Goal: Task Accomplishment & Management: Complete application form

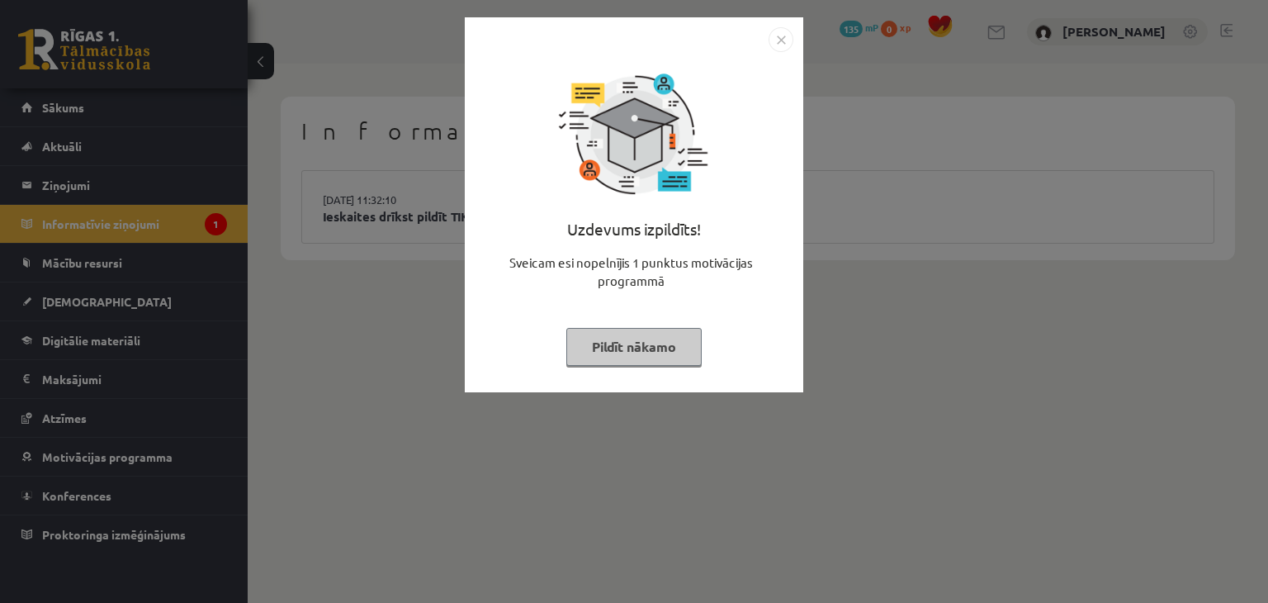
click at [773, 31] on img "Close" at bounding box center [781, 39] width 25 height 25
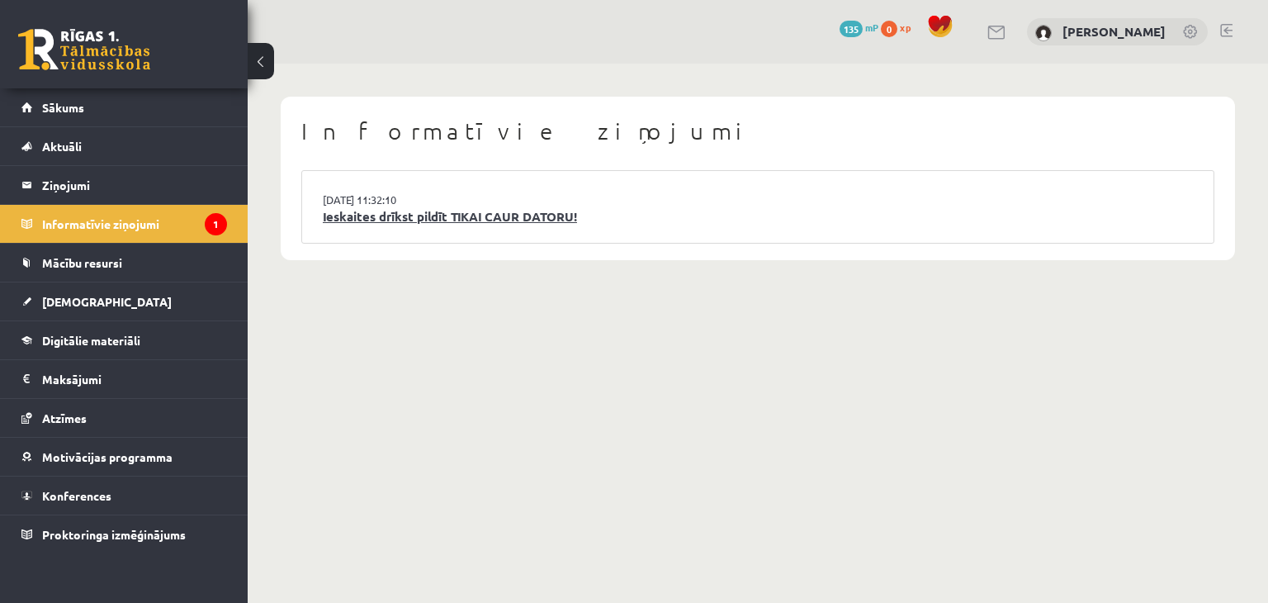
click at [526, 215] on link "Ieskaites drīkst pildīt TIKAI CAUR DATORU!" at bounding box center [758, 216] width 870 height 19
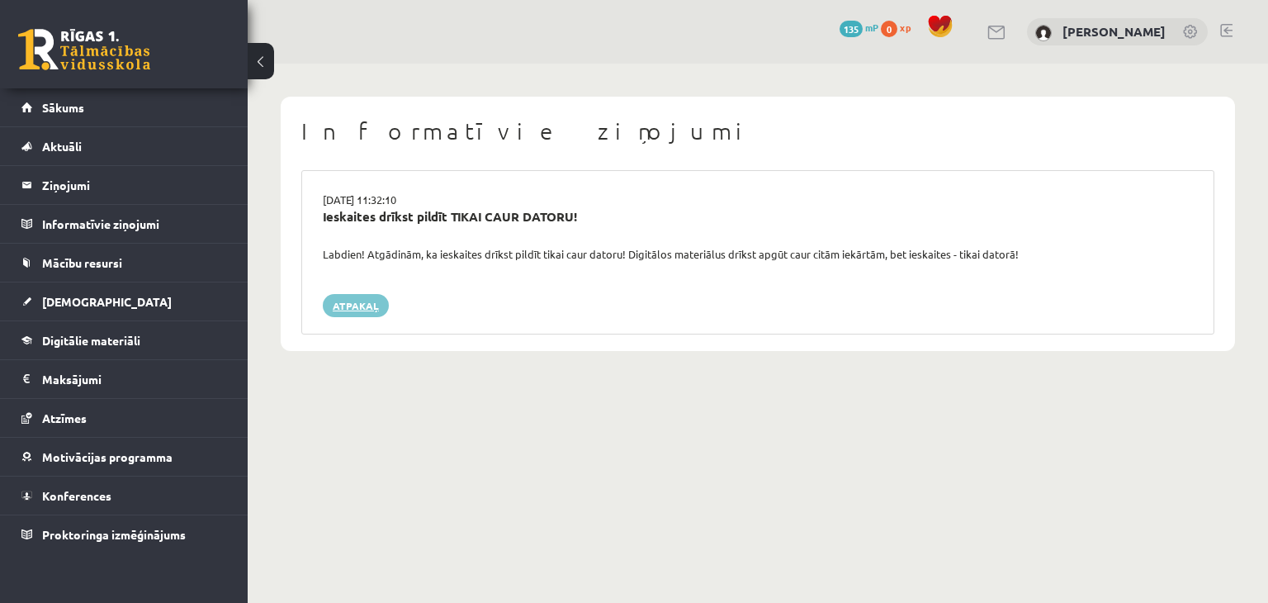
click at [353, 304] on link "Atpakaļ" at bounding box center [356, 305] width 66 height 23
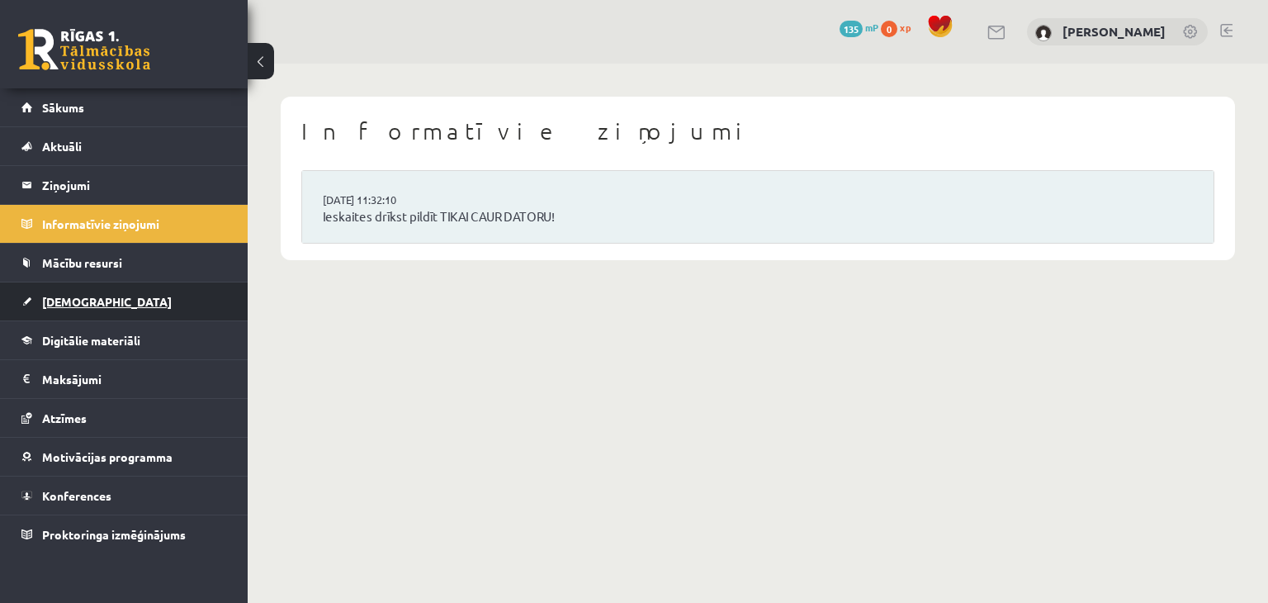
click at [147, 300] on link "[DEMOGRAPHIC_DATA]" at bounding box center [124, 301] width 206 height 38
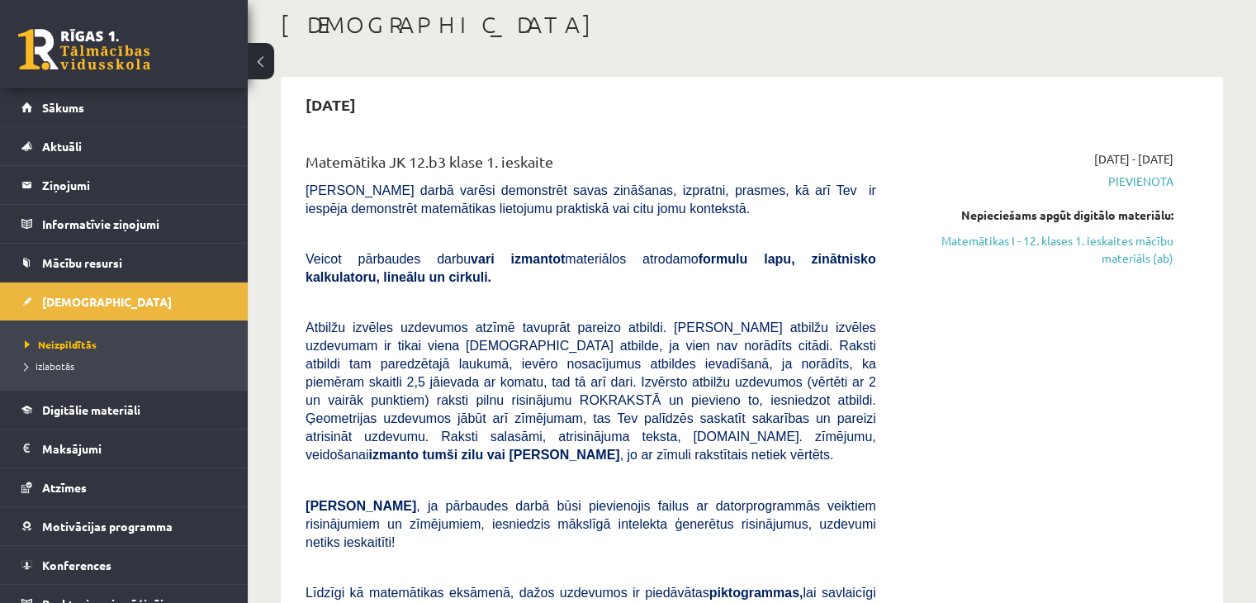
scroll to position [86, 0]
click at [1122, 242] on link "Matemātikas I - 12. klases 1. ieskaites mācību materiāls (ab)" at bounding box center [1037, 249] width 273 height 35
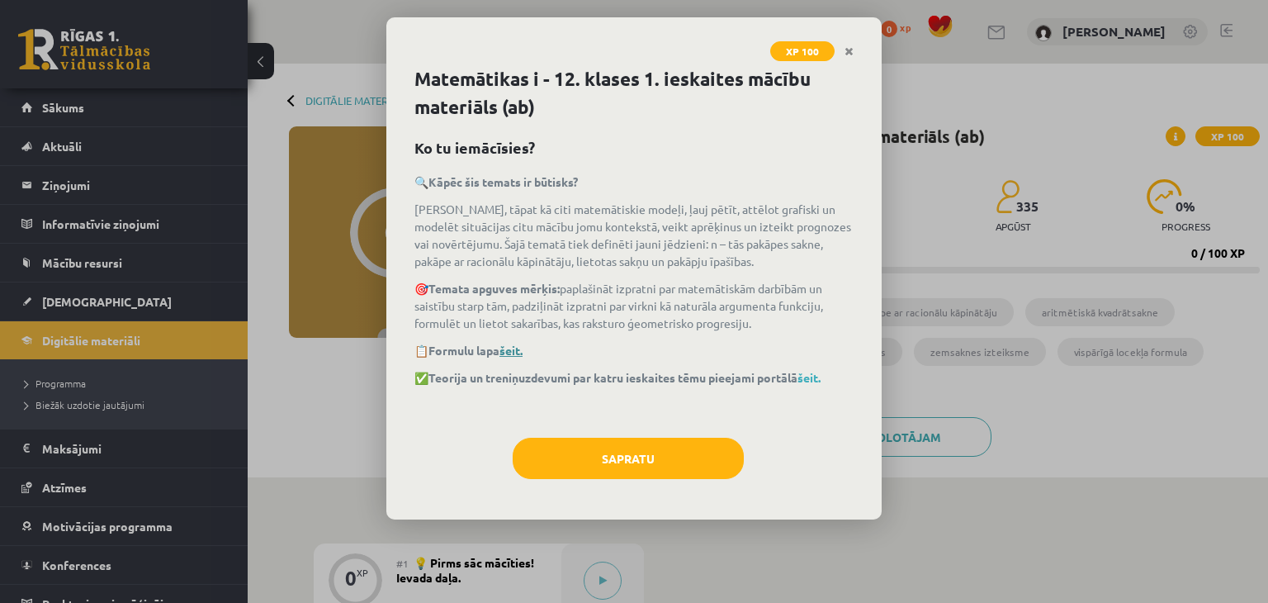
click at [519, 349] on link "šeit." at bounding box center [511, 350] width 23 height 15
click at [814, 381] on link "šeit." at bounding box center [809, 377] width 23 height 15
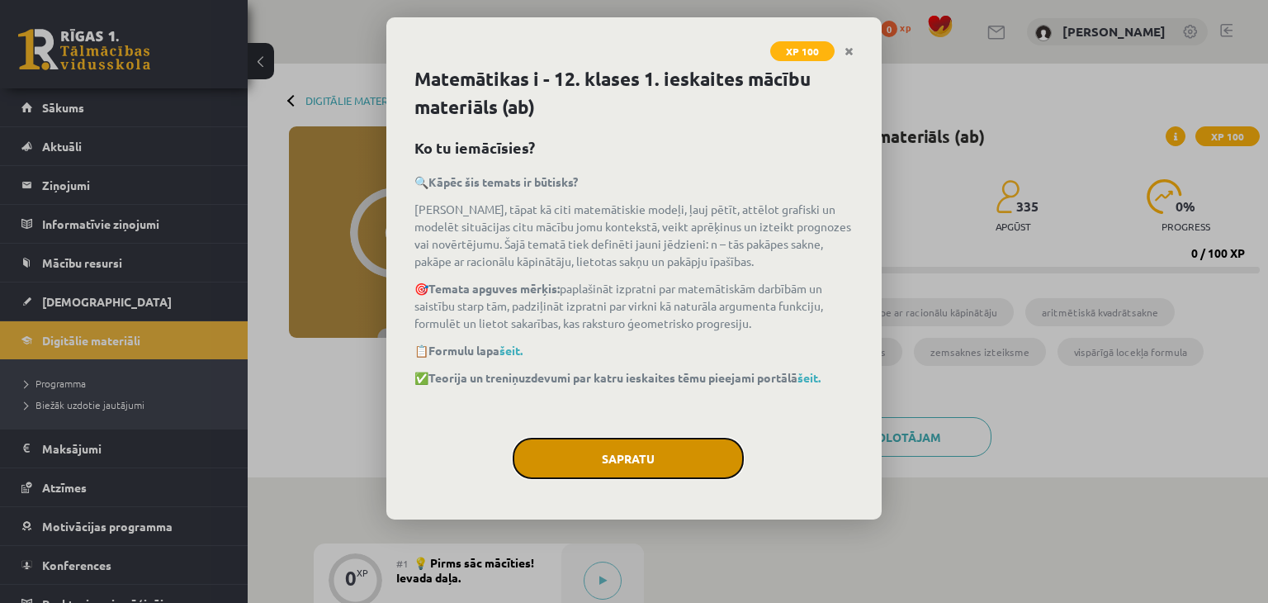
click at [615, 454] on button "Sapratu" at bounding box center [628, 458] width 231 height 41
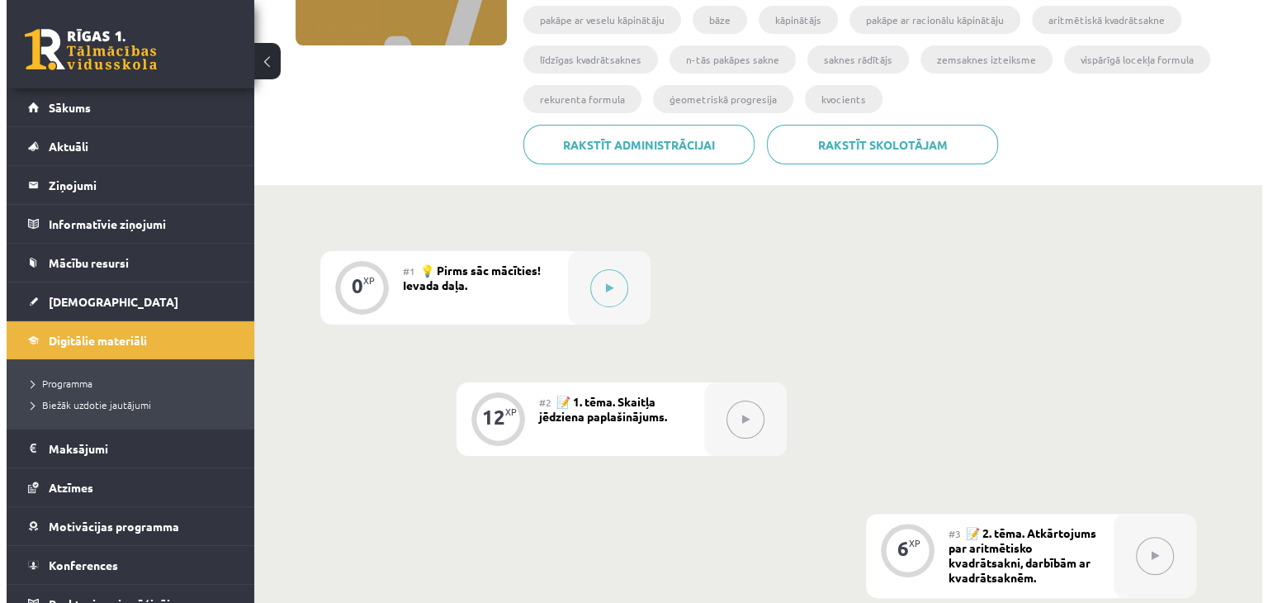
scroll to position [292, 0]
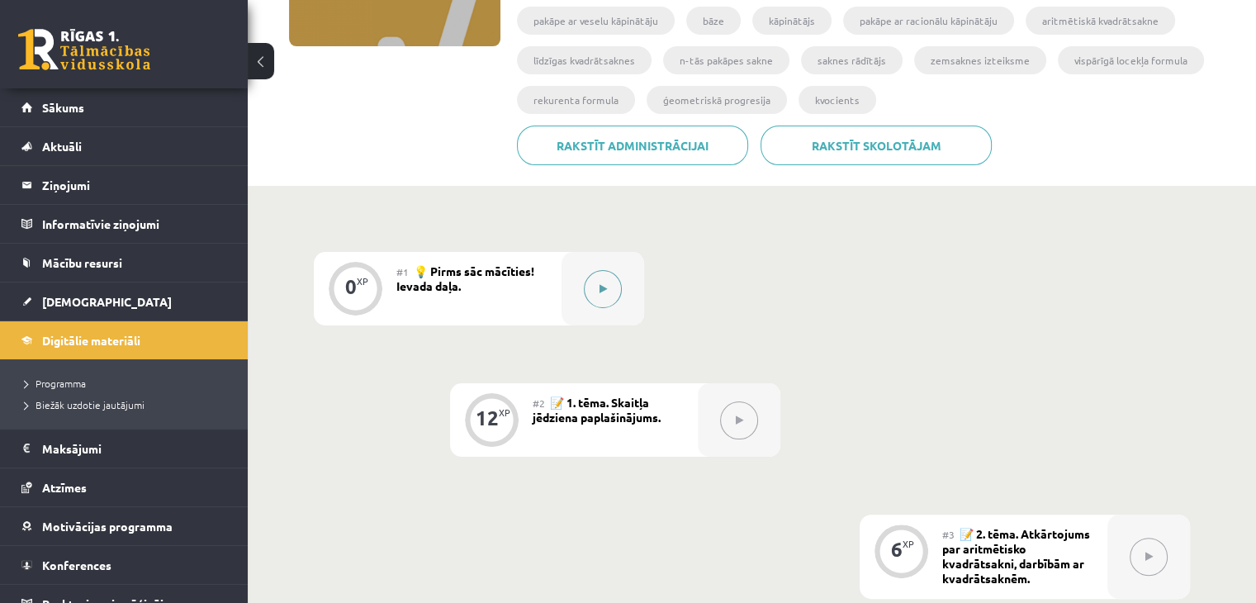
click at [601, 284] on icon at bounding box center [603, 289] width 7 height 10
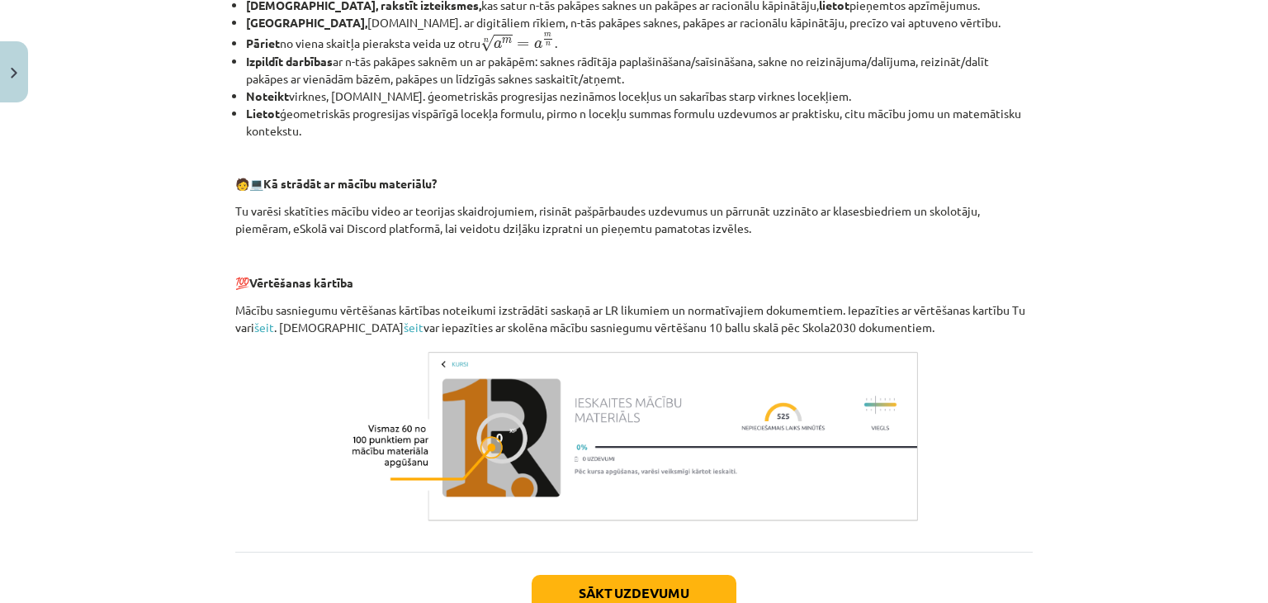
scroll to position [724, 0]
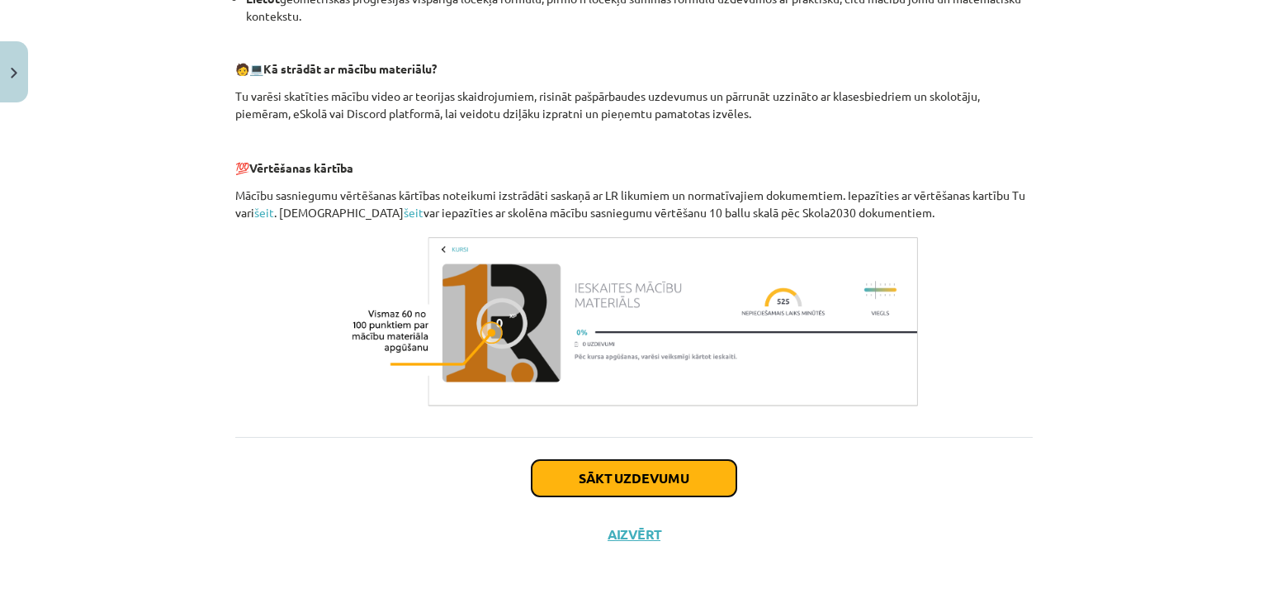
click at [641, 485] on button "Sākt uzdevumu" at bounding box center [634, 478] width 205 height 36
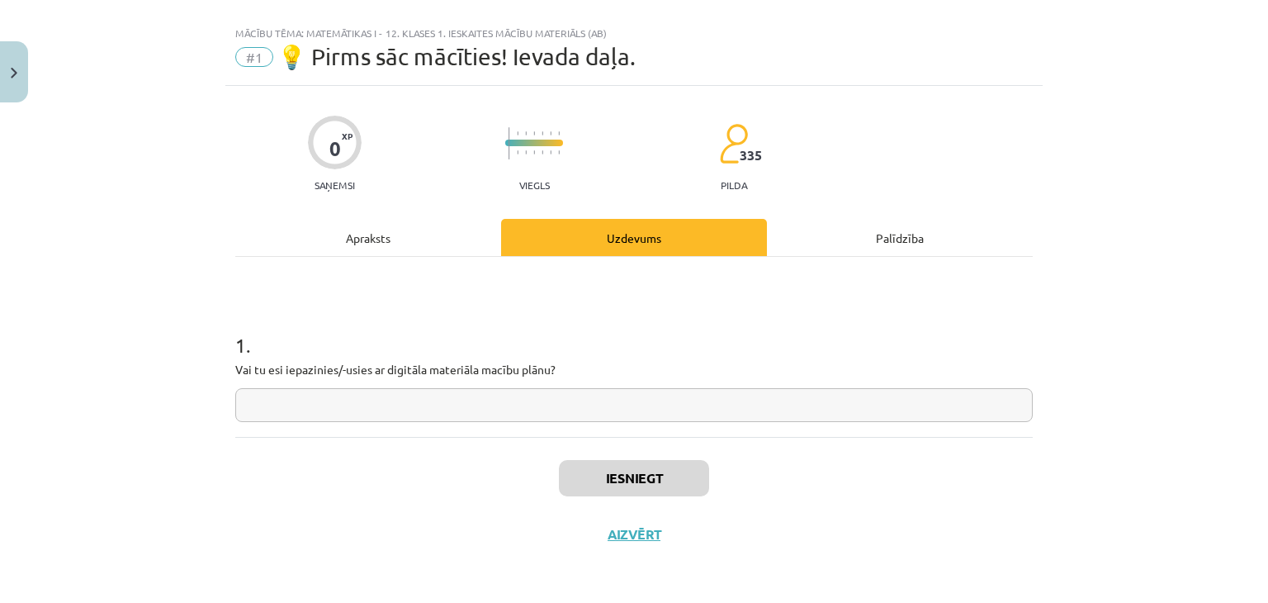
click at [393, 414] on input "text" at bounding box center [634, 405] width 798 height 34
type input "**"
click at [657, 467] on button "Iesniegt" at bounding box center [634, 478] width 150 height 36
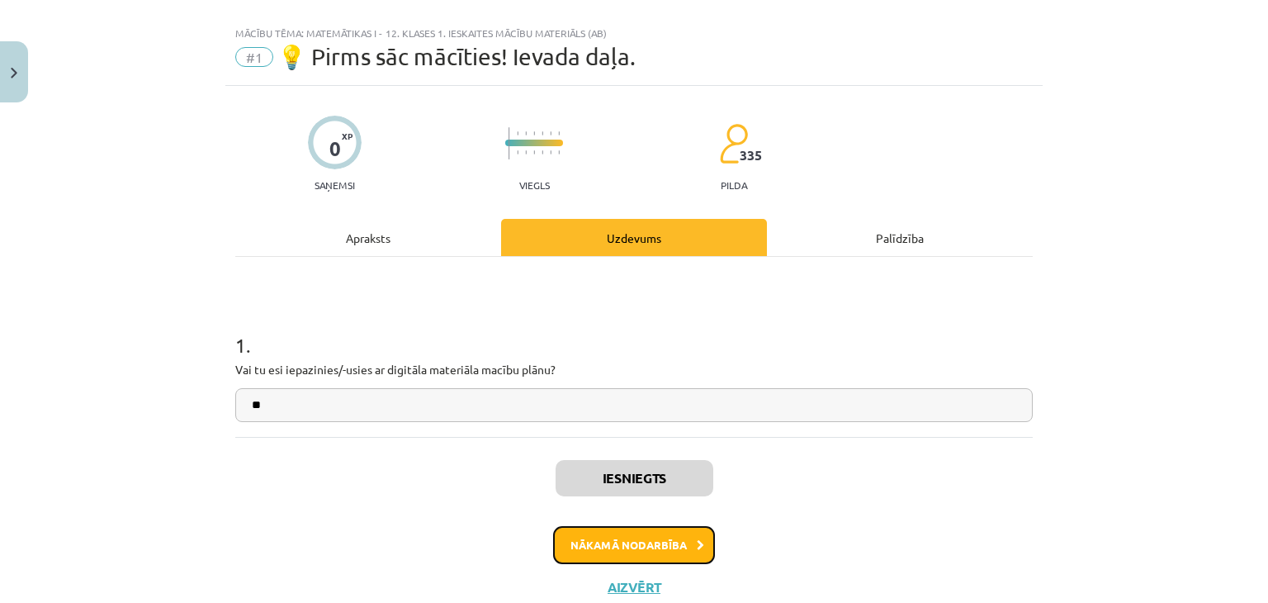
click at [651, 543] on button "Nākamā nodarbība" at bounding box center [634, 545] width 162 height 38
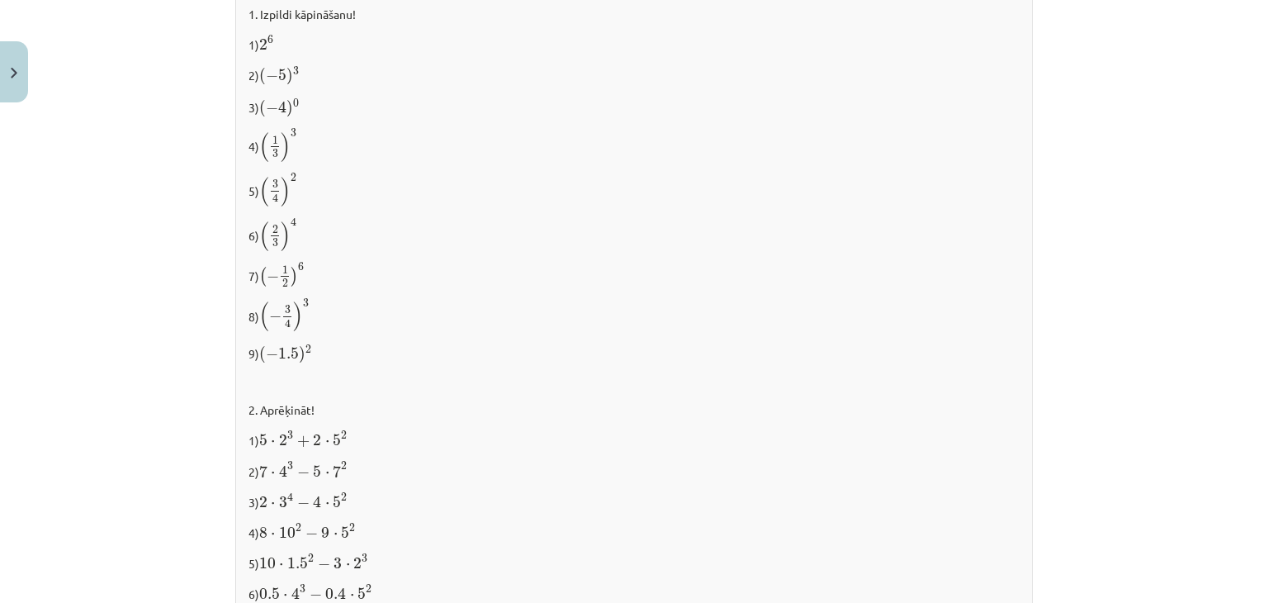
scroll to position [1425, 0]
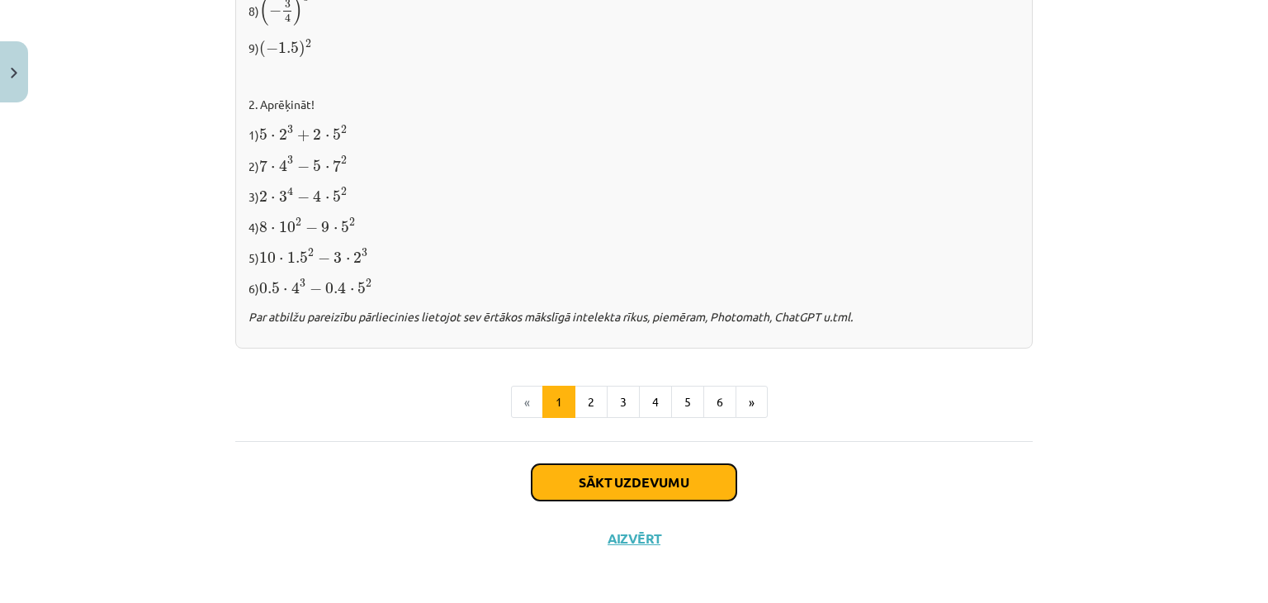
click at [633, 468] on button "Sākt uzdevumu" at bounding box center [634, 482] width 205 height 36
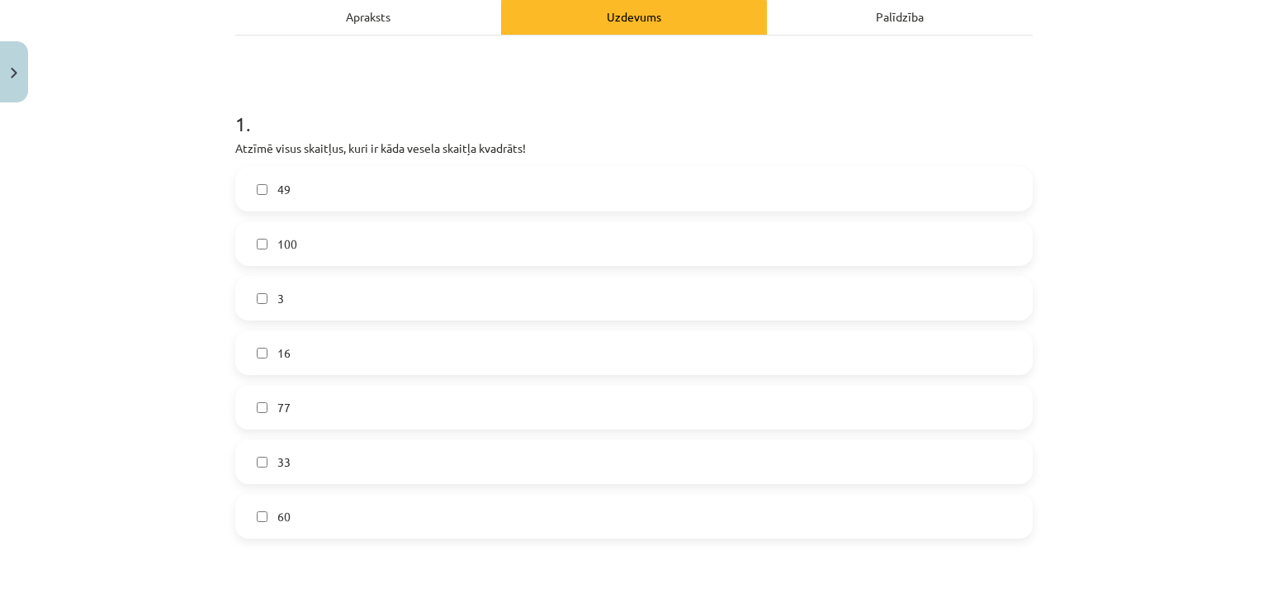
scroll to position [250, 0]
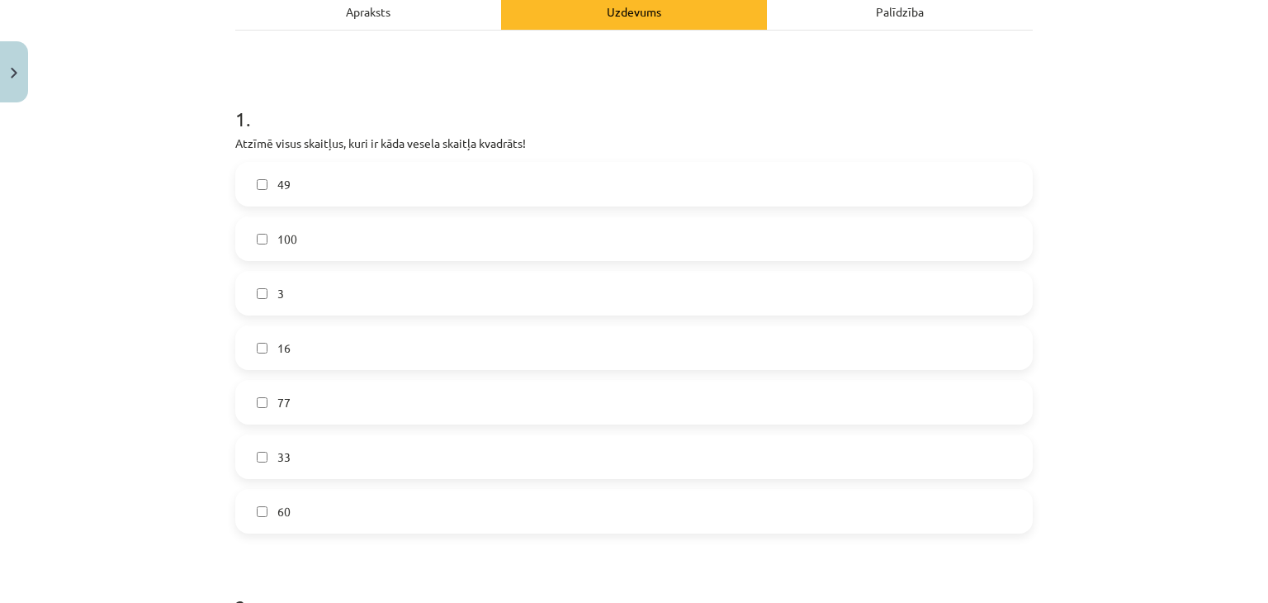
click at [305, 174] on label "49" at bounding box center [634, 184] width 794 height 41
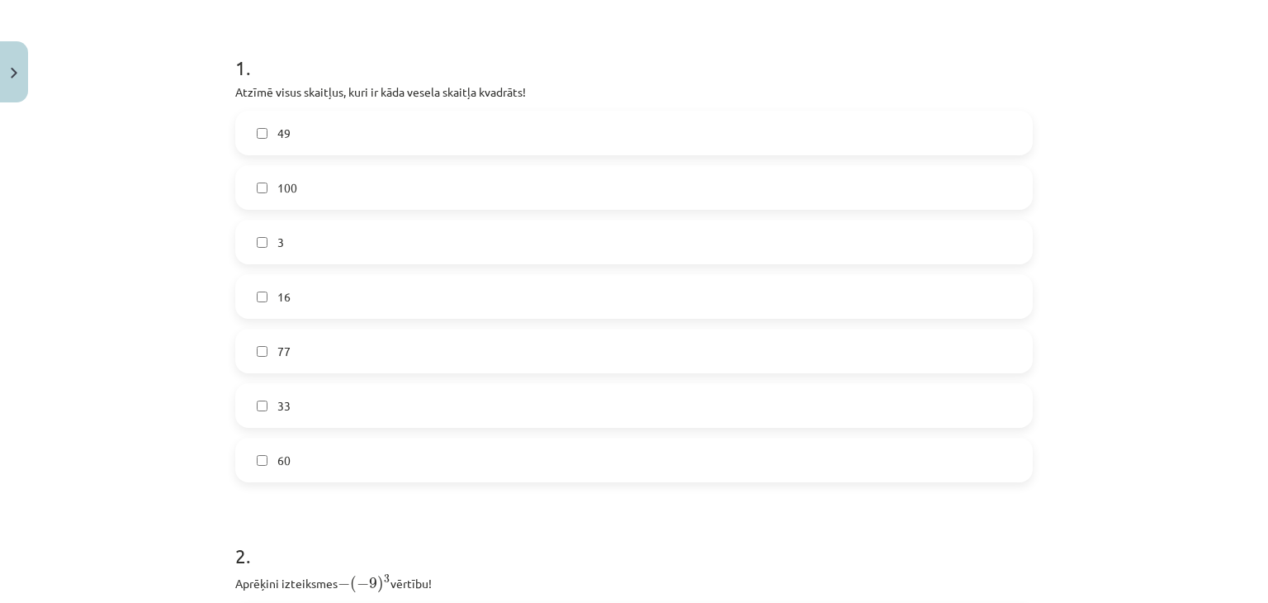
scroll to position [287, 0]
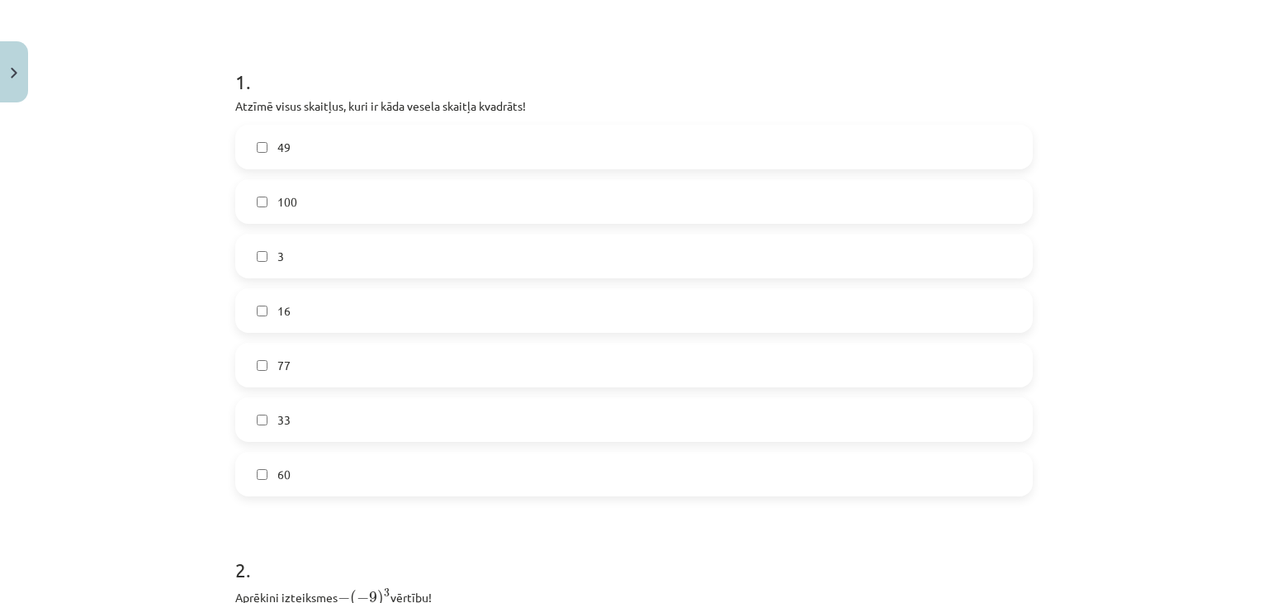
click at [332, 320] on label "16" at bounding box center [634, 310] width 794 height 41
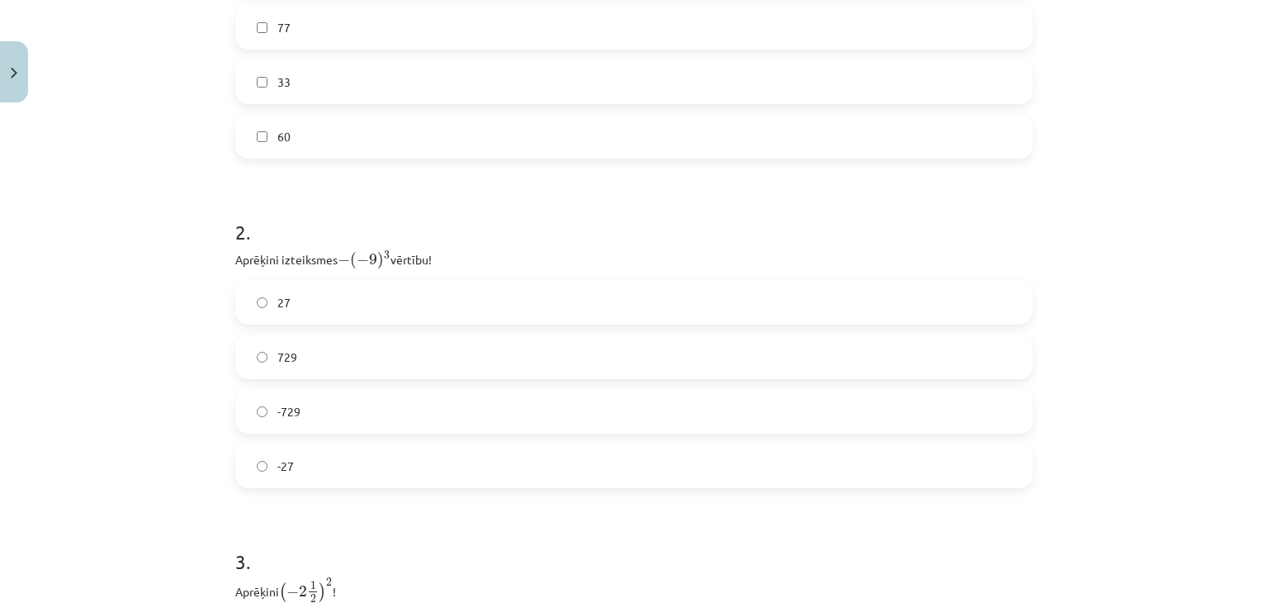
scroll to position [633, 0]
click at [310, 400] on label "-729" at bounding box center [634, 402] width 794 height 41
click at [315, 339] on label "729" at bounding box center [634, 348] width 794 height 41
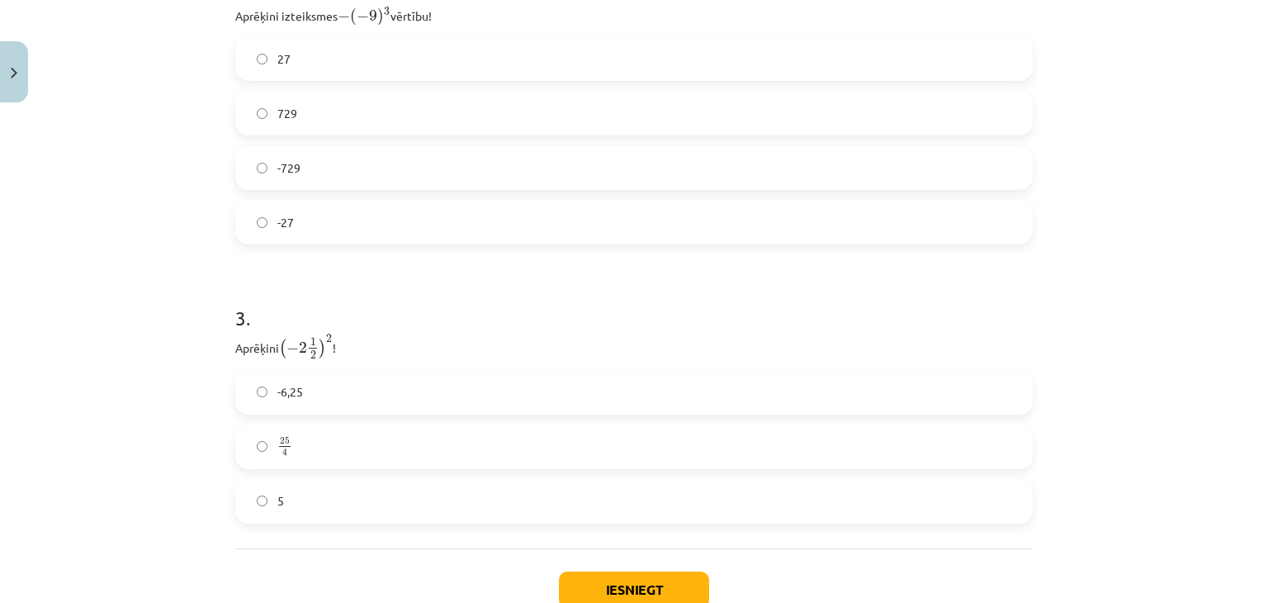
scroll to position [950, 0]
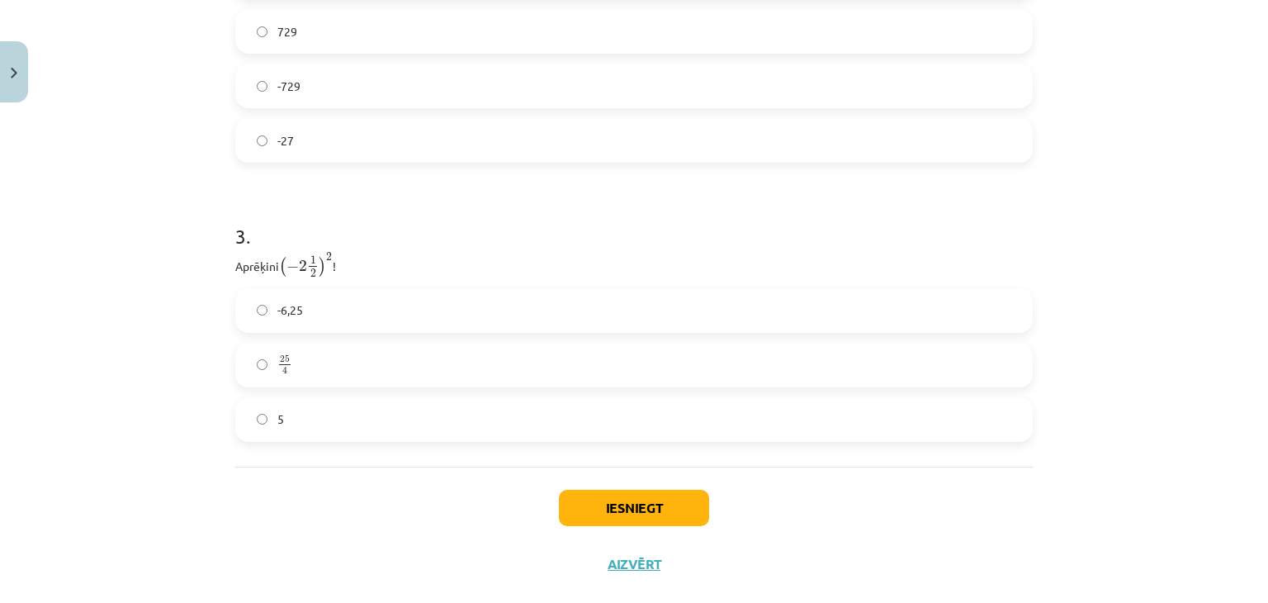
click at [319, 372] on label "25 4 25 4" at bounding box center [634, 364] width 794 height 41
click at [622, 523] on button "Iesniegt" at bounding box center [634, 508] width 150 height 36
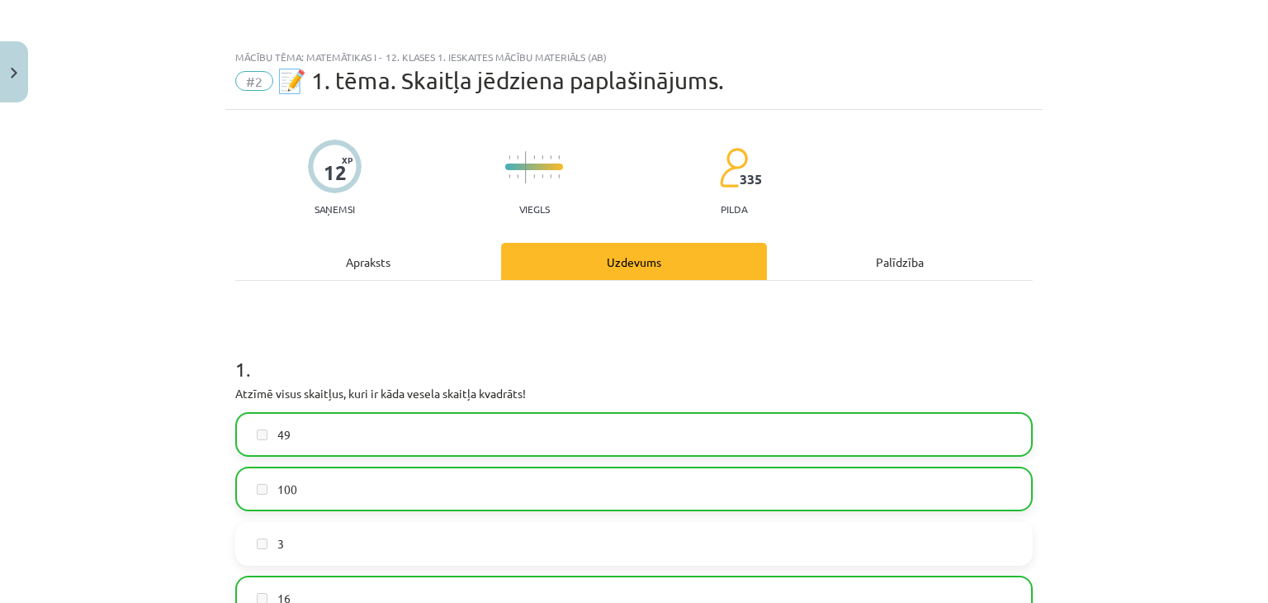
scroll to position [1031, 0]
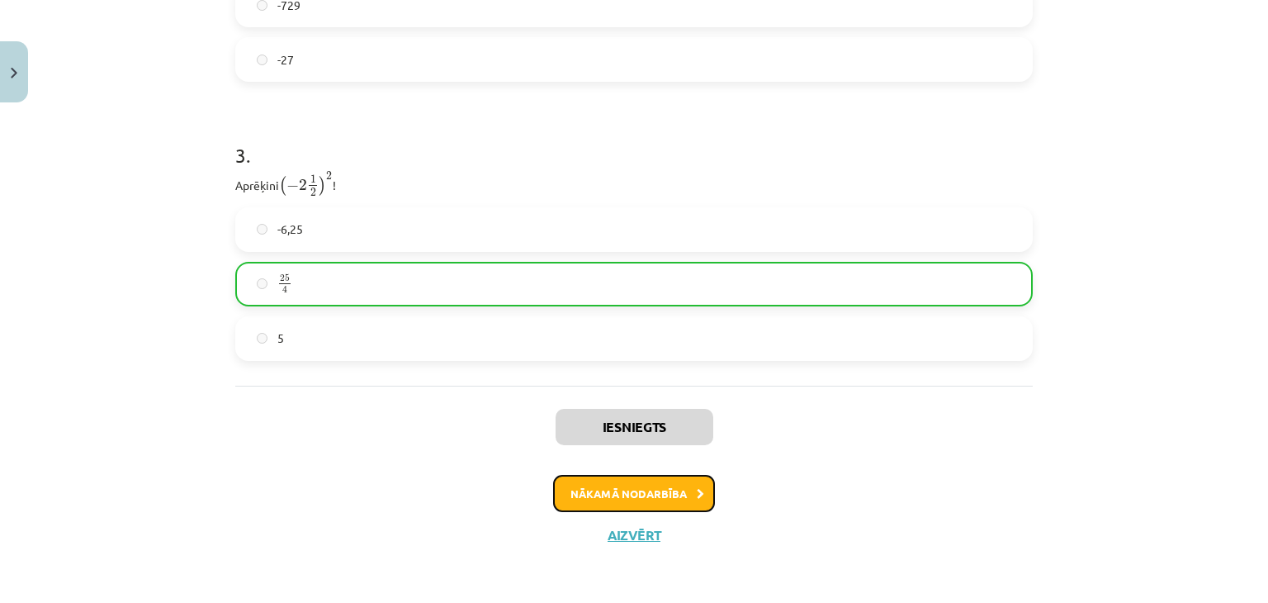
click at [675, 496] on button "Nākamā nodarbība" at bounding box center [634, 494] width 162 height 38
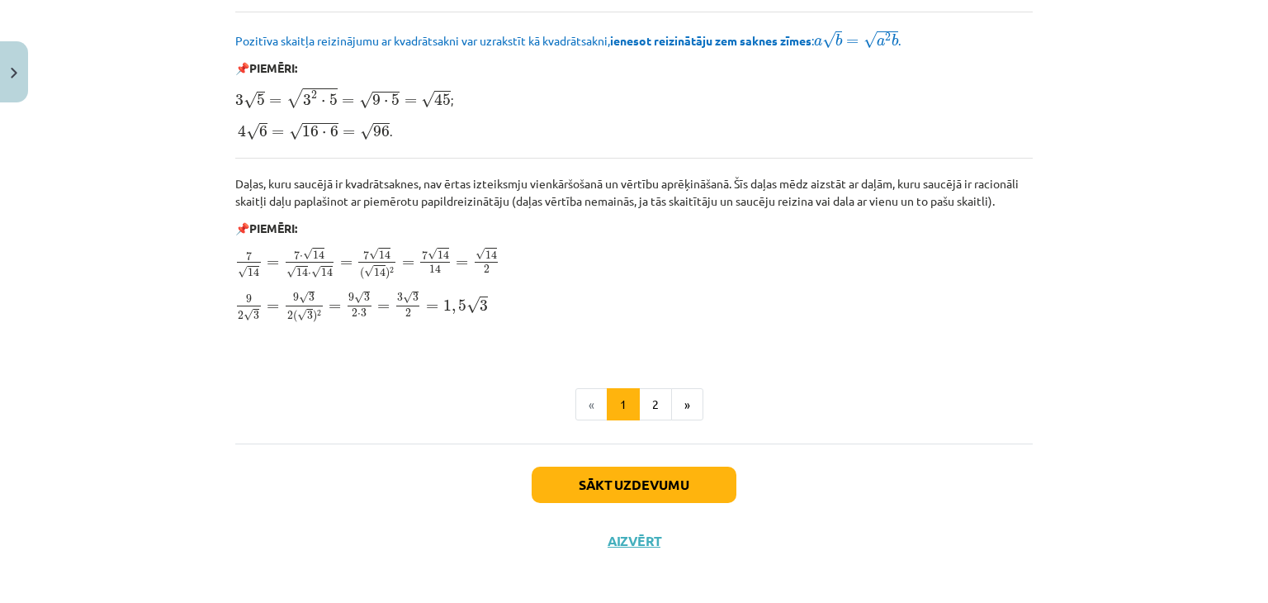
scroll to position [1982, 0]
click at [602, 465] on button "Sākt uzdevumu" at bounding box center [634, 483] width 205 height 36
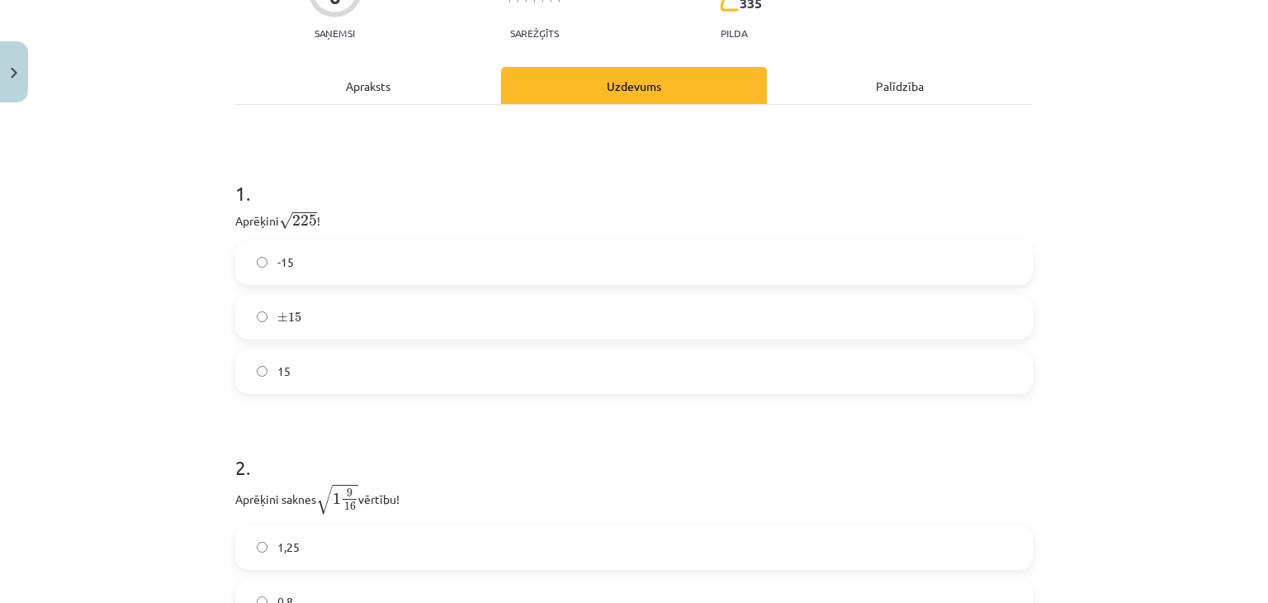
scroll to position [203, 0]
click at [334, 361] on label "15" at bounding box center [634, 370] width 794 height 41
click at [280, 316] on span "±" at bounding box center [282, 316] width 11 height 10
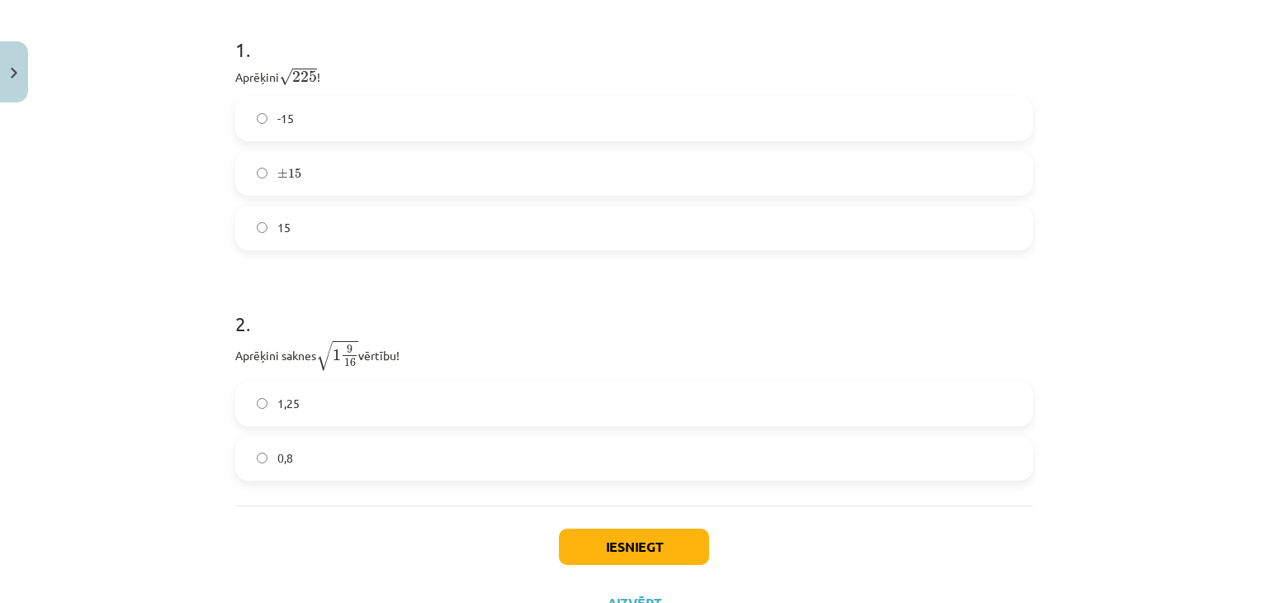
scroll to position [414, 0]
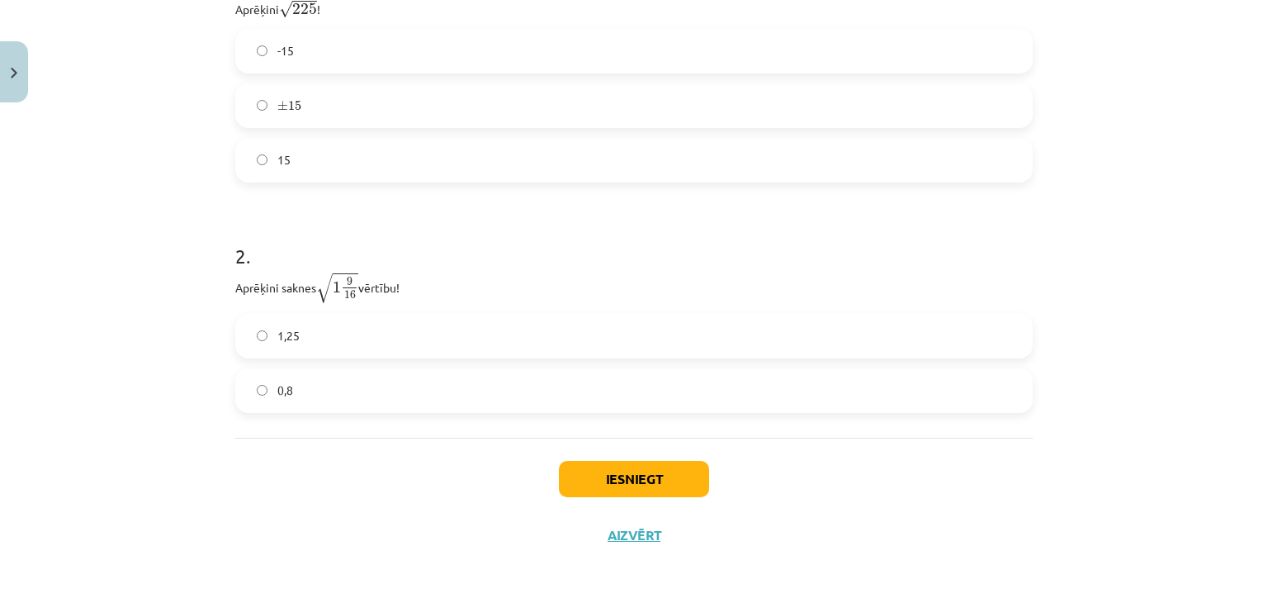
click at [321, 336] on label "1,25" at bounding box center [634, 335] width 794 height 41
click at [619, 465] on button "Iesniegt" at bounding box center [634, 479] width 150 height 36
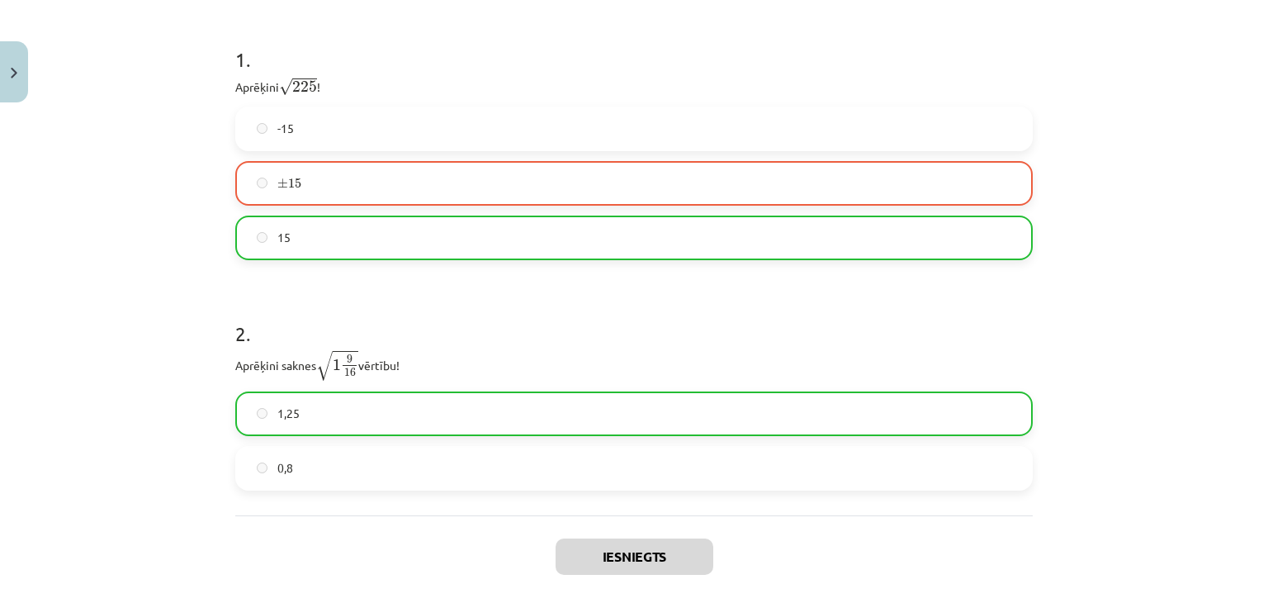
scroll to position [466, 0]
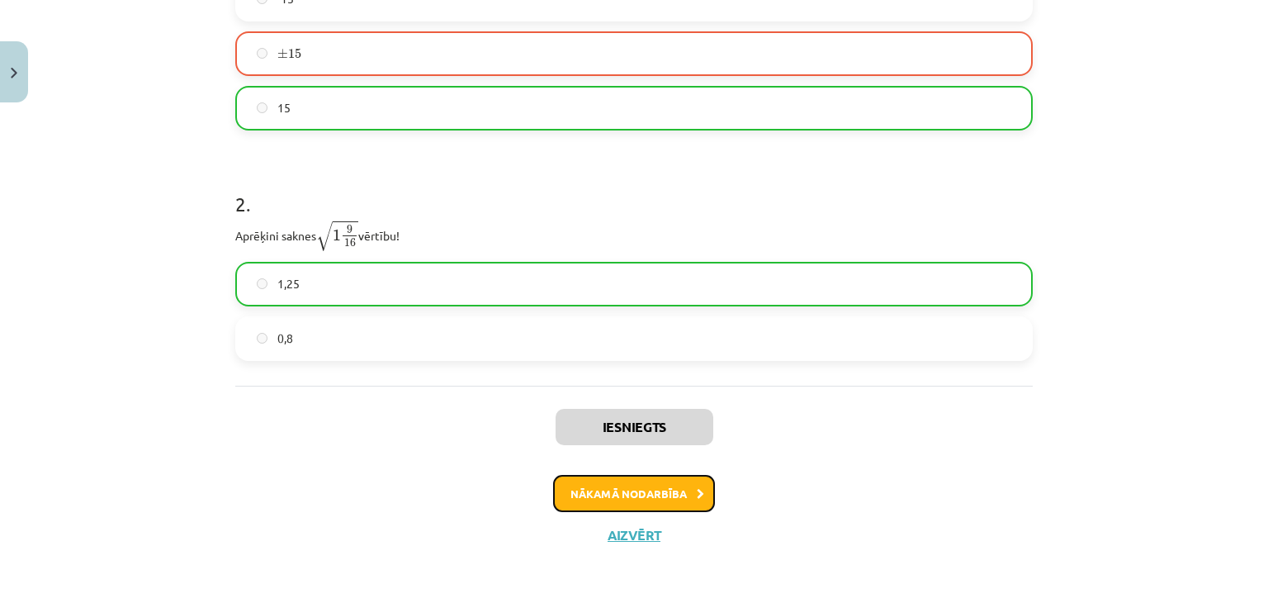
click at [627, 489] on button "Nākamā nodarbība" at bounding box center [634, 494] width 162 height 38
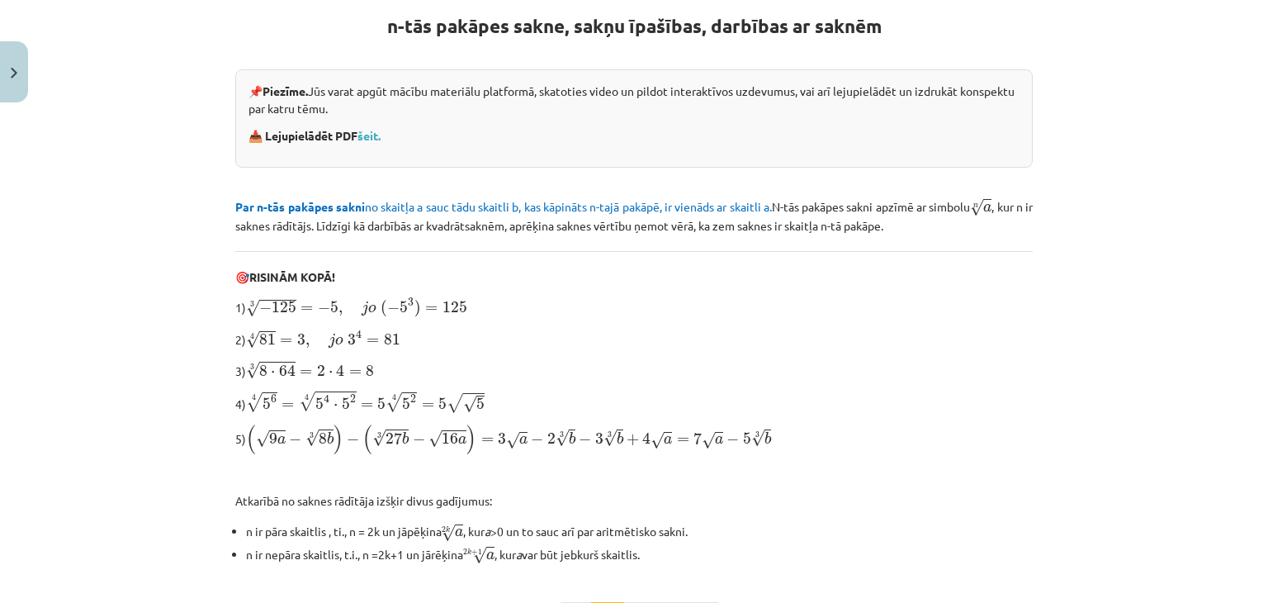
scroll to position [398, 0]
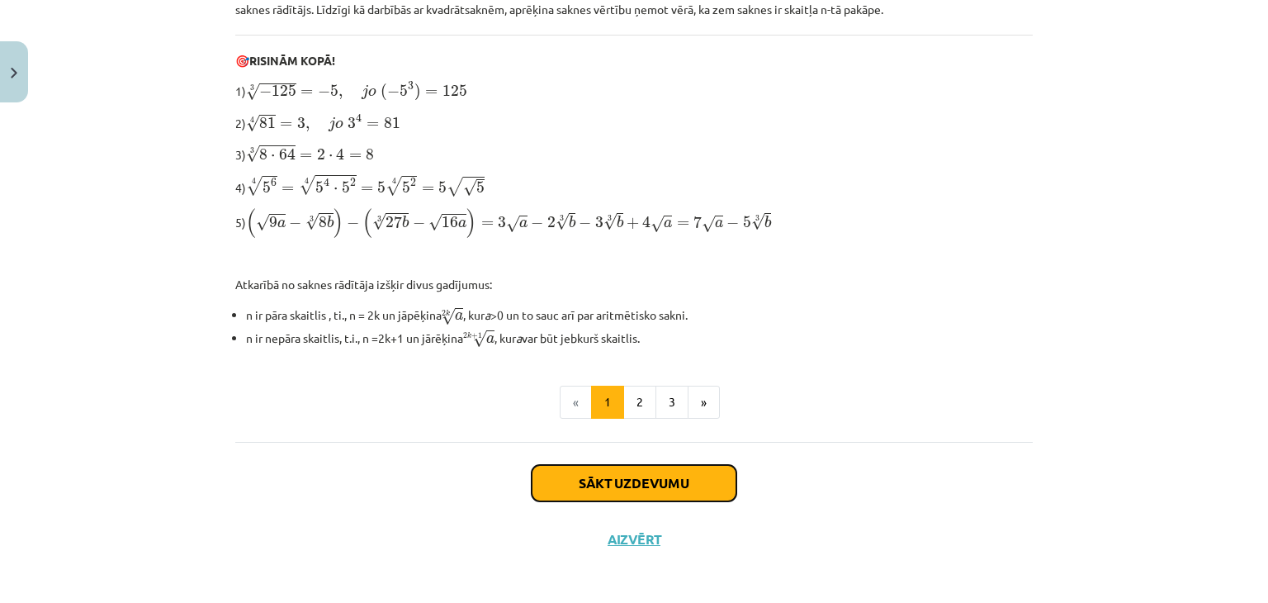
click at [612, 467] on button "Sākt uzdevumu" at bounding box center [634, 483] width 205 height 36
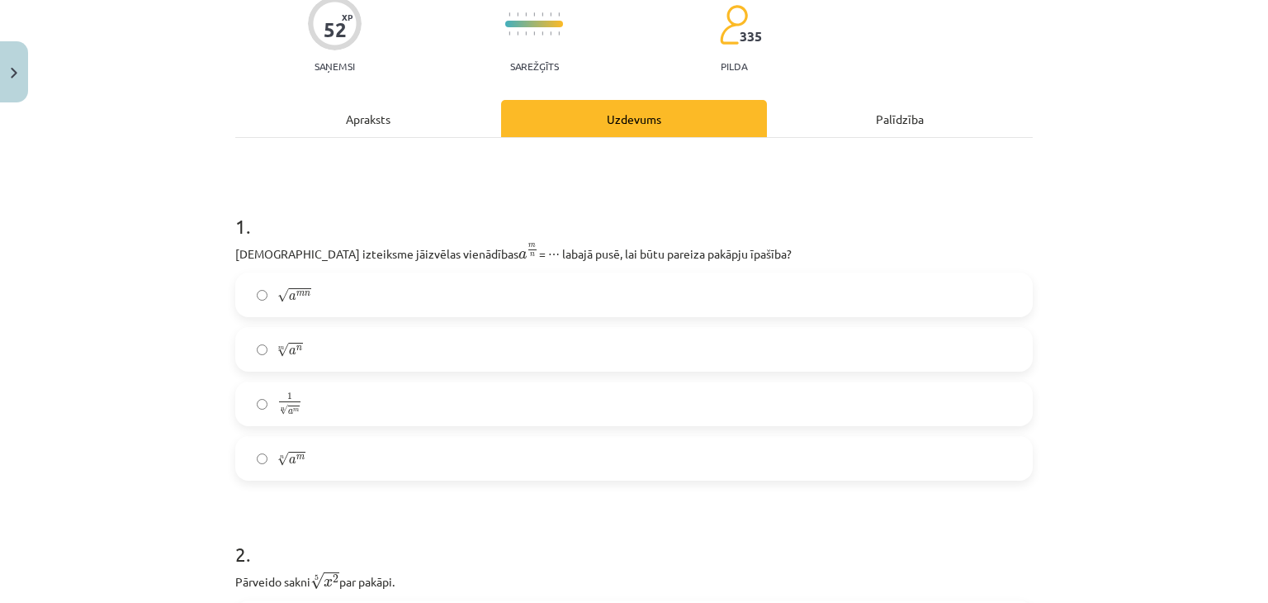
scroll to position [144, 0]
click at [302, 457] on label "n √ a m a m n" at bounding box center [634, 457] width 794 height 41
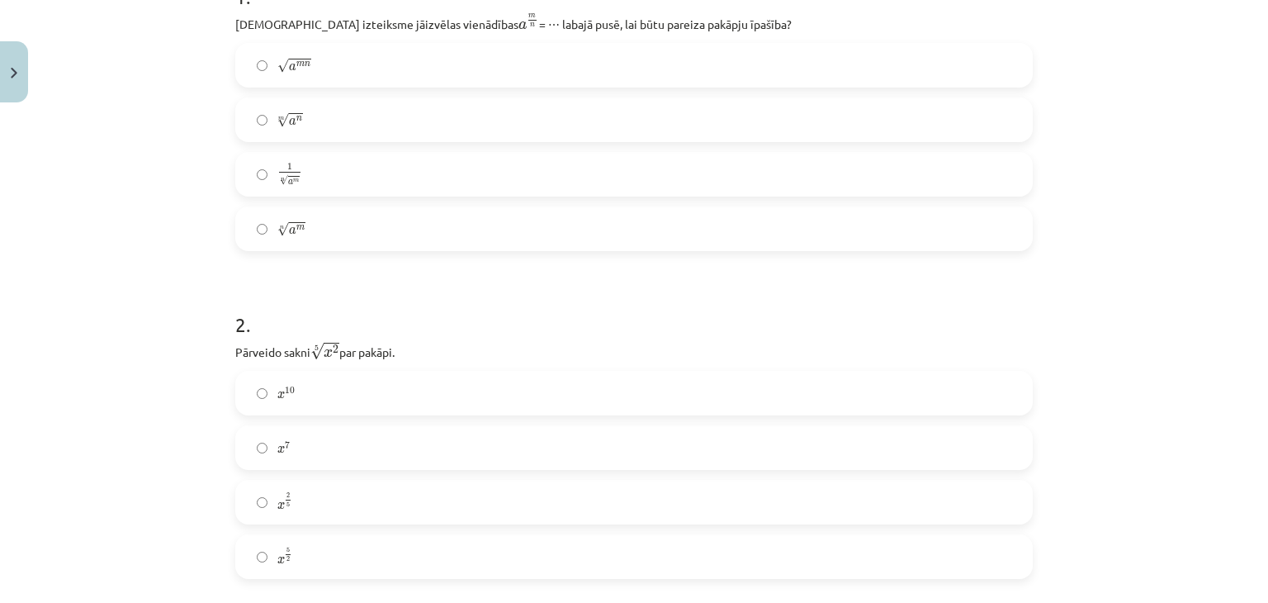
scroll to position [385, 0]
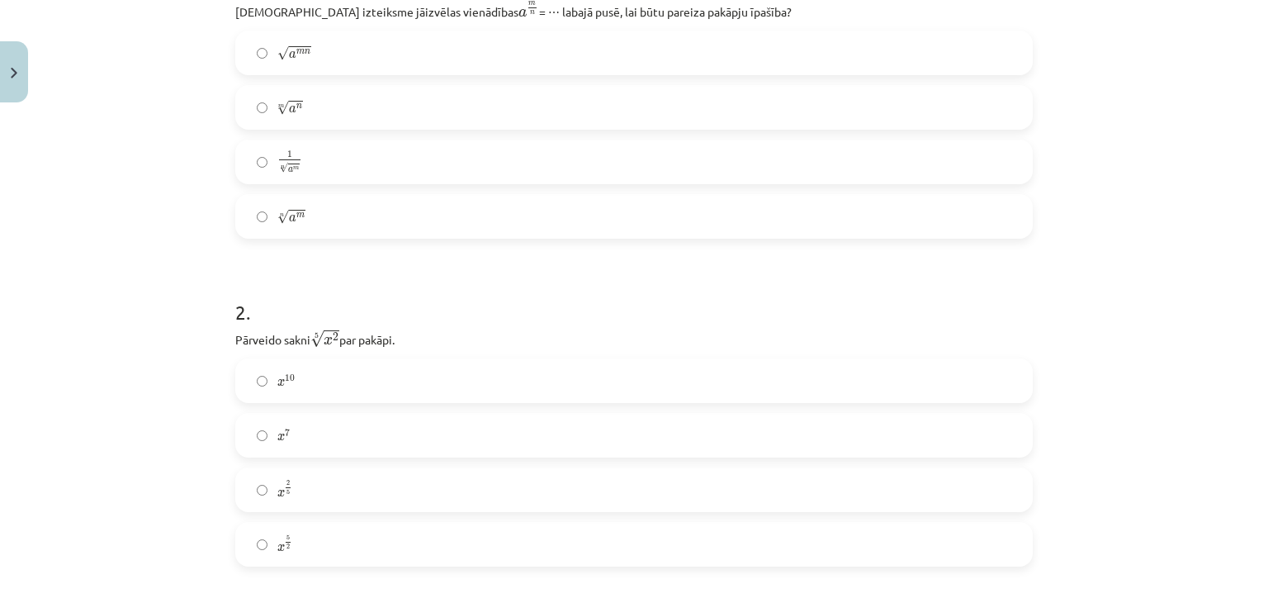
click at [320, 490] on label "x 2 5 x 2 5" at bounding box center [634, 489] width 794 height 41
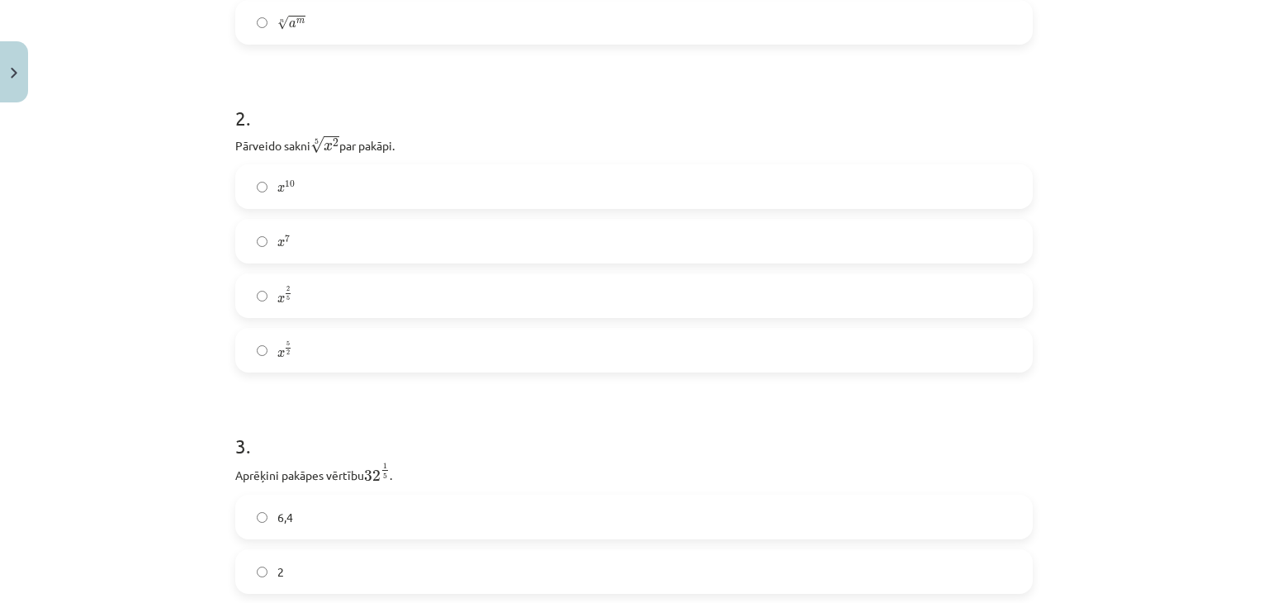
scroll to position [702, 0]
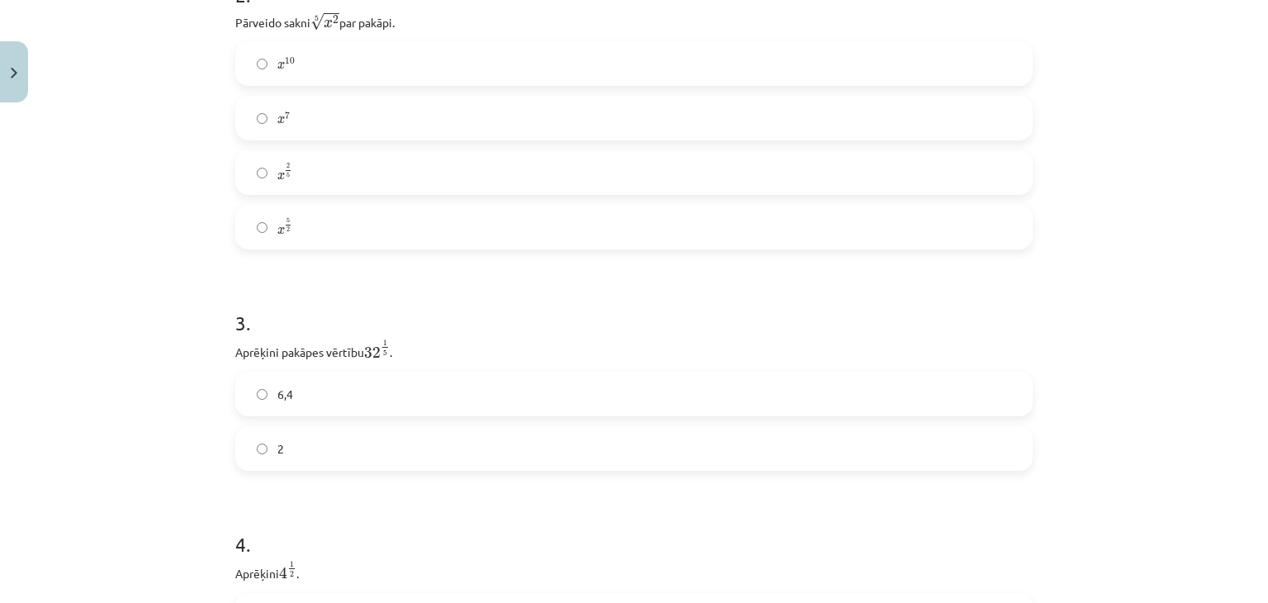
click at [363, 457] on label "2" at bounding box center [634, 448] width 794 height 41
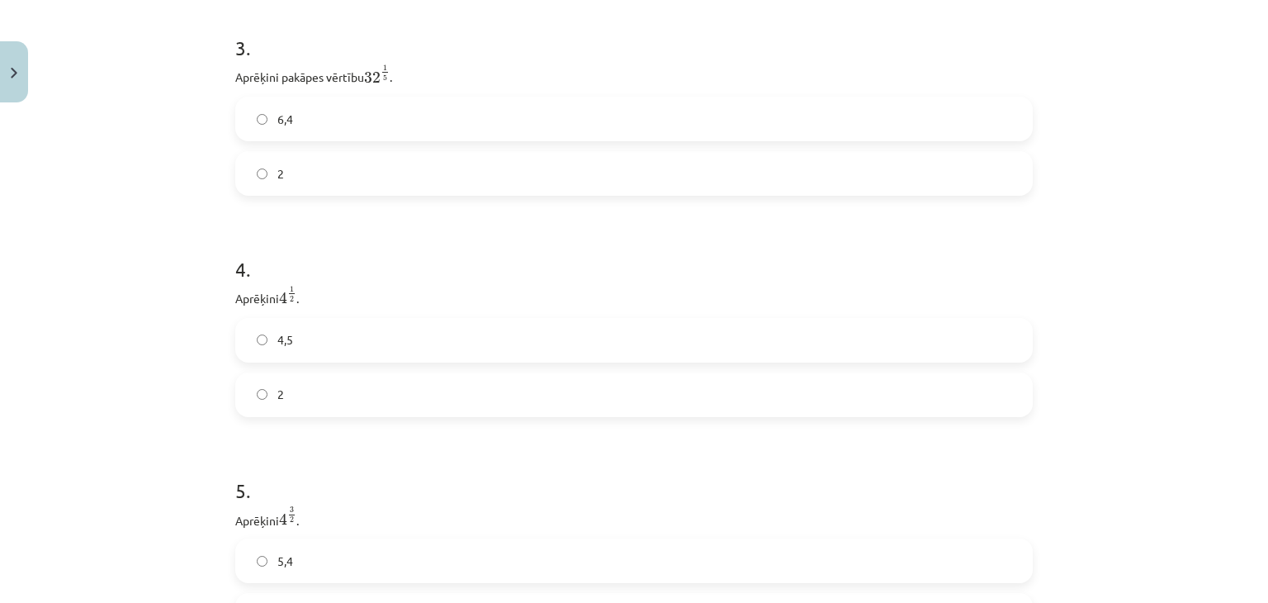
scroll to position [979, 0]
click at [258, 410] on label "2" at bounding box center [634, 392] width 794 height 41
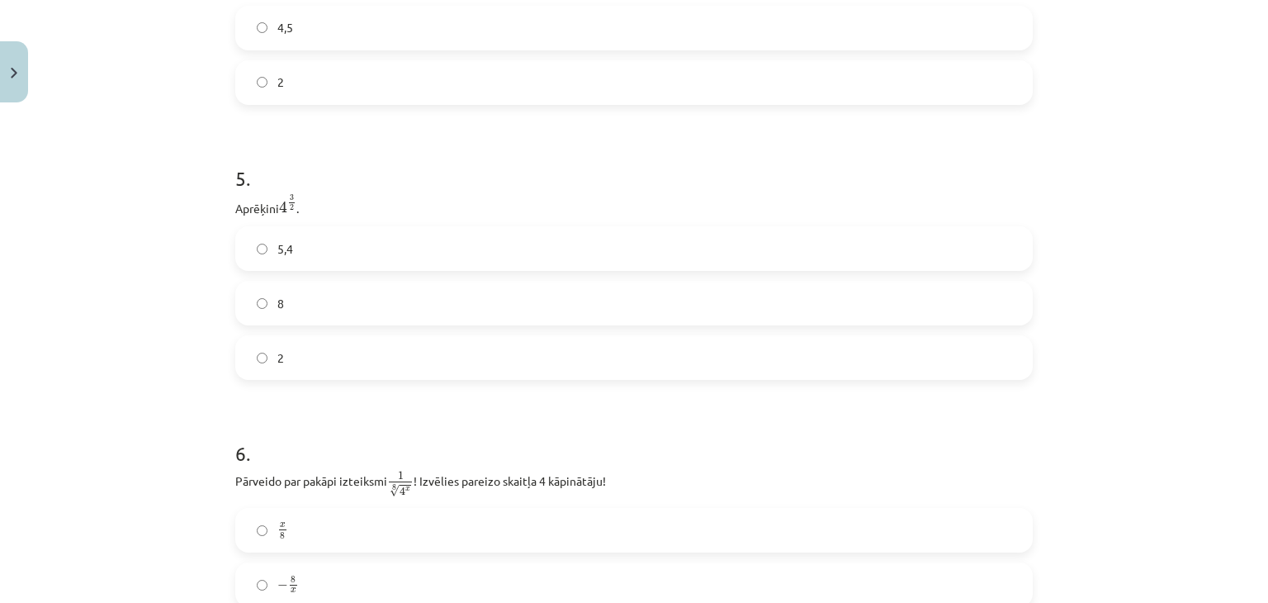
scroll to position [1296, 0]
click at [313, 298] on label "8" at bounding box center [634, 296] width 794 height 41
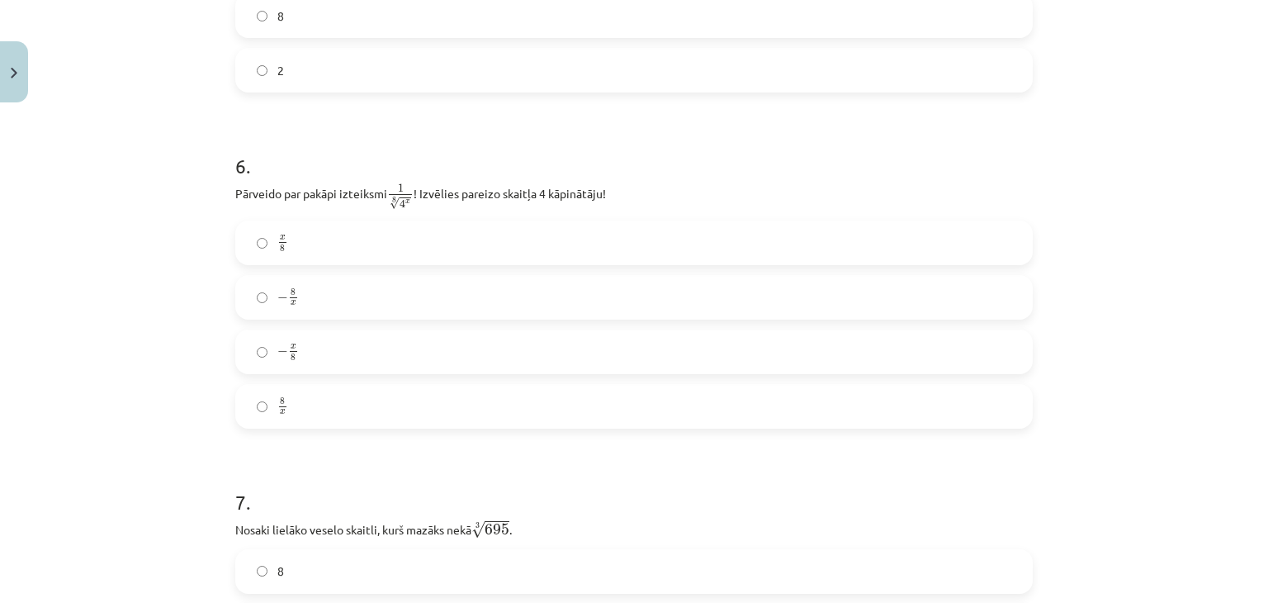
scroll to position [1581, 0]
click at [320, 345] on label "− x 8 − x 8" at bounding box center [634, 346] width 794 height 41
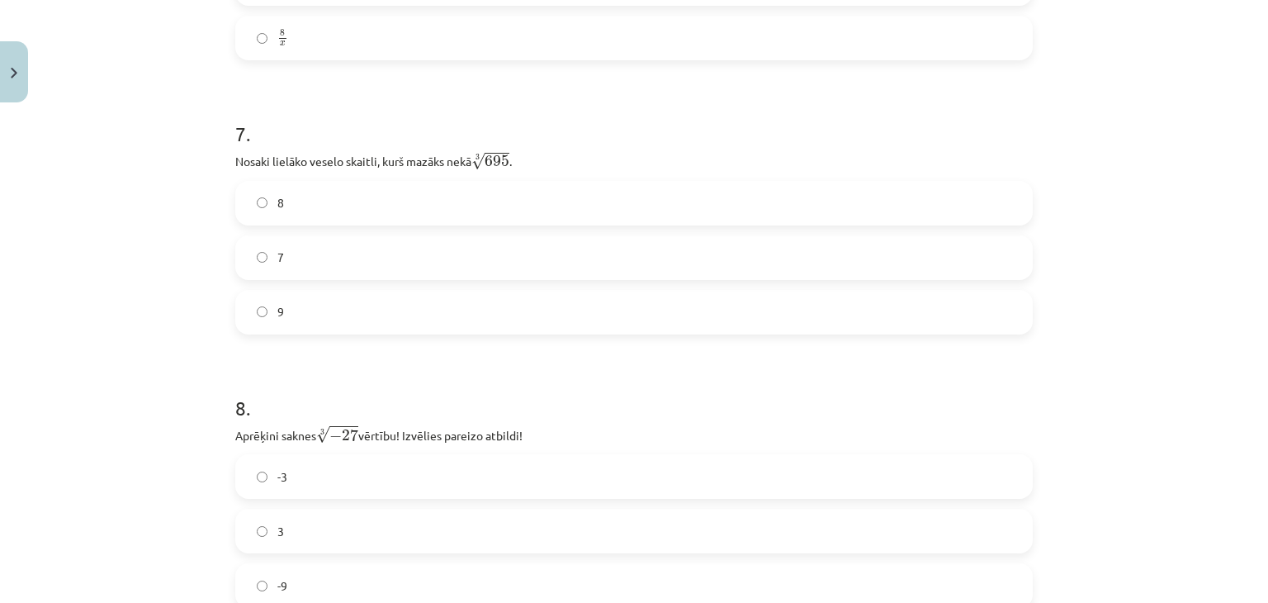
scroll to position [1946, 0]
click at [329, 211] on label "8" at bounding box center [634, 202] width 794 height 41
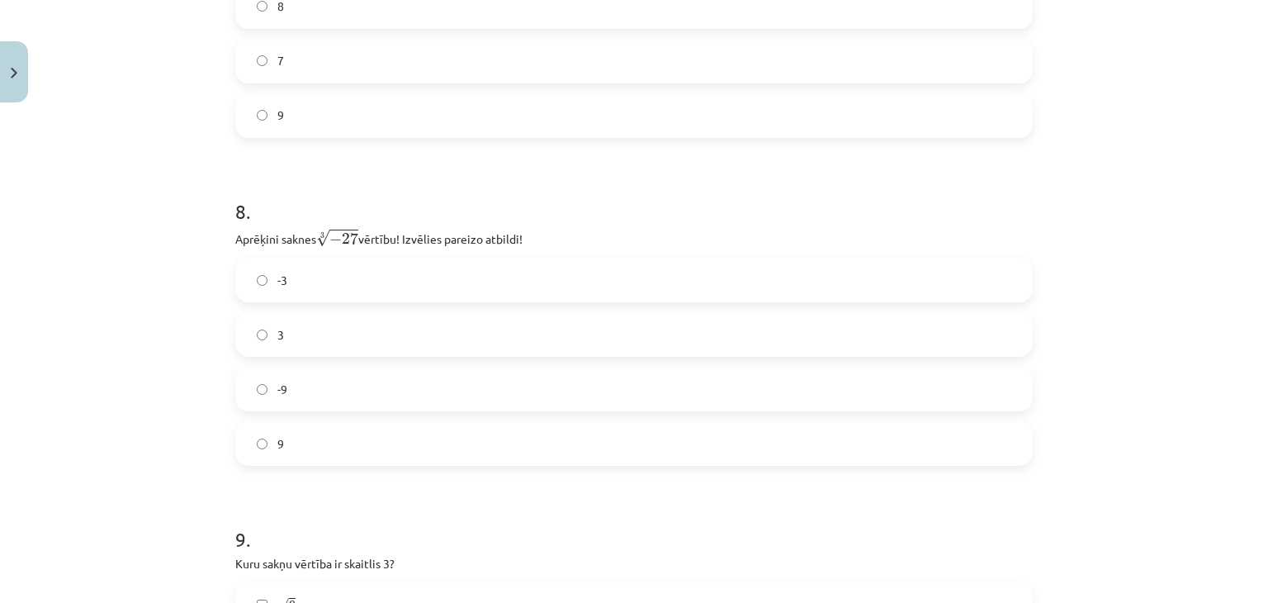
scroll to position [2146, 0]
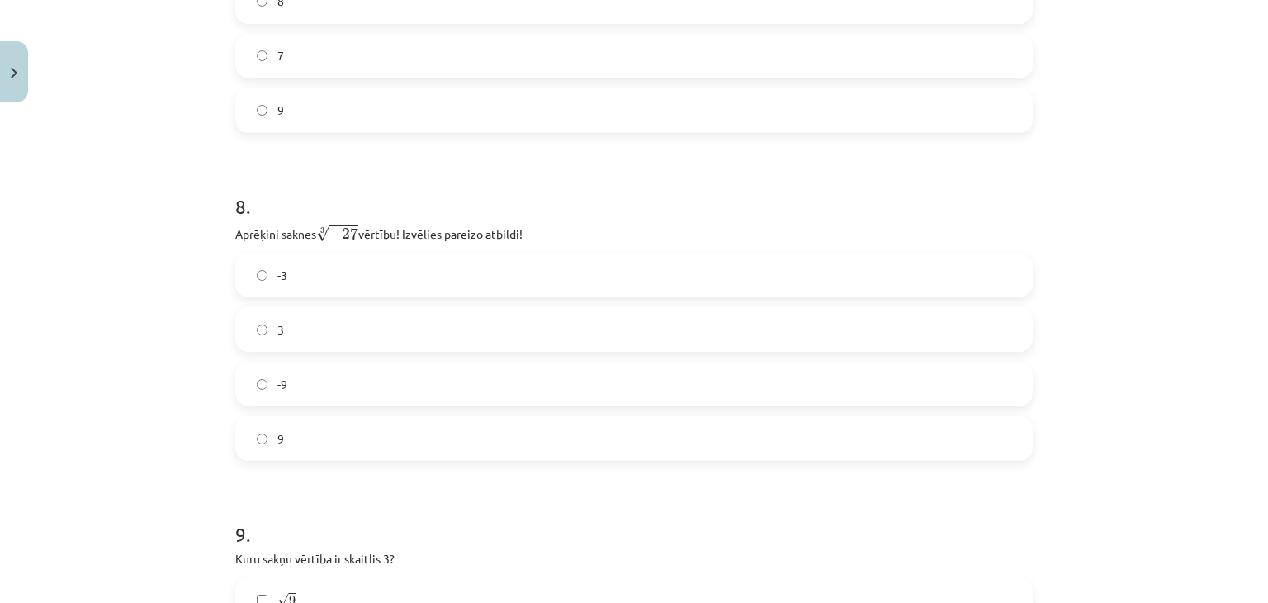
click at [330, 278] on label "-3" at bounding box center [634, 274] width 794 height 41
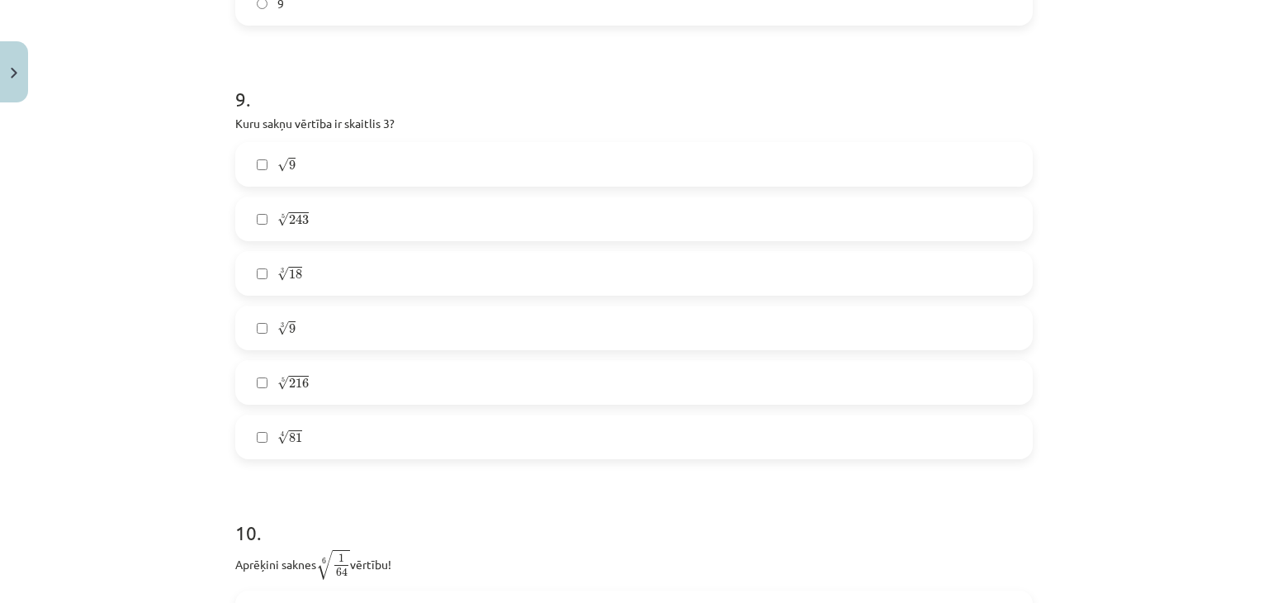
scroll to position [2582, 0]
click at [410, 160] on label "√ 9 9" at bounding box center [634, 163] width 794 height 41
click at [295, 432] on span "81" at bounding box center [295, 437] width 13 height 10
click at [330, 217] on label "5 √ 243 243 5" at bounding box center [634, 217] width 794 height 41
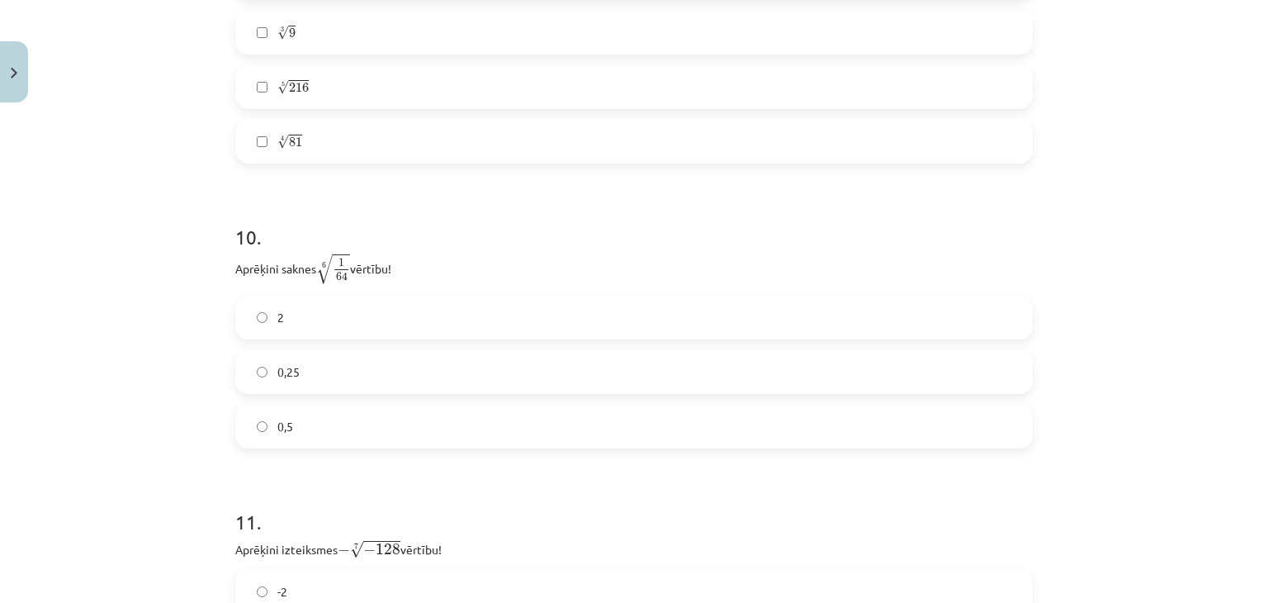
scroll to position [2932, 0]
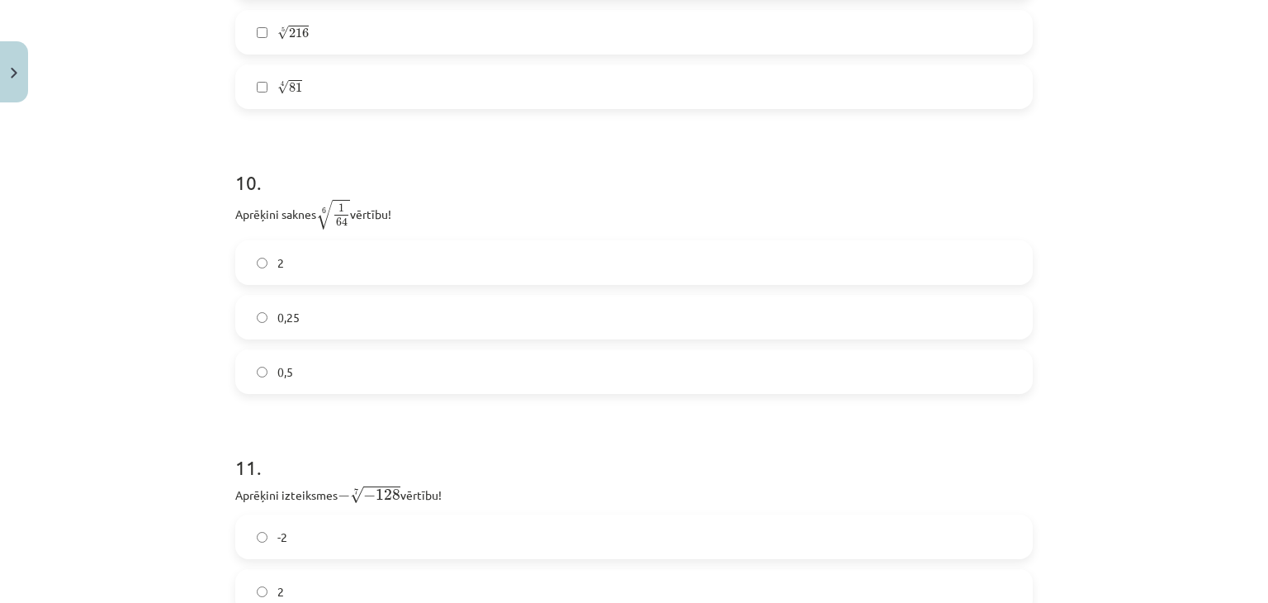
click at [301, 367] on label "0,5" at bounding box center [634, 371] width 794 height 41
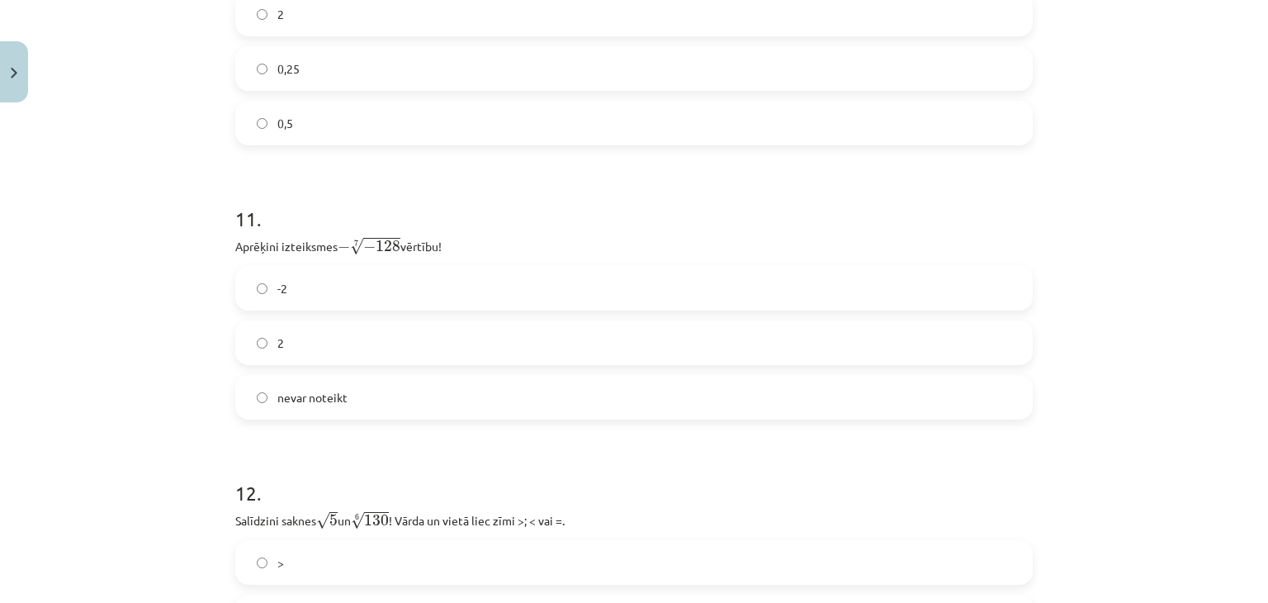
click at [416, 350] on label "2" at bounding box center [634, 342] width 794 height 41
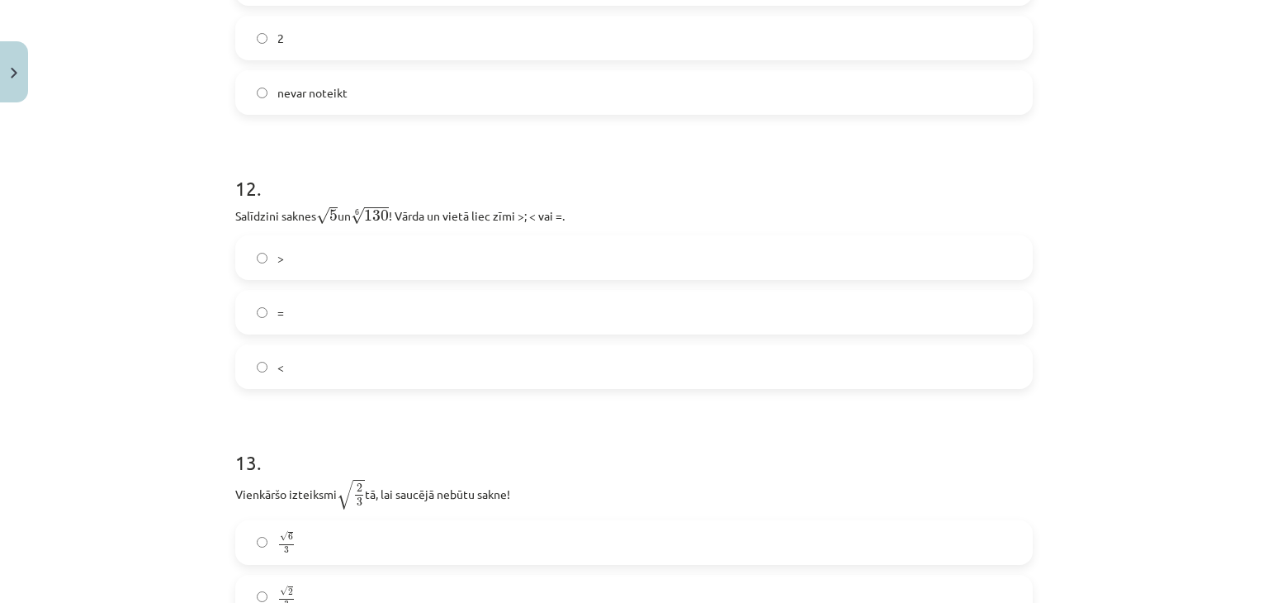
scroll to position [3486, 0]
click at [295, 378] on label "<" at bounding box center [634, 365] width 794 height 41
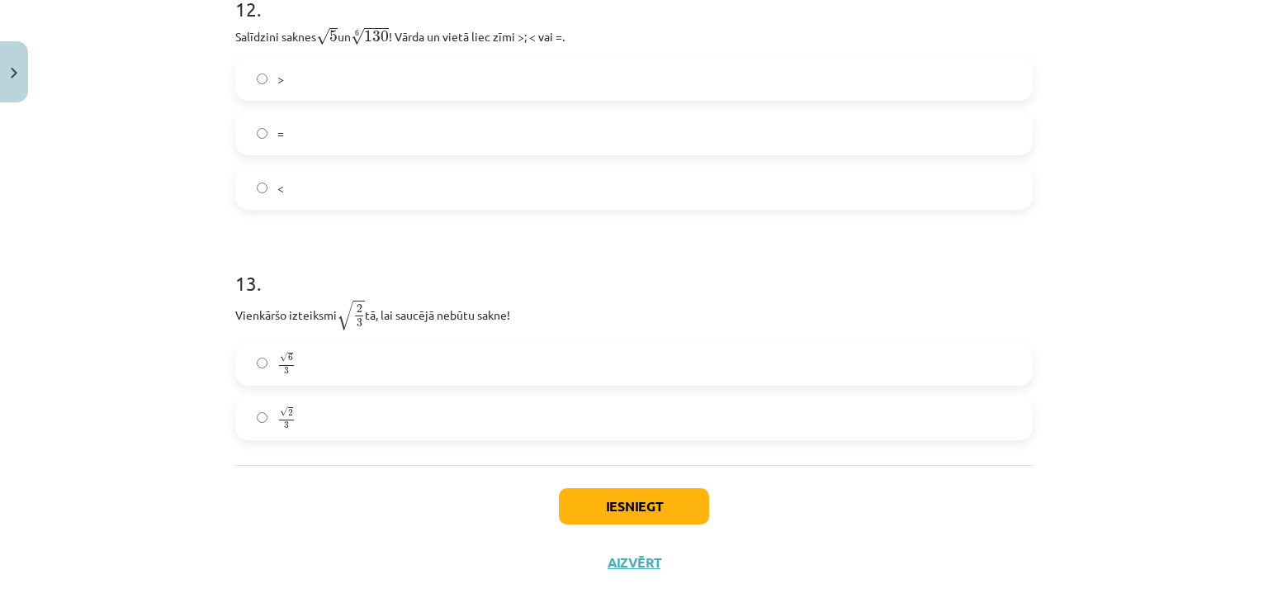
scroll to position [3695, 0]
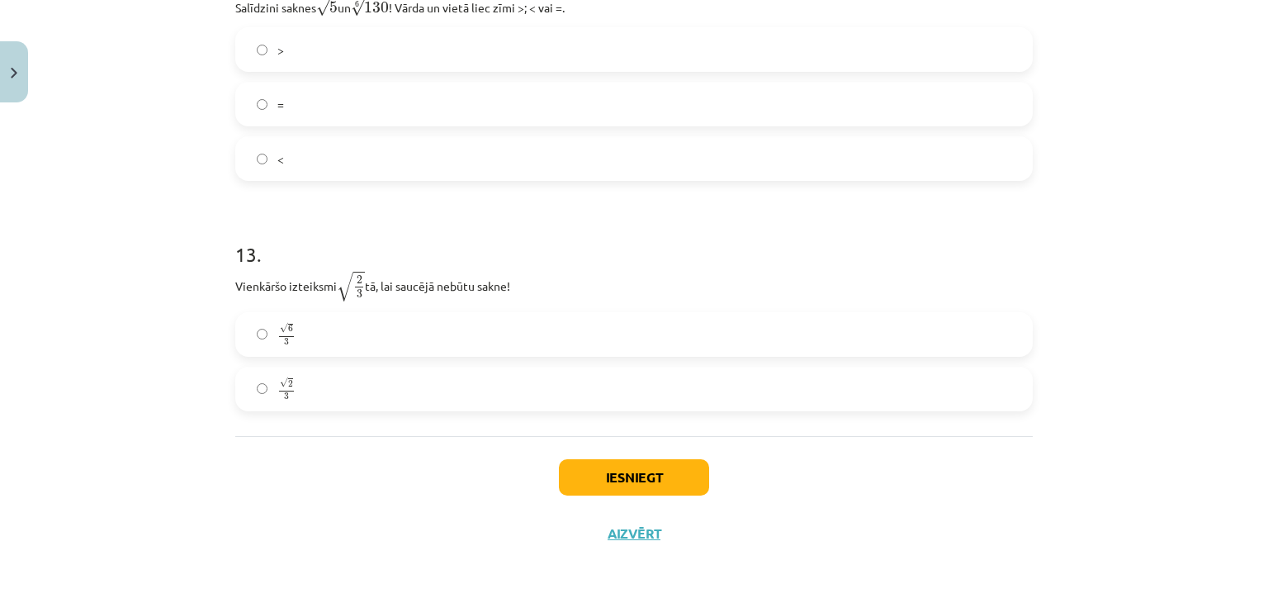
click at [367, 338] on label "√ 6 3 6 3" at bounding box center [634, 334] width 794 height 41
click at [600, 471] on button "Iesniegt" at bounding box center [634, 477] width 150 height 36
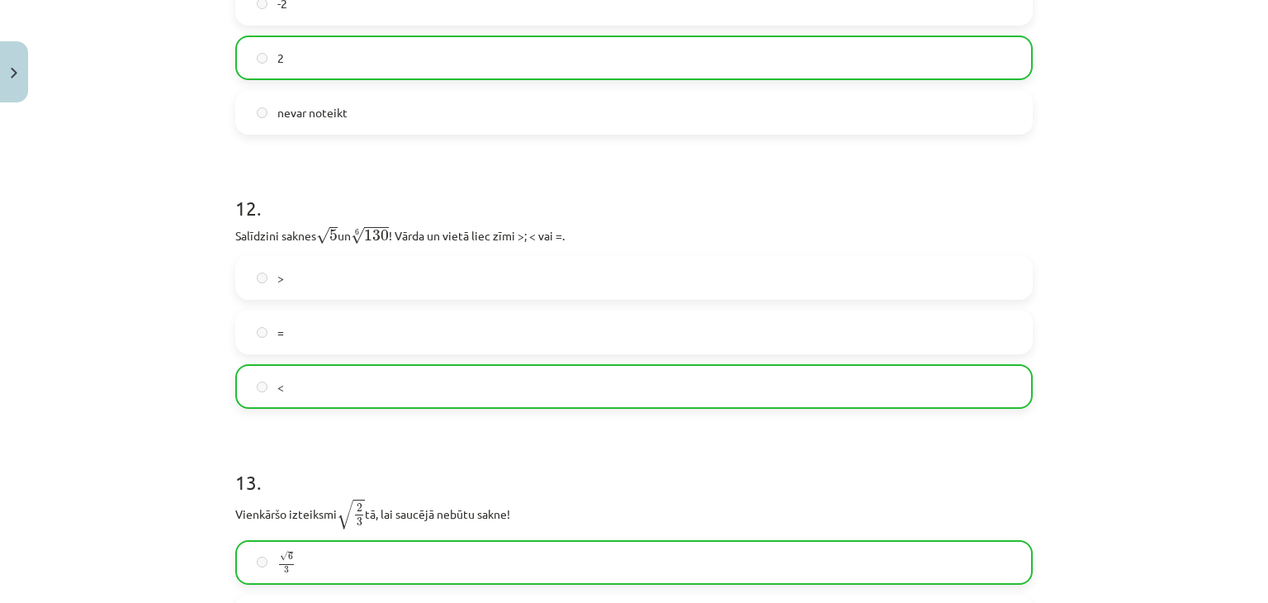
scroll to position [3747, 0]
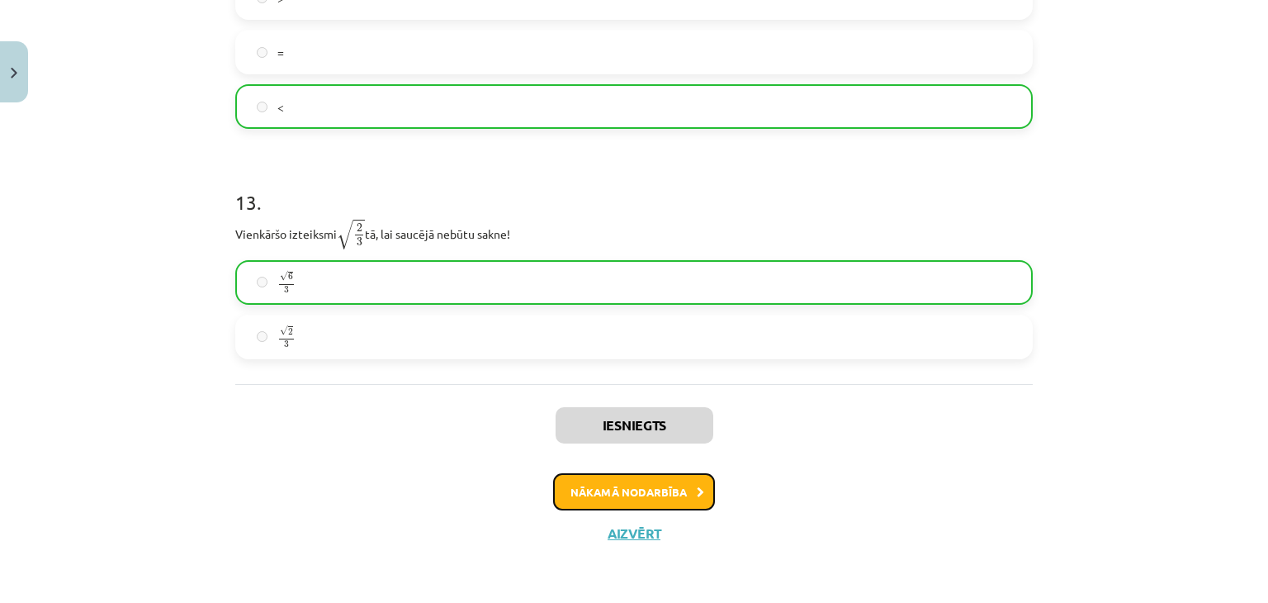
click at [655, 477] on button "Nākamā nodarbība" at bounding box center [634, 492] width 162 height 38
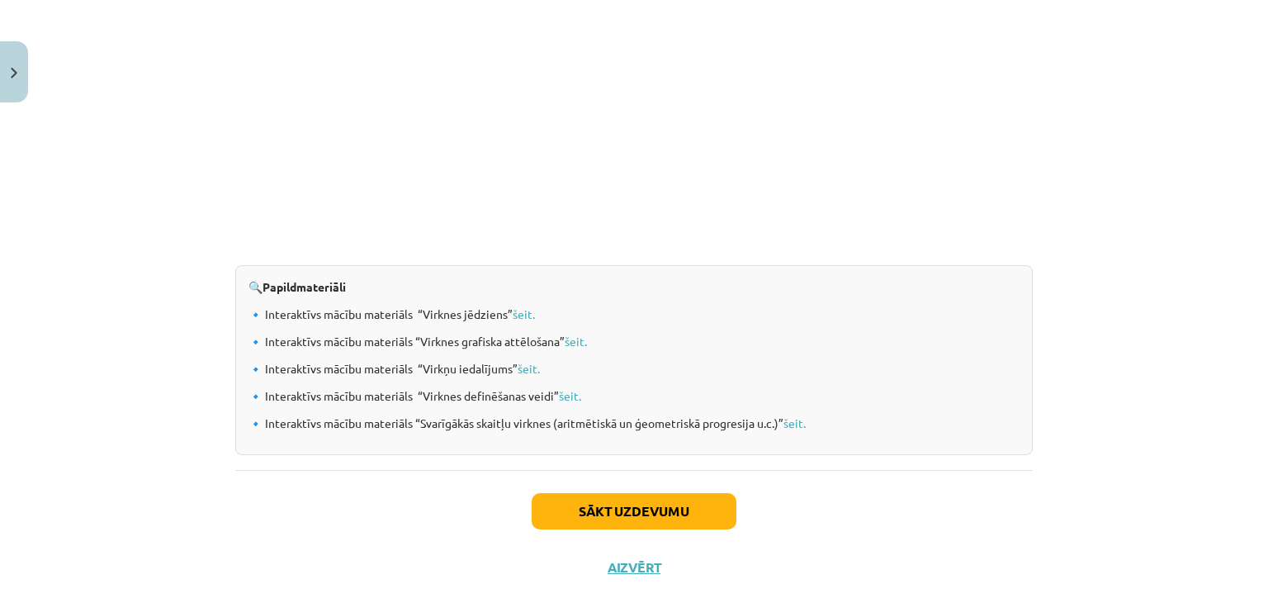
scroll to position [1711, 0]
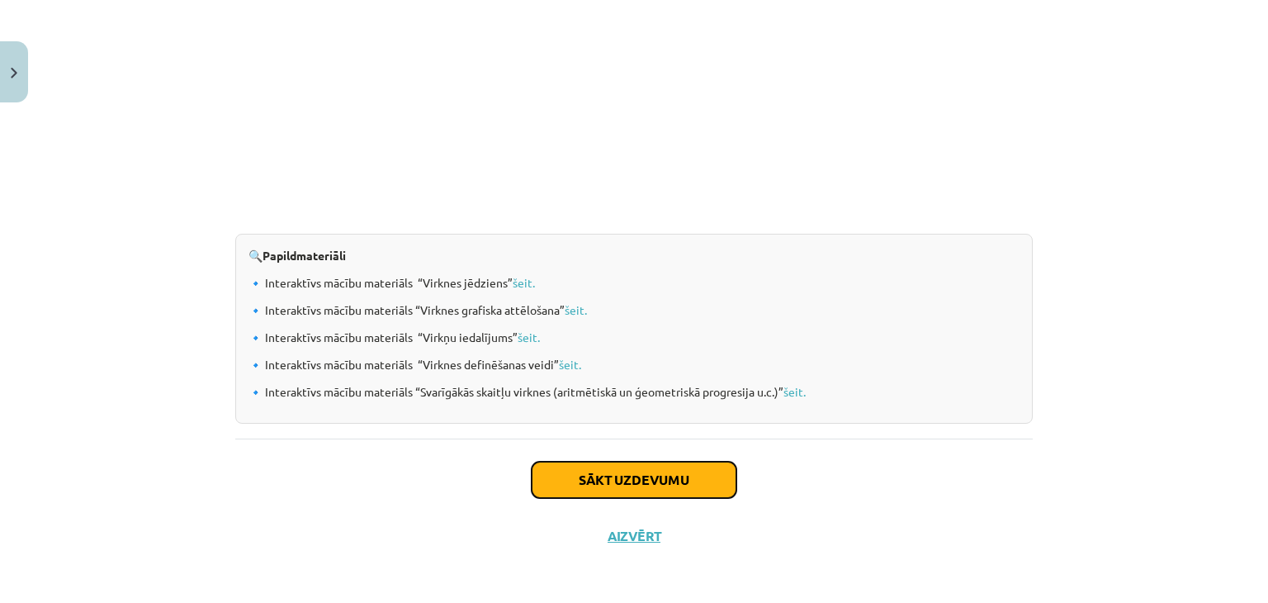
click at [614, 484] on button "Sākt uzdevumu" at bounding box center [634, 480] width 205 height 36
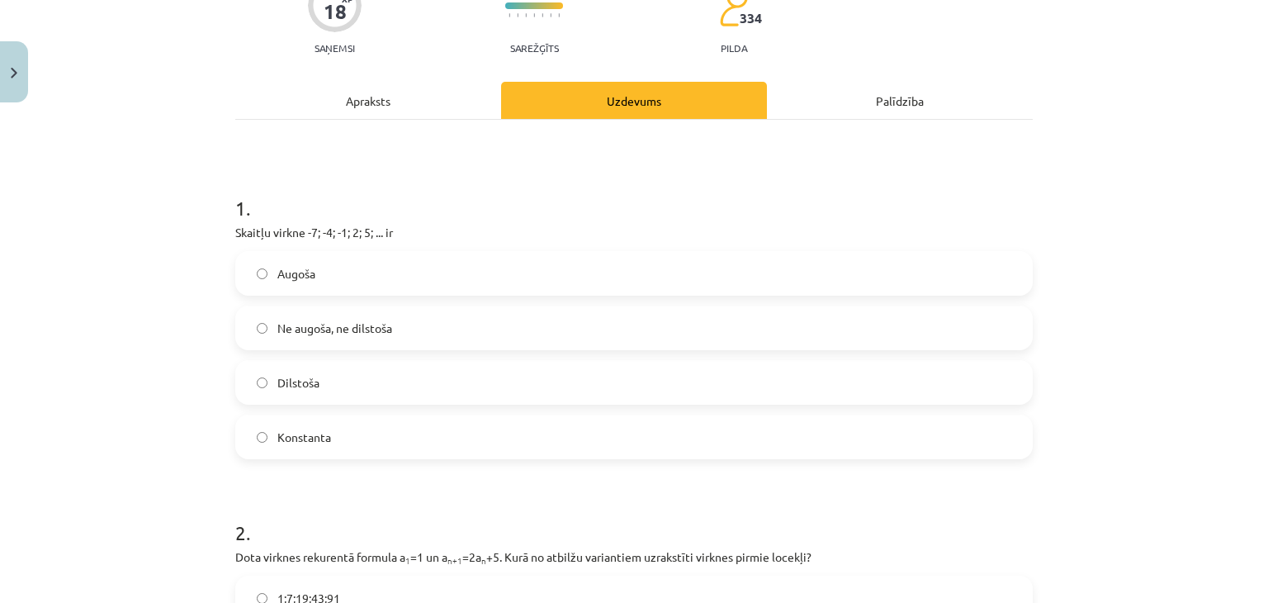
scroll to position [160, 0]
click at [309, 438] on span "Konstanta" at bounding box center [304, 437] width 54 height 17
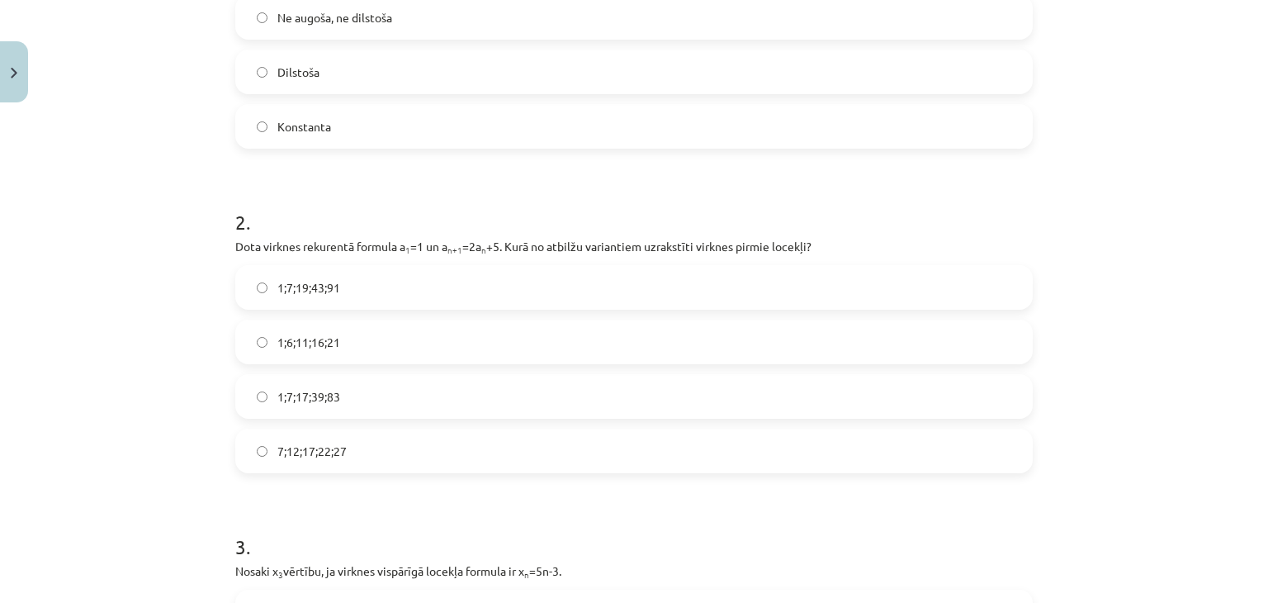
scroll to position [477, 0]
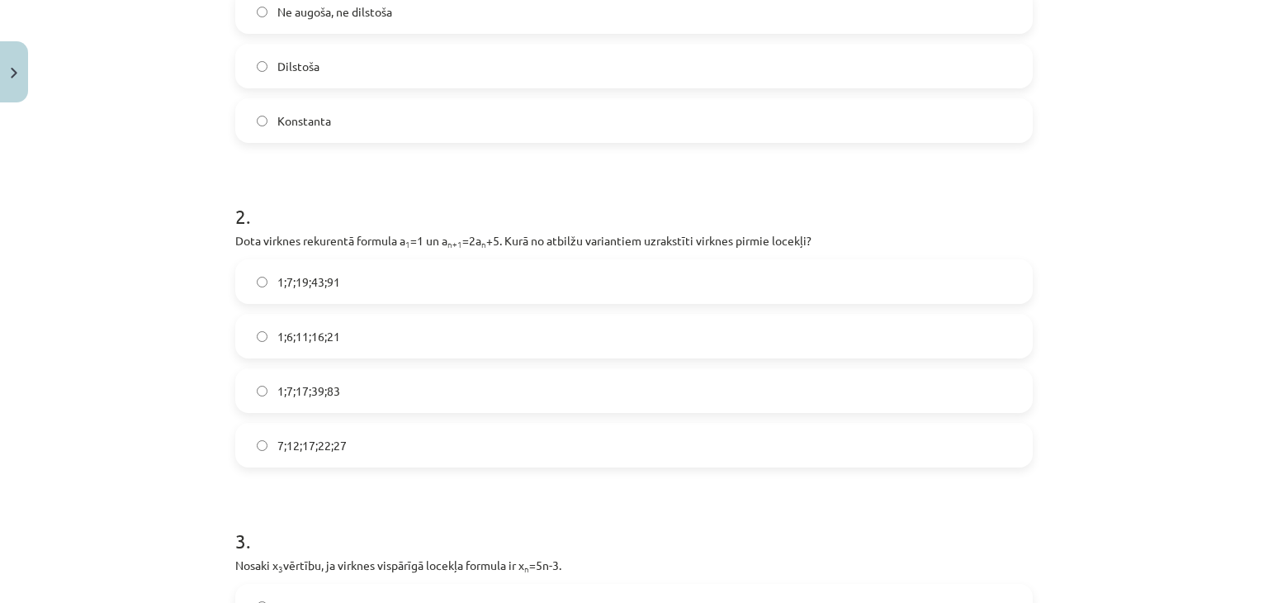
click at [370, 439] on label "7;12;17;22;27" at bounding box center [634, 444] width 794 height 41
click at [342, 447] on label "7;12;17;22;27" at bounding box center [634, 444] width 794 height 41
click at [324, 391] on span "1;7;17;39;83" at bounding box center [308, 390] width 63 height 17
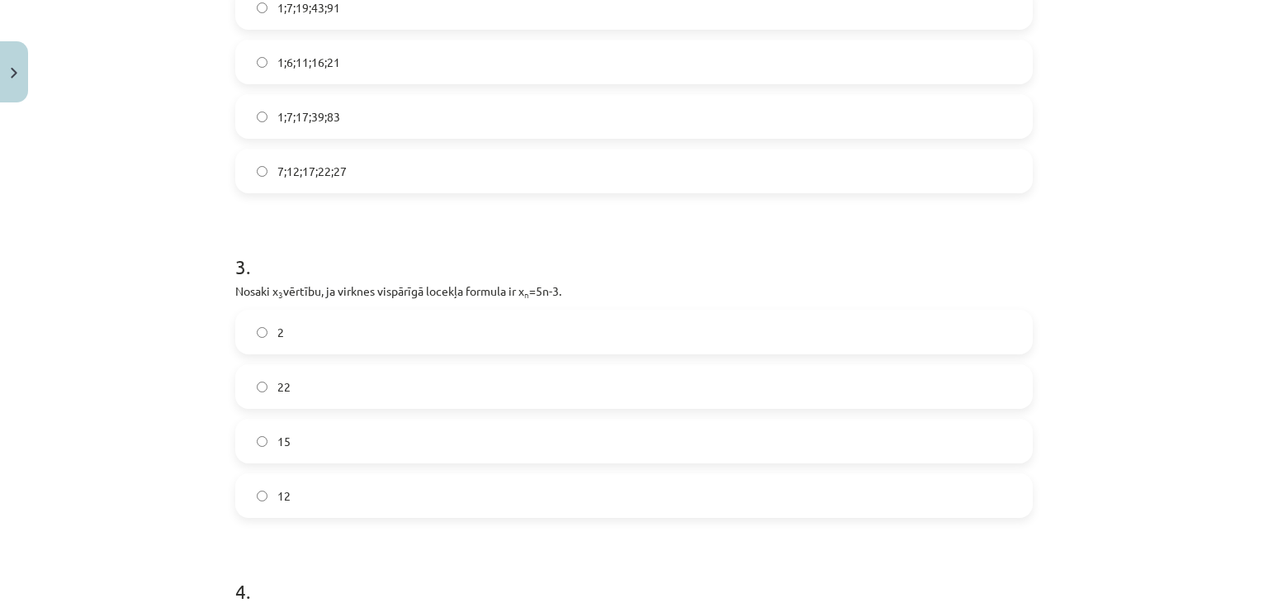
scroll to position [832, 0]
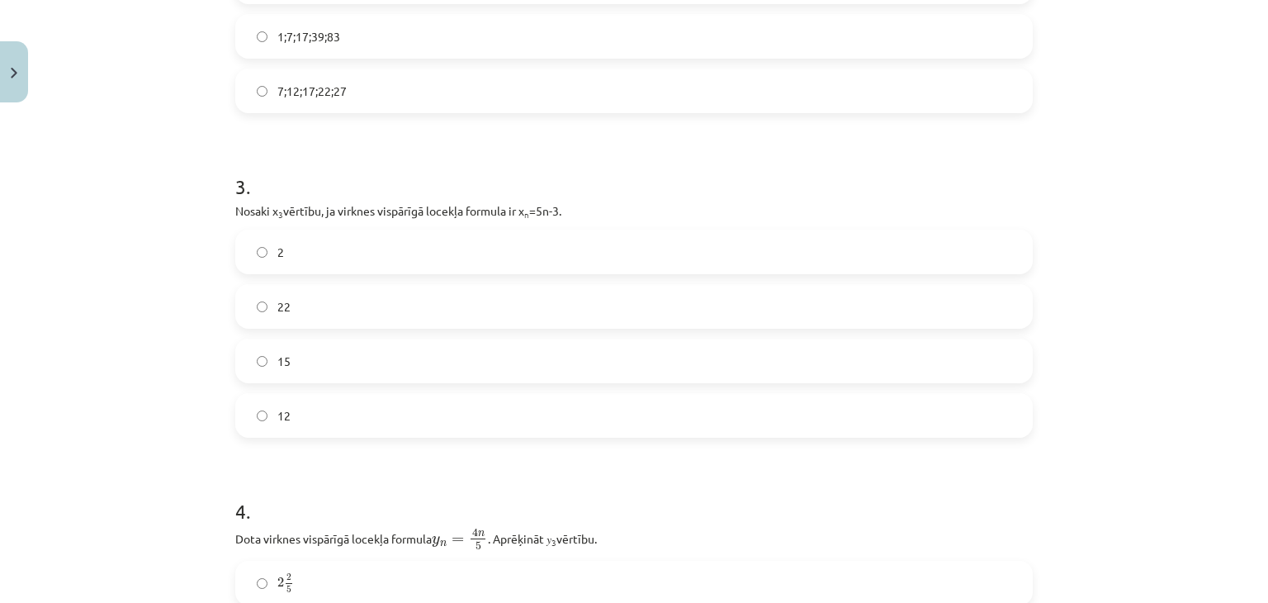
click at [306, 417] on label "12" at bounding box center [634, 415] width 794 height 41
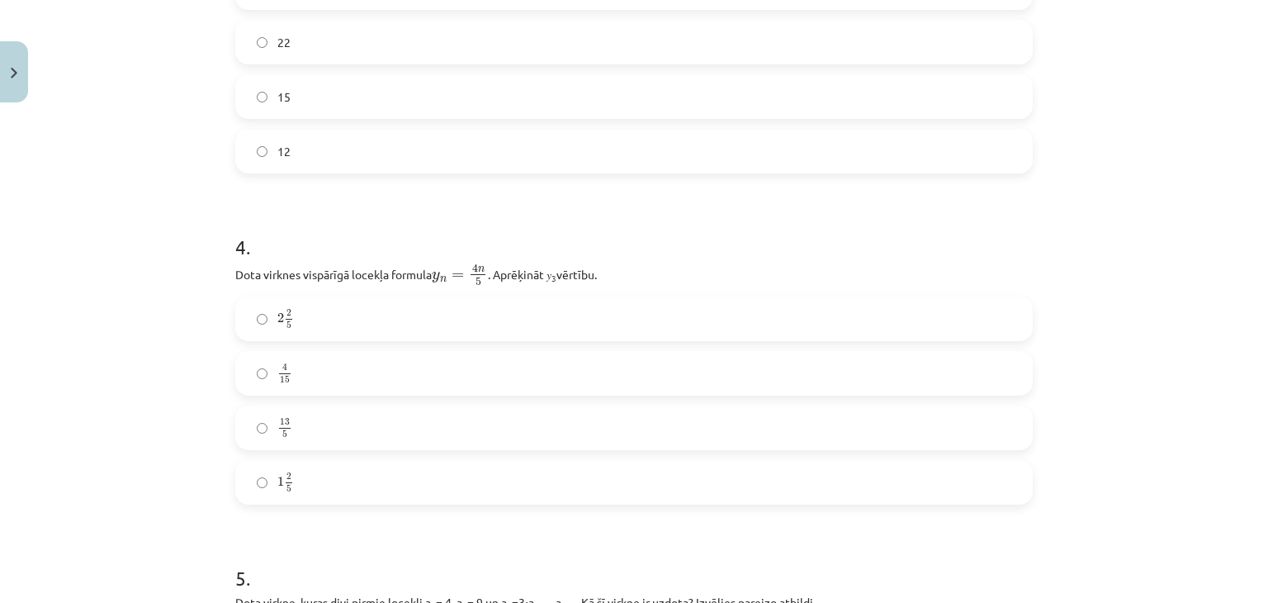
scroll to position [1241, 0]
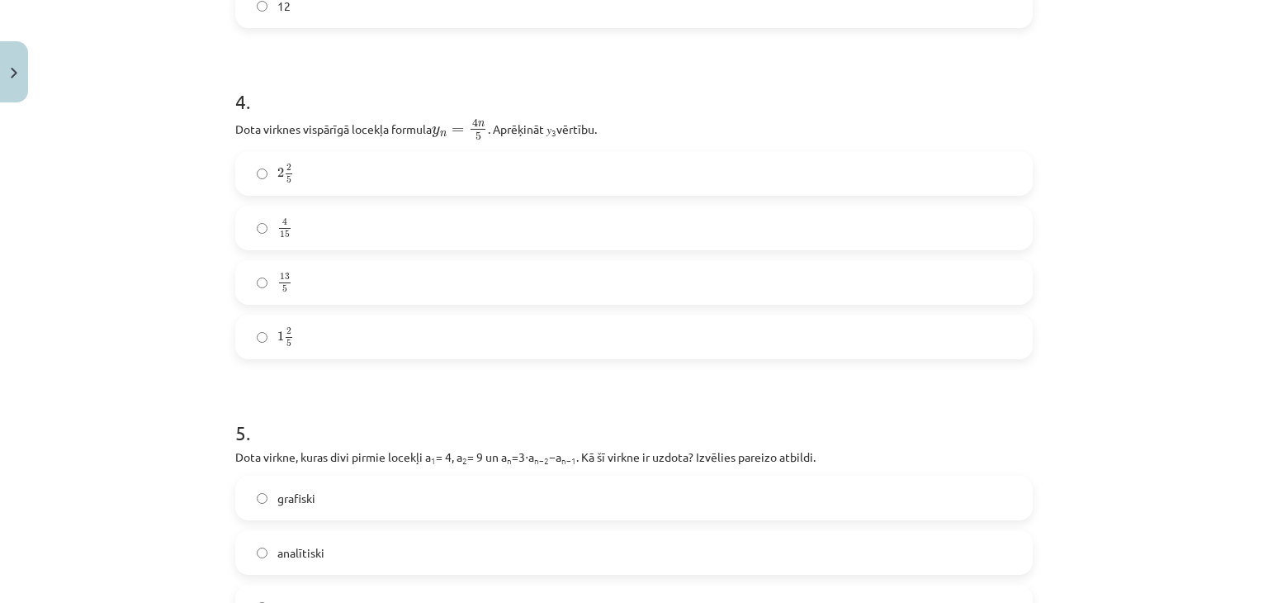
click at [287, 171] on span "2 5" at bounding box center [289, 173] width 10 height 19
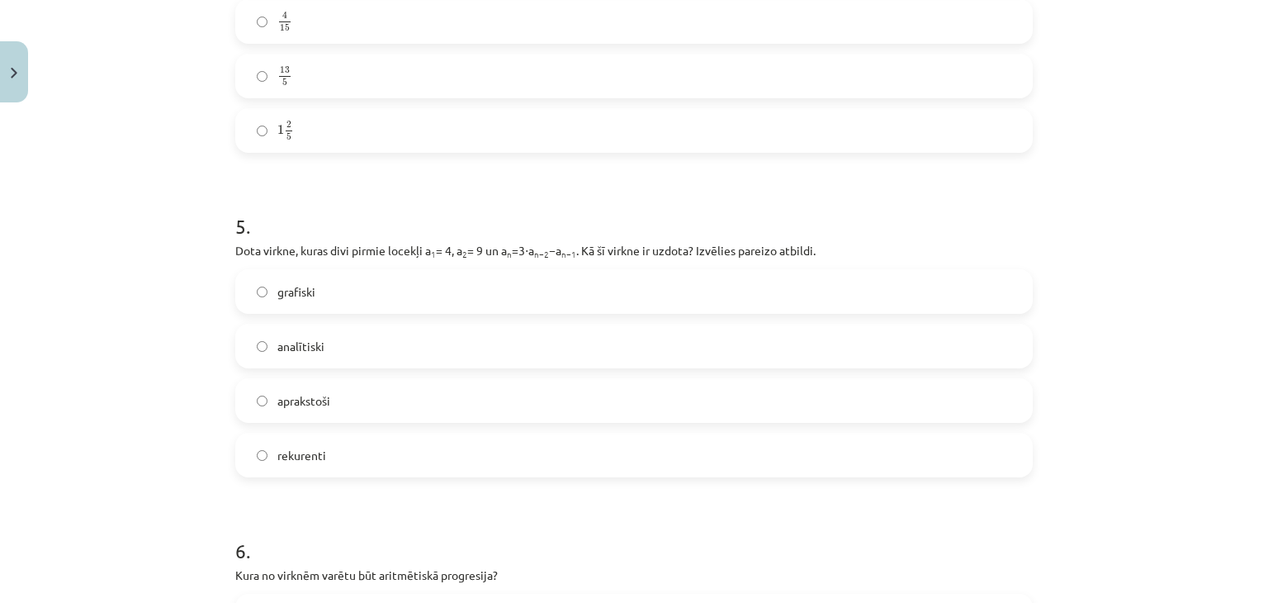
scroll to position [1455, 0]
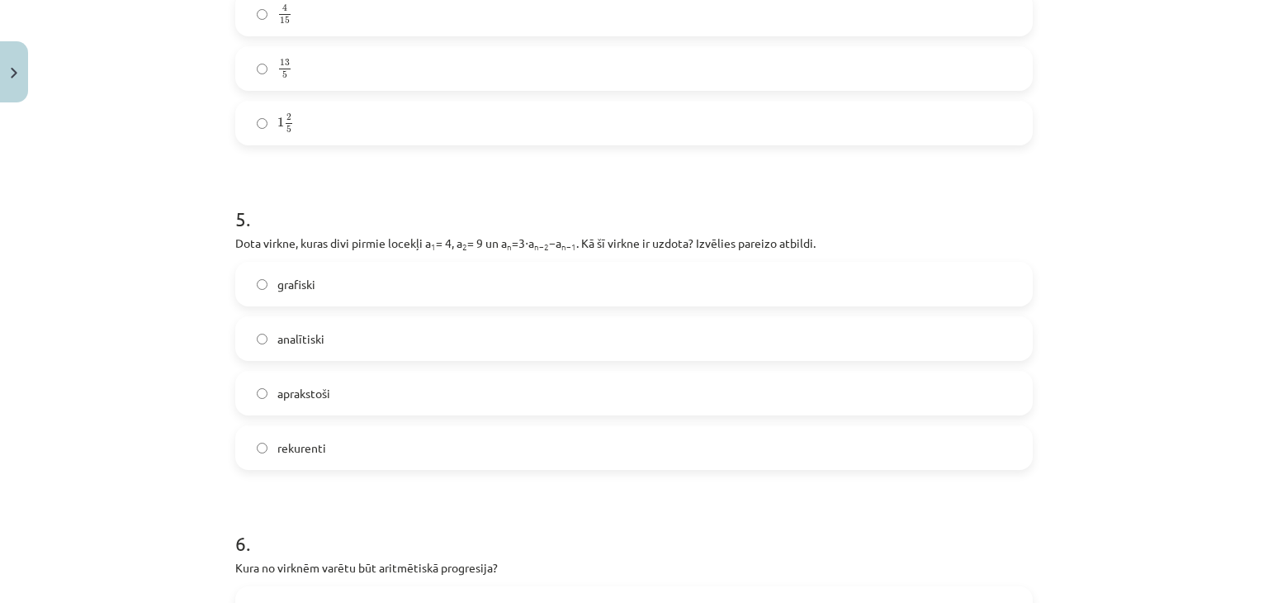
click at [347, 457] on label "rekurenti" at bounding box center [634, 447] width 794 height 41
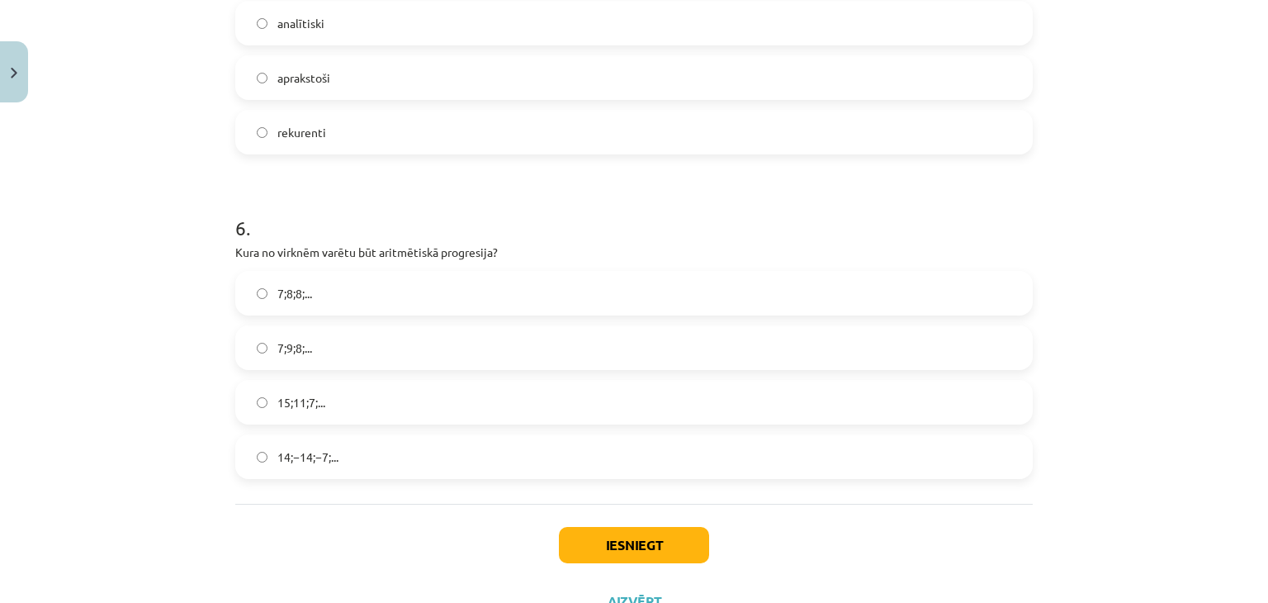
scroll to position [1780, 0]
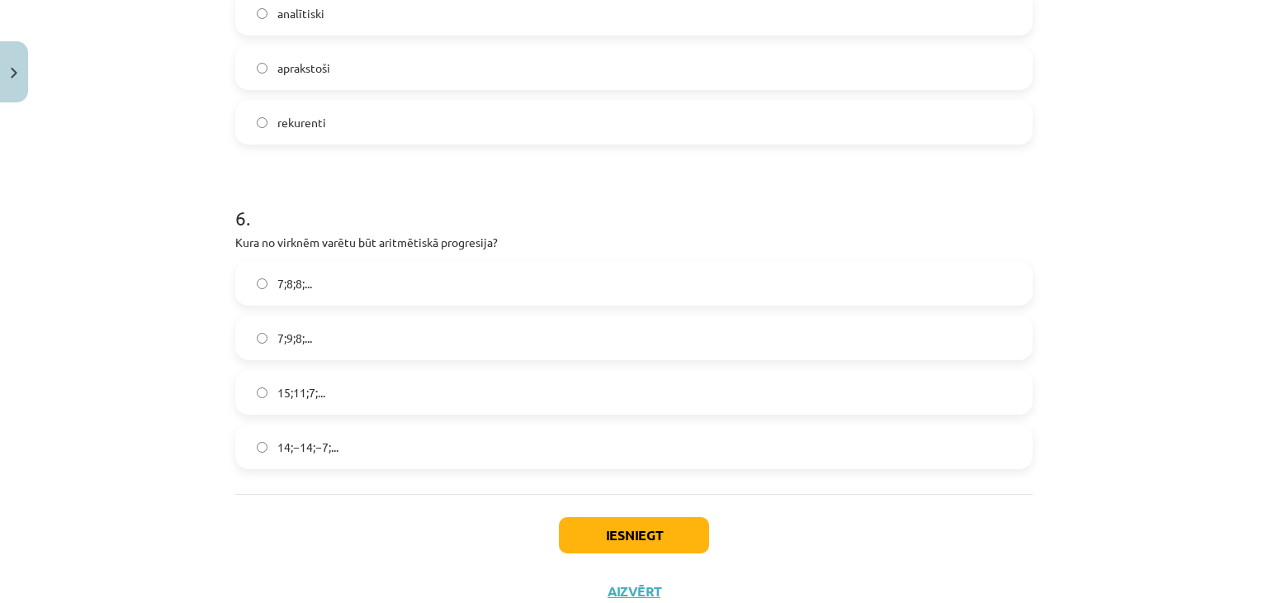
click at [286, 283] on span "7;8;8;..." at bounding box center [294, 283] width 35 height 17
click at [415, 436] on label "14;−14;−7;..." at bounding box center [634, 446] width 794 height 41
click at [315, 354] on label "7;9;8;..." at bounding box center [634, 337] width 794 height 41
click at [611, 518] on button "Iesniegt" at bounding box center [634, 535] width 150 height 36
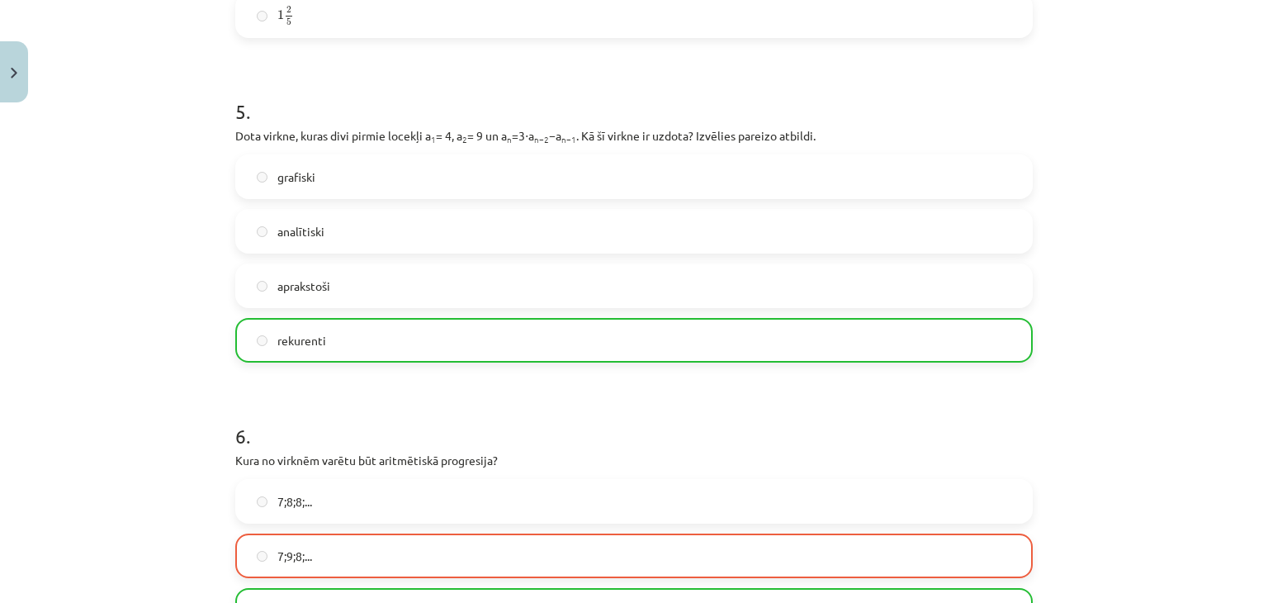
scroll to position [1889, 0]
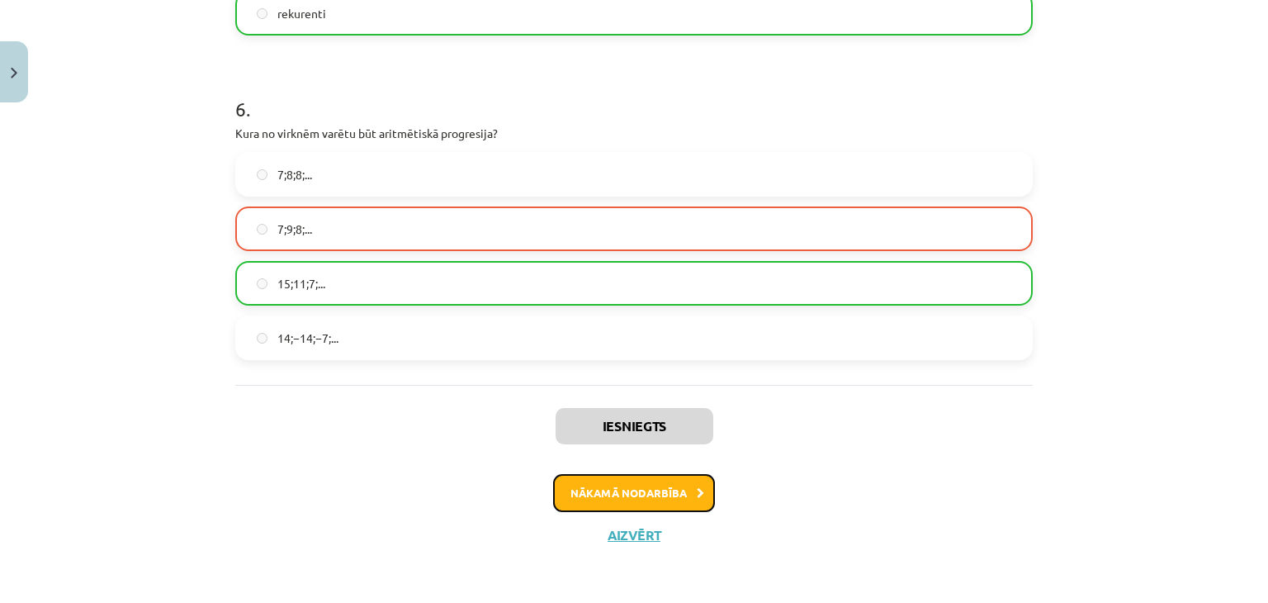
click at [603, 478] on button "Nākamā nodarbība" at bounding box center [634, 493] width 162 height 38
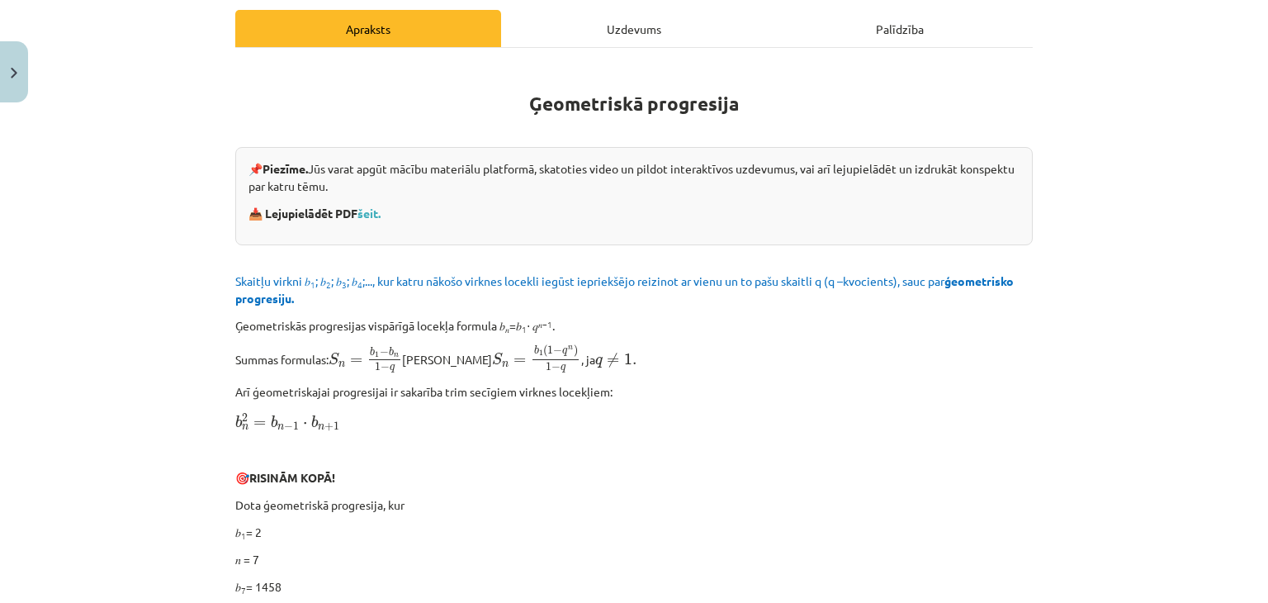
scroll to position [235, 0]
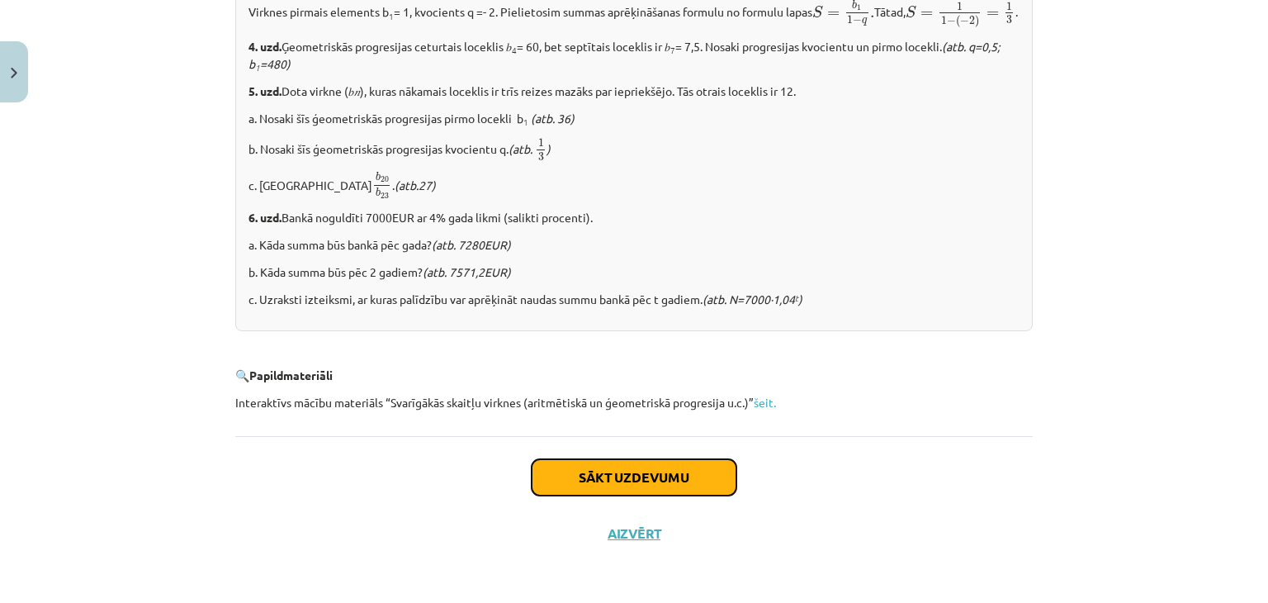
click at [636, 470] on button "Sākt uzdevumu" at bounding box center [634, 477] width 205 height 36
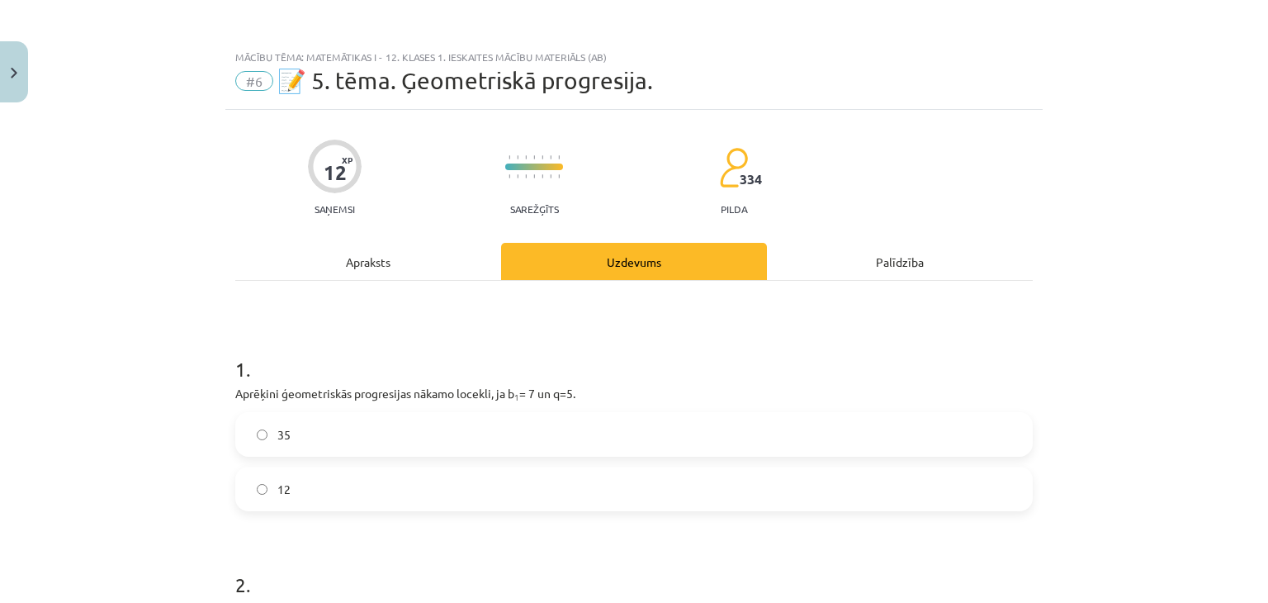
scroll to position [221, 0]
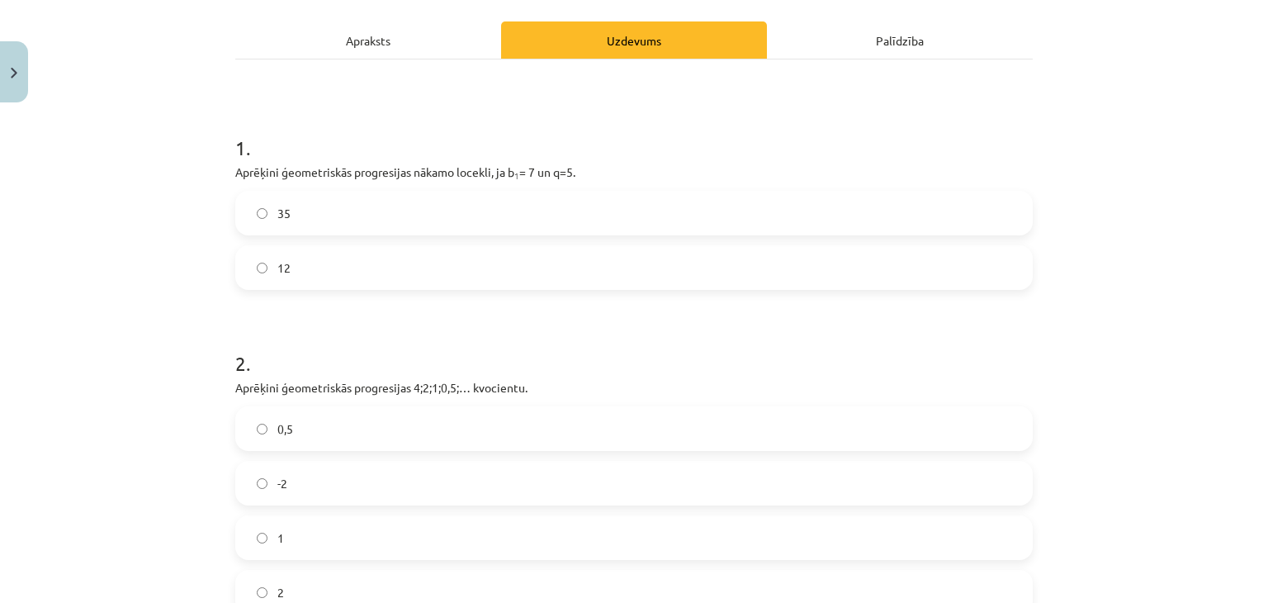
click at [330, 222] on label "35" at bounding box center [634, 212] width 794 height 41
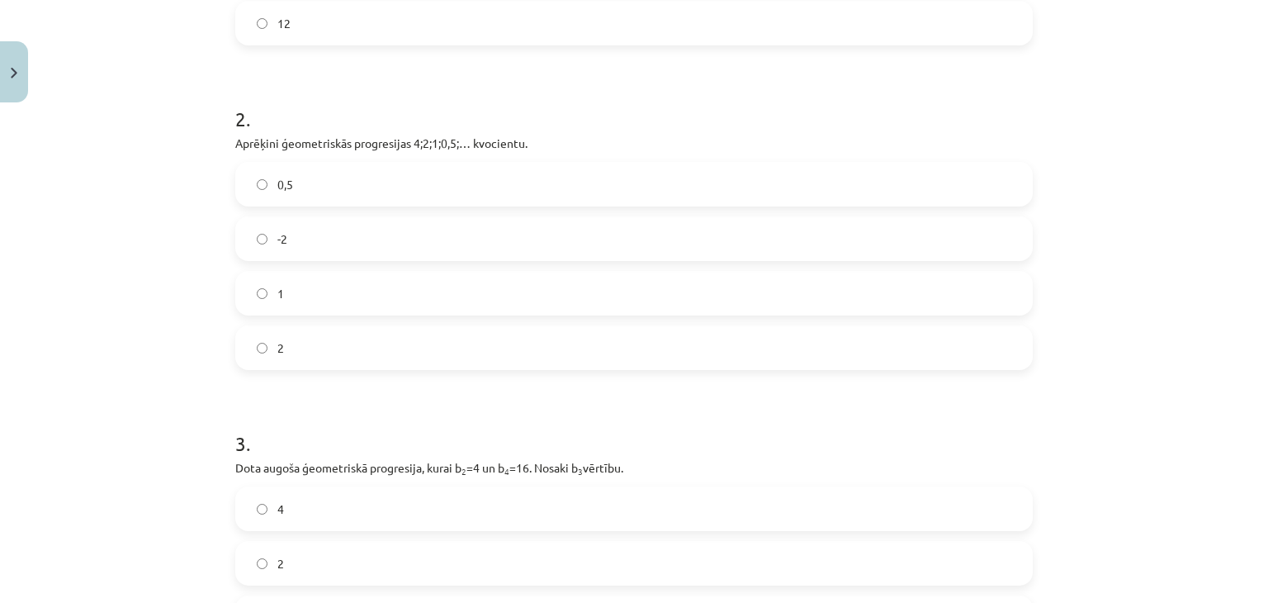
scroll to position [466, 0]
click at [400, 409] on h1 "3 ." at bounding box center [634, 428] width 798 height 51
click at [317, 183] on label "0,5" at bounding box center [634, 184] width 794 height 41
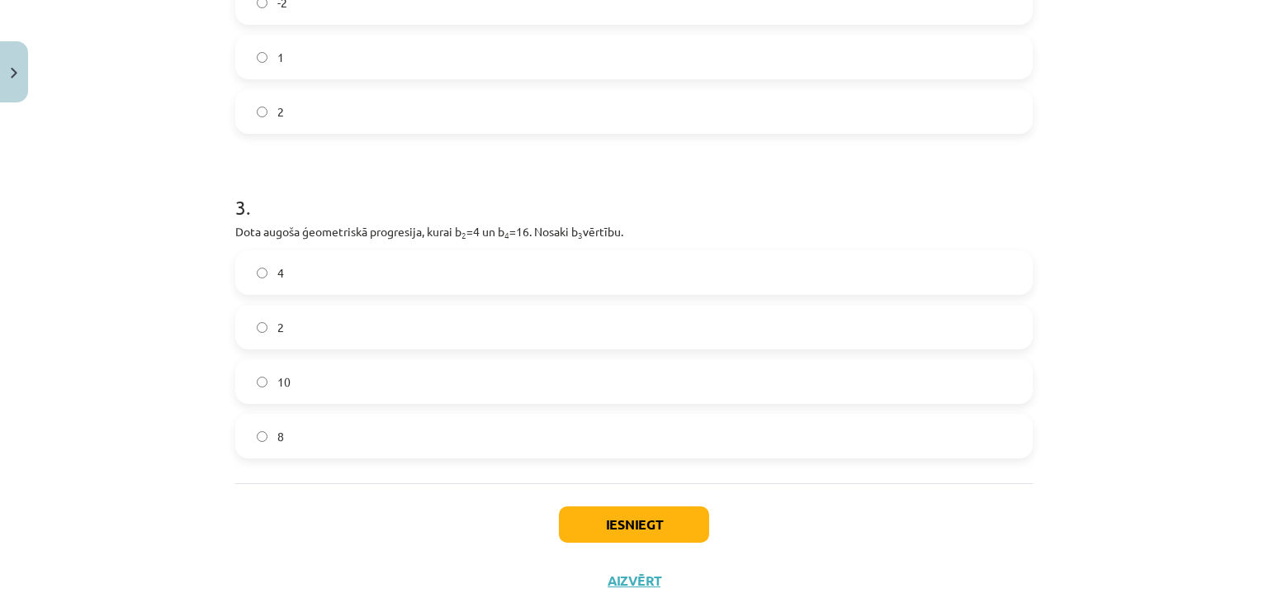
scroll to position [725, 0]
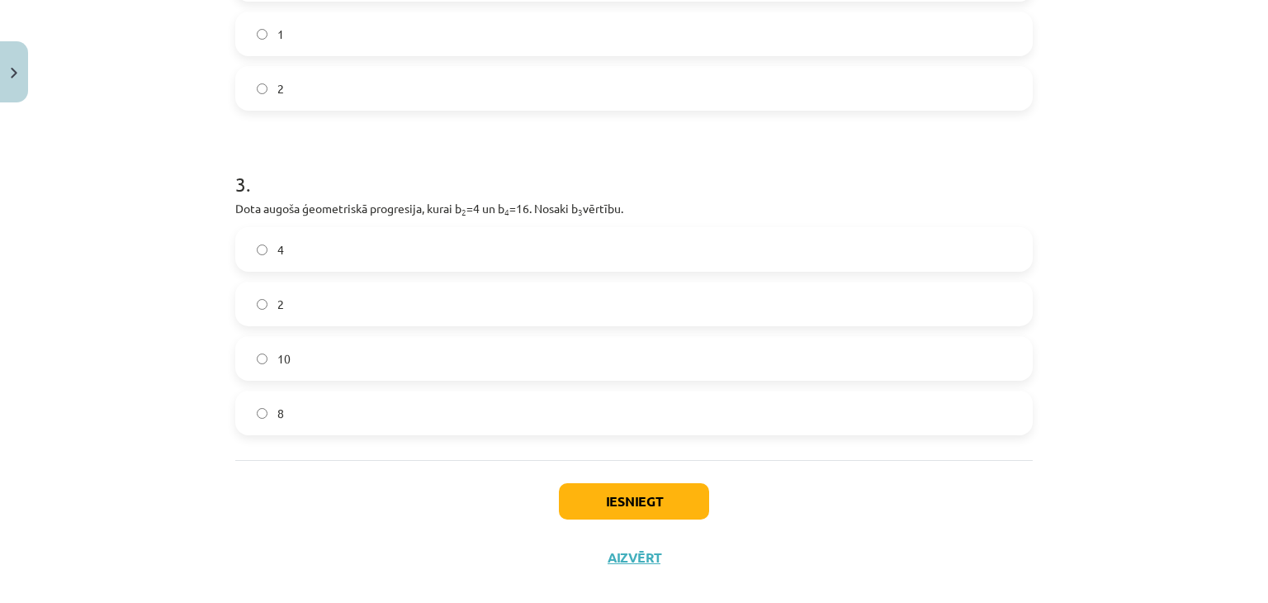
click at [305, 422] on label "8" at bounding box center [634, 412] width 794 height 41
click at [644, 501] on button "Iesniegt" at bounding box center [634, 501] width 150 height 36
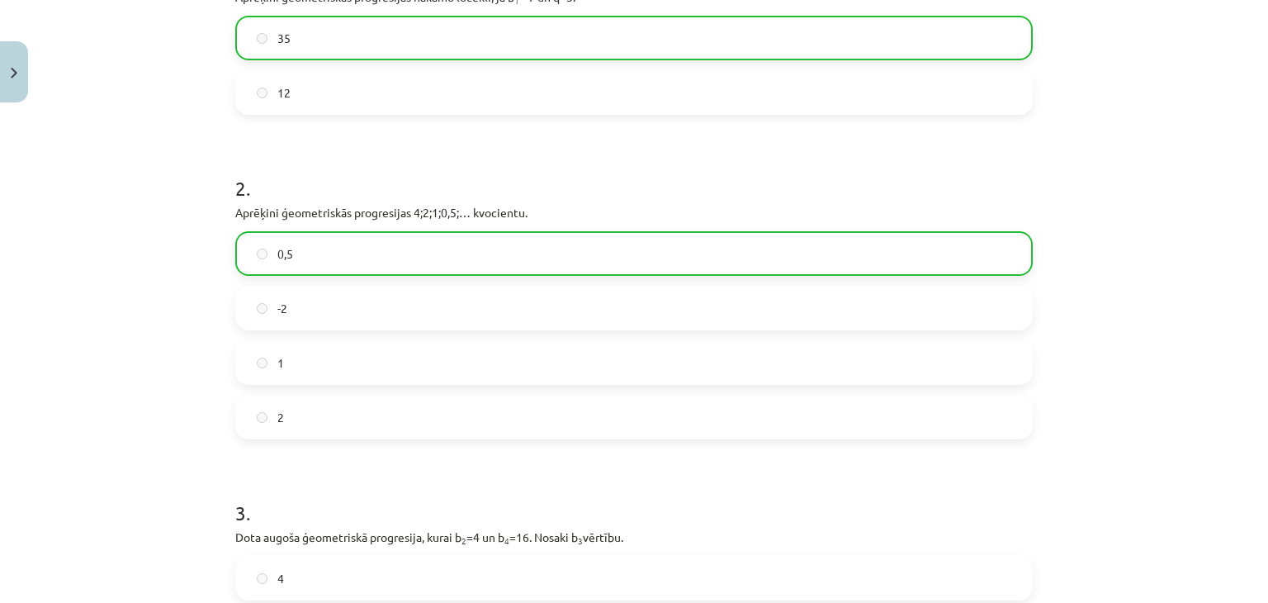
scroll to position [800, 0]
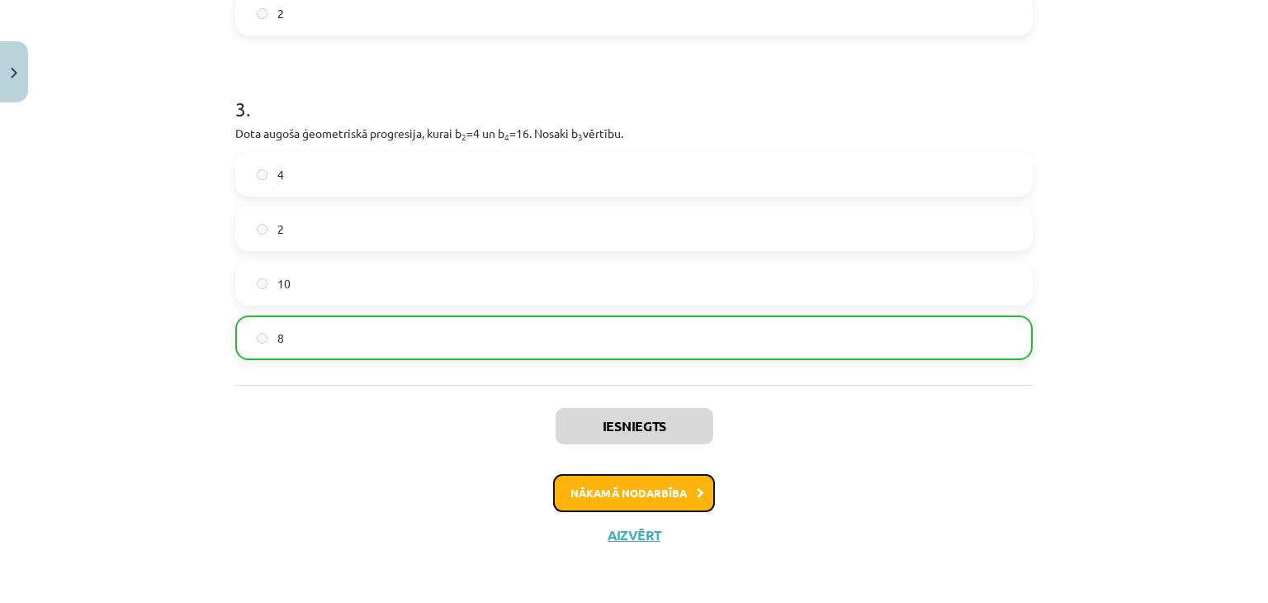
click at [641, 486] on button "Nākamā nodarbība" at bounding box center [634, 493] width 162 height 38
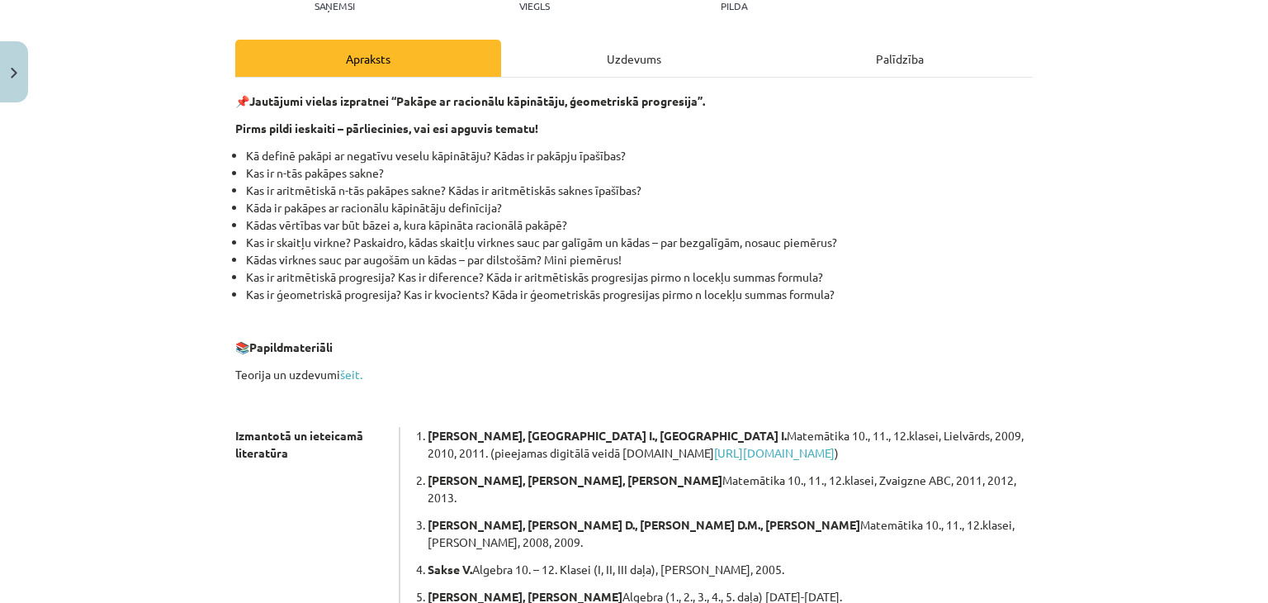
scroll to position [442, 0]
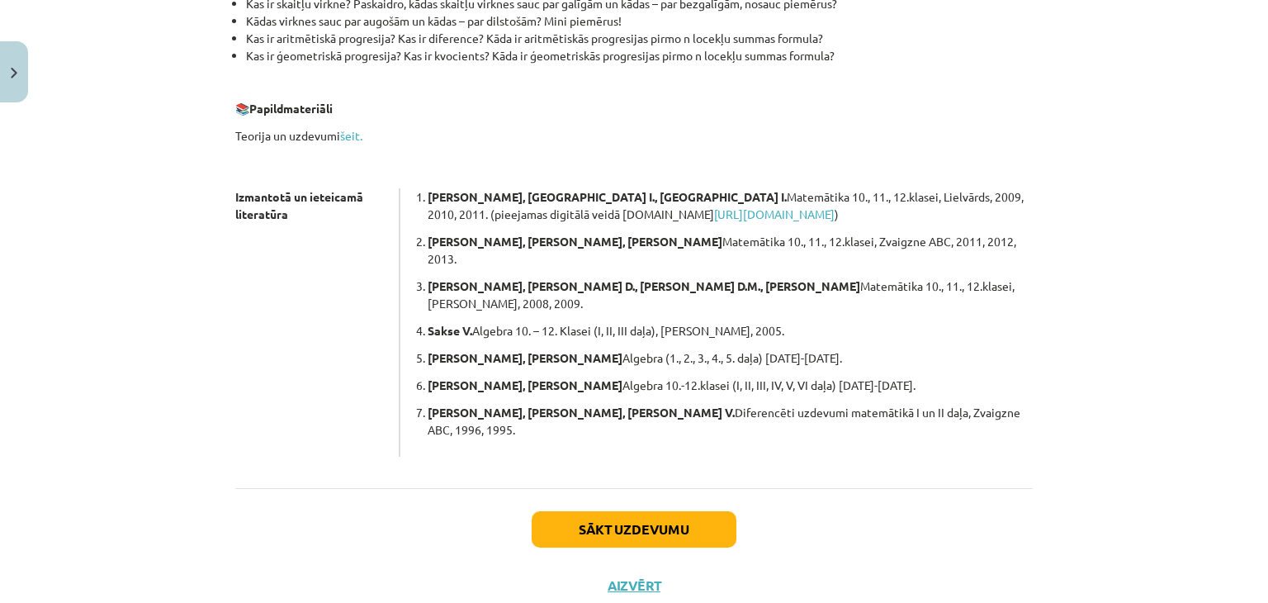
click at [575, 488] on div "Sākt uzdevumu Aizvērt" at bounding box center [634, 546] width 798 height 116
click at [598, 511] on button "Sākt uzdevumu" at bounding box center [634, 529] width 205 height 36
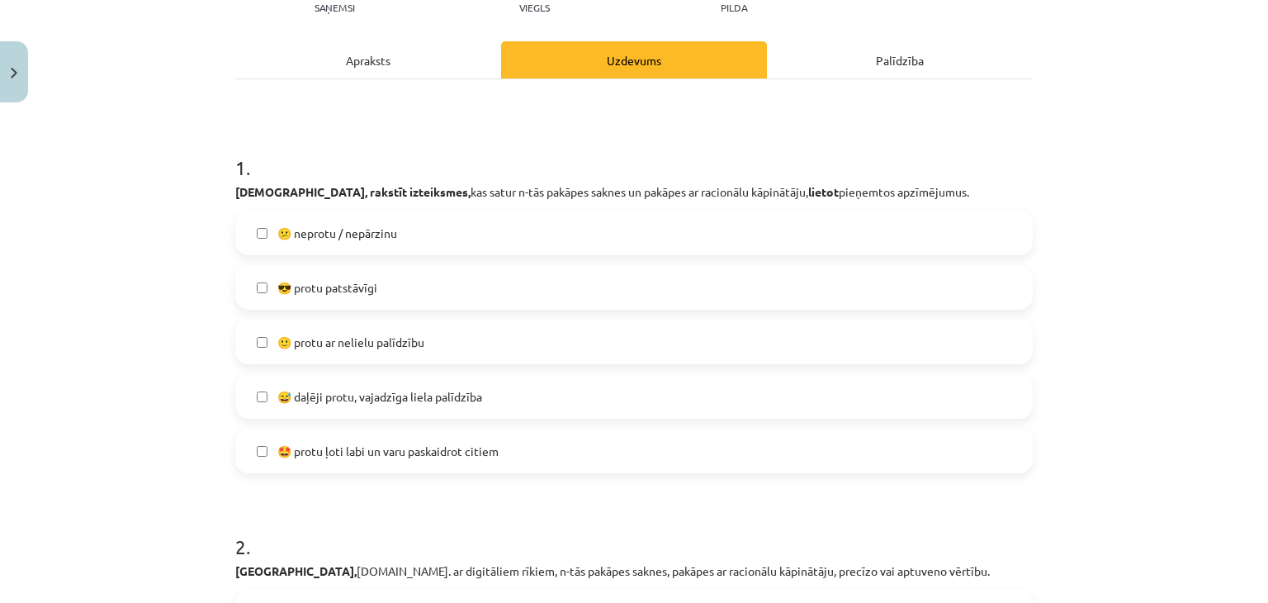
scroll to position [202, 0]
click at [320, 301] on label "😎 protu patstāvīgi" at bounding box center [634, 286] width 794 height 41
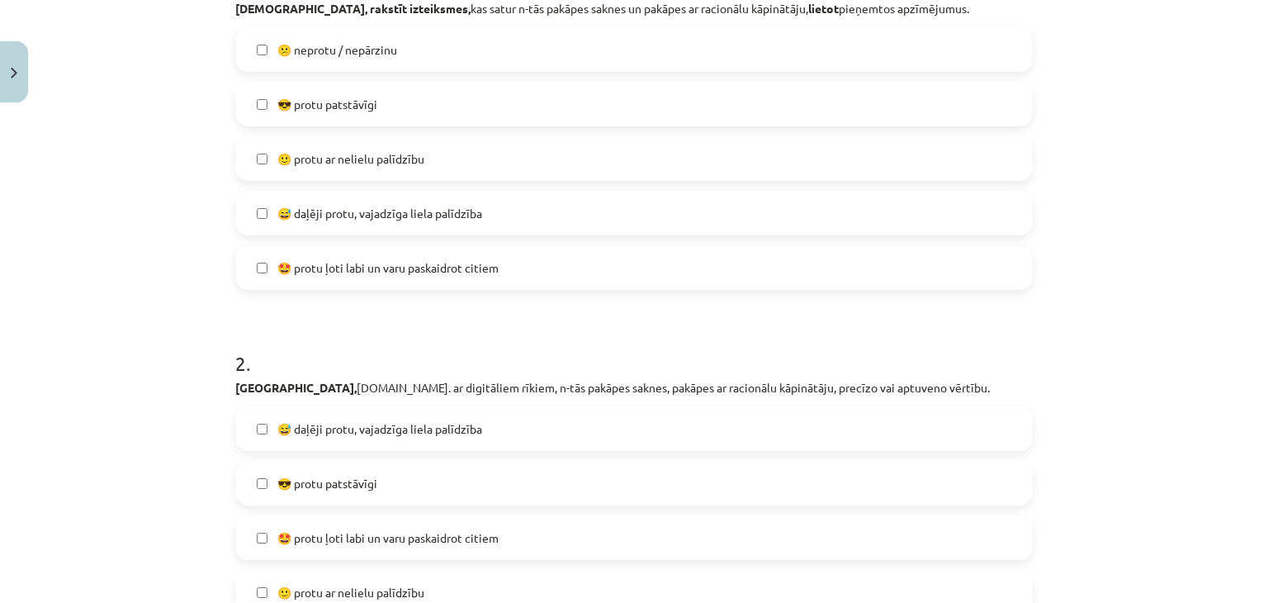
scroll to position [548, 0]
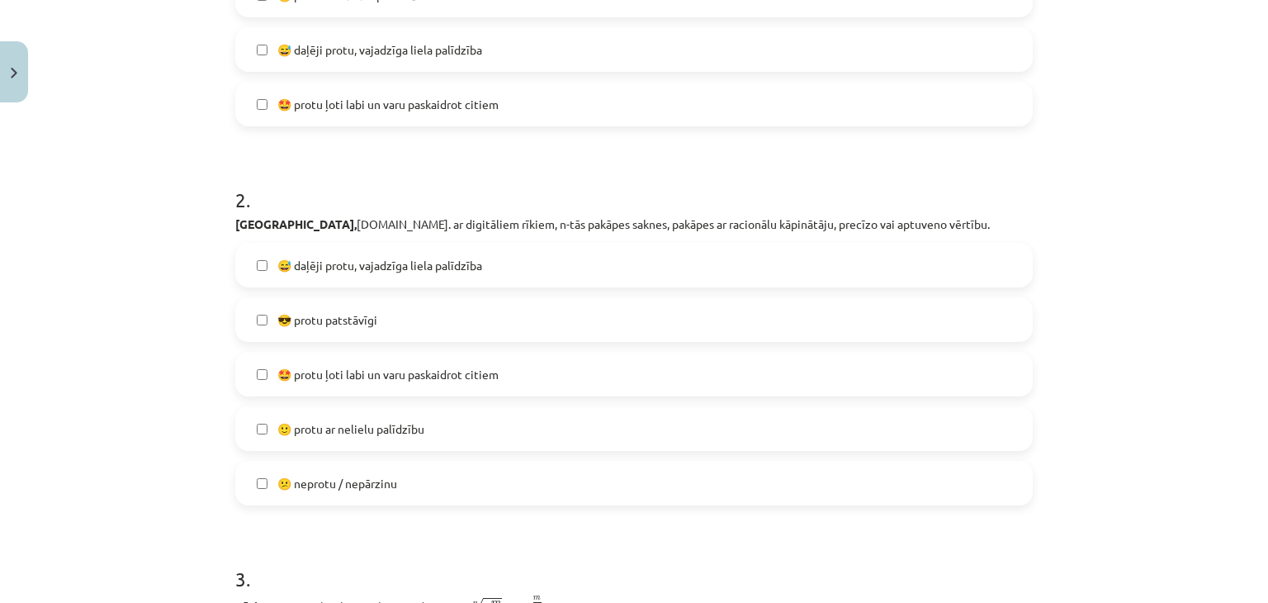
click at [316, 311] on span "😎 protu patstāvīgi" at bounding box center [327, 319] width 100 height 17
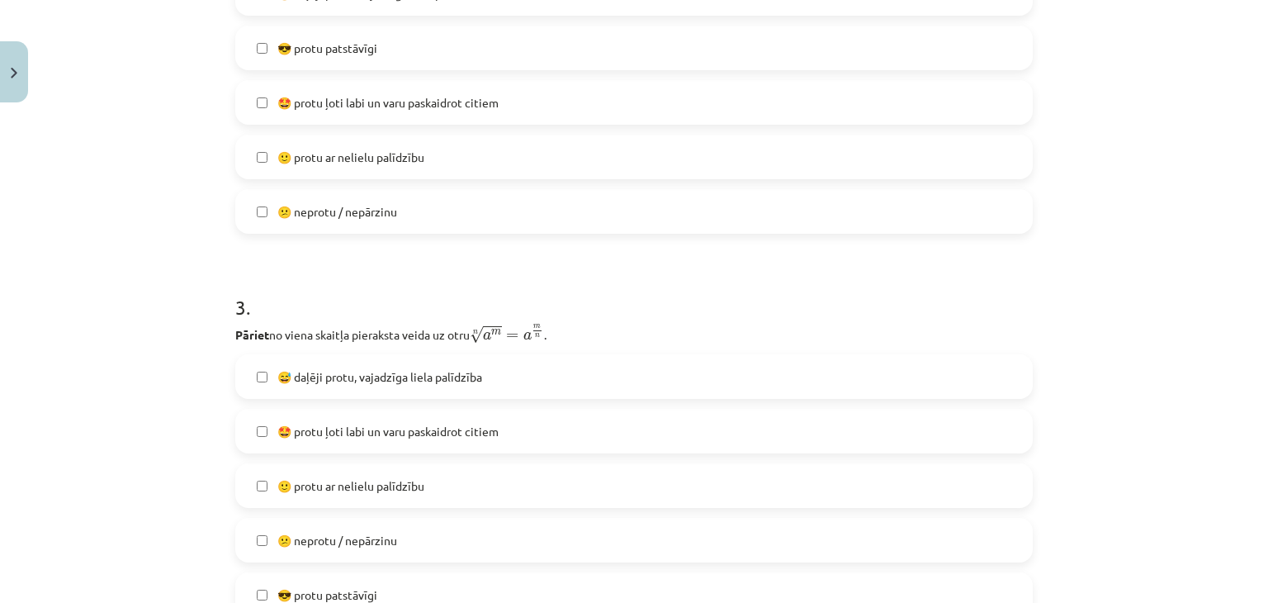
scroll to position [865, 0]
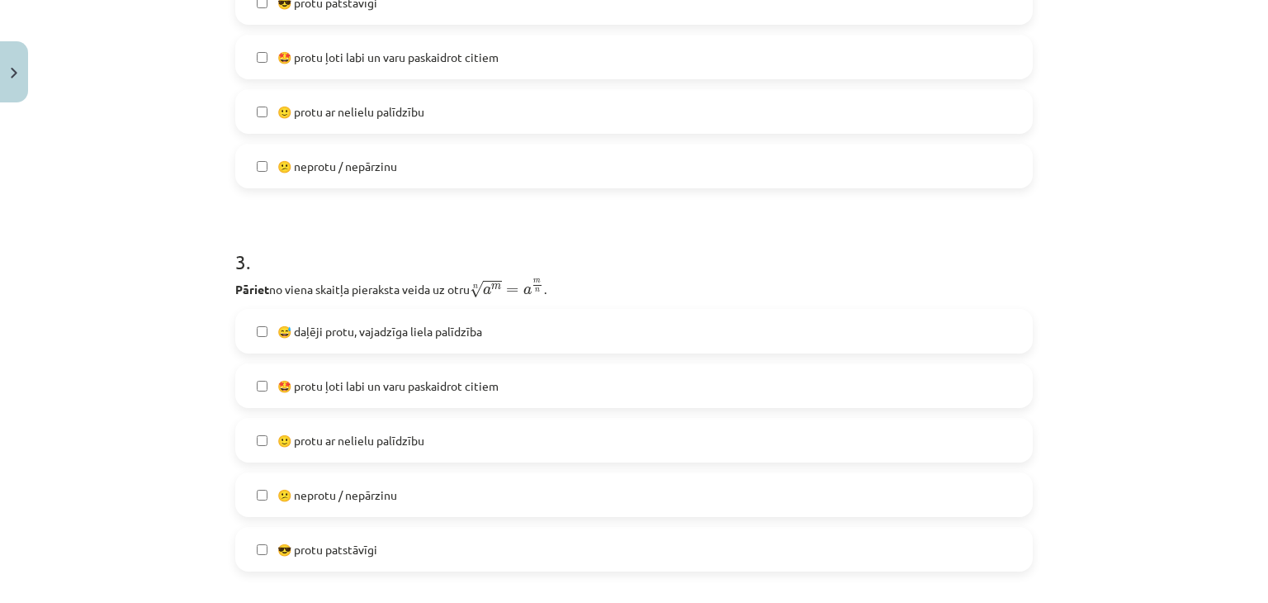
click at [295, 549] on span "😎 protu patstāvīgi" at bounding box center [327, 549] width 100 height 17
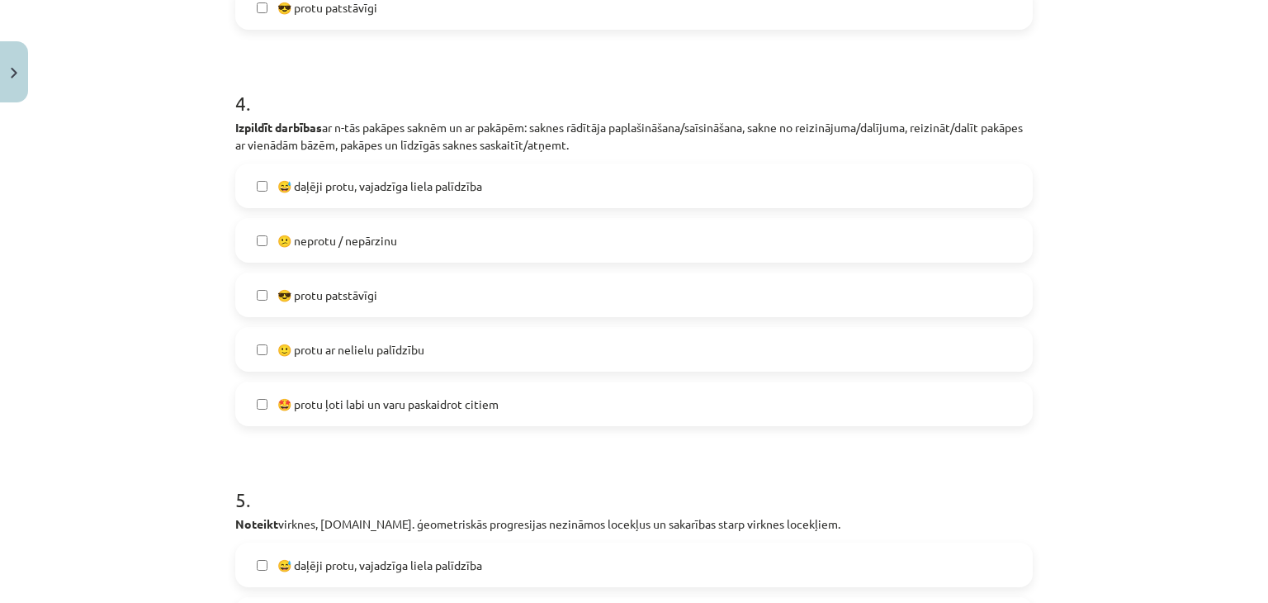
scroll to position [1415, 0]
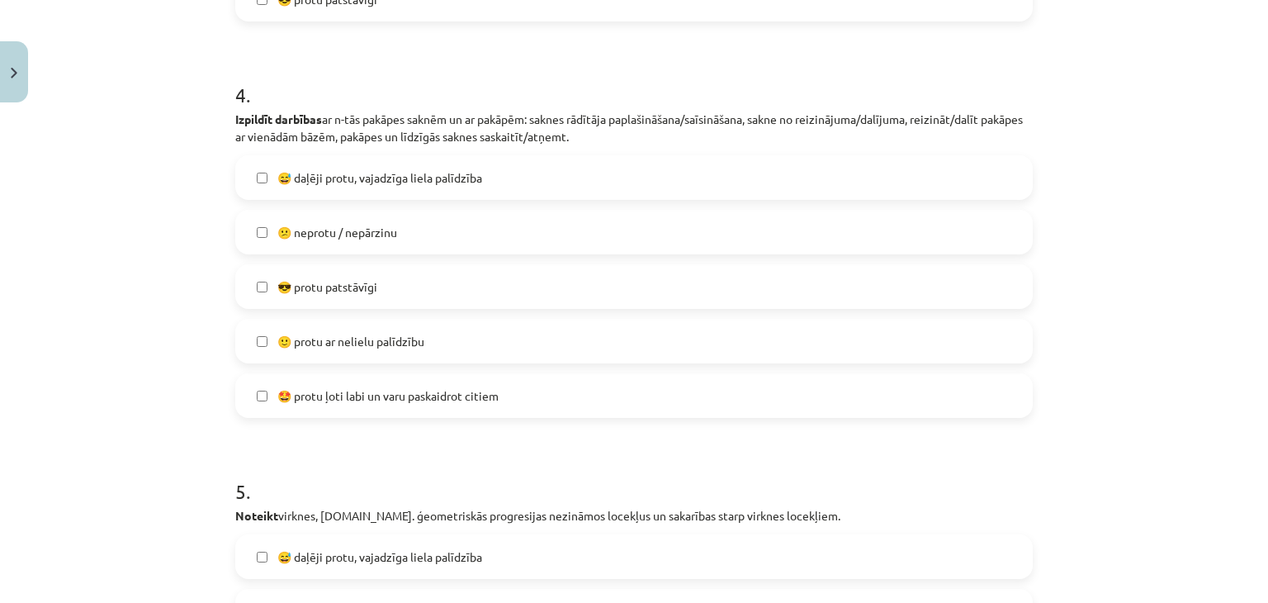
click at [327, 280] on span "😎 protu patstāvīgi" at bounding box center [327, 286] width 100 height 17
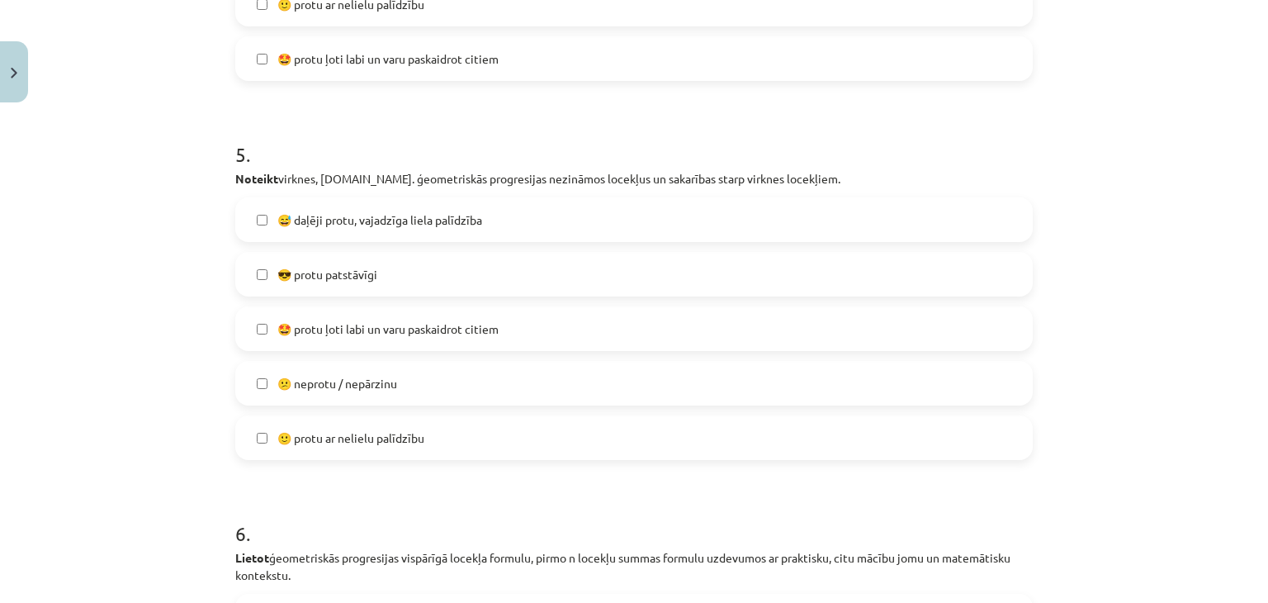
click at [340, 276] on span "😎 protu patstāvīgi" at bounding box center [327, 274] width 100 height 17
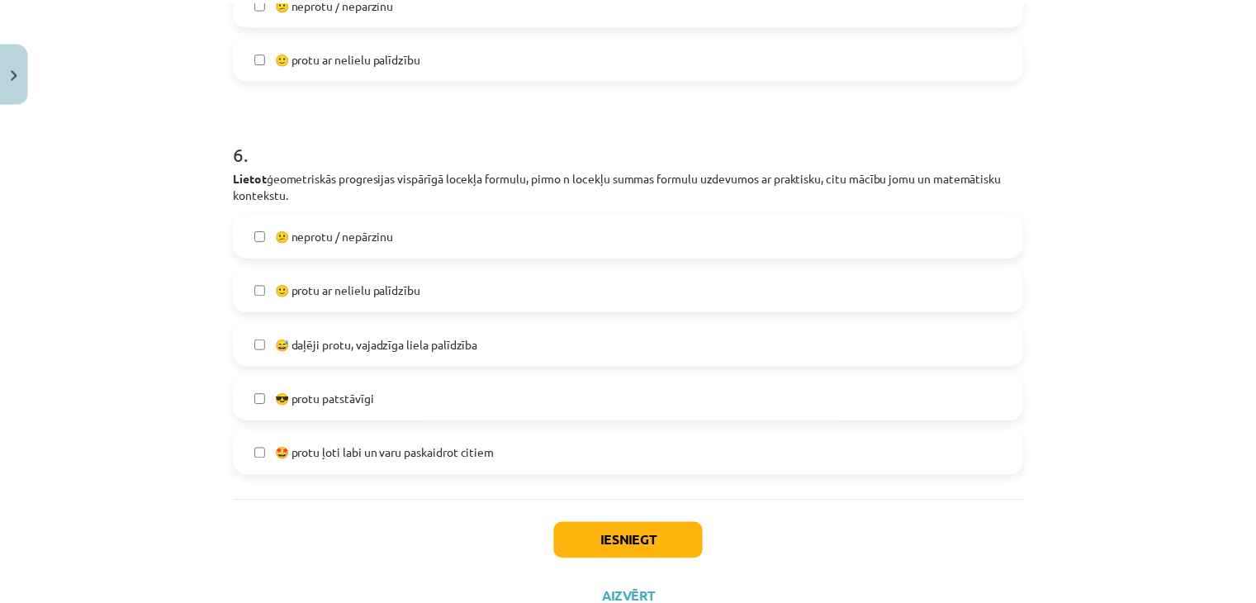
scroll to position [2134, 0]
click at [339, 391] on span "😎 protu patstāvīgi" at bounding box center [327, 398] width 100 height 17
click at [623, 538] on button "Iesniegt" at bounding box center [634, 541] width 150 height 36
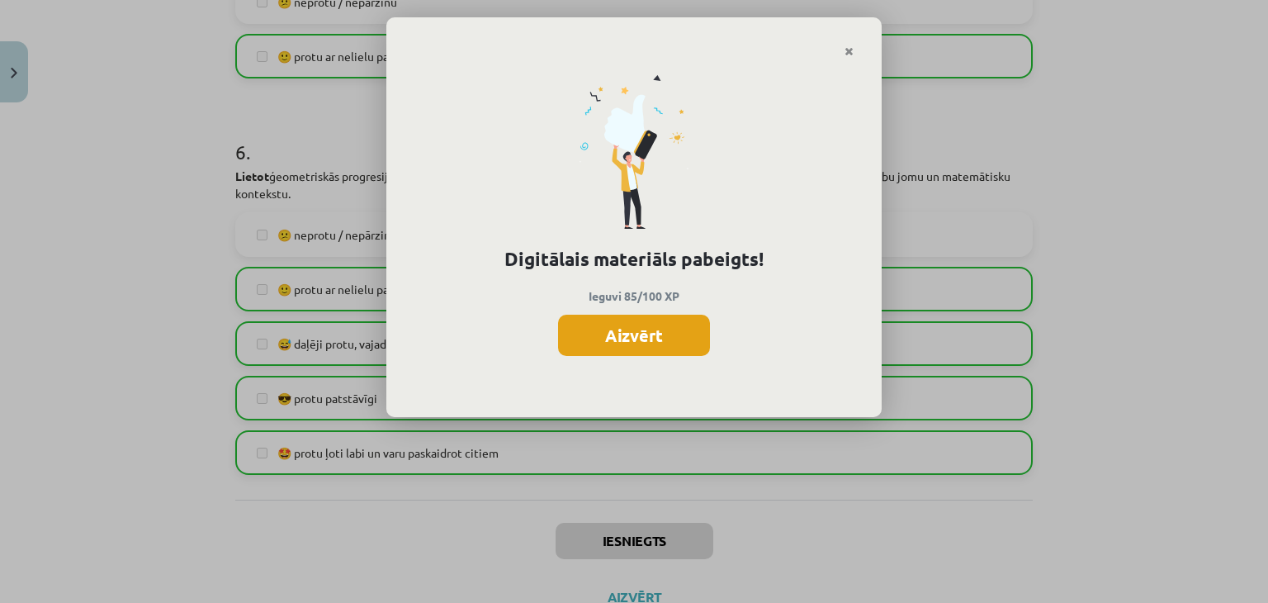
click at [694, 350] on button "Aizvērt" at bounding box center [634, 335] width 152 height 41
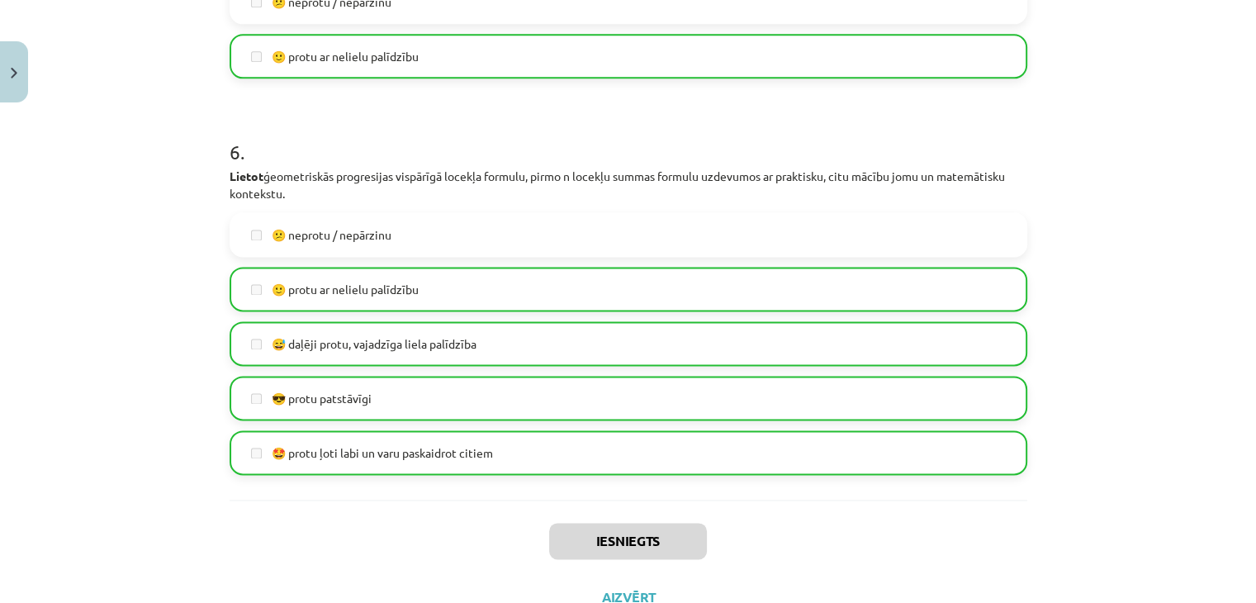
scroll to position [2197, 0]
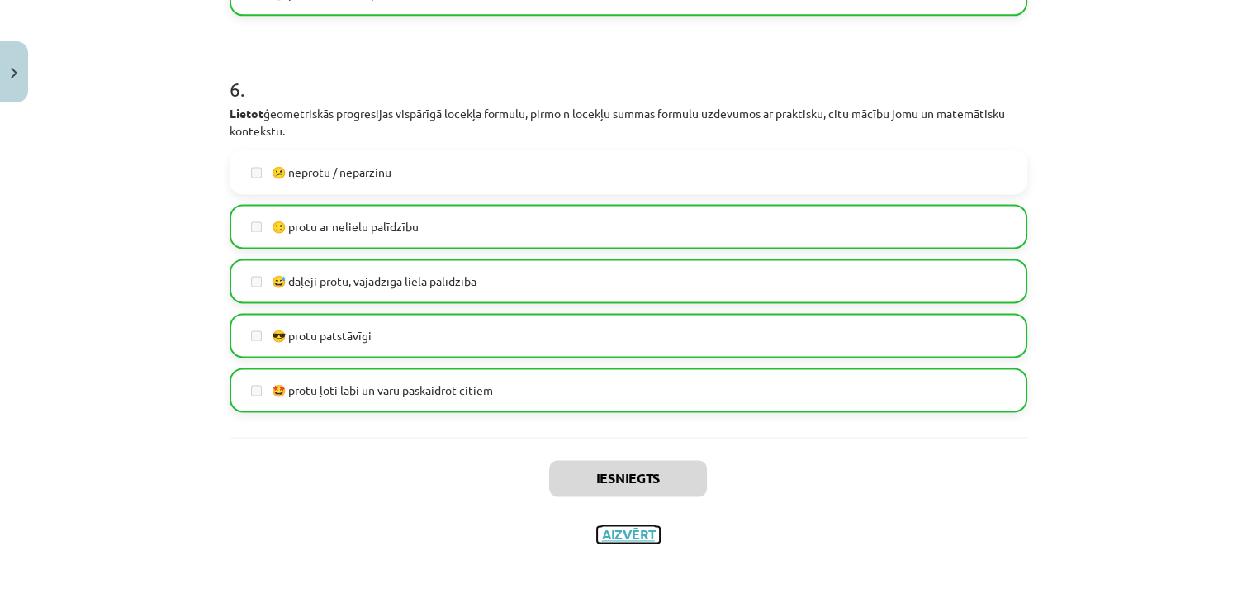
click at [632, 536] on button "Aizvērt" at bounding box center [628, 534] width 63 height 17
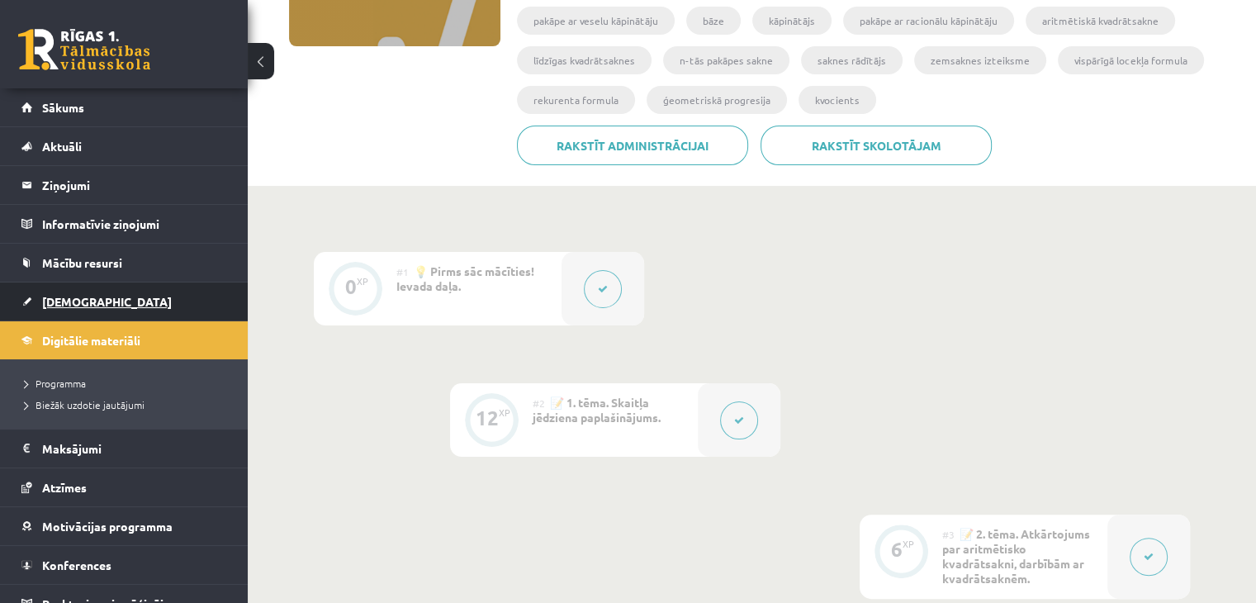
click at [93, 300] on link "[DEMOGRAPHIC_DATA]" at bounding box center [124, 301] width 206 height 38
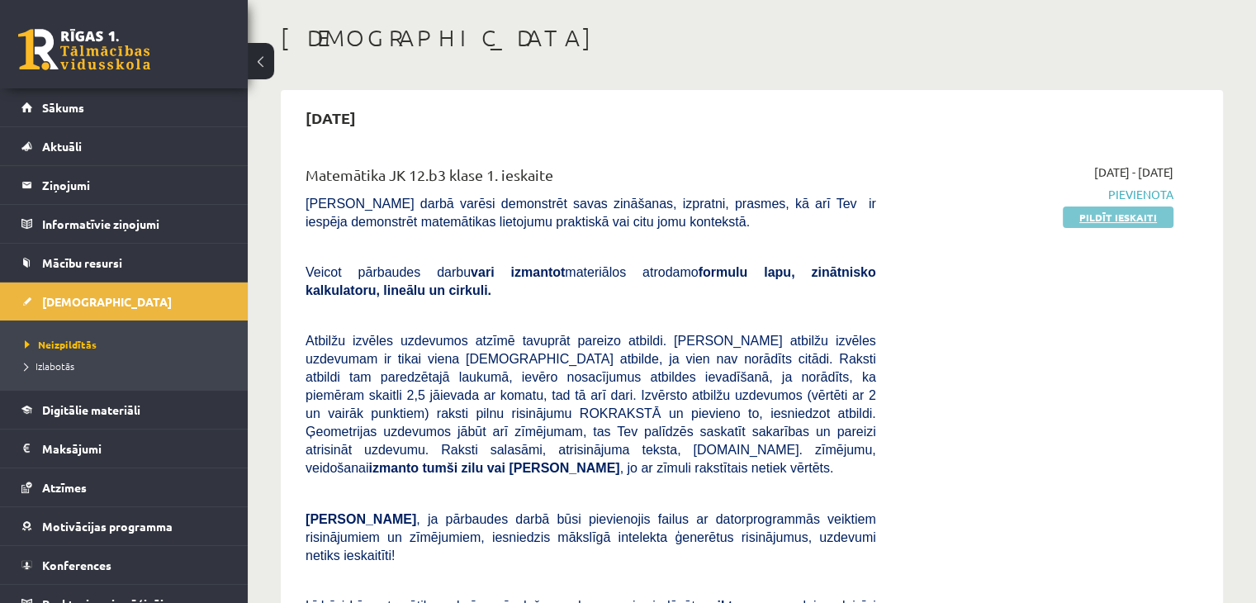
scroll to position [114, 0]
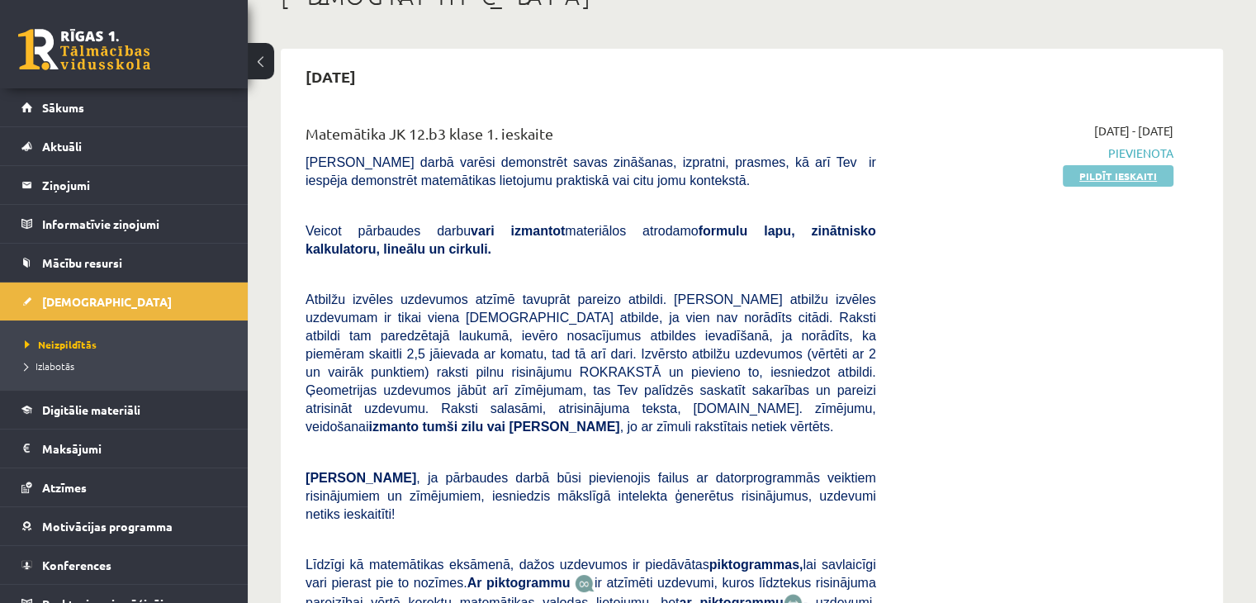
click at [1104, 178] on link "Pildīt ieskaiti" at bounding box center [1118, 175] width 111 height 21
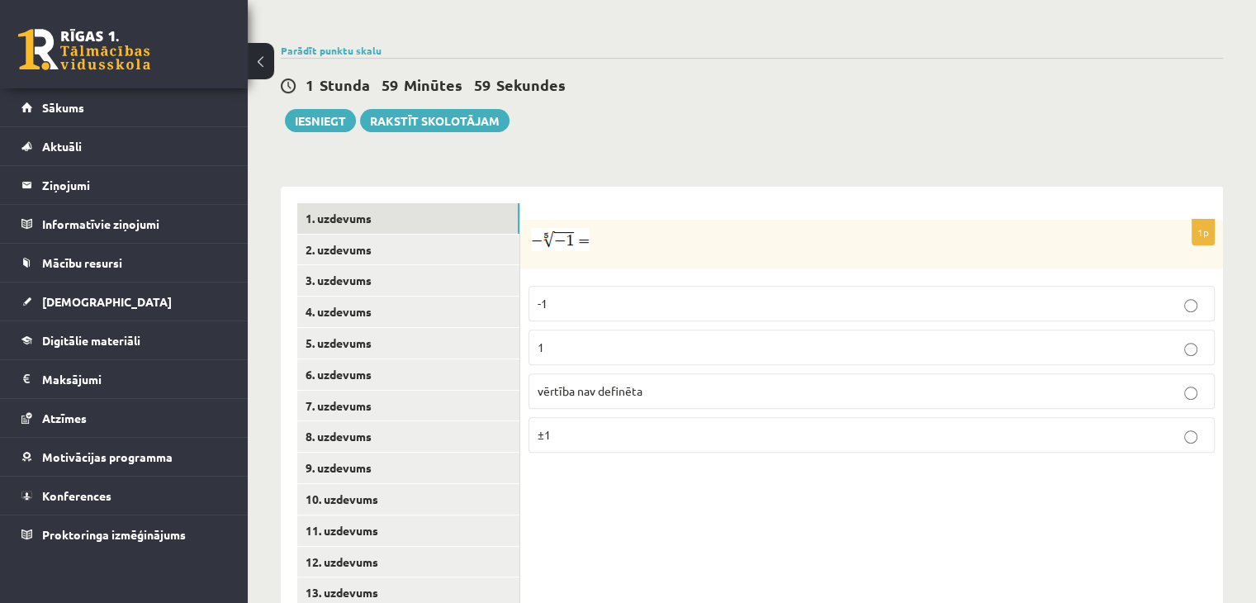
scroll to position [629, 0]
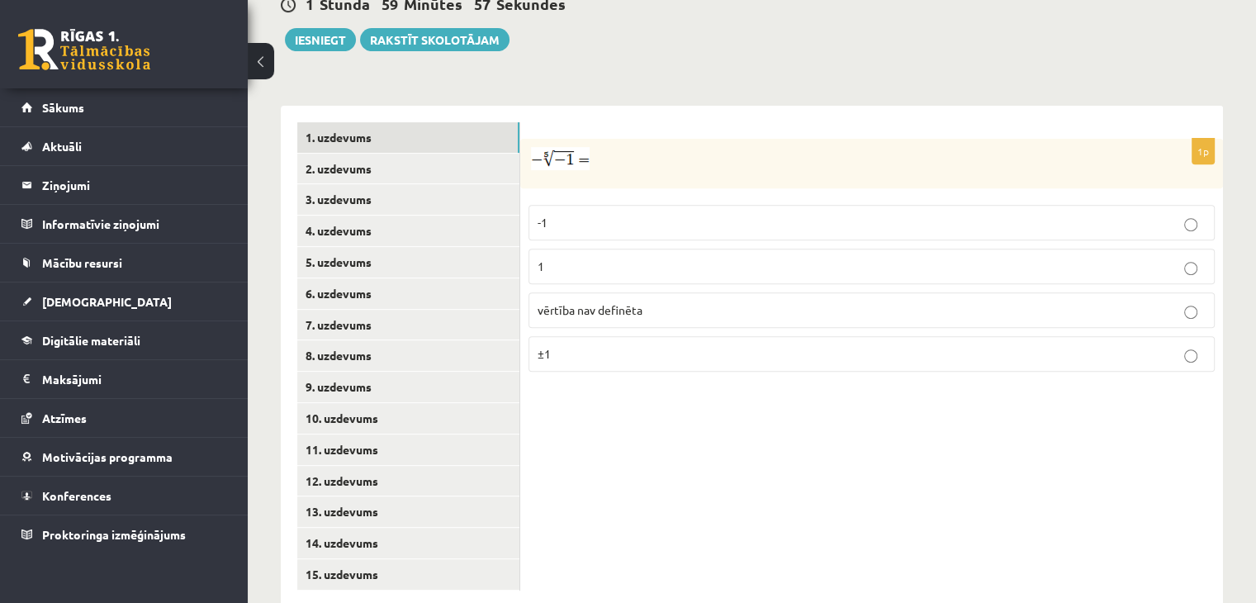
click at [614, 197] on fieldset "-1 1 vērtība nav definēta ±1" at bounding box center [872, 287] width 686 height 180
click at [581, 258] on p "1" at bounding box center [872, 266] width 668 height 17
click at [411, 154] on link "2. uzdevums" at bounding box center [408, 169] width 222 height 31
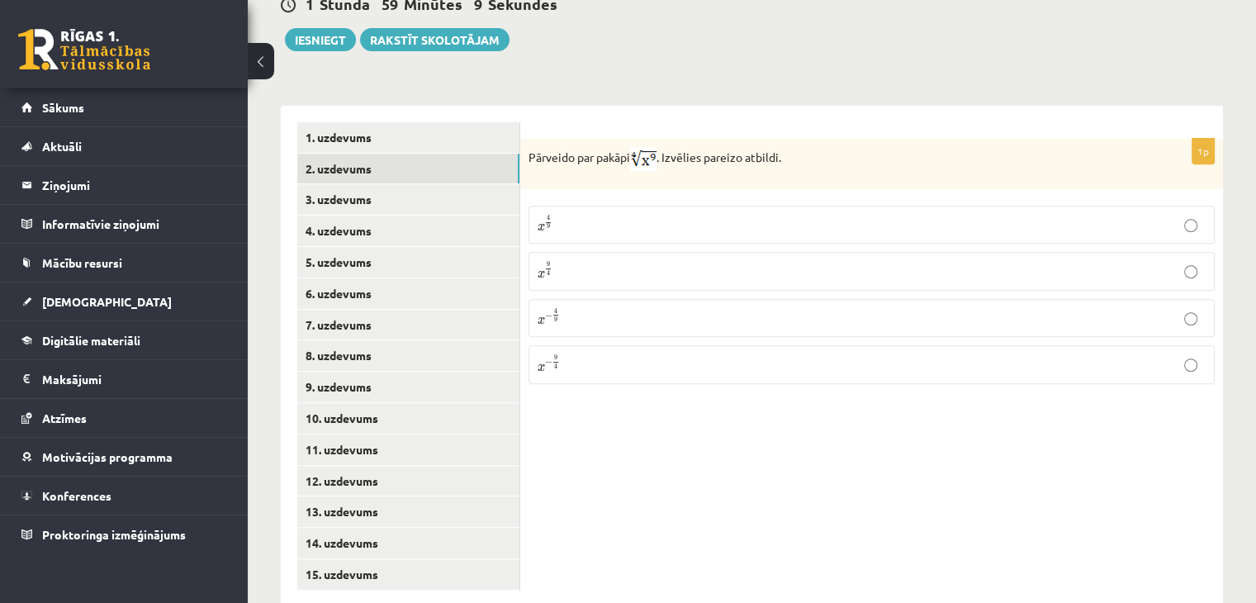
click at [667, 261] on p "x 9 4 x 9 4" at bounding box center [872, 271] width 668 height 20
click at [405, 184] on link "3. uzdevums" at bounding box center [408, 199] width 222 height 31
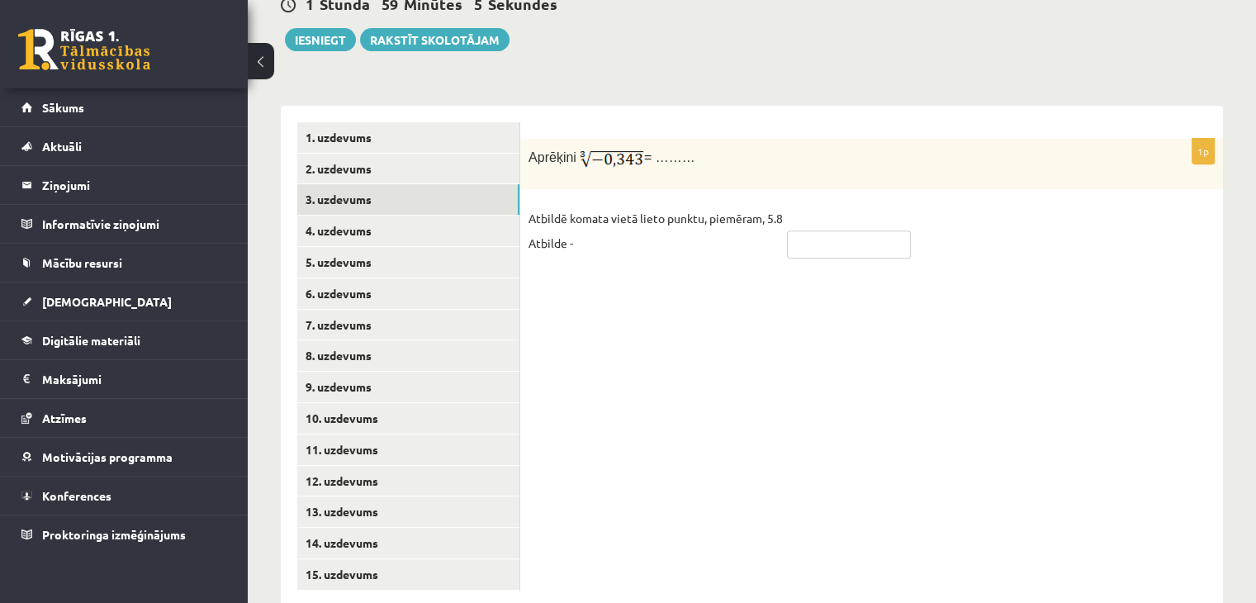
click at [843, 230] on input "text" at bounding box center [849, 244] width 124 height 28
type input "****"
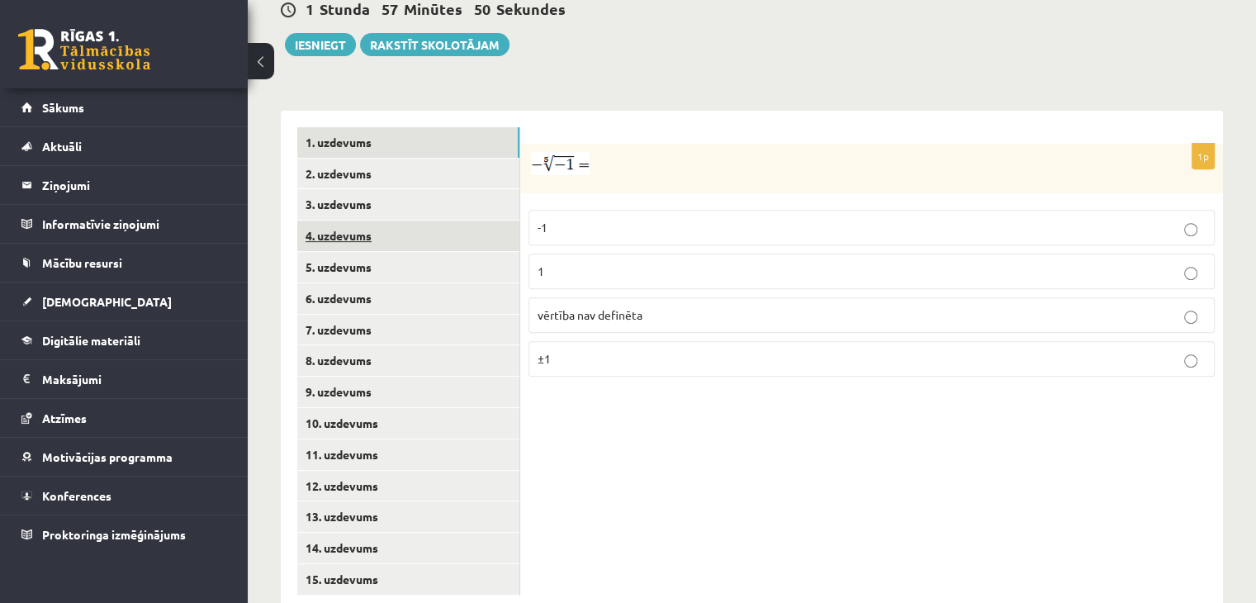
scroll to position [551, 0]
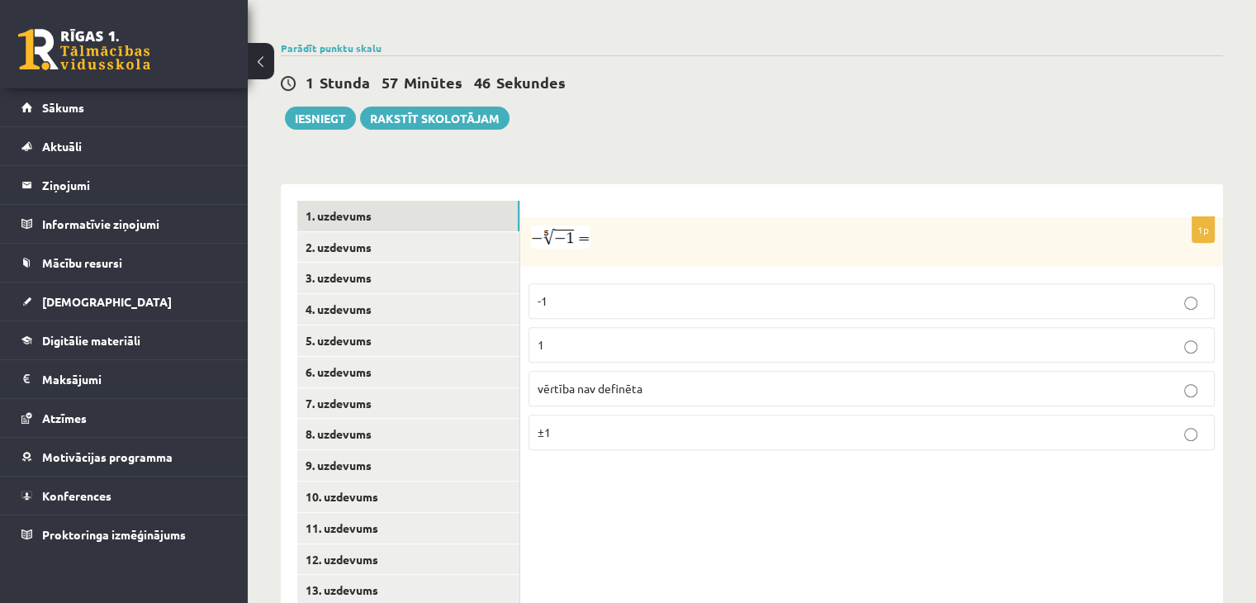
click at [659, 336] on p "1" at bounding box center [872, 344] width 668 height 17
click at [438, 232] on link "2. uzdevums" at bounding box center [408, 247] width 222 height 31
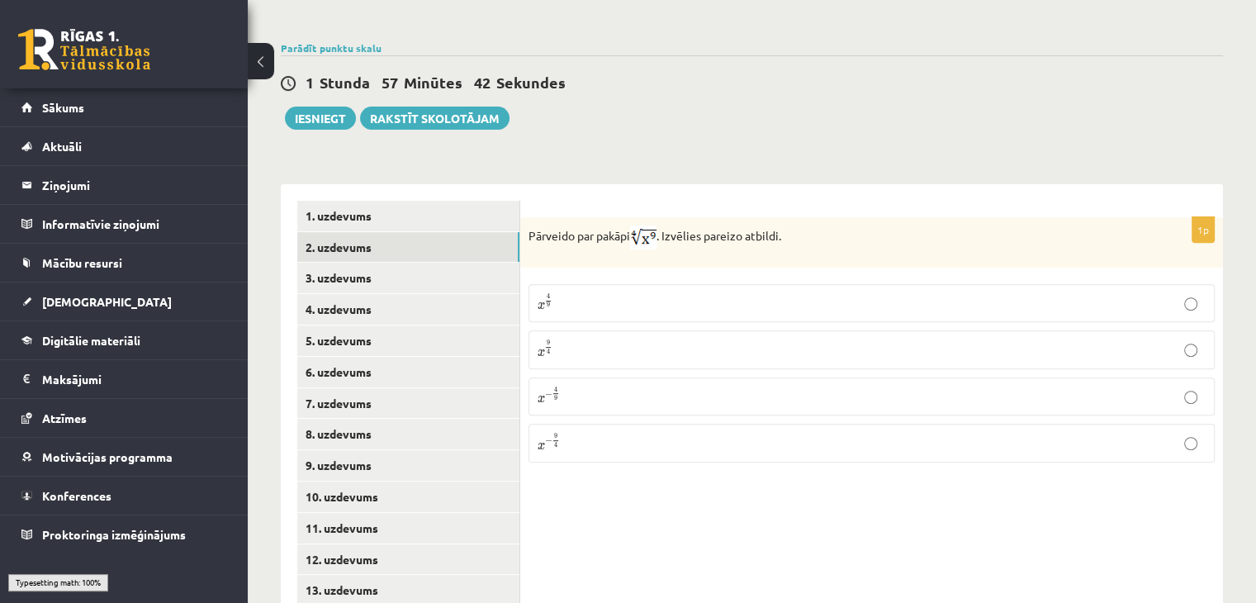
scroll to position [629, 0]
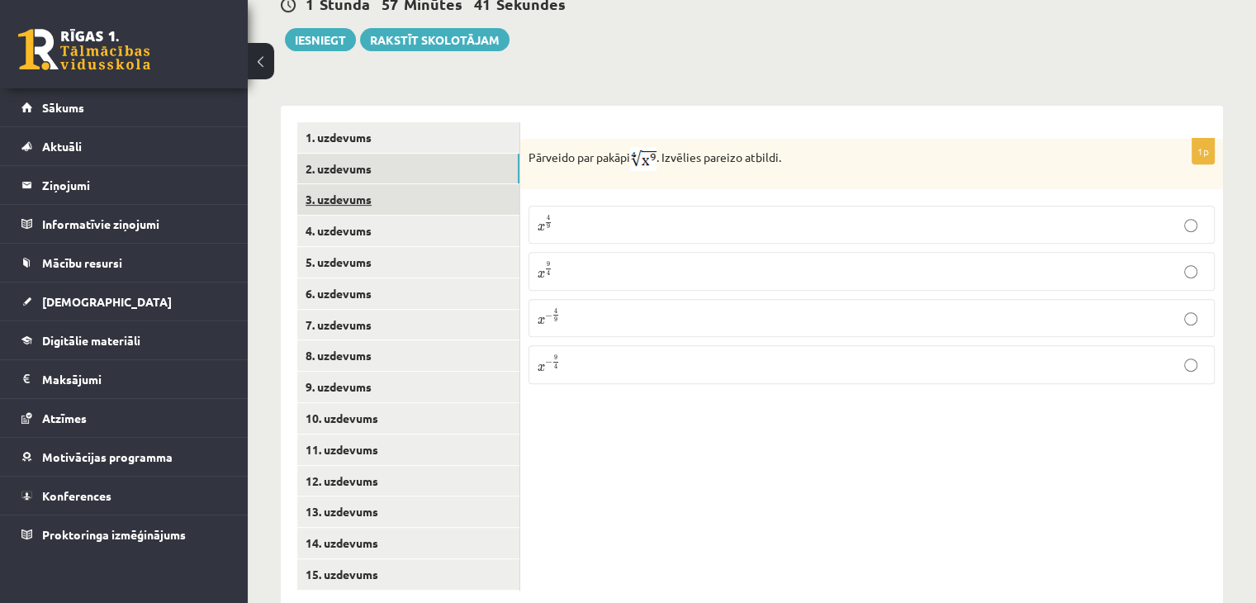
click at [394, 184] on link "3. uzdevums" at bounding box center [408, 199] width 222 height 31
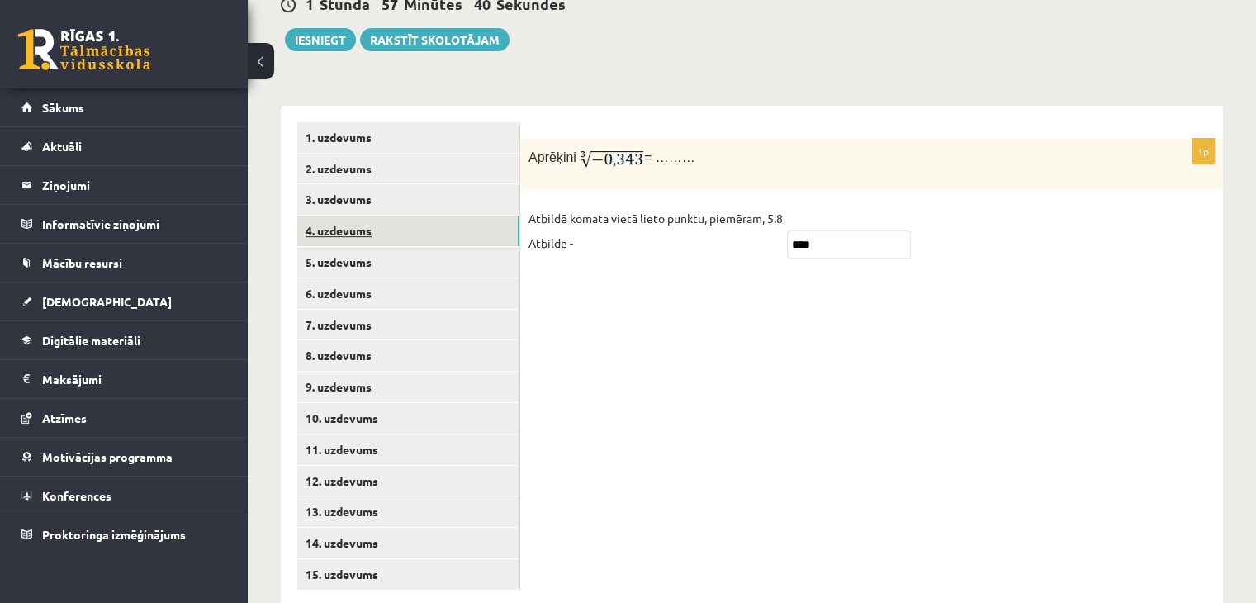
click at [418, 216] on link "4. uzdevums" at bounding box center [408, 231] width 222 height 31
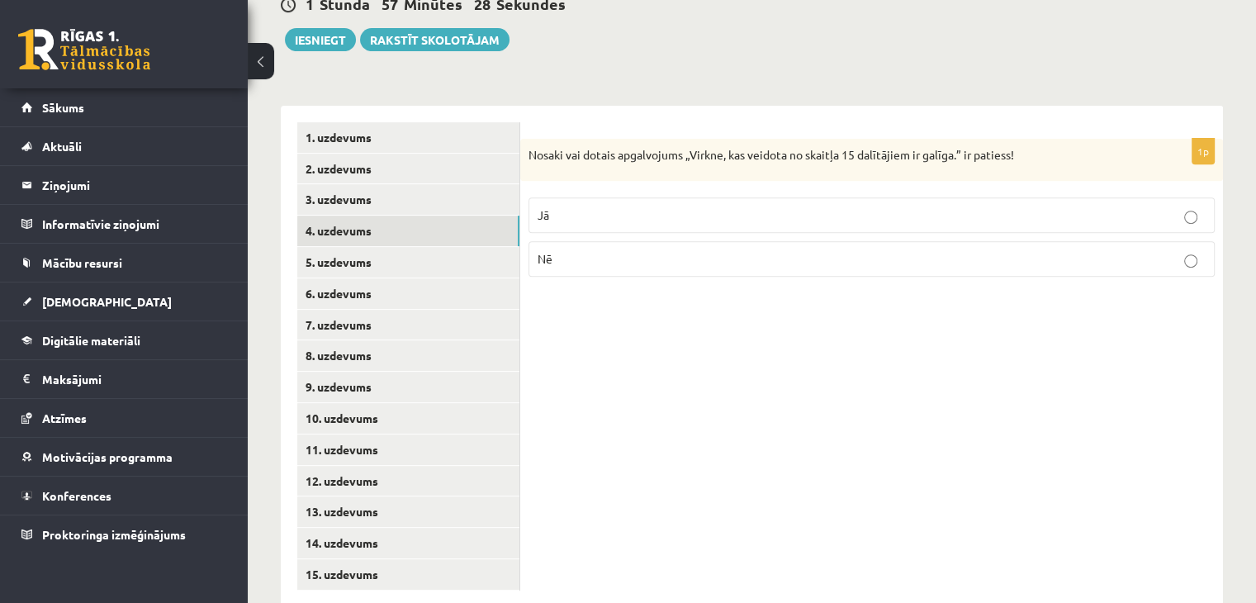
click at [722, 206] on p "Jā" at bounding box center [872, 214] width 668 height 17
click at [443, 247] on link "5. uzdevums" at bounding box center [408, 262] width 222 height 31
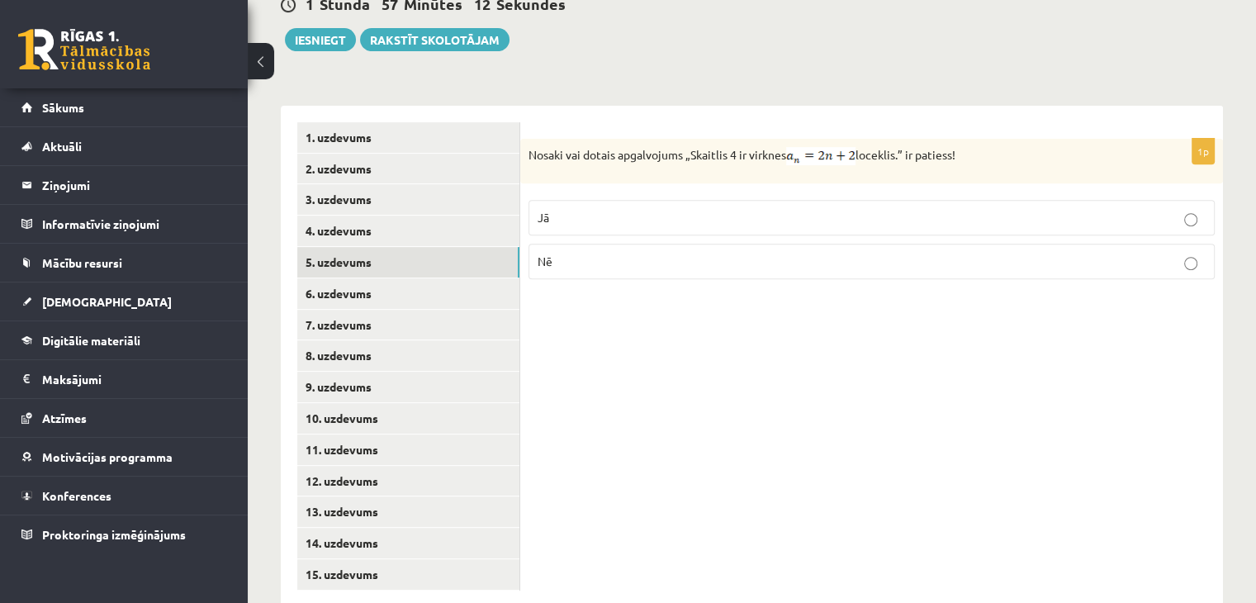
click at [628, 200] on label "Jā" at bounding box center [872, 218] width 686 height 36
click at [427, 278] on link "6. uzdevums" at bounding box center [408, 293] width 222 height 31
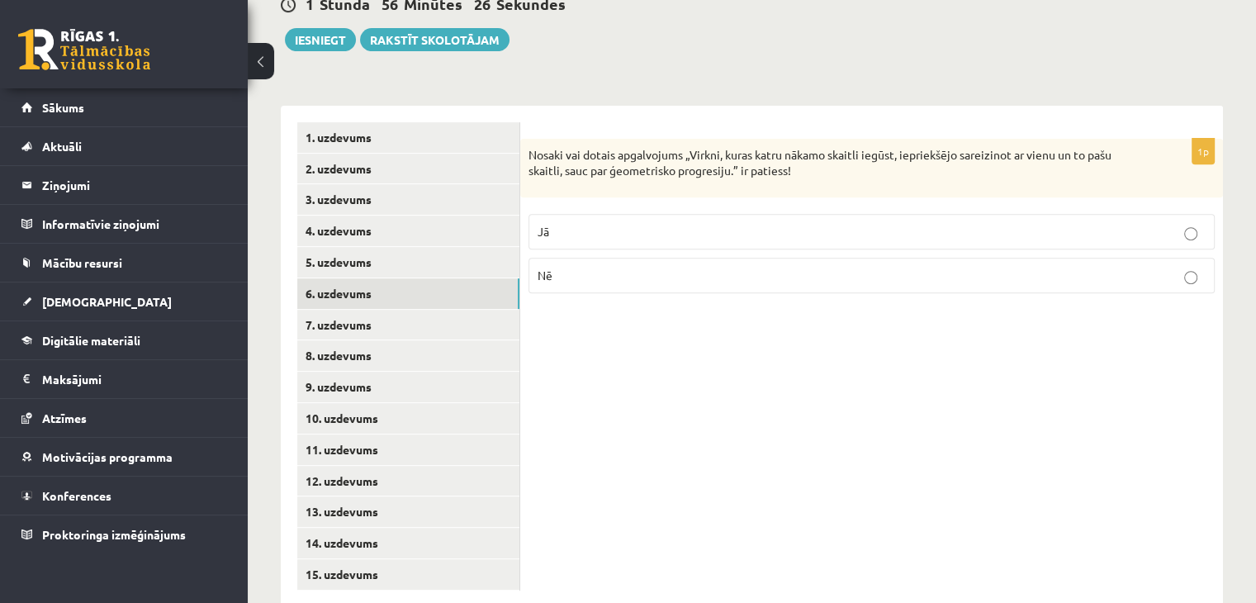
click at [676, 258] on label "Nē" at bounding box center [872, 276] width 686 height 36
click at [459, 310] on link "7. uzdevums" at bounding box center [408, 325] width 222 height 31
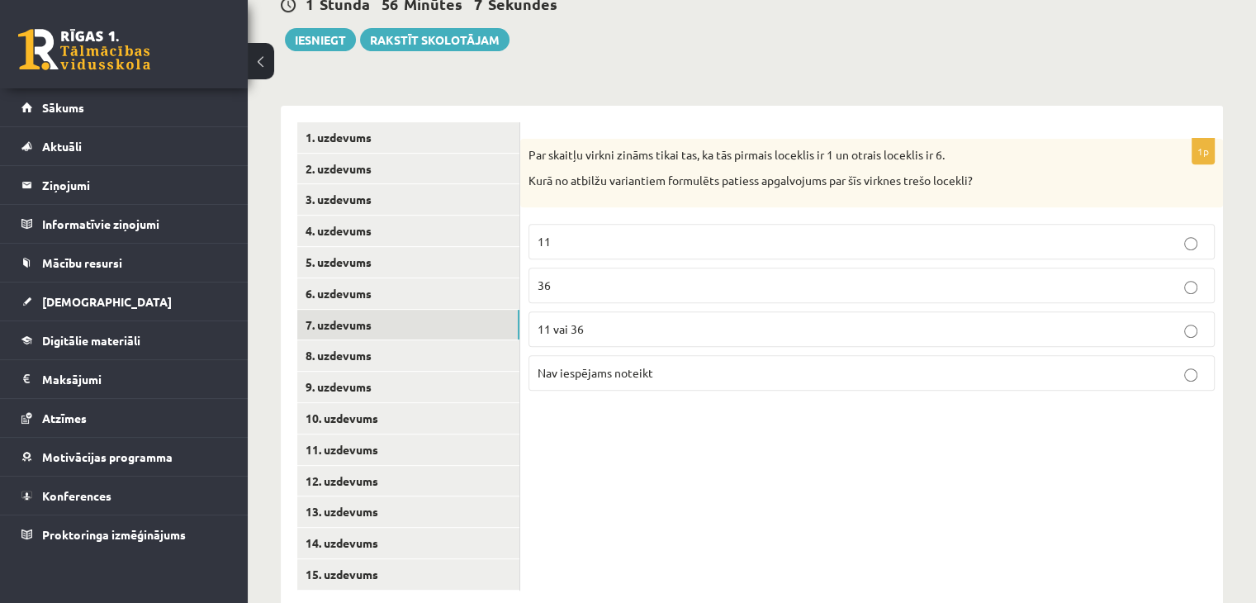
click at [756, 160] on div "Par skaitļu virkni zināms tikai tas, ka tās pirmais loceklis ir 1 un otrais loc…" at bounding box center [871, 173] width 703 height 69
click at [699, 364] on p "Nav iespējams noteikt" at bounding box center [872, 372] width 668 height 17
click at [500, 340] on link "8. uzdevums" at bounding box center [408, 355] width 222 height 31
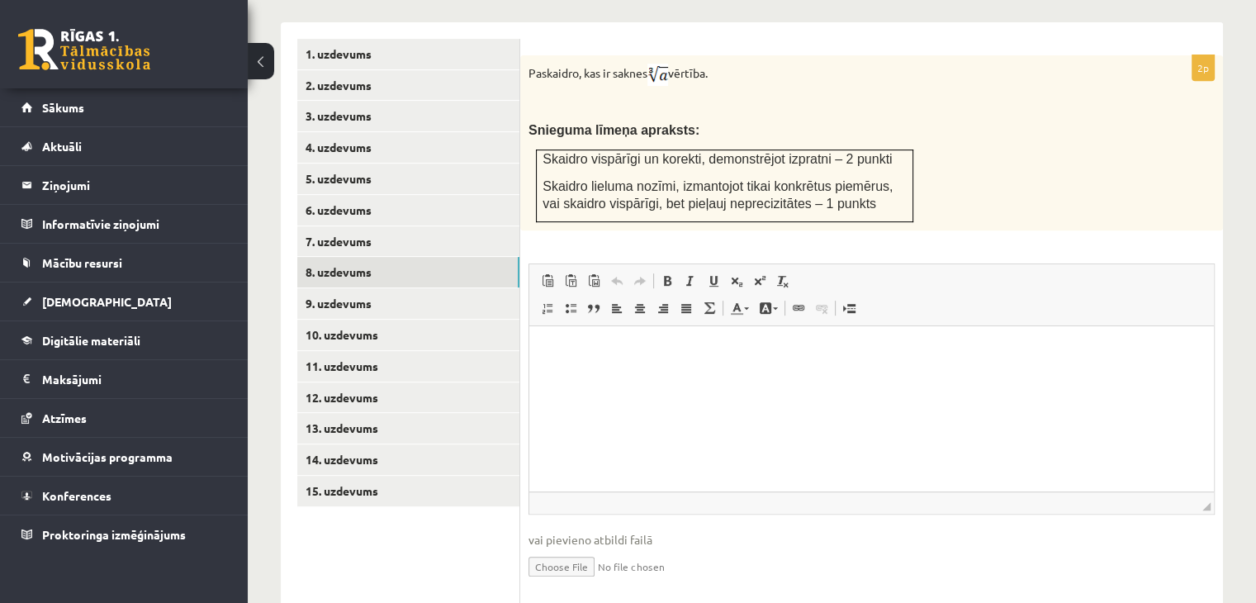
scroll to position [728, 0]
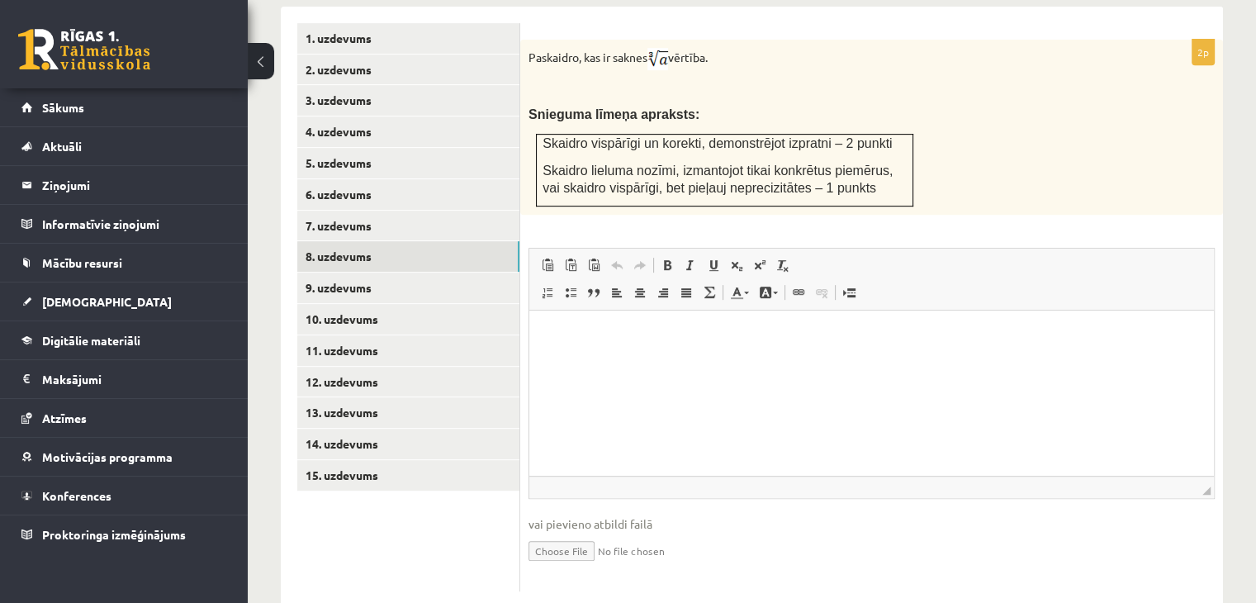
click at [710, 355] on html at bounding box center [871, 335] width 685 height 50
click at [1008, 336] on p "**********" at bounding box center [872, 335] width 652 height 17
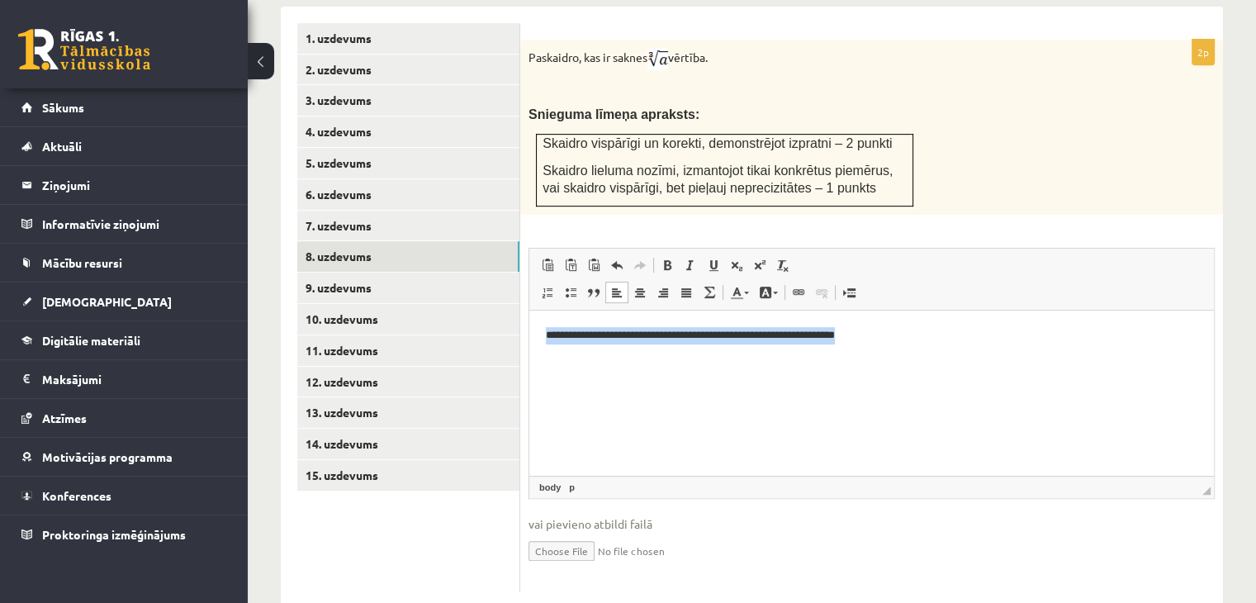
drag, startPoint x: 1008, startPoint y: 336, endPoint x: 526, endPoint y: 385, distance: 484.7
click at [529, 361] on html "**********" at bounding box center [871, 335] width 685 height 50
click at [1051, 343] on p "**********" at bounding box center [872, 335] width 652 height 17
drag, startPoint x: 1050, startPoint y: 343, endPoint x: 863, endPoint y: 345, distance: 187.5
click at [863, 345] on html "**********" at bounding box center [871, 335] width 685 height 50
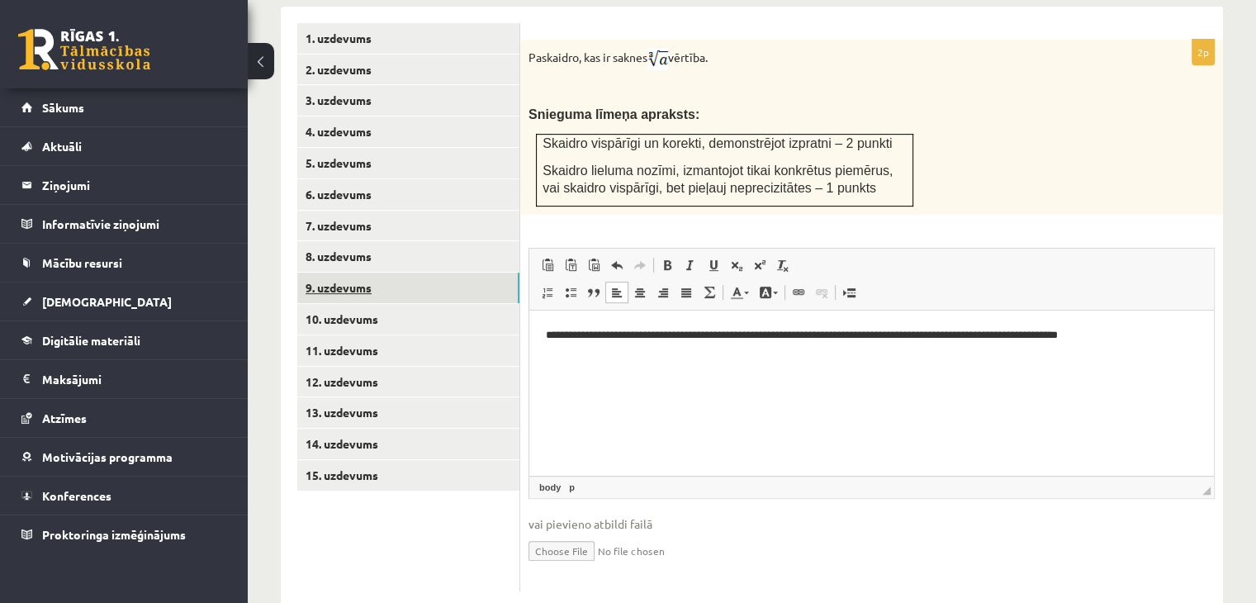
click at [395, 273] on link "9. uzdevums" at bounding box center [408, 288] width 222 height 31
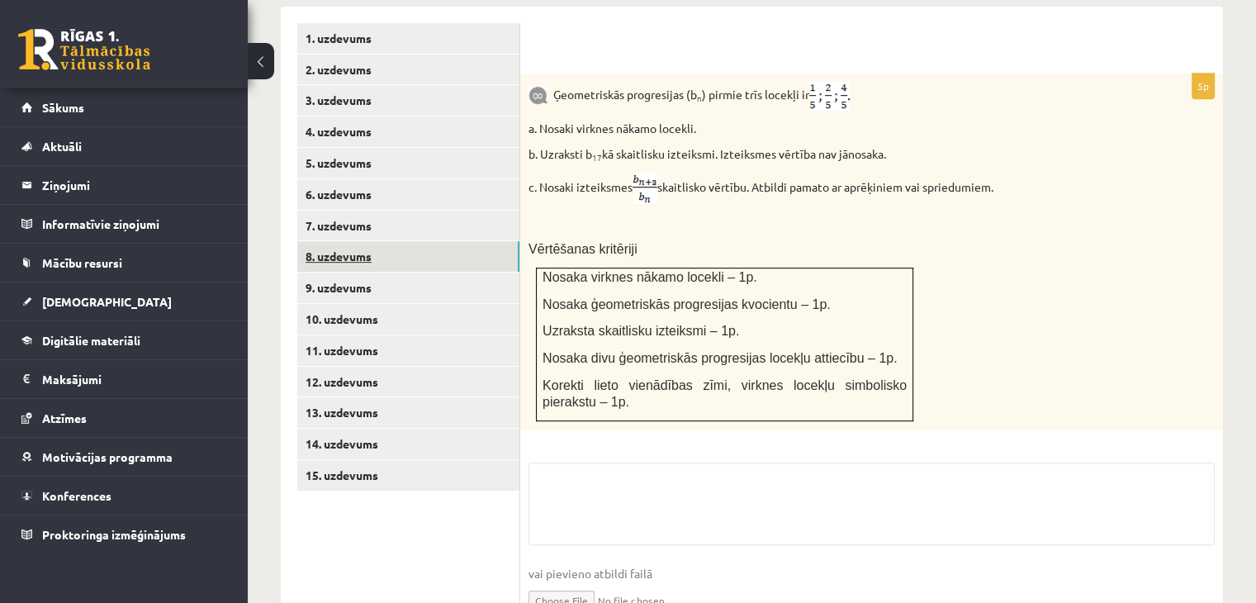
click at [427, 241] on link "8. uzdevums" at bounding box center [408, 256] width 222 height 31
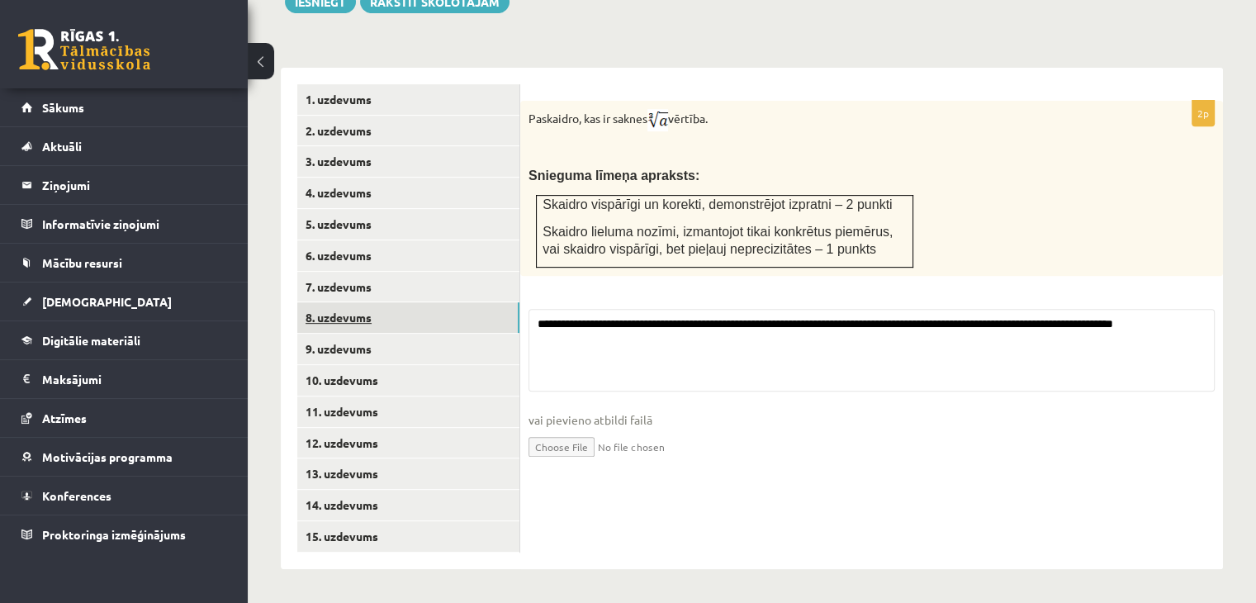
scroll to position [630, 0]
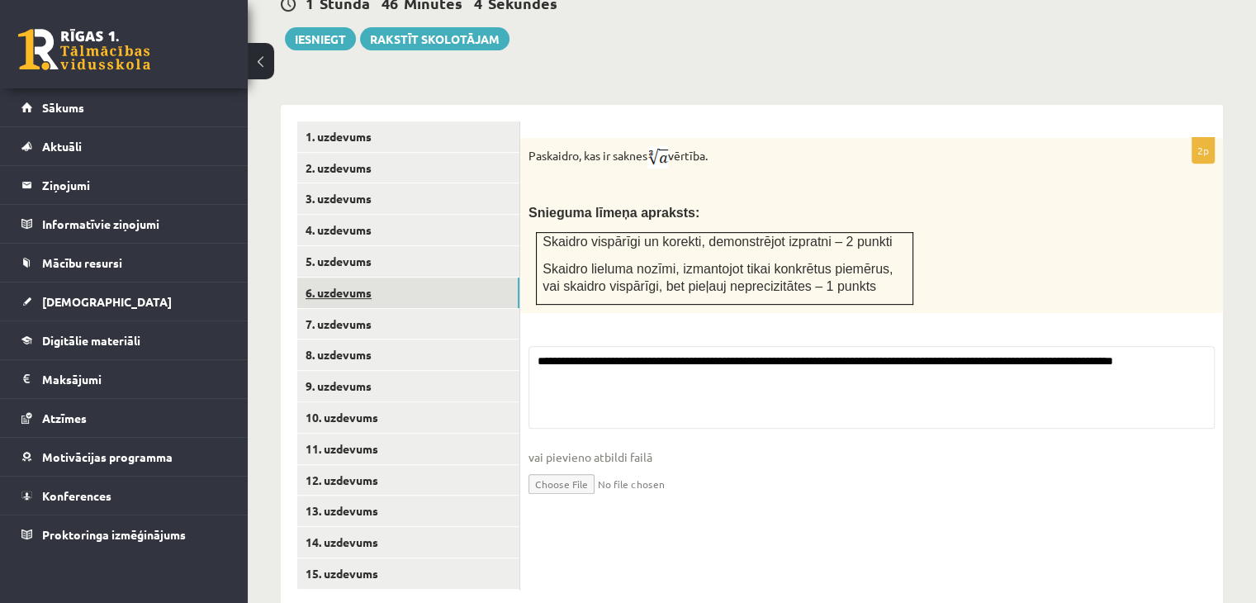
click at [424, 277] on link "6. uzdevums" at bounding box center [408, 292] width 222 height 31
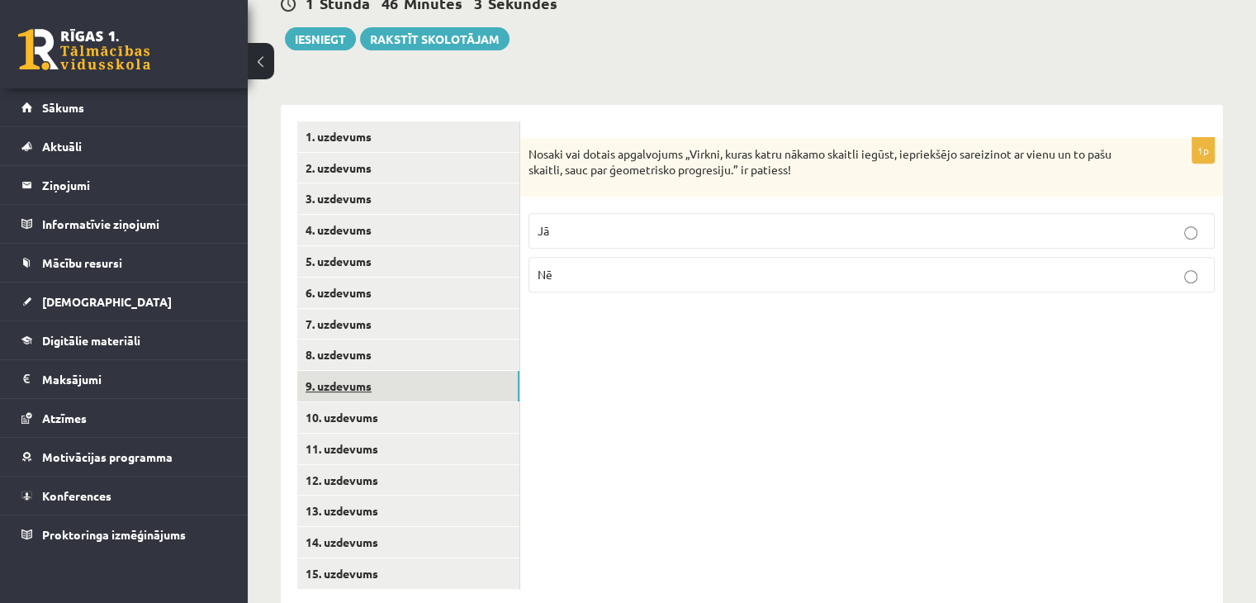
click at [399, 371] on link "9. uzdevums" at bounding box center [408, 386] width 222 height 31
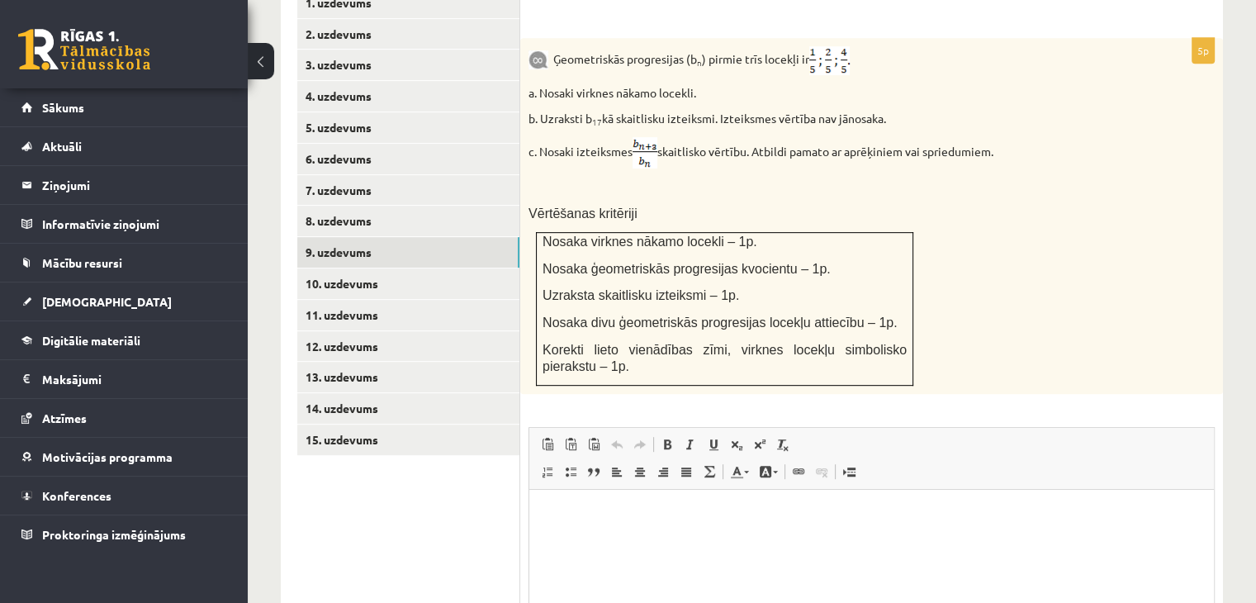
scroll to position [857, 0]
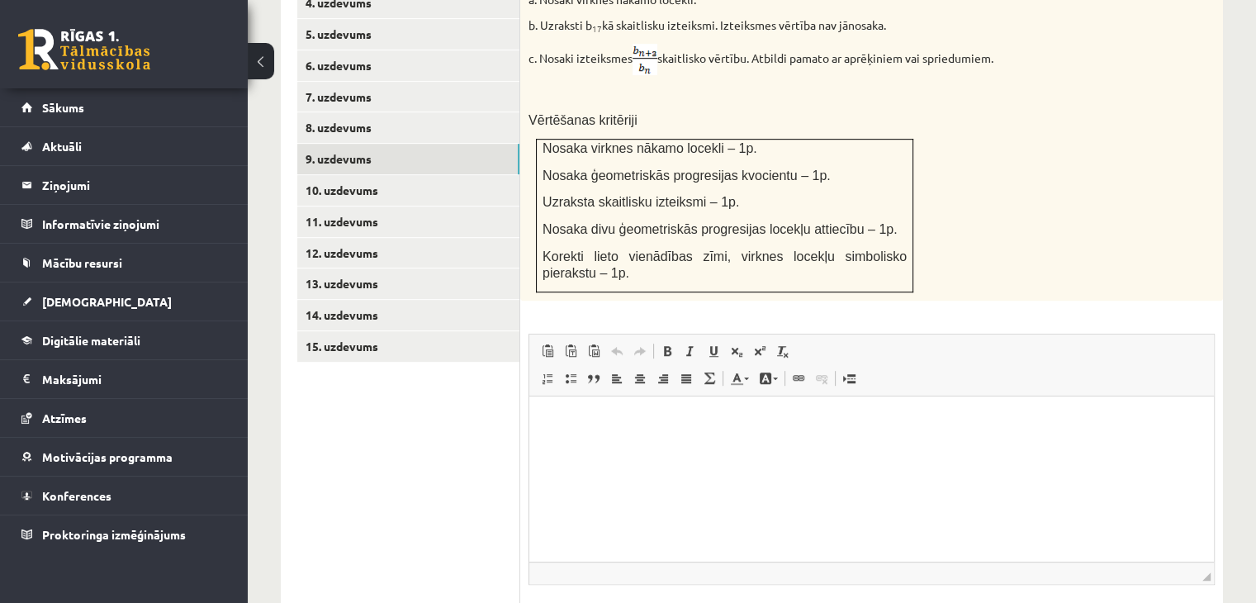
click at [908, 443] on html at bounding box center [871, 421] width 685 height 50
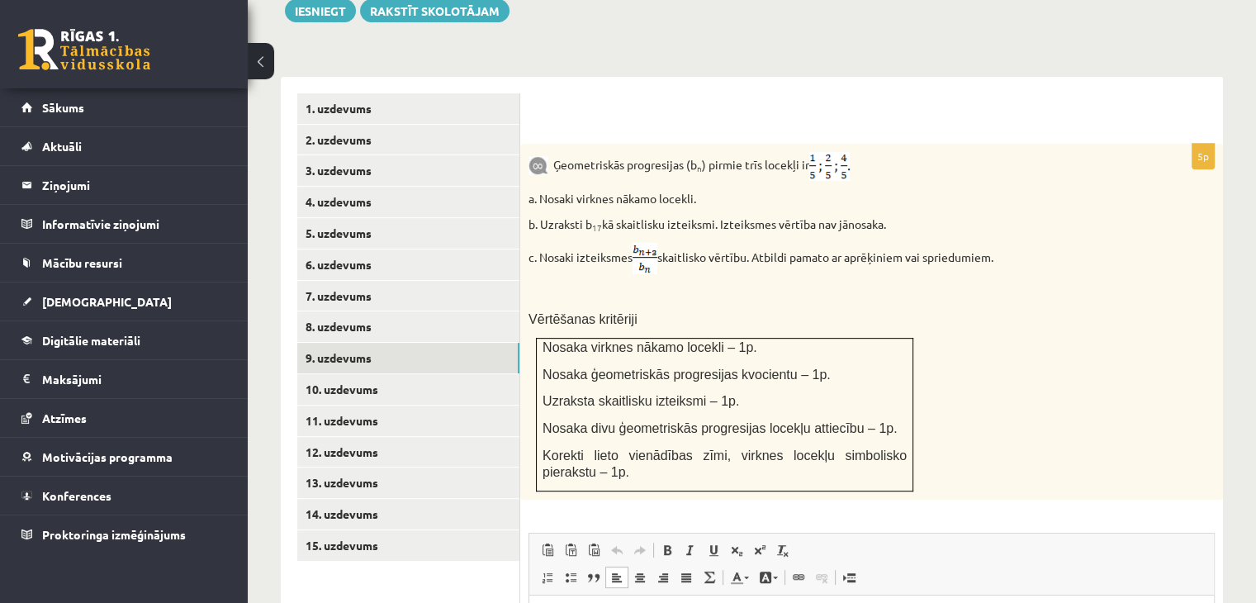
scroll to position [706, 0]
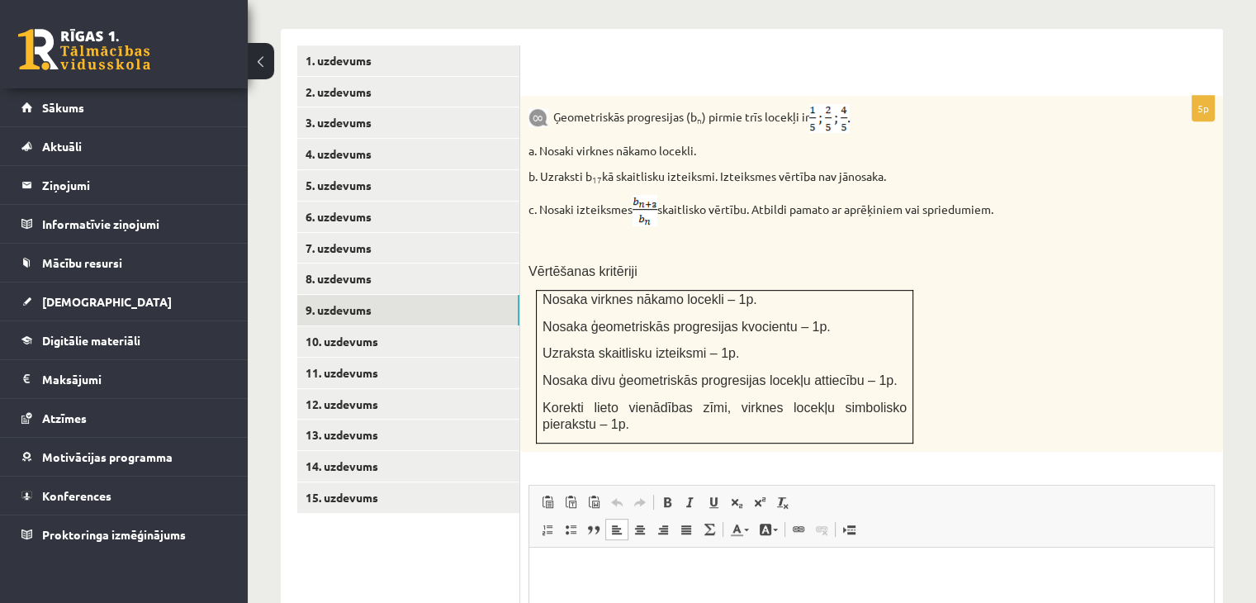
click at [670, 582] on html at bounding box center [871, 572] width 685 height 50
click at [591, 575] on p "**********" at bounding box center [872, 571] width 652 height 17
click at [683, 573] on p "**********" at bounding box center [872, 571] width 652 height 17
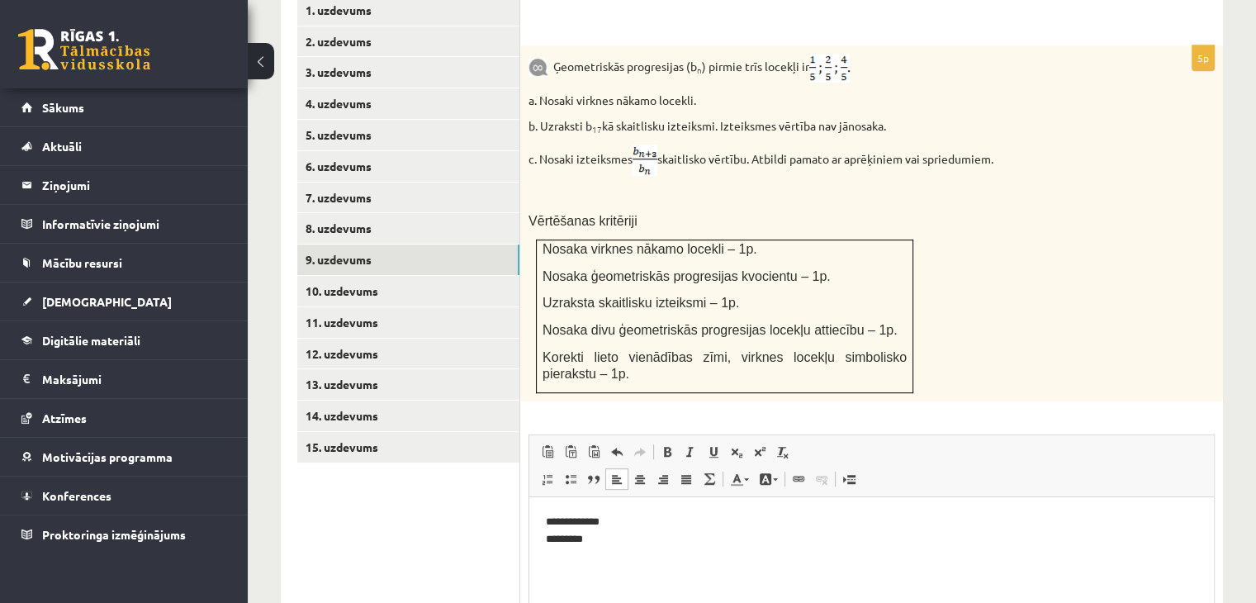
scroll to position [718, 0]
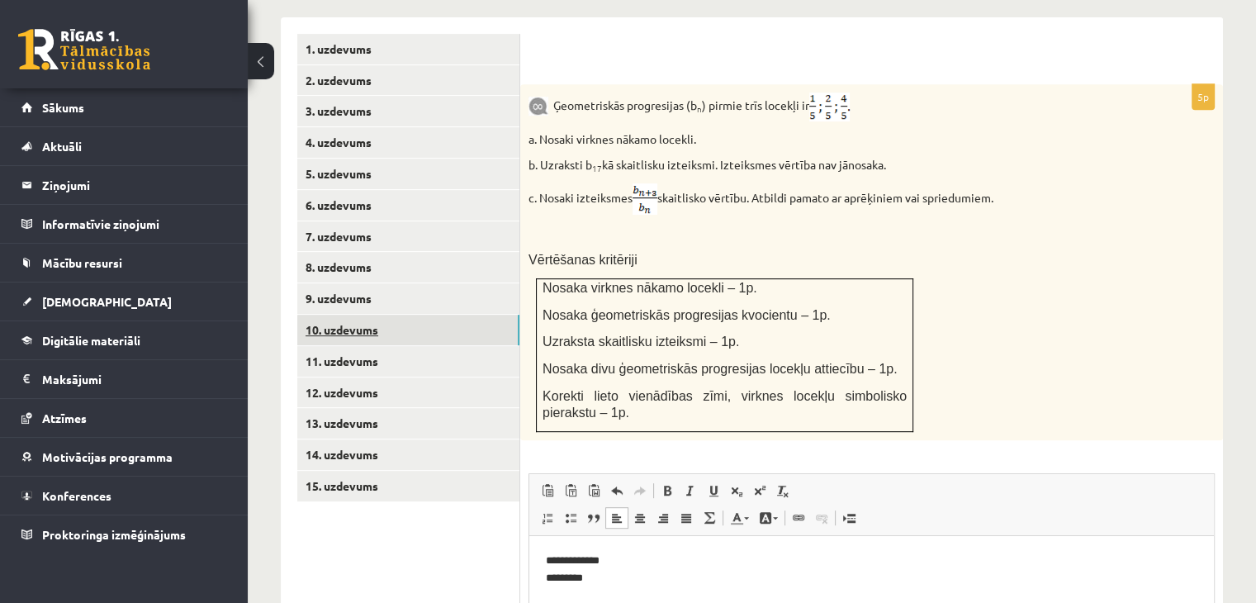
click at [410, 315] on link "10. uzdevums" at bounding box center [408, 330] width 222 height 31
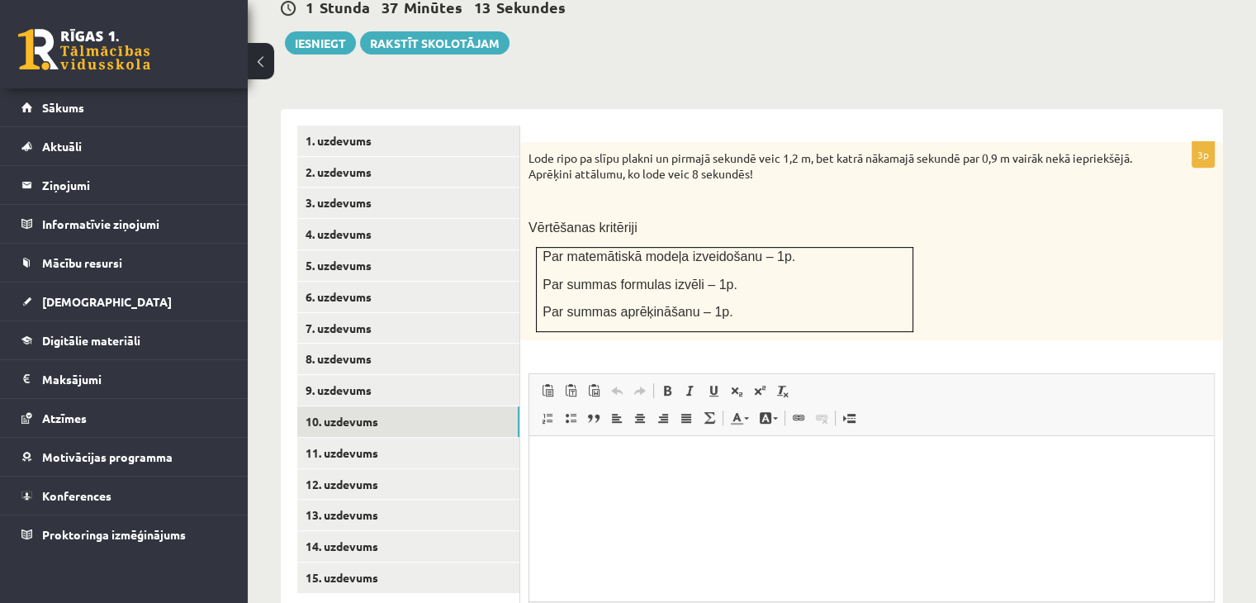
scroll to position [618, 0]
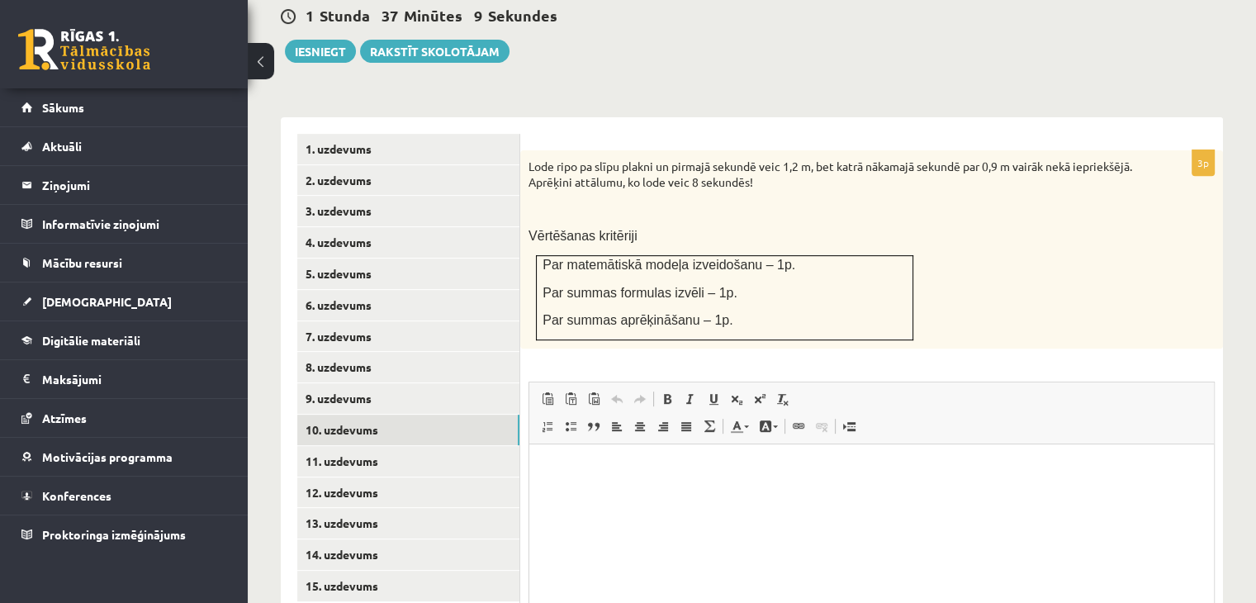
click at [741, 495] on html at bounding box center [871, 469] width 685 height 50
click at [704, 495] on html at bounding box center [871, 469] width 685 height 50
click at [750, 495] on html at bounding box center [871, 469] width 685 height 50
click at [742, 392] on span at bounding box center [736, 398] width 13 height 13
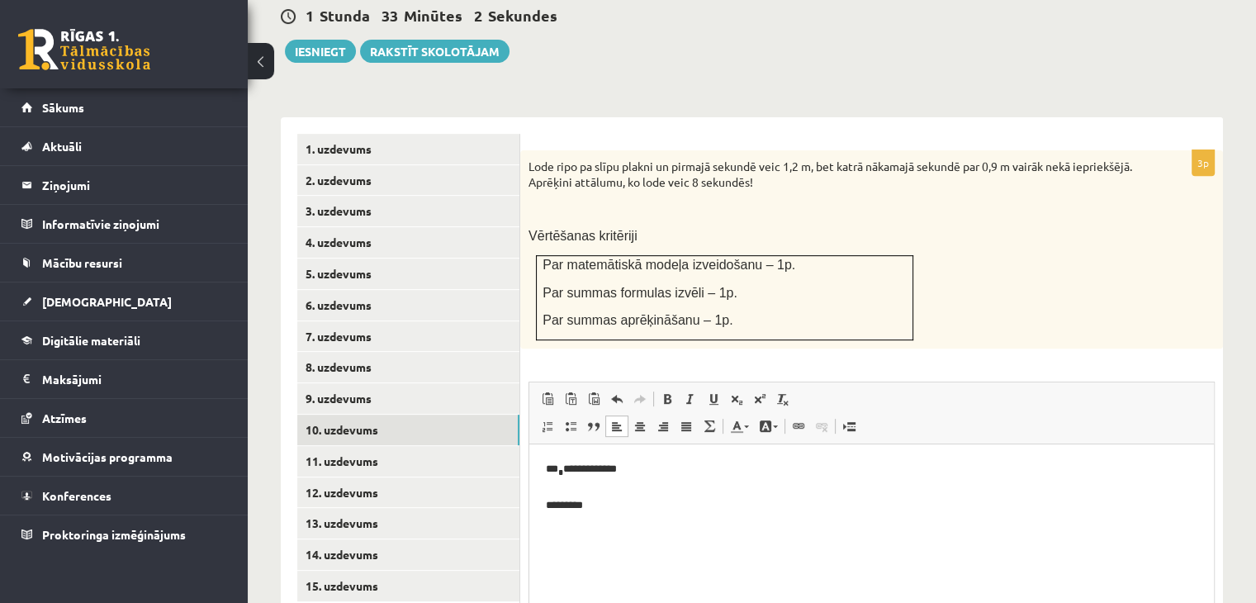
click at [594, 509] on p "**********" at bounding box center [872, 488] width 652 height 55
click at [742, 392] on span at bounding box center [736, 398] width 13 height 13
click at [585, 509] on p "**********" at bounding box center [872, 506] width 652 height 91
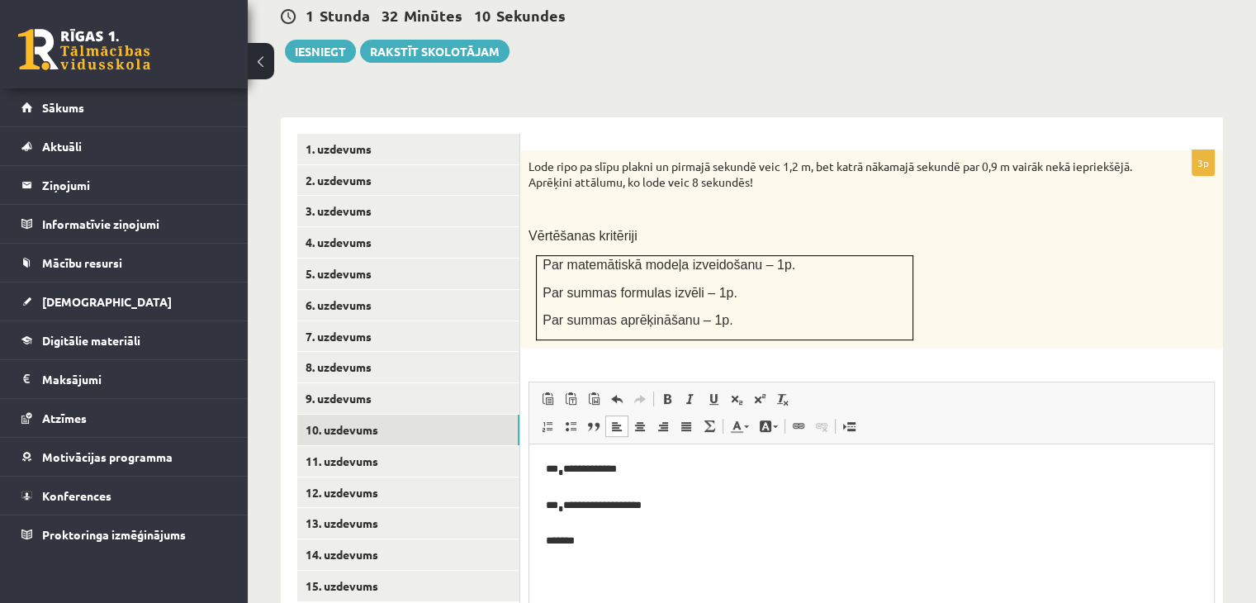
click at [607, 565] on html "**********" at bounding box center [871, 506] width 685 height 124
drag, startPoint x: 663, startPoint y: 462, endPoint x: 555, endPoint y: 472, distance: 108.6
click at [555, 472] on p "**********" at bounding box center [872, 506] width 652 height 91
copy p "**********"
click at [576, 548] on p "**********" at bounding box center [872, 506] width 652 height 91
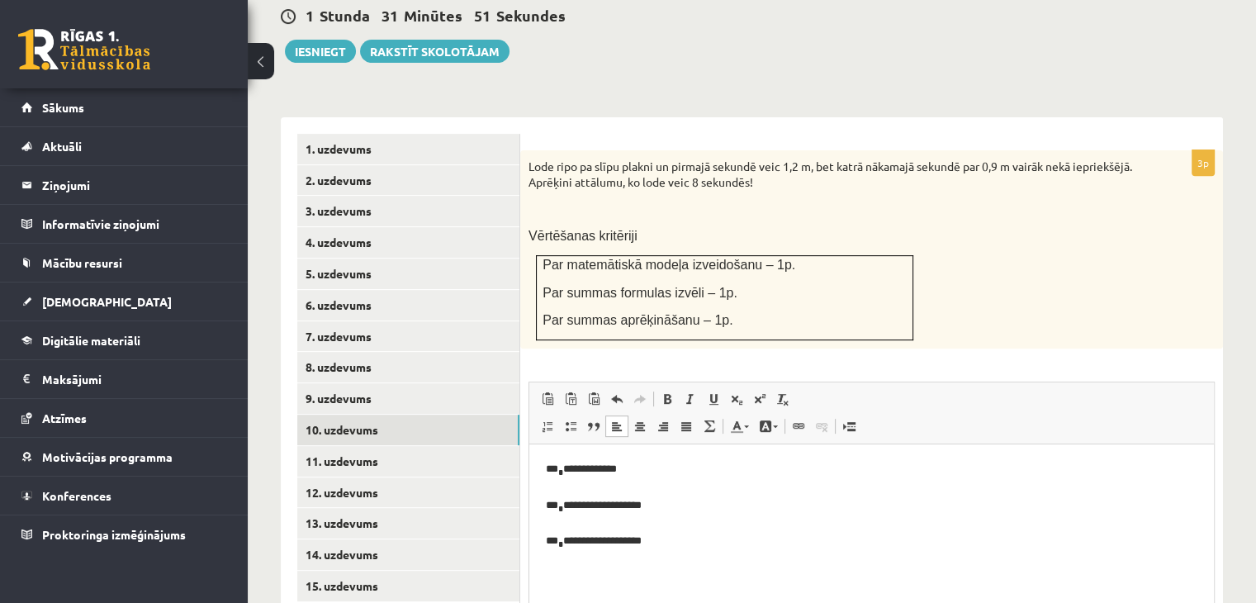
scroll to position [751, 0]
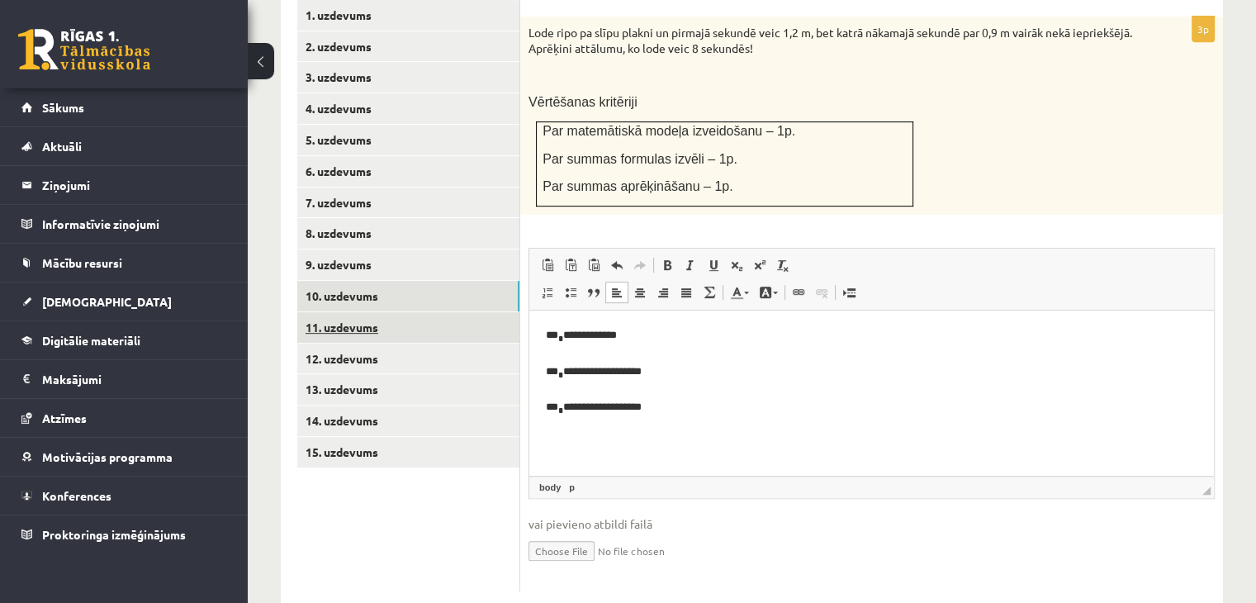
click at [425, 312] on link "11. uzdevums" at bounding box center [408, 327] width 222 height 31
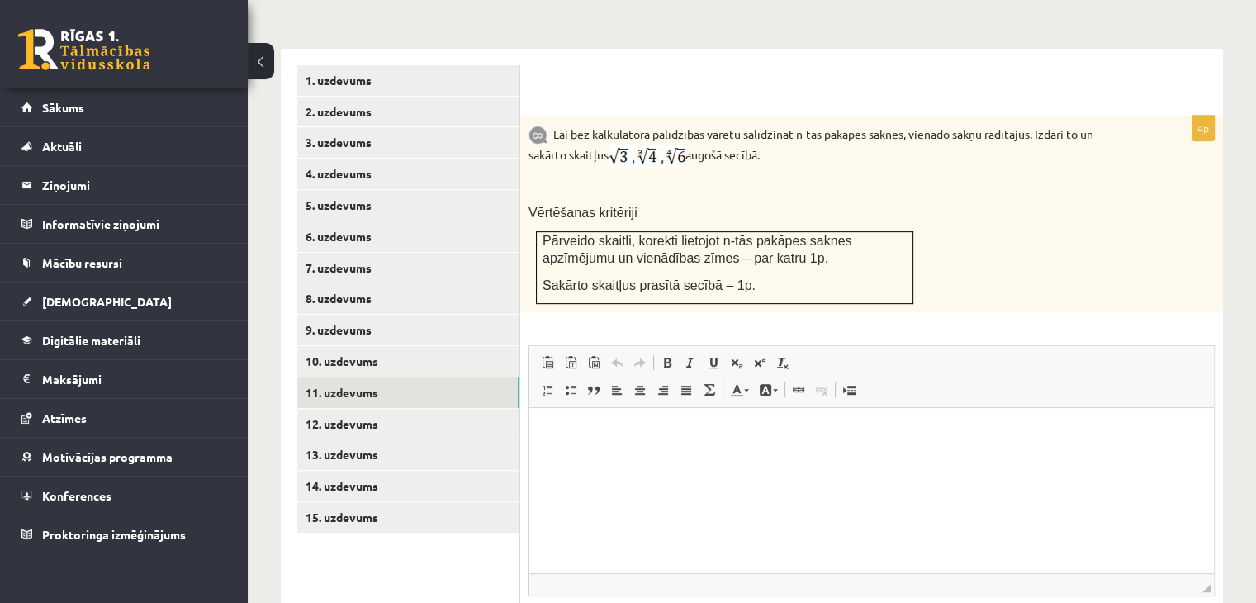
scroll to position [659, 0]
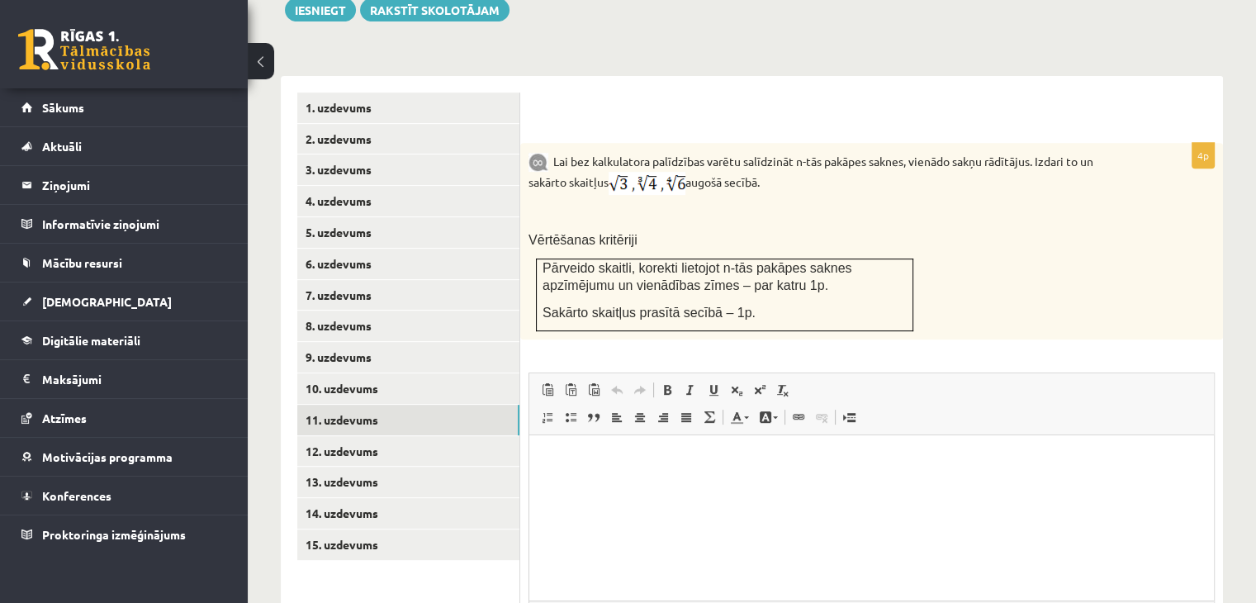
click at [637, 486] on html at bounding box center [871, 460] width 685 height 50
click at [754, 462] on p "Editor, wiswyg-editor-user-answer-47024925366080" at bounding box center [872, 460] width 652 height 17
click at [446, 436] on link "12. uzdevums" at bounding box center [408, 451] width 222 height 31
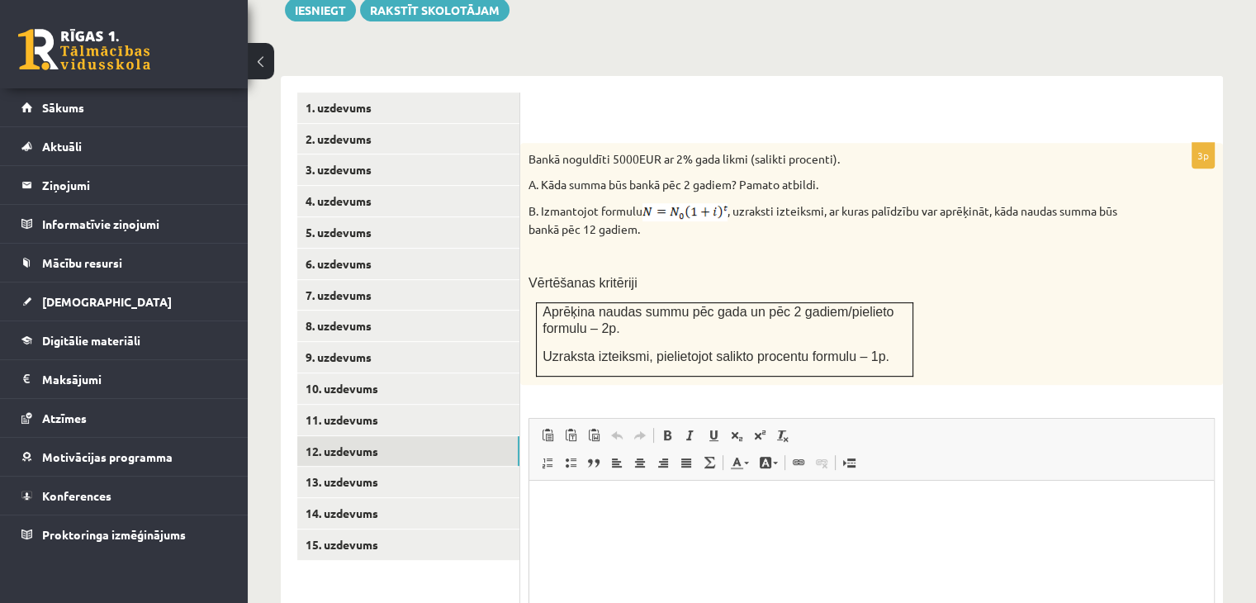
scroll to position [0, 0]
click at [702, 531] on html at bounding box center [871, 506] width 685 height 50
click at [763, 429] on span at bounding box center [759, 435] width 13 height 13
click at [619, 546] on p "**********" at bounding box center [872, 523] width 652 height 53
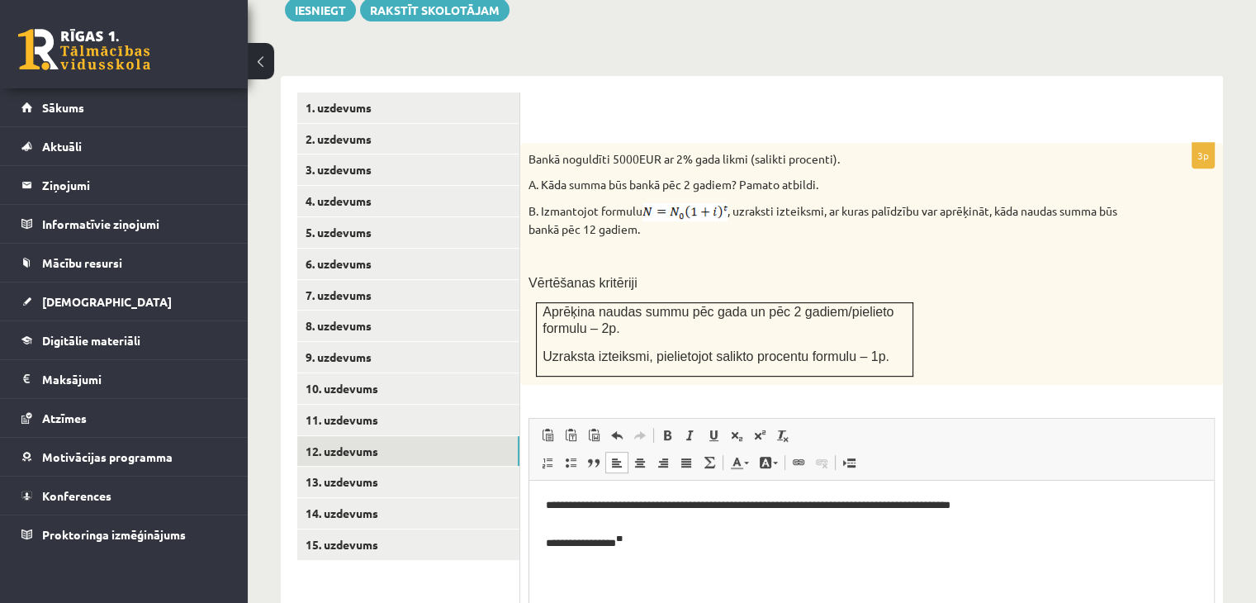
click at [674, 547] on p "**********" at bounding box center [872, 523] width 652 height 53
click at [691, 550] on p "**********" at bounding box center [872, 523] width 652 height 53
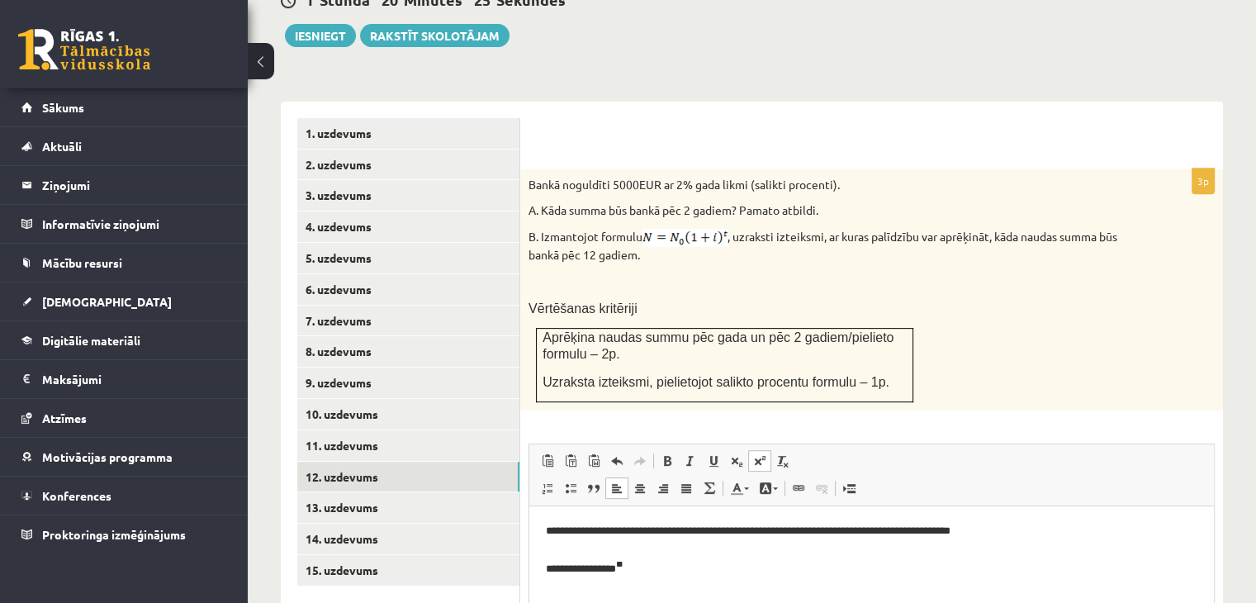
scroll to position [633, 0]
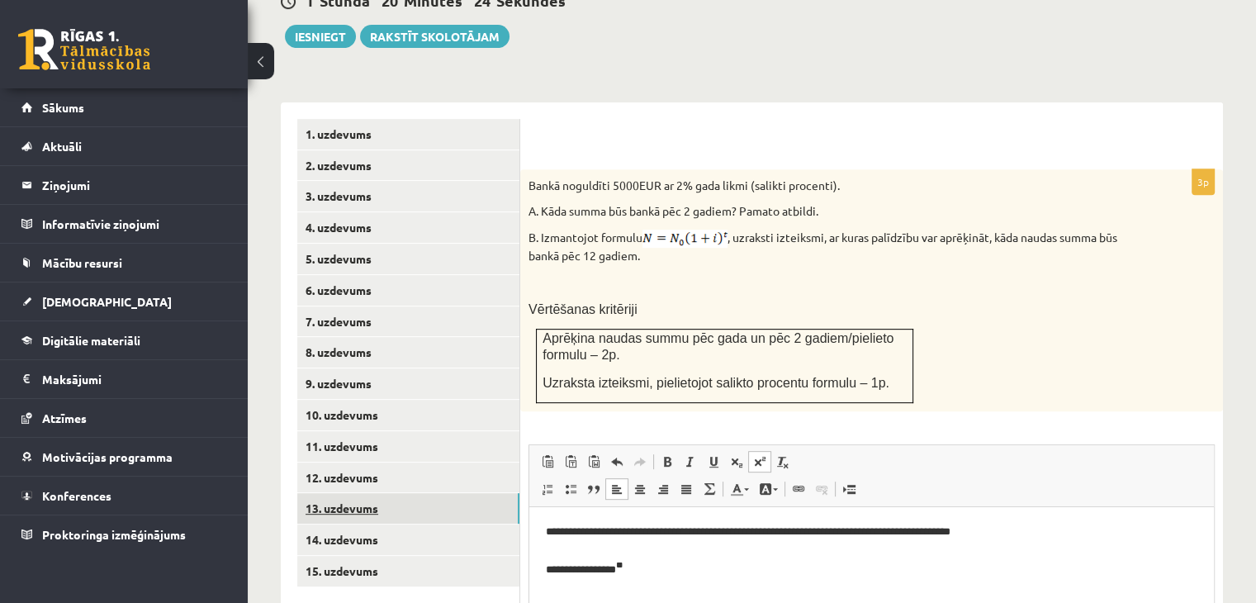
click at [433, 493] on link "13. uzdevums" at bounding box center [408, 508] width 222 height 31
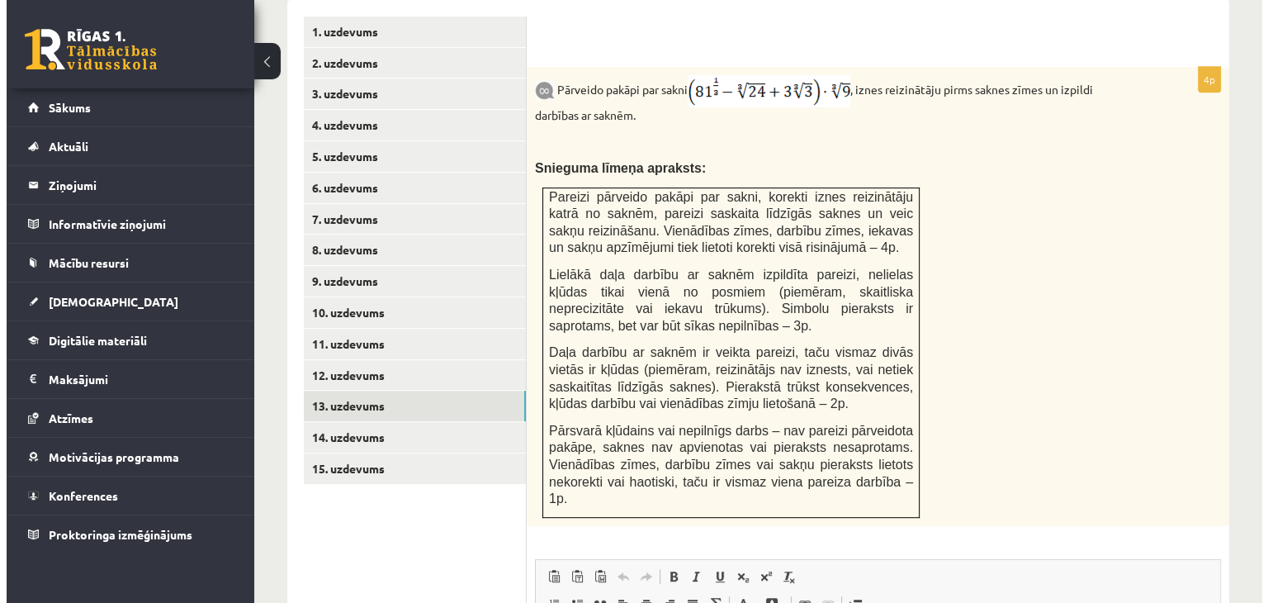
scroll to position [743, 0]
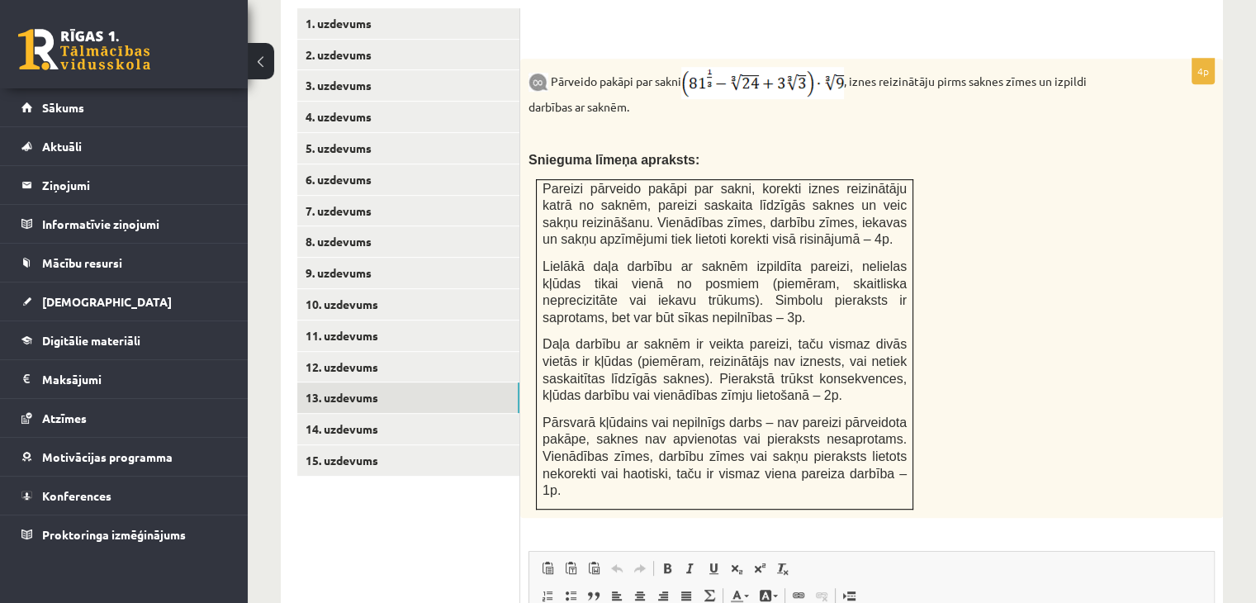
click at [767, 557] on link "Superscript" at bounding box center [759, 567] width 23 height 21
click at [783, 562] on span at bounding box center [782, 568] width 13 height 13
click at [780, 562] on span at bounding box center [782, 568] width 13 height 13
click at [789, 557] on link "Remove Format" at bounding box center [782, 567] width 23 height 21
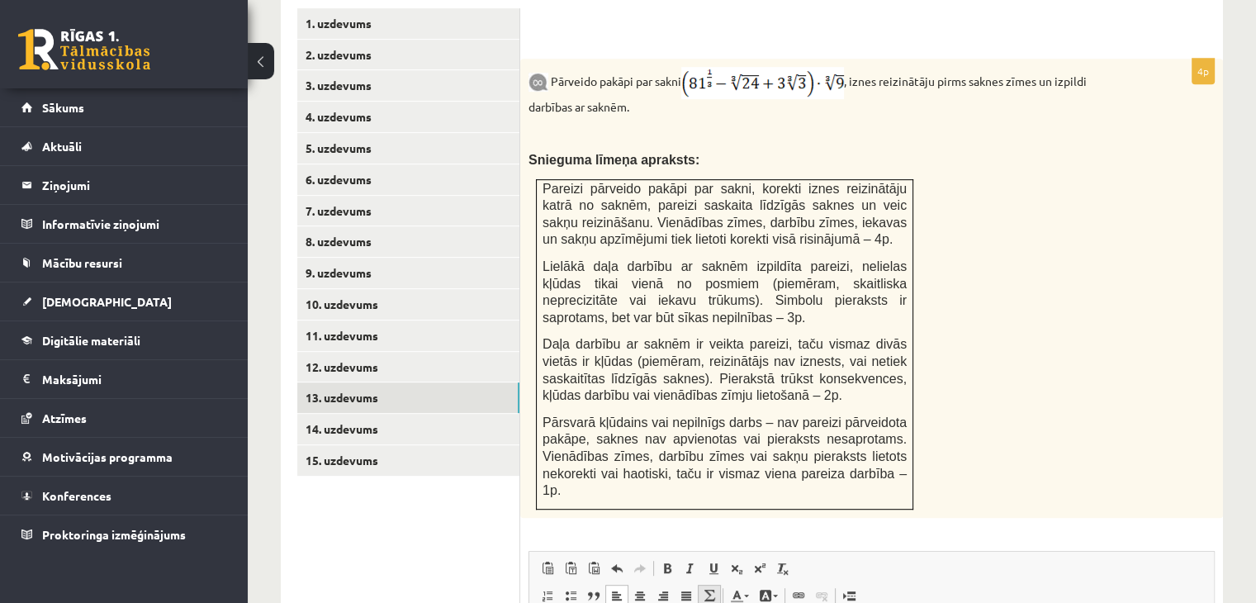
click at [713, 589] on span at bounding box center [709, 595] width 13 height 13
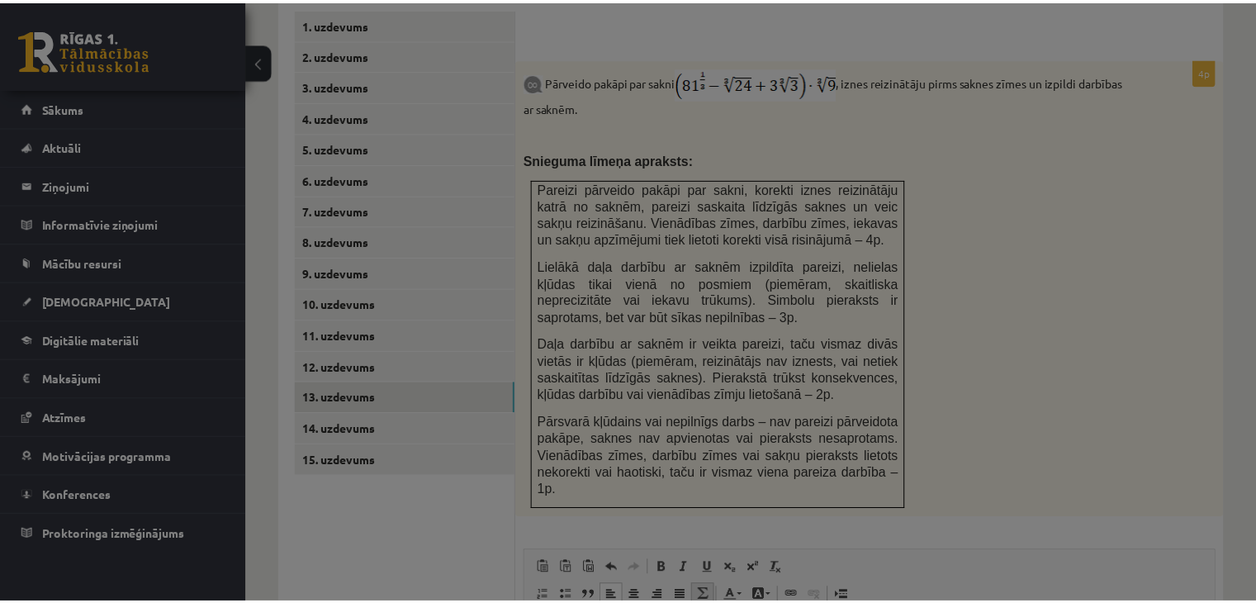
scroll to position [0, 0]
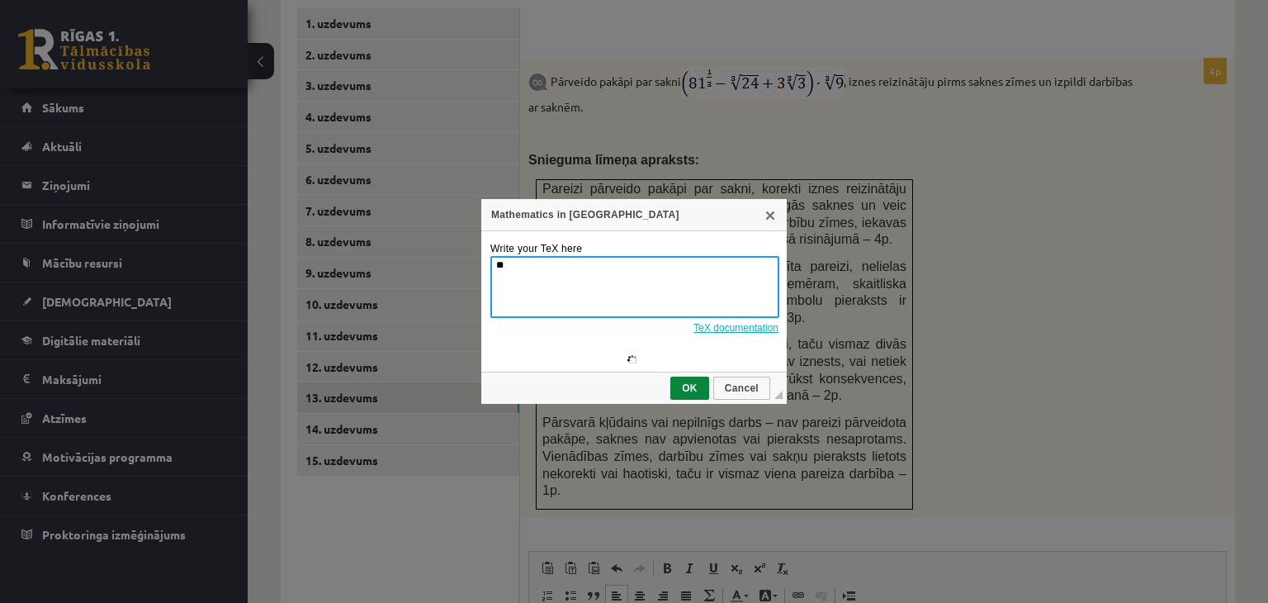
type textarea "*"
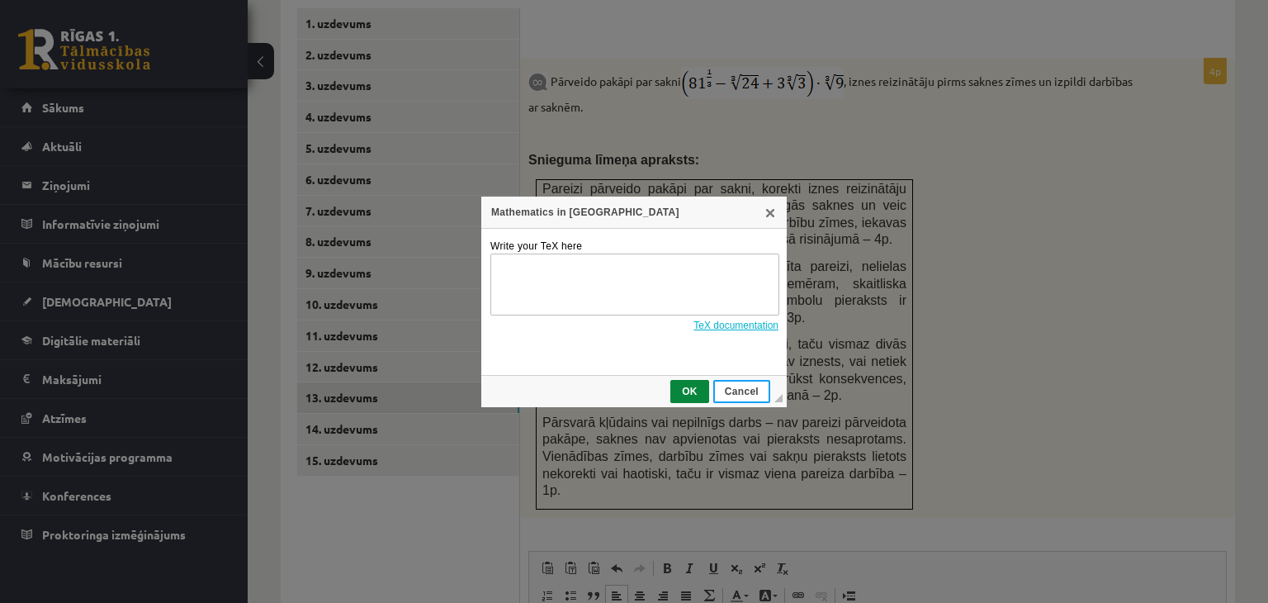
click at [748, 398] on link "Cancel" at bounding box center [741, 391] width 57 height 23
click at [767, 216] on link "X" at bounding box center [770, 212] width 13 height 13
click at [752, 396] on link "Cancel" at bounding box center [741, 391] width 57 height 23
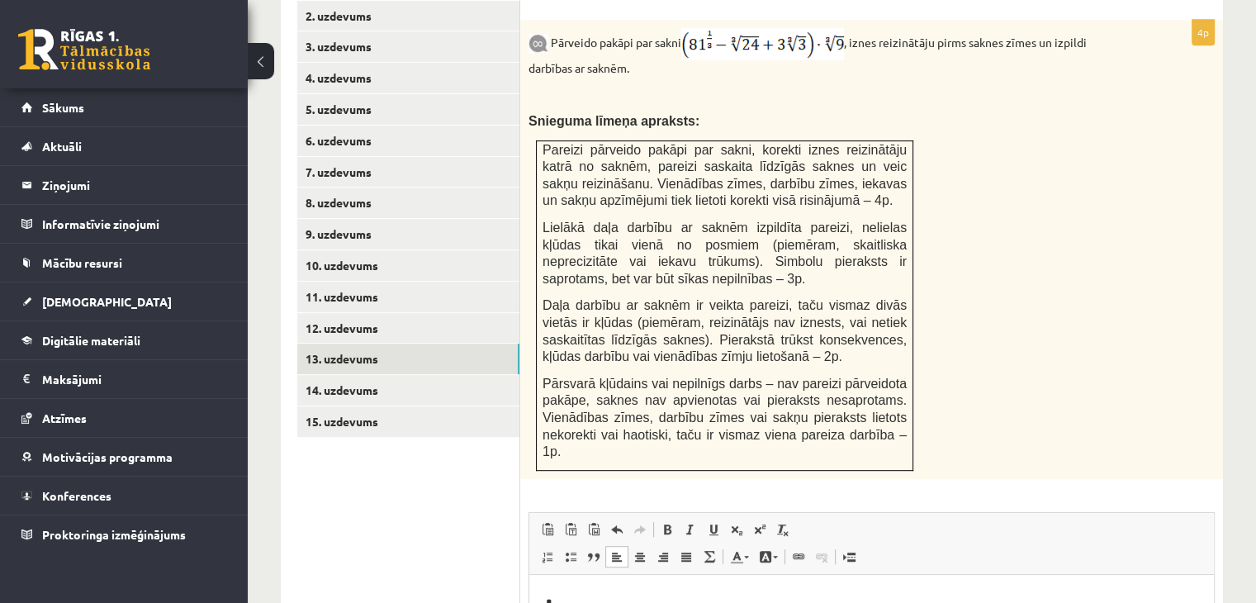
scroll to position [783, 0]
click at [644, 590] on p "*" at bounding box center [872, 599] width 652 height 19
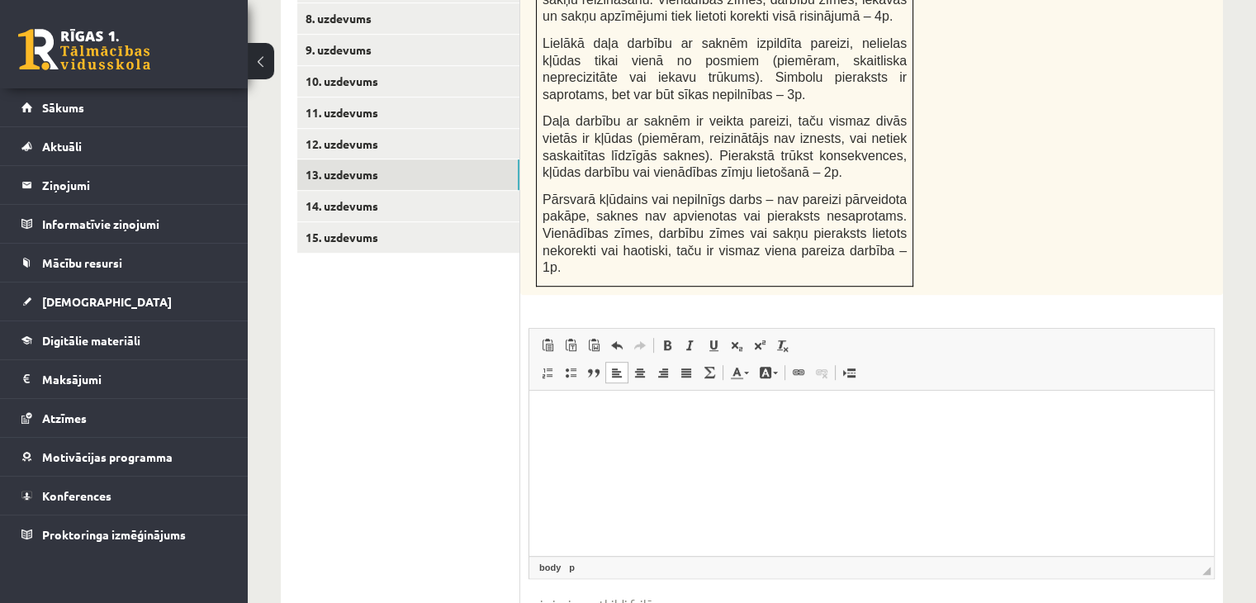
scroll to position [965, 0]
type input "**********"
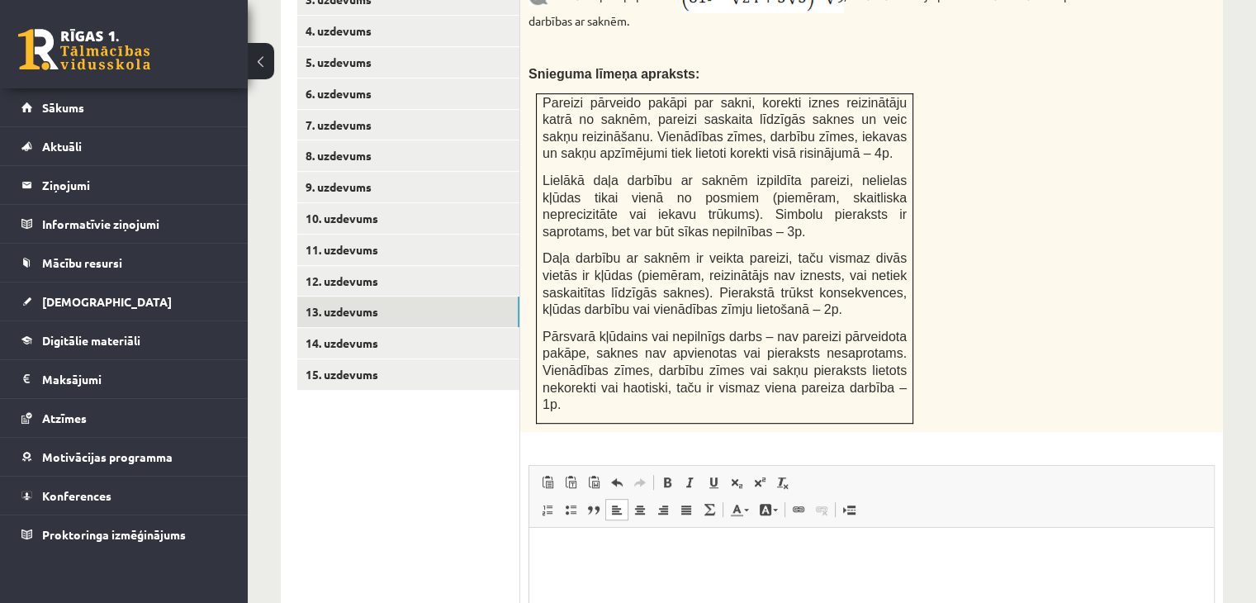
scroll to position [791, 0]
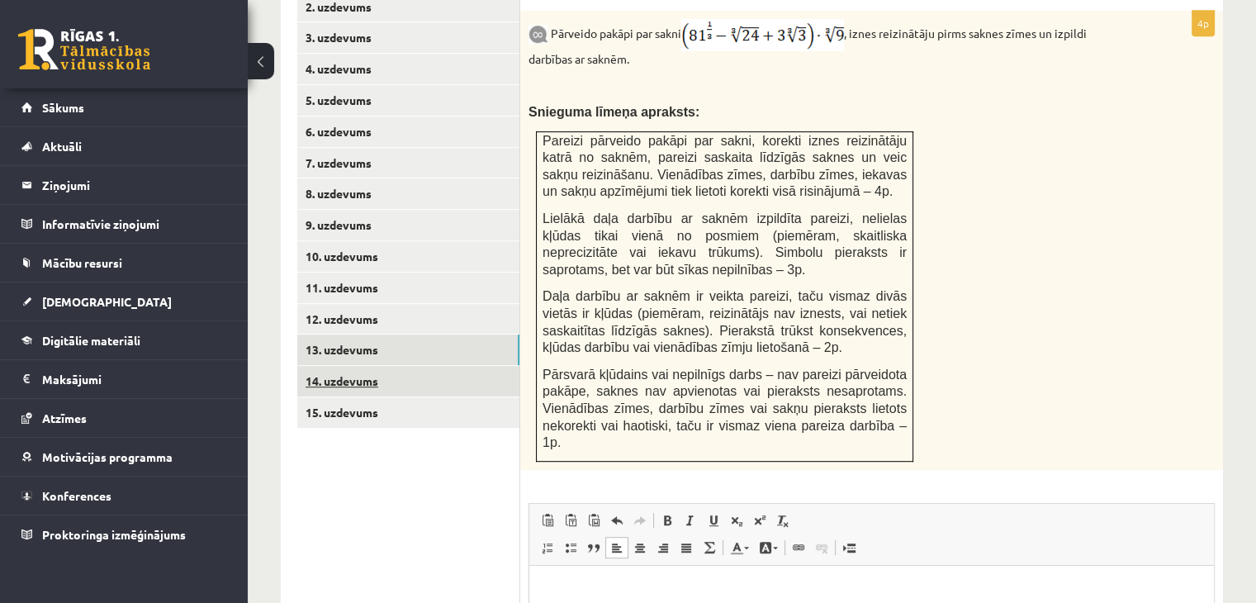
click at [427, 366] on link "14. uzdevums" at bounding box center [408, 381] width 222 height 31
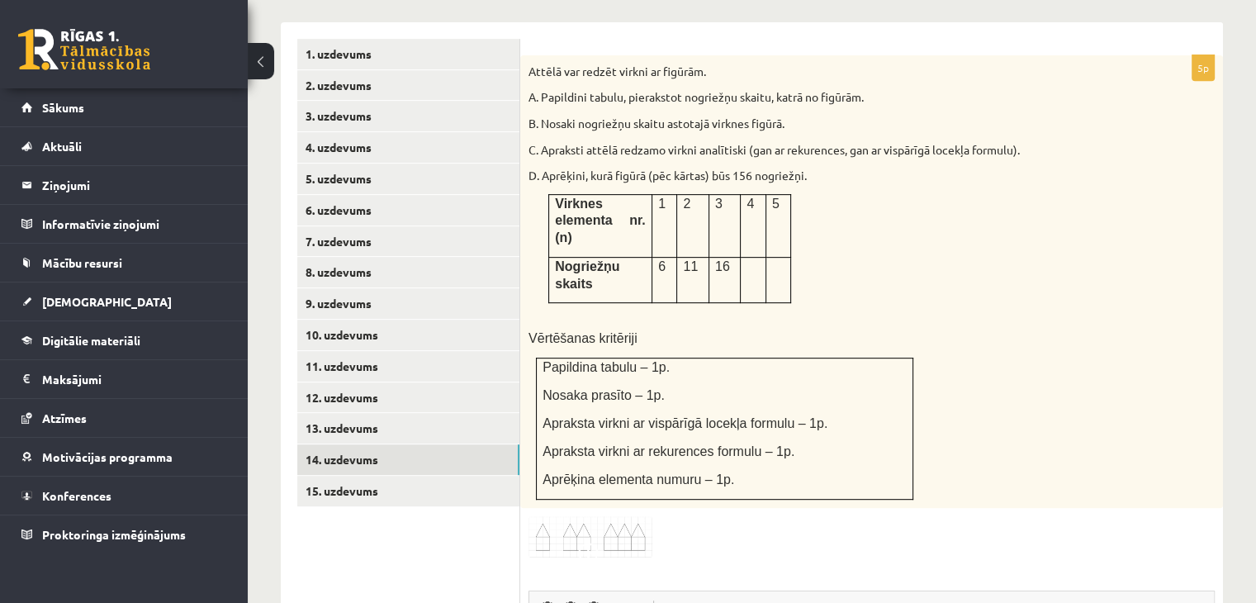
scroll to position [1021, 0]
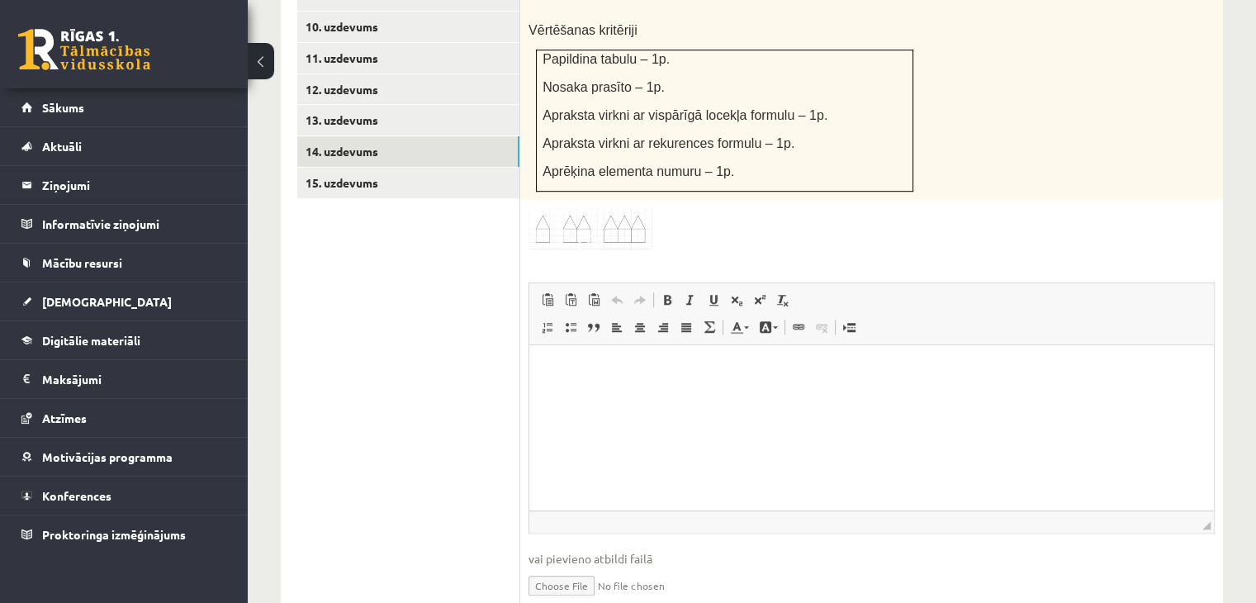
click at [552, 567] on input "file" at bounding box center [872, 584] width 686 height 34
type input "**********"
click at [383, 168] on link "15. uzdevums" at bounding box center [408, 183] width 222 height 31
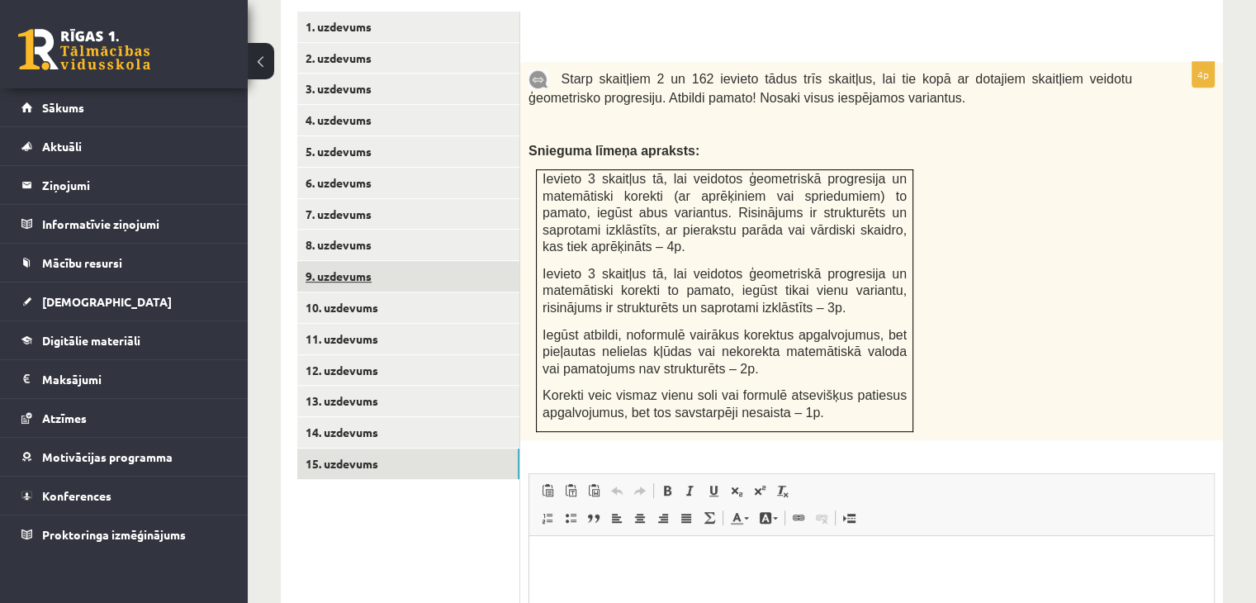
scroll to position [741, 0]
click at [652, 585] on html at bounding box center [871, 559] width 685 height 50
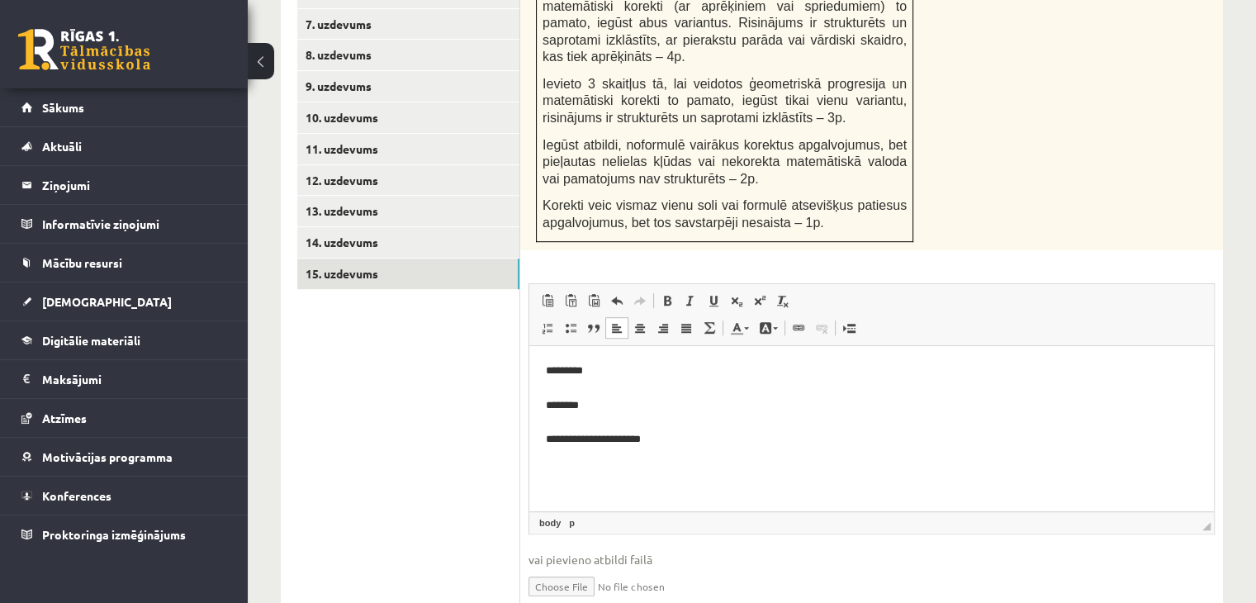
scroll to position [931, 0]
drag, startPoint x: 668, startPoint y: 482, endPoint x: 566, endPoint y: 373, distance: 149.0
click at [566, 373] on p "**********" at bounding box center [872, 403] width 652 height 86
click at [543, 369] on html "**********" at bounding box center [871, 403] width 685 height 119
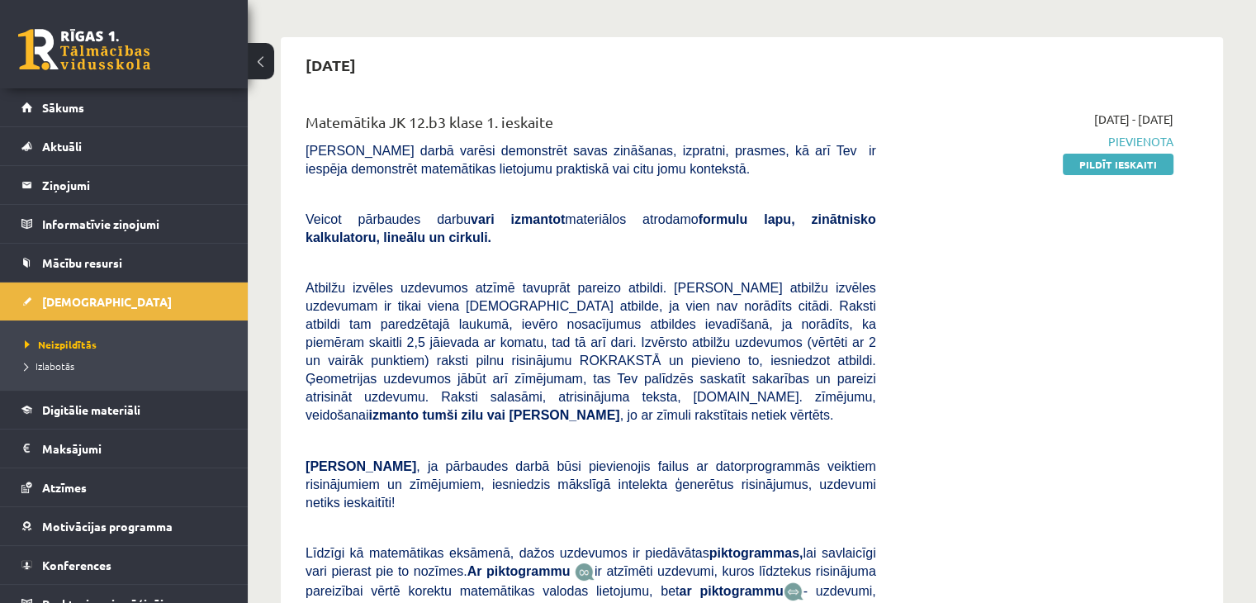
scroll to position [121, 0]
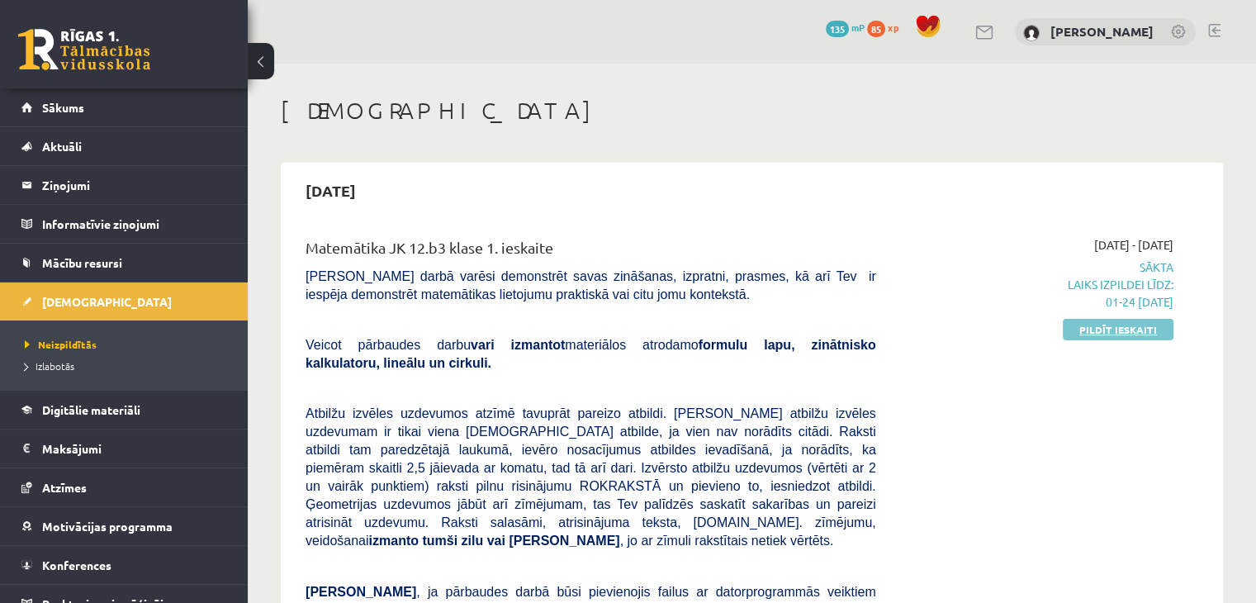
click at [1163, 329] on link "Pildīt ieskaiti" at bounding box center [1118, 329] width 111 height 21
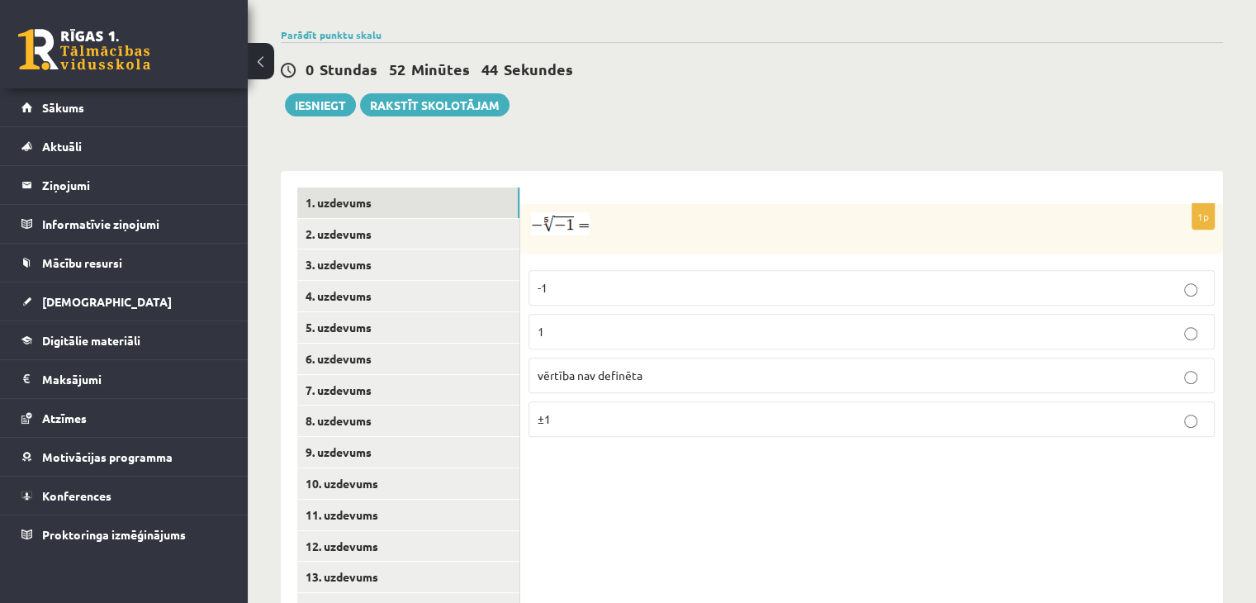
scroll to position [565, 0]
click at [459, 218] on link "2. uzdevums" at bounding box center [408, 233] width 222 height 31
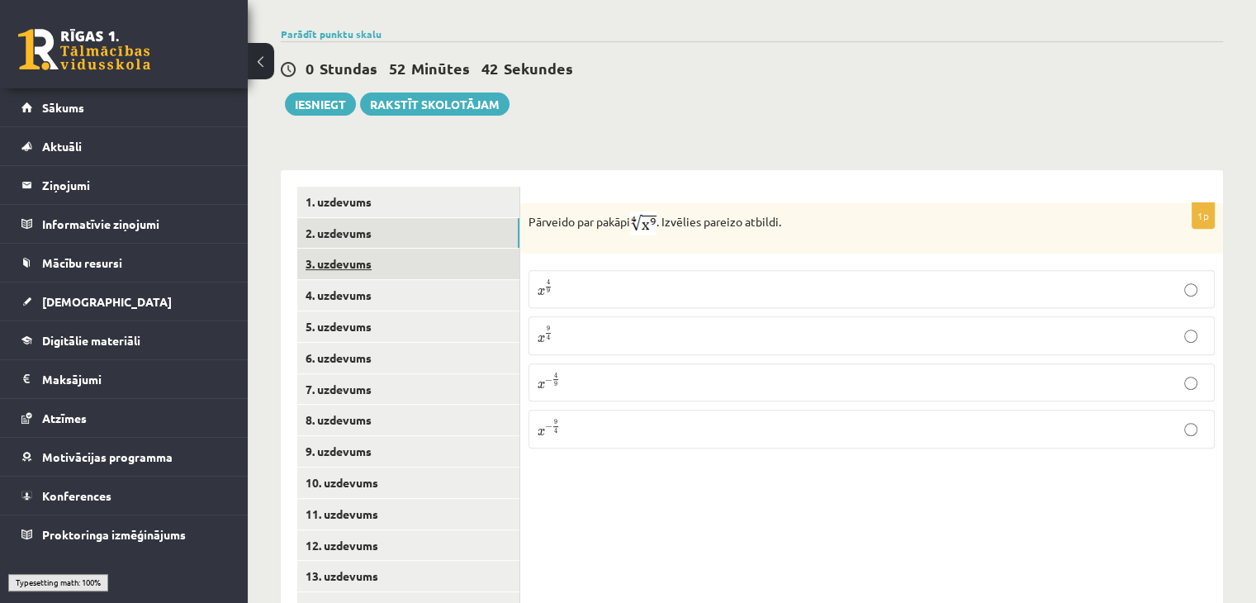
click at [449, 249] on link "3. uzdevums" at bounding box center [408, 264] width 222 height 31
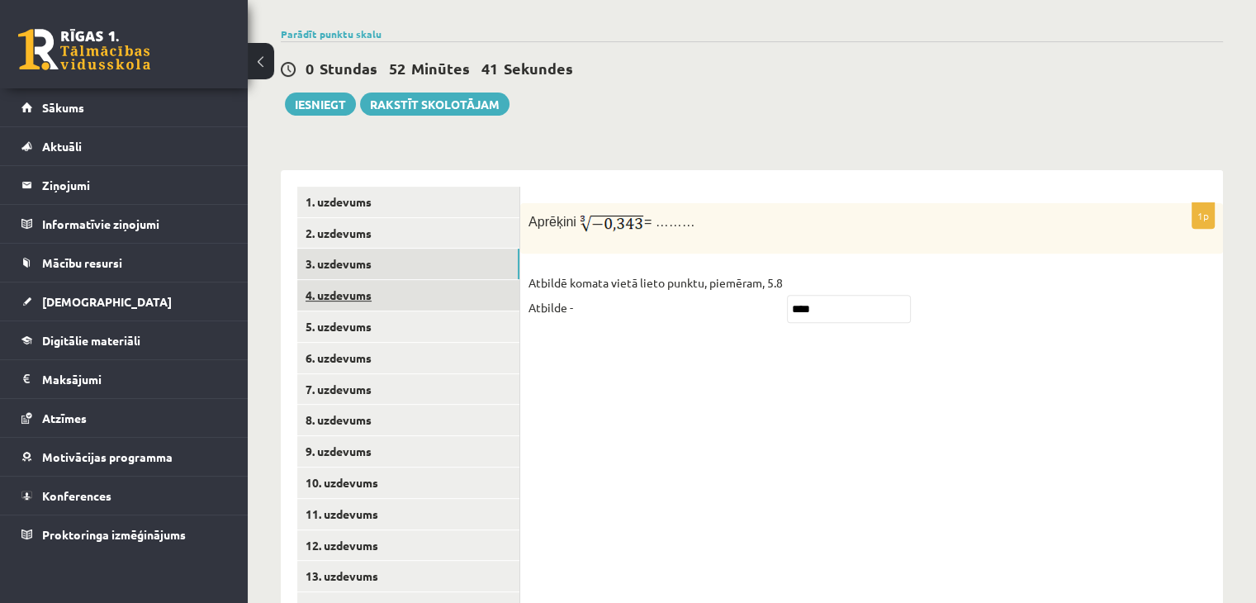
click at [436, 280] on link "4. uzdevums" at bounding box center [408, 295] width 222 height 31
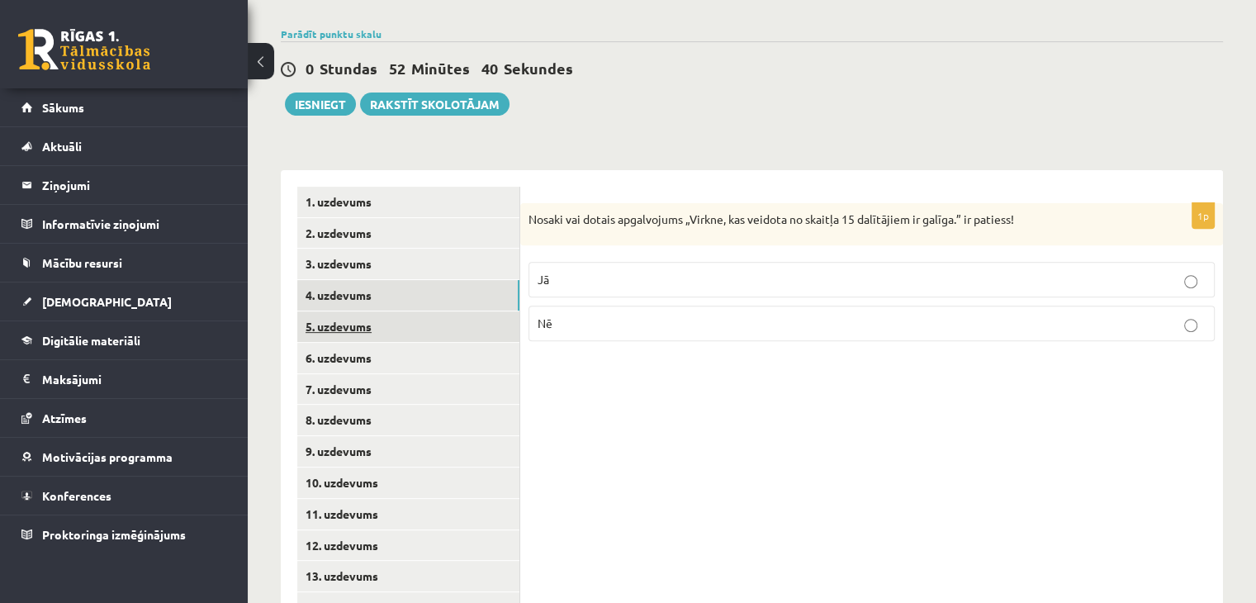
click at [436, 311] on link "5. uzdevums" at bounding box center [408, 326] width 222 height 31
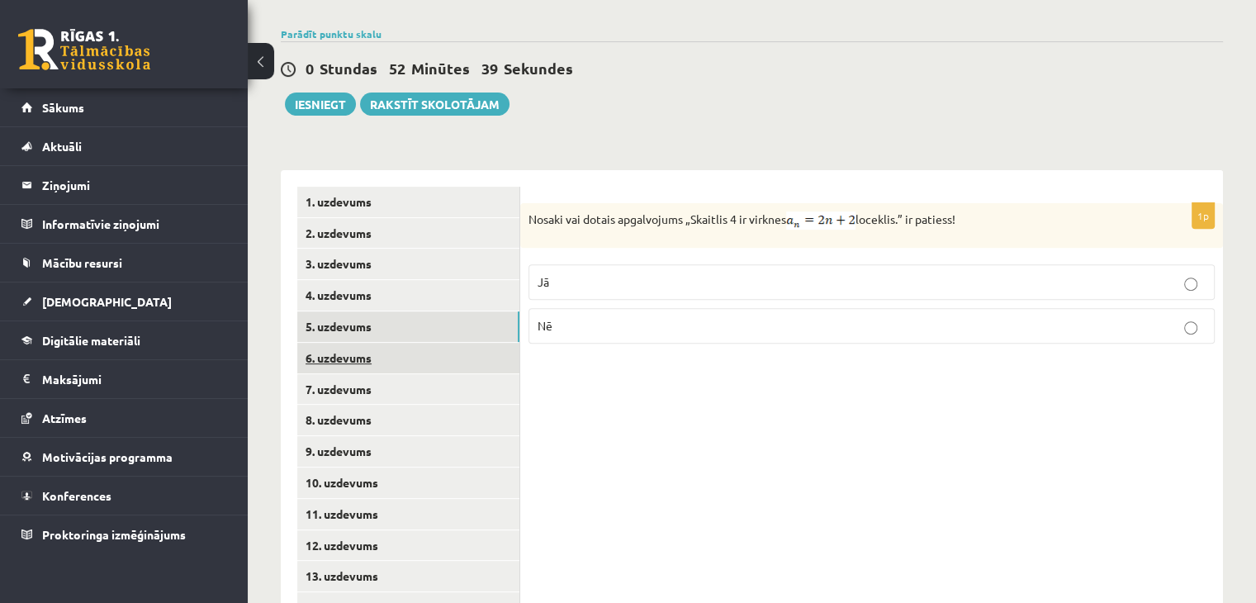
click at [438, 343] on link "6. uzdevums" at bounding box center [408, 358] width 222 height 31
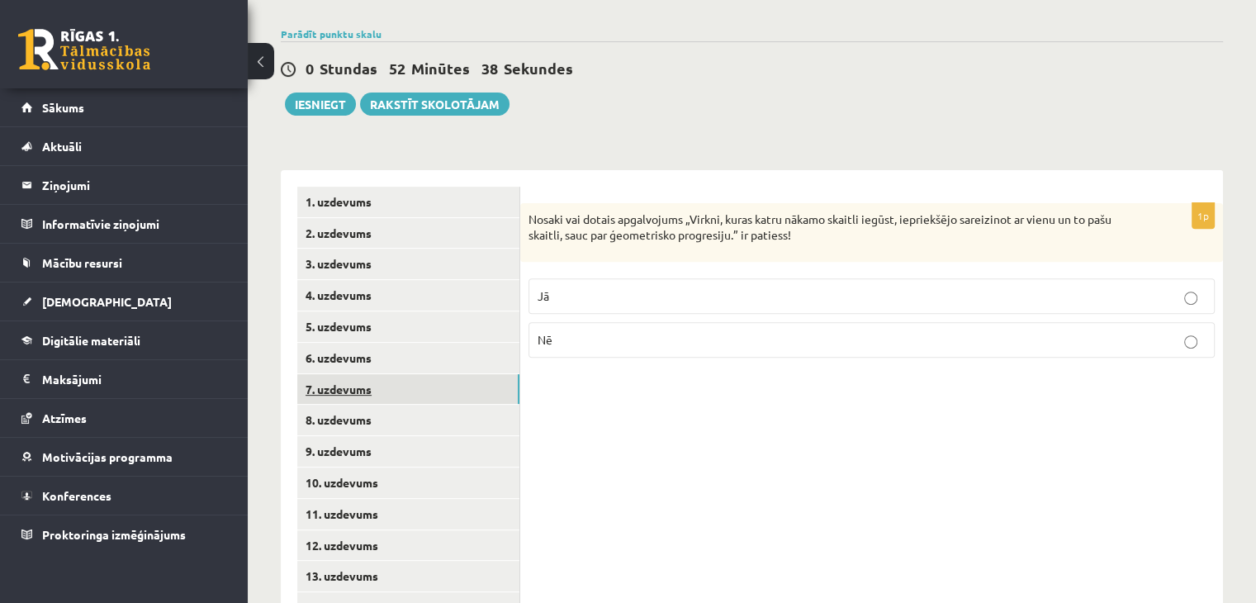
click at [438, 374] on link "7. uzdevums" at bounding box center [408, 389] width 222 height 31
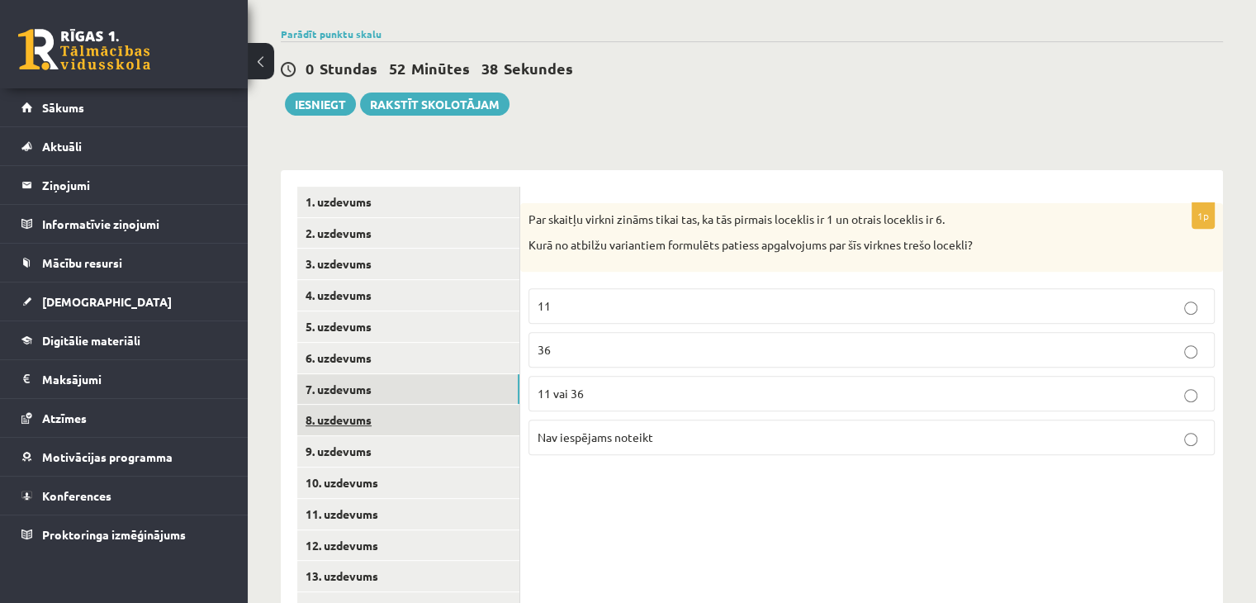
click at [436, 405] on link "8. uzdevums" at bounding box center [408, 420] width 222 height 31
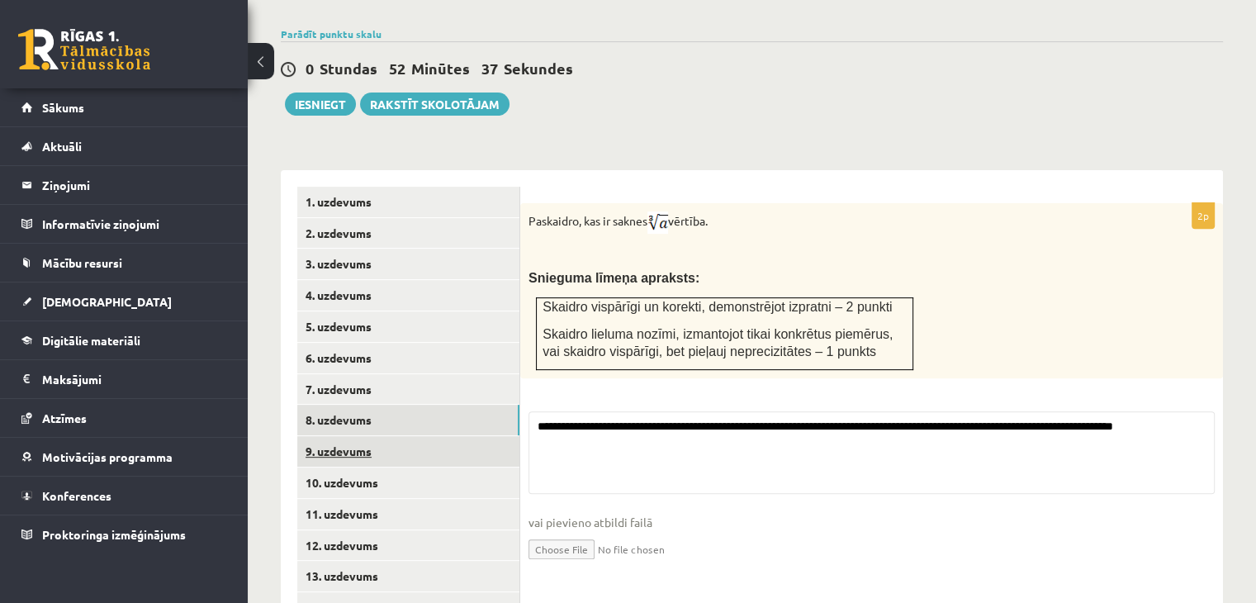
click at [436, 436] on link "9. uzdevums" at bounding box center [408, 451] width 222 height 31
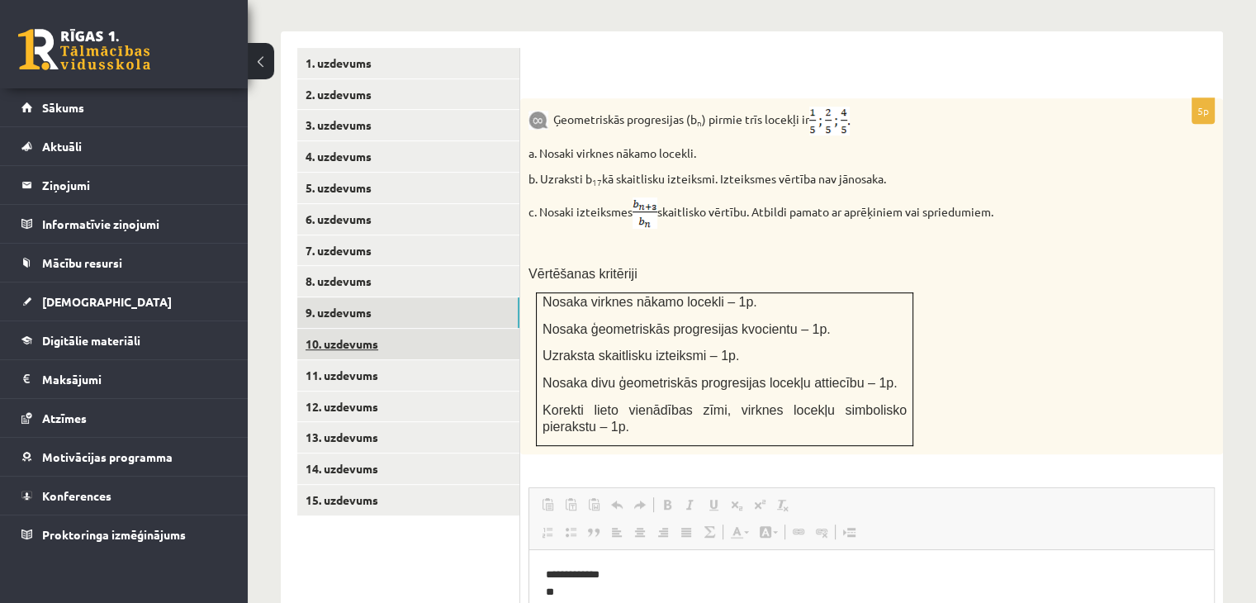
scroll to position [0, 0]
click at [446, 329] on link "10. uzdevums" at bounding box center [408, 344] width 222 height 31
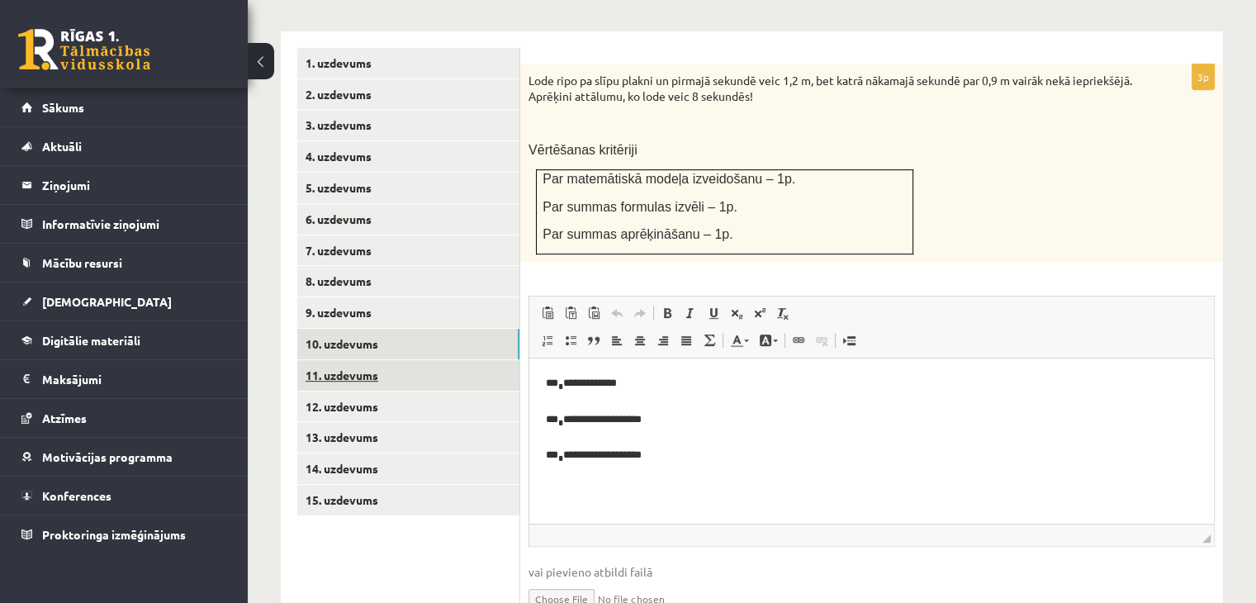
click at [479, 360] on link "11. uzdevums" at bounding box center [408, 375] width 222 height 31
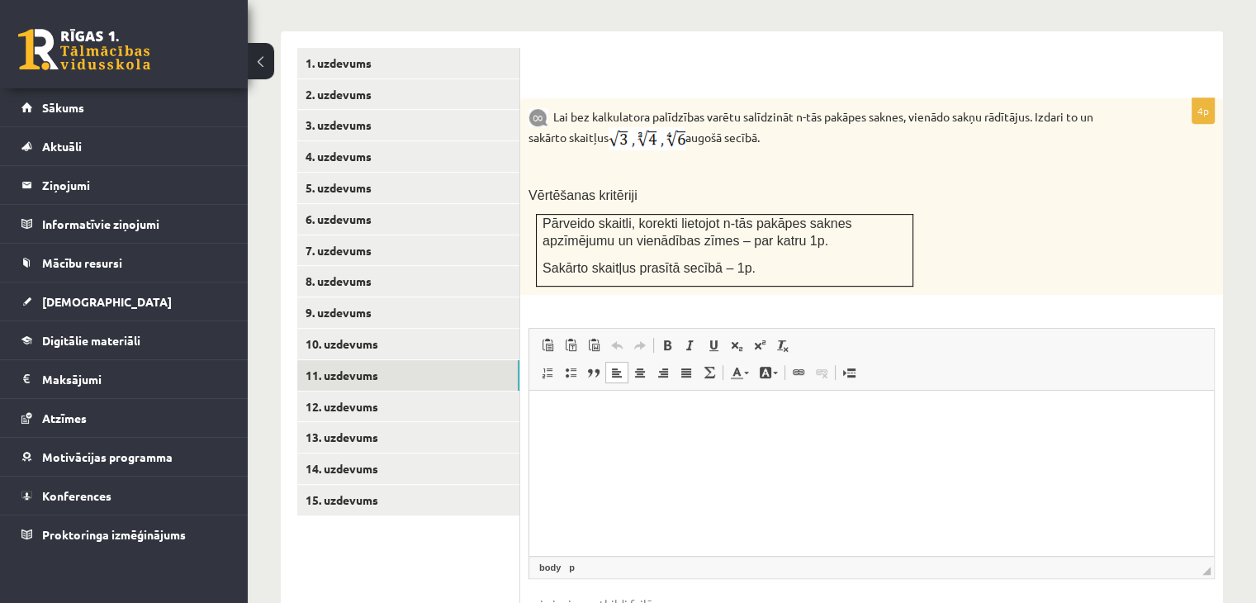
drag, startPoint x: 623, startPoint y: 424, endPoint x: 586, endPoint y: 426, distance: 37.2
click at [586, 426] on html at bounding box center [871, 416] width 685 height 50
click at [750, 362] on link "Text Color" at bounding box center [739, 372] width 29 height 21
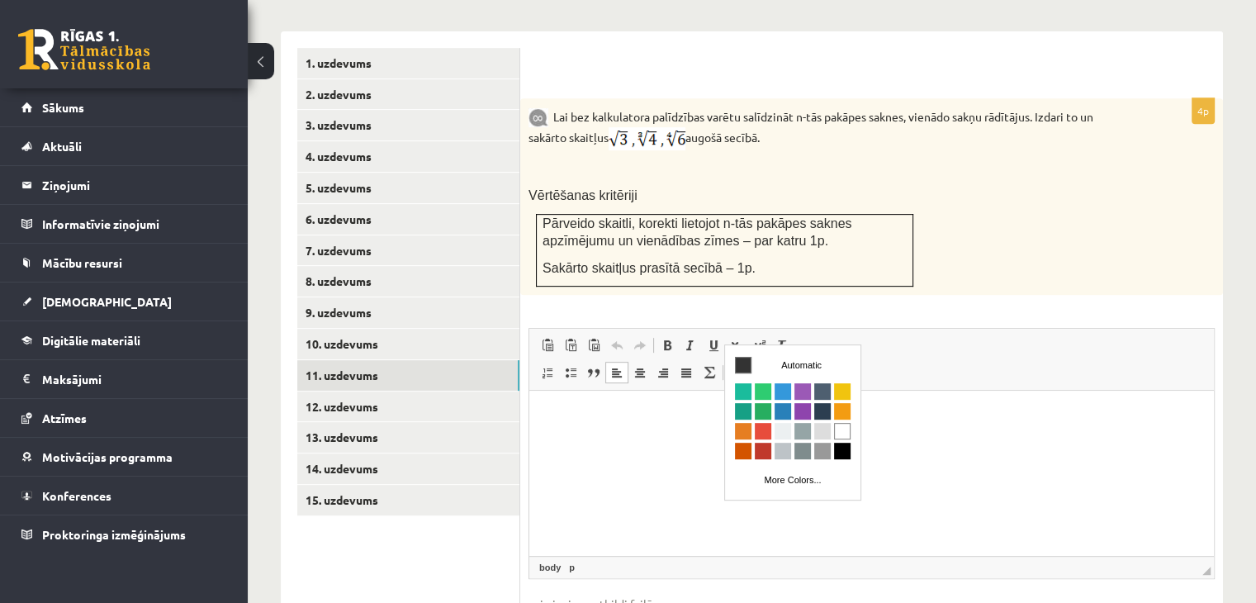
click at [750, 362] on link "Text Color" at bounding box center [739, 372] width 29 height 21
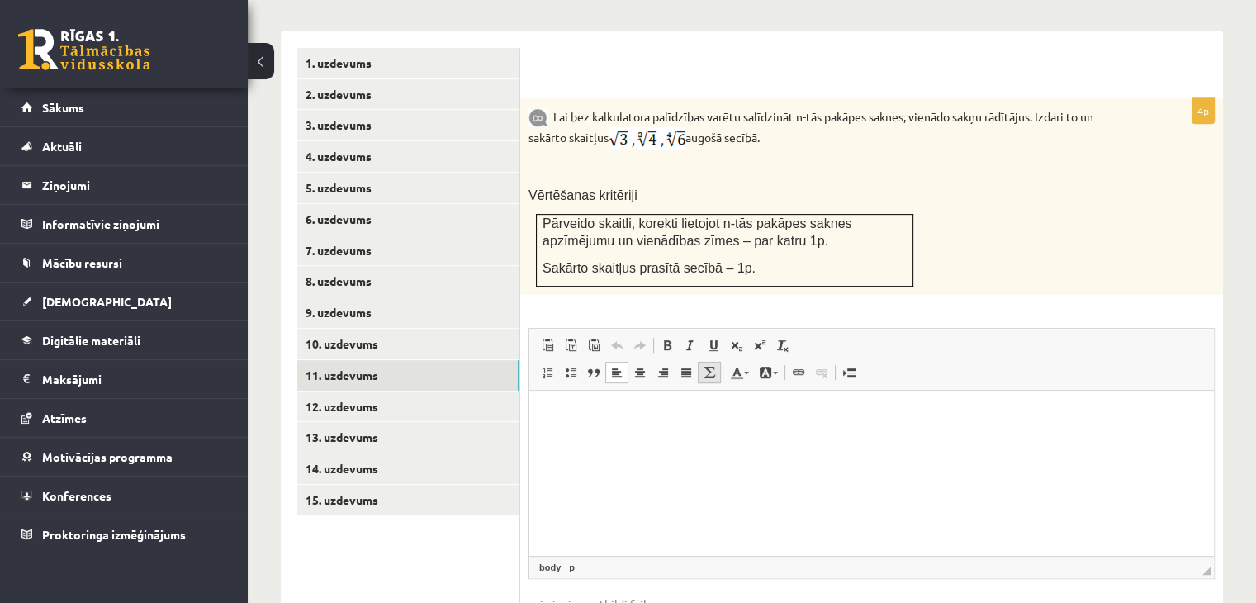
click at [713, 366] on span at bounding box center [709, 372] width 13 height 13
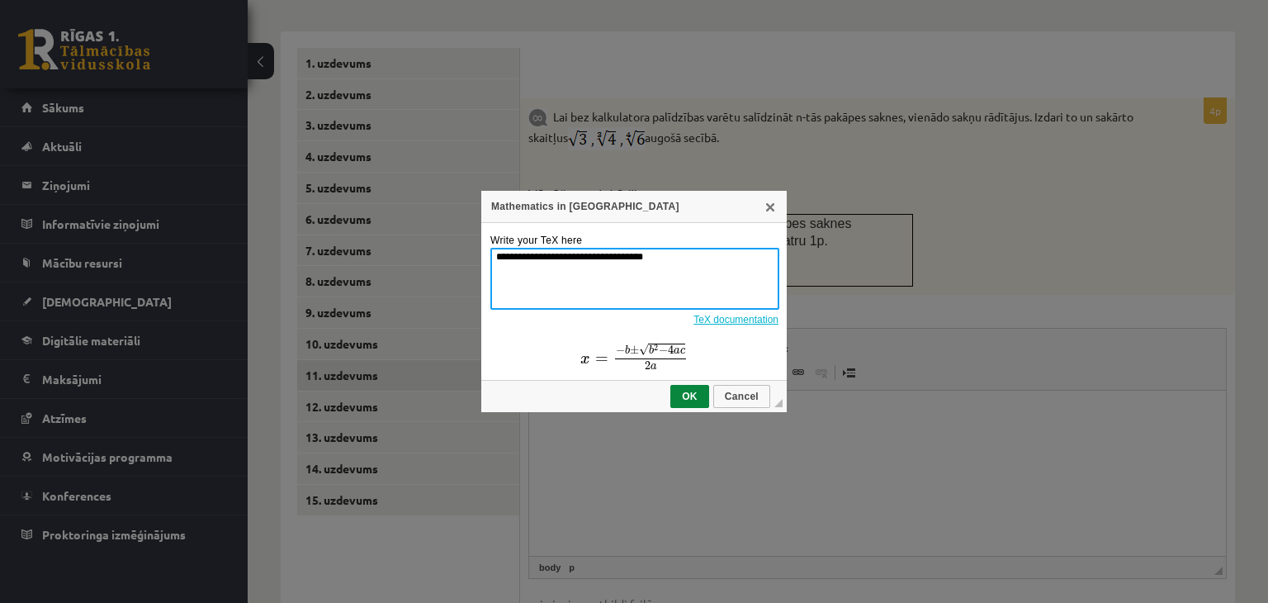
drag, startPoint x: 657, startPoint y: 260, endPoint x: 436, endPoint y: 268, distance: 220.6
click at [436, 268] on div "**********" at bounding box center [634, 301] width 1268 height 603
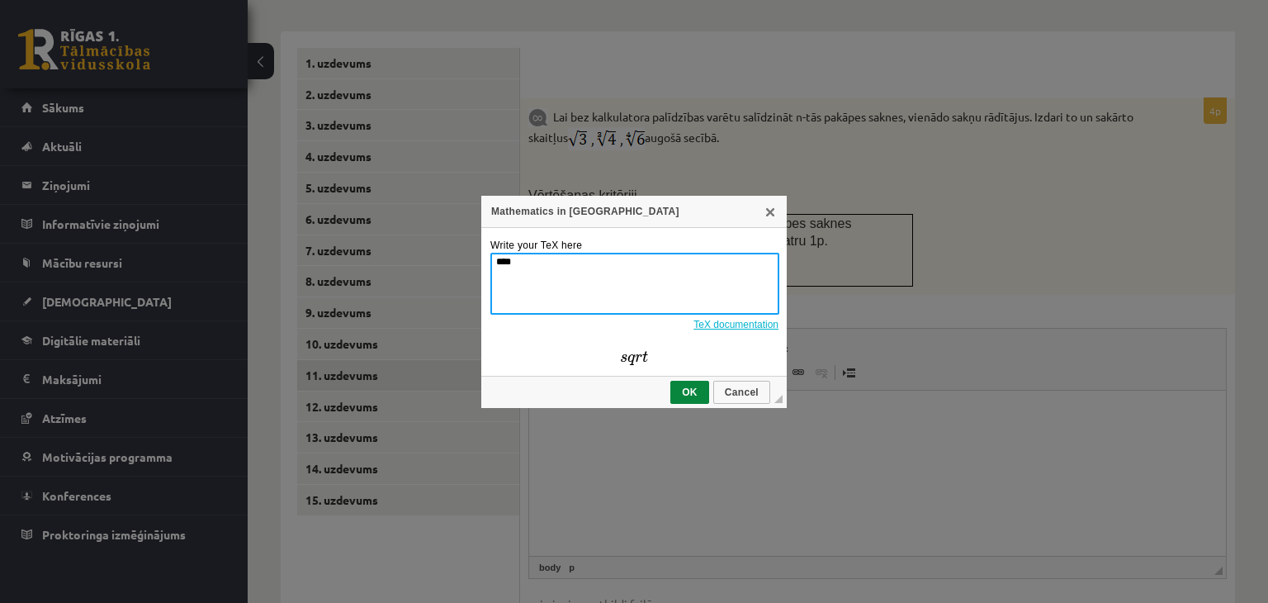
click at [495, 262] on textarea "****" at bounding box center [635, 284] width 289 height 62
click at [539, 265] on textarea "*****" at bounding box center [635, 284] width 289 height 62
type textarea "******"
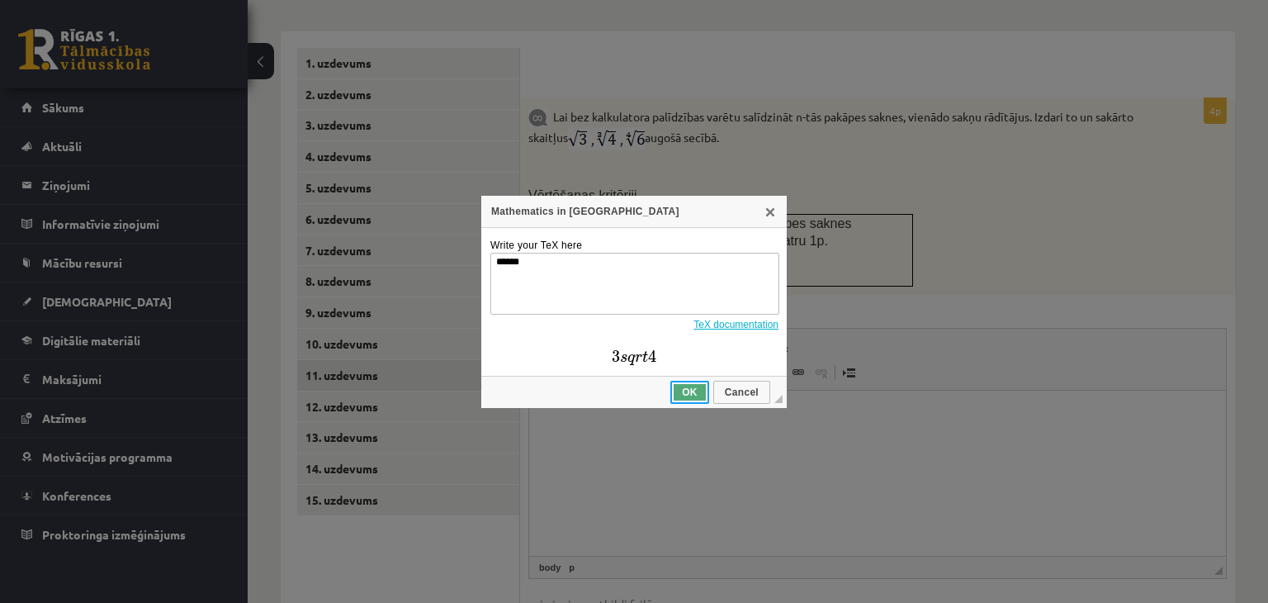
click at [694, 391] on span "OK" at bounding box center [690, 392] width 36 height 12
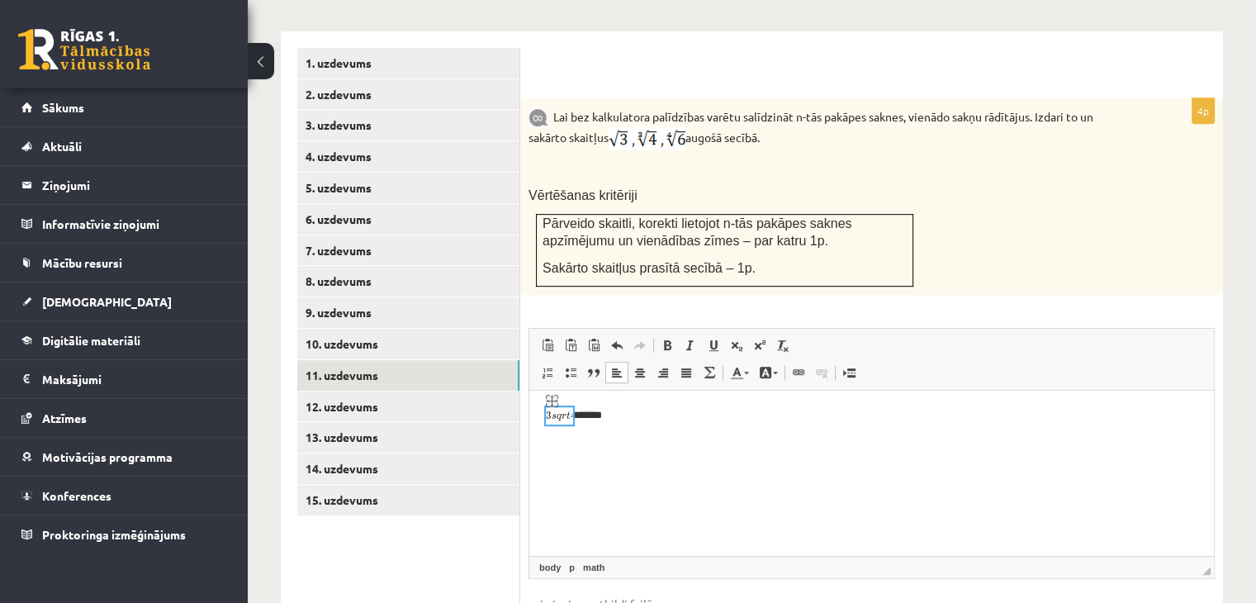
click at [566, 419] on img "math widget" at bounding box center [559, 420] width 27 height 27
click at [710, 361] on span "Insert/Remove Numbered List Insert/Remove Bulleted List Block Quote Align Left …" at bounding box center [630, 374] width 189 height 27
click at [710, 366] on span at bounding box center [709, 372] width 13 height 13
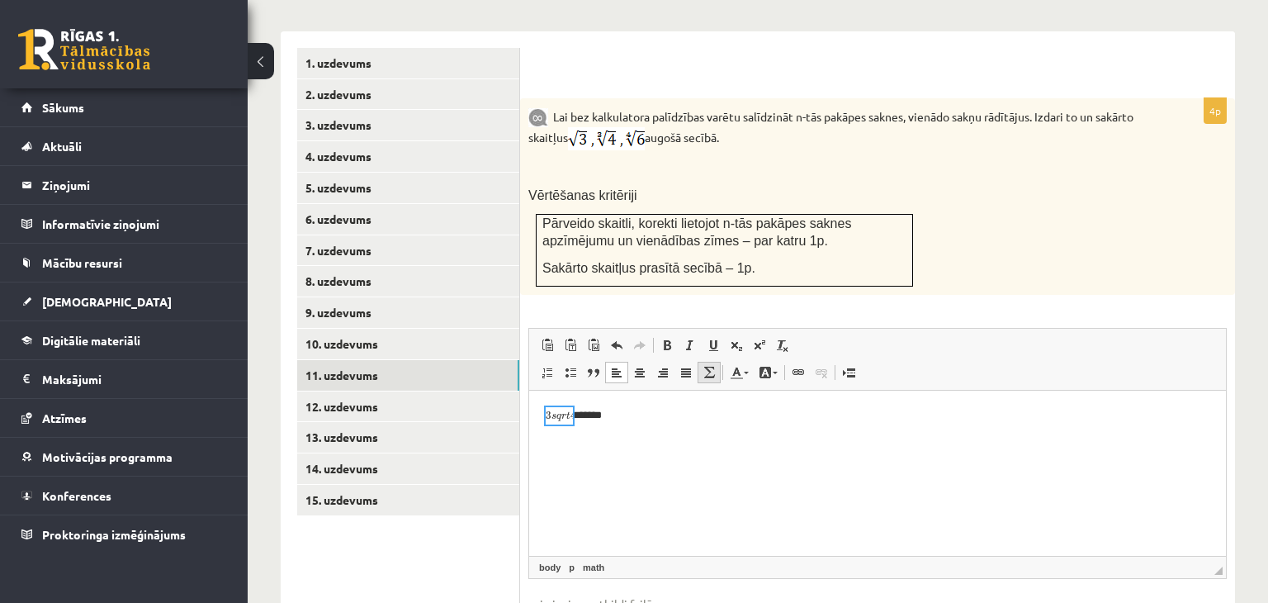
type textarea "******"
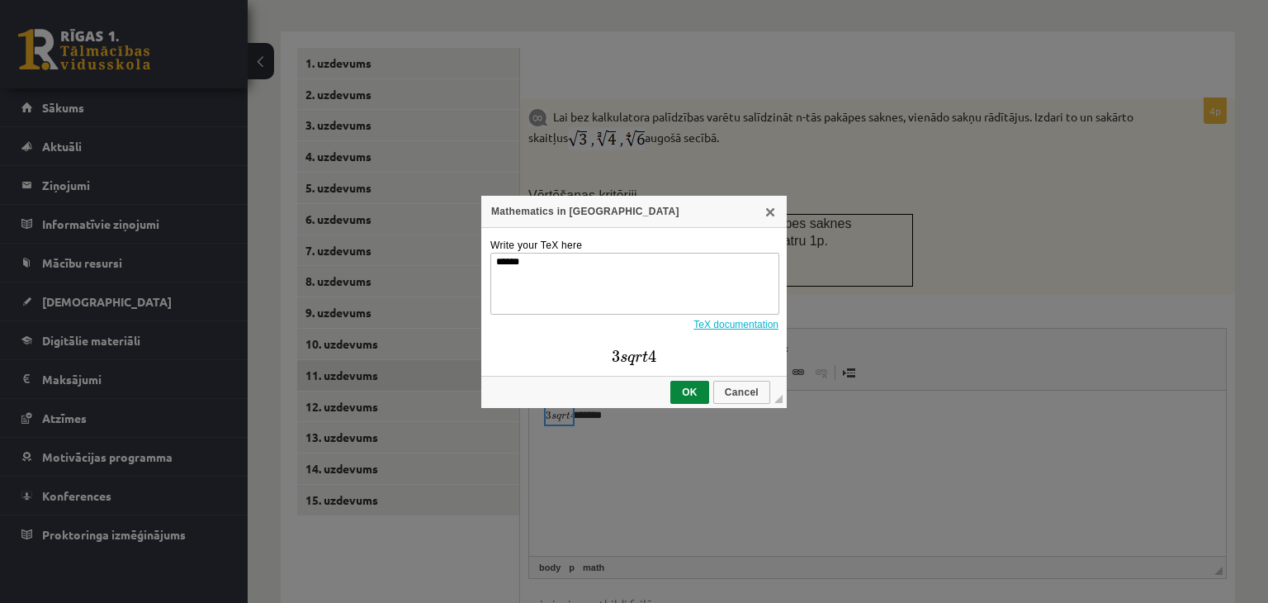
click at [717, 323] on link "TeX documentation" at bounding box center [736, 325] width 85 height 12
click at [761, 396] on span "Cancel" at bounding box center [742, 392] width 54 height 12
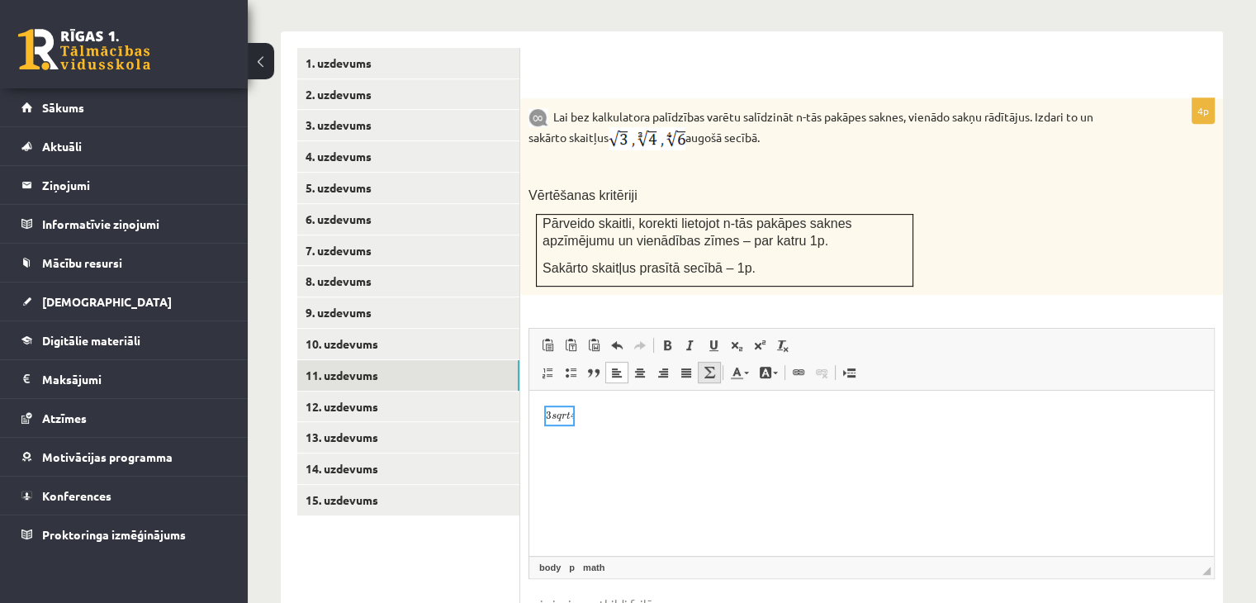
click at [713, 366] on span at bounding box center [709, 372] width 13 height 13
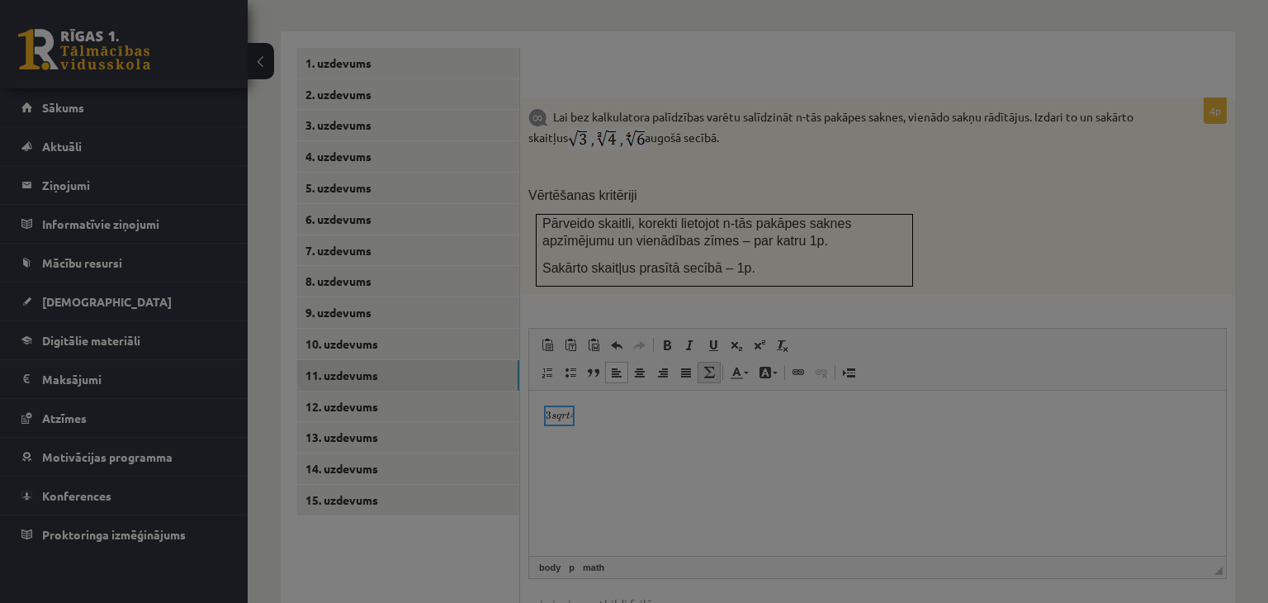
type textarea "******"
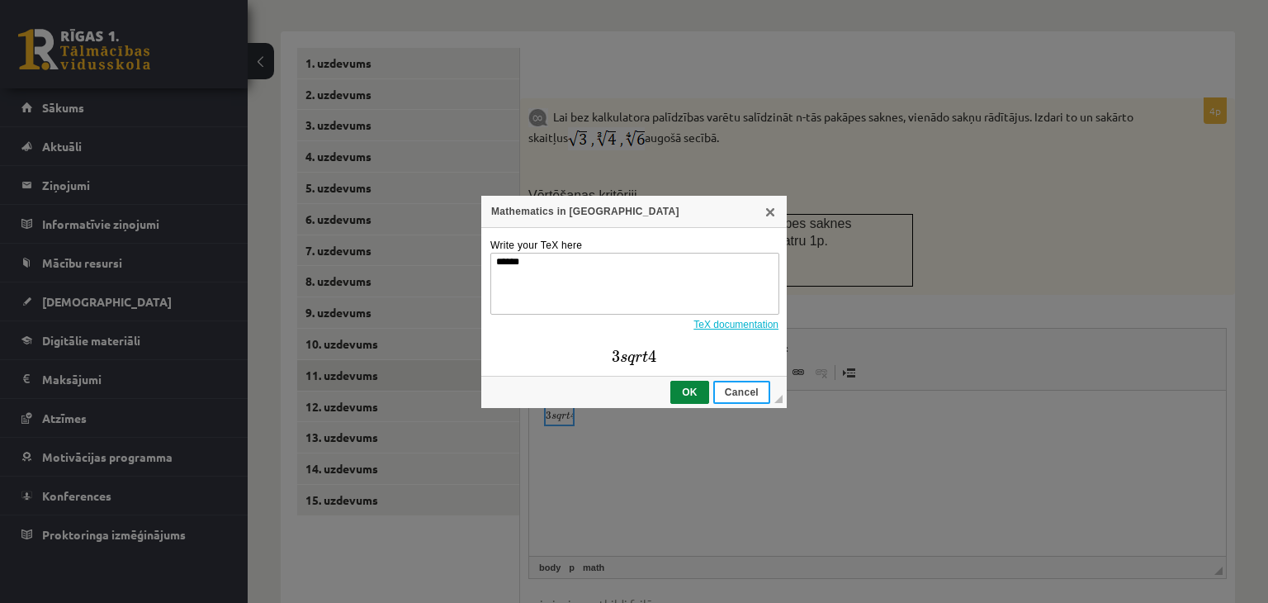
click at [727, 382] on link "Cancel" at bounding box center [741, 392] width 57 height 23
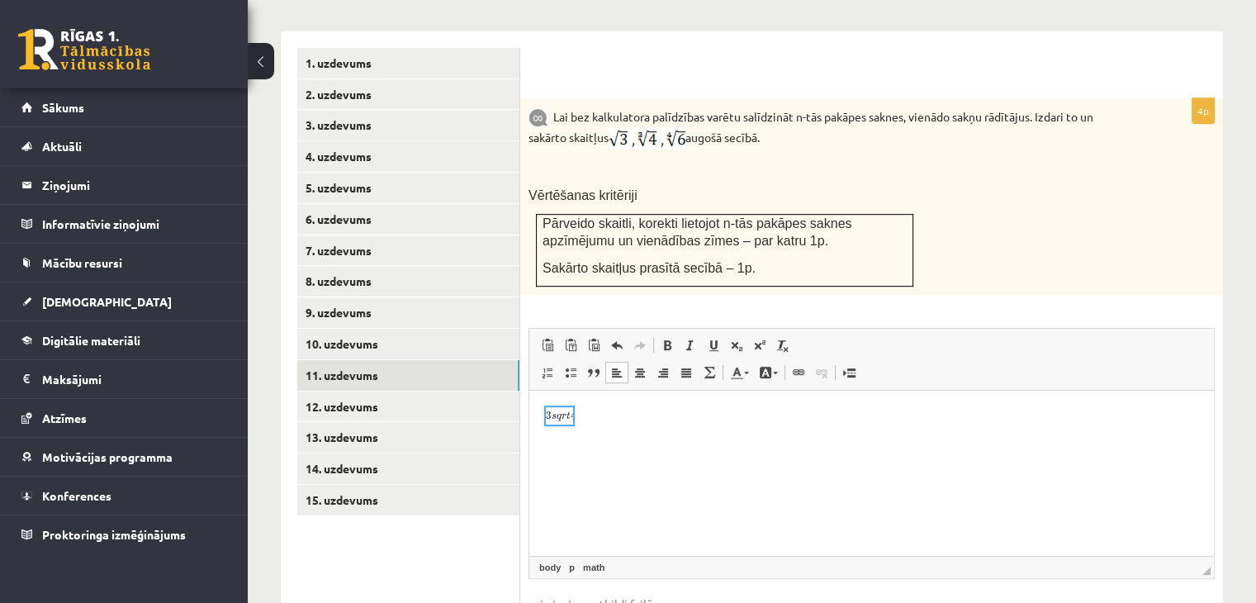
click at [666, 424] on p "Editor, wiswyg-editor-user-answer-47025045318440" at bounding box center [872, 415] width 652 height 17
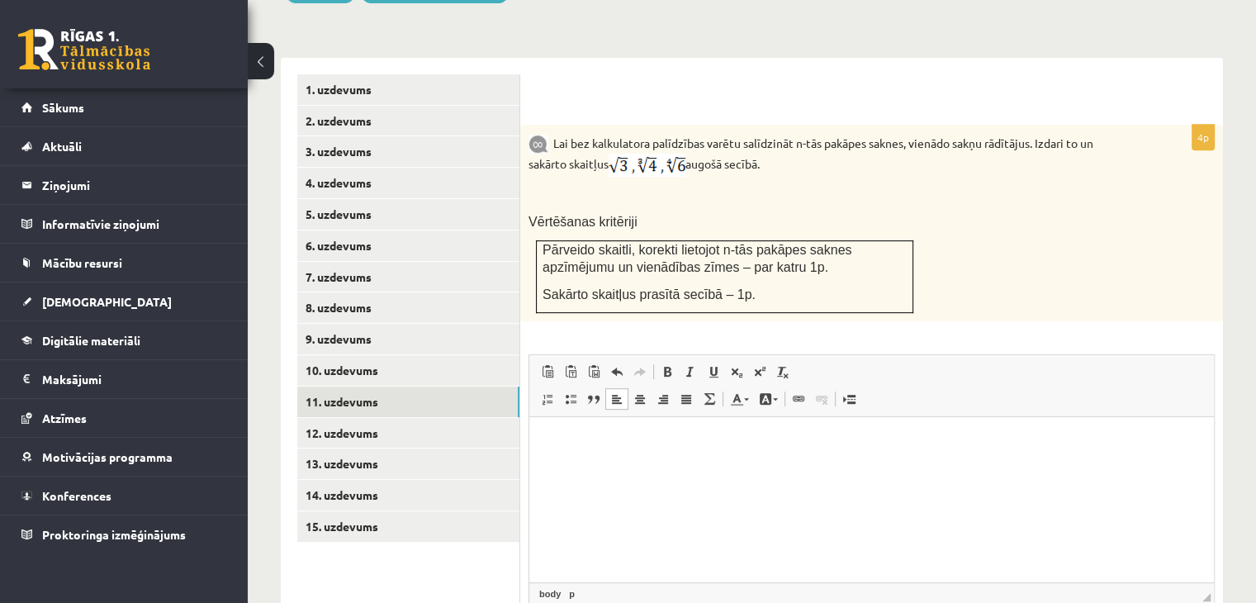
scroll to position [757, 0]
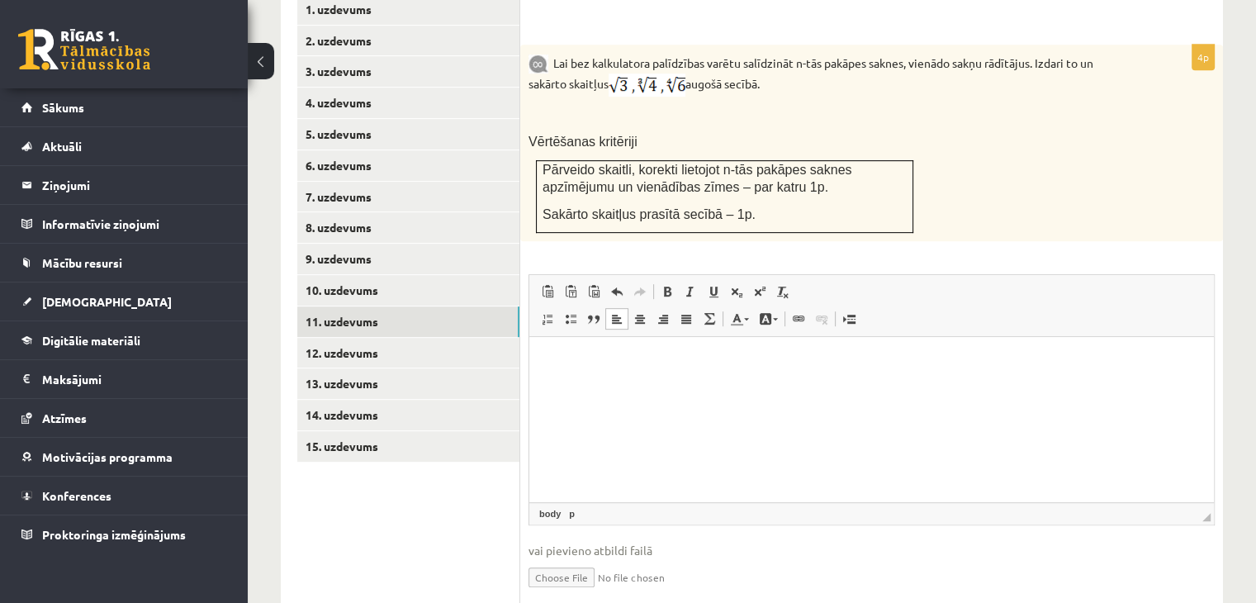
click at [558, 559] on input "file" at bounding box center [872, 576] width 686 height 34
type input "**********"
click at [421, 338] on link "12. uzdevums" at bounding box center [408, 353] width 222 height 31
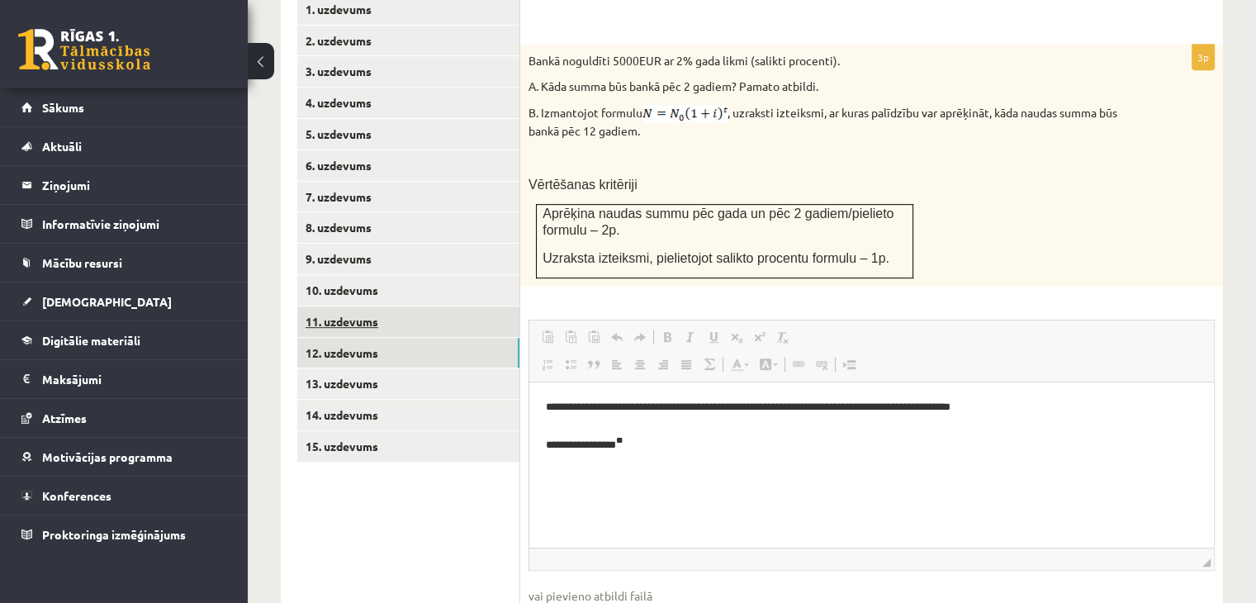
scroll to position [0, 0]
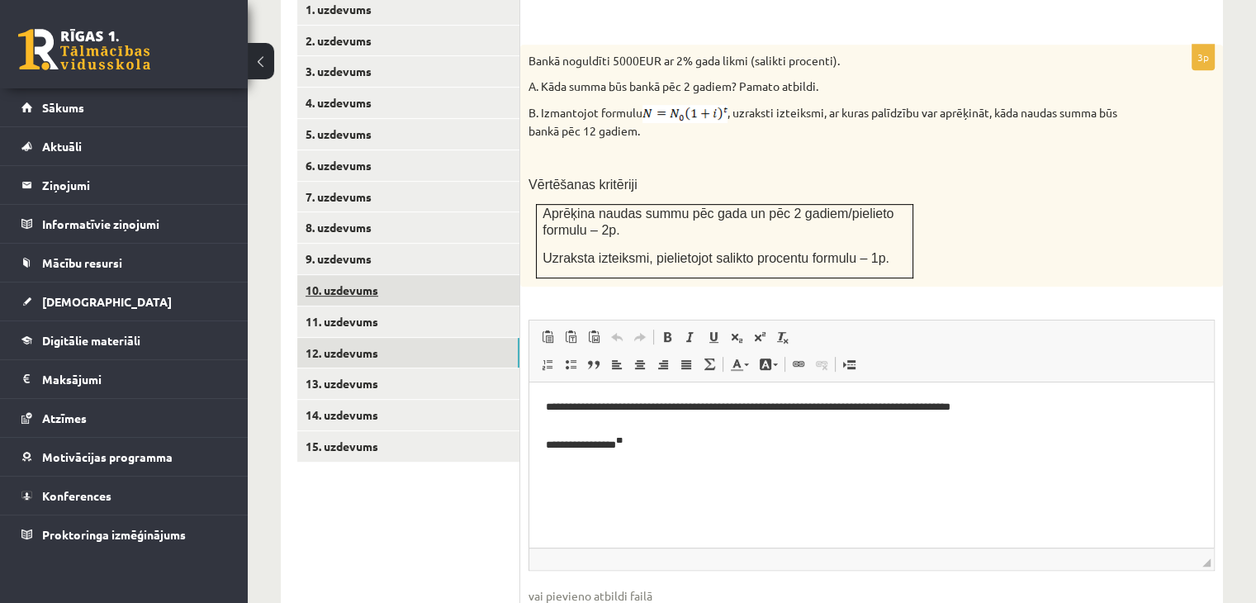
click at [407, 275] on link "10. uzdevums" at bounding box center [408, 290] width 222 height 31
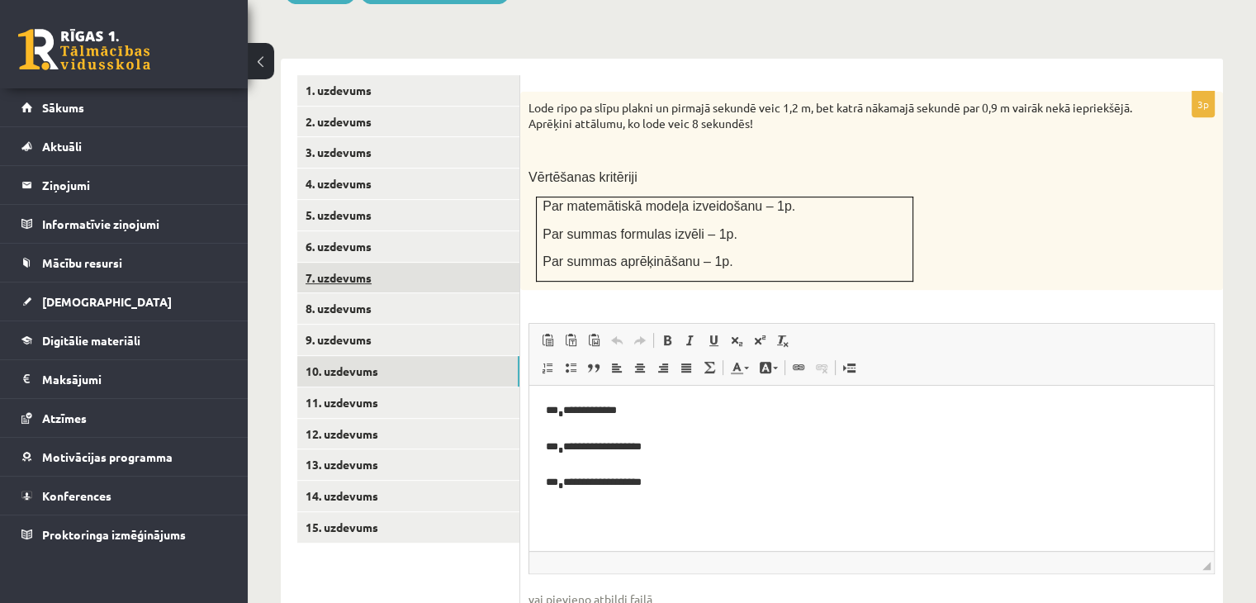
scroll to position [678, 0]
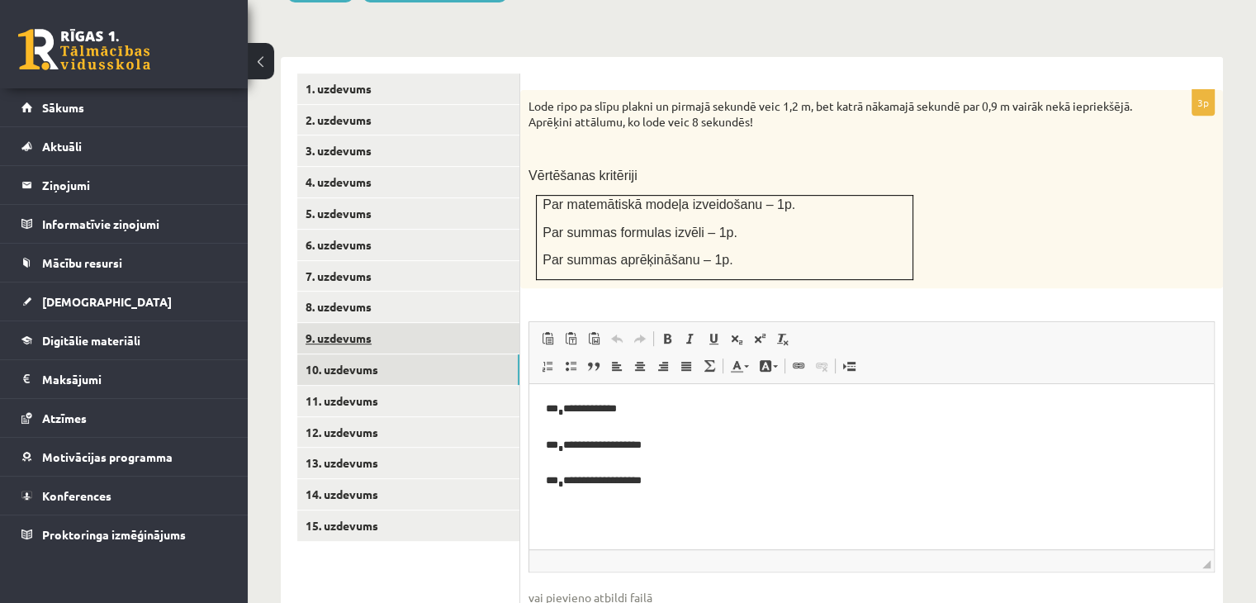
click at [396, 323] on link "9. uzdevums" at bounding box center [408, 338] width 222 height 31
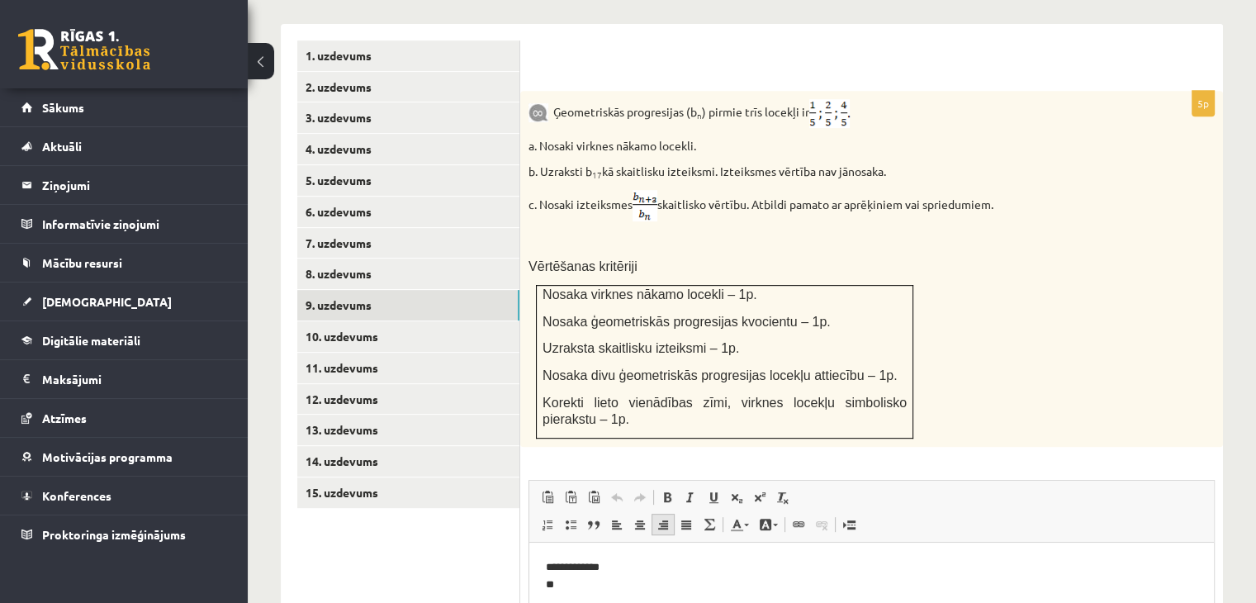
scroll to position [718, 0]
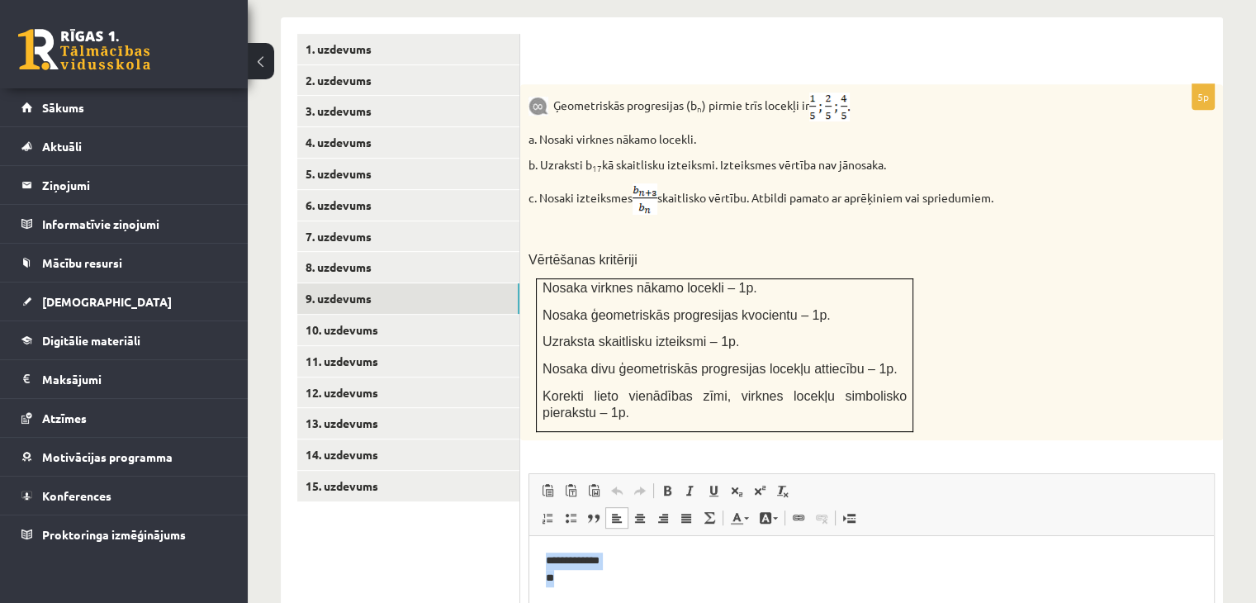
drag, startPoint x: 654, startPoint y: 575, endPoint x: 519, endPoint y: 544, distance: 138.8
click at [529, 544] on html "**********" at bounding box center [871, 569] width 685 height 68
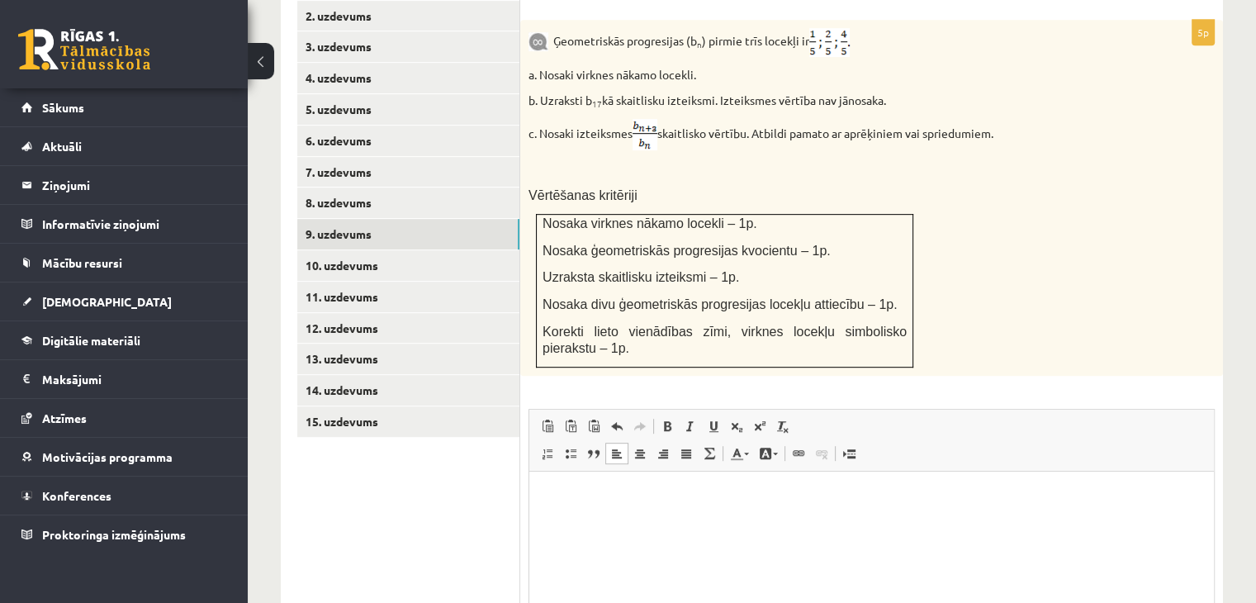
scroll to position [785, 0]
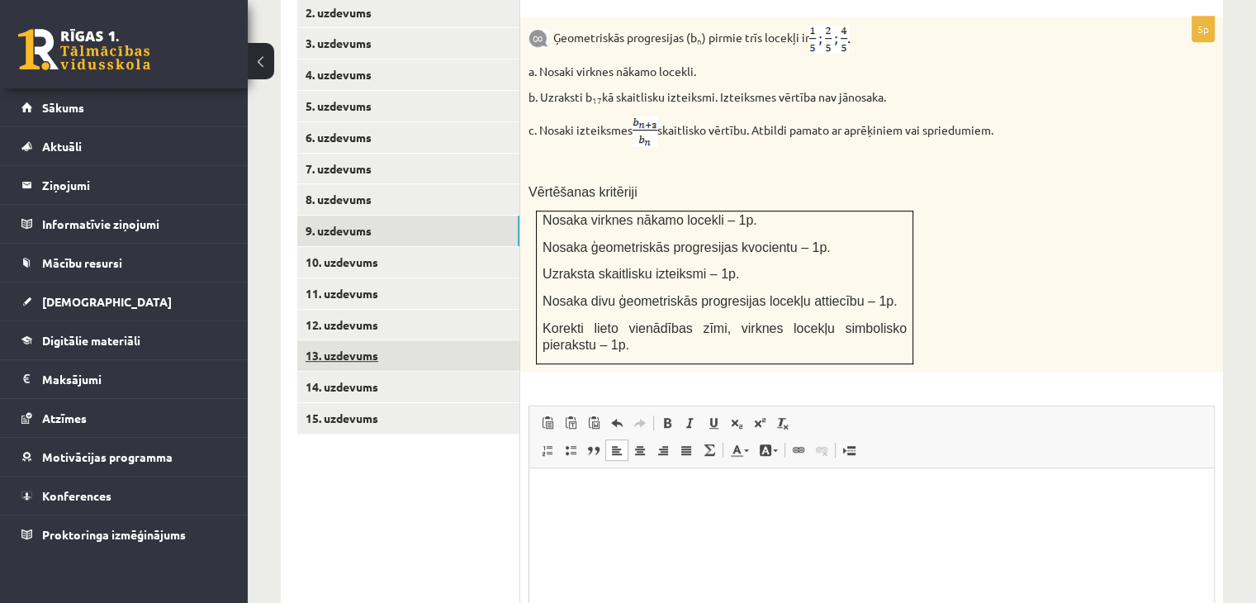
click at [401, 340] on link "13. uzdevums" at bounding box center [408, 355] width 222 height 31
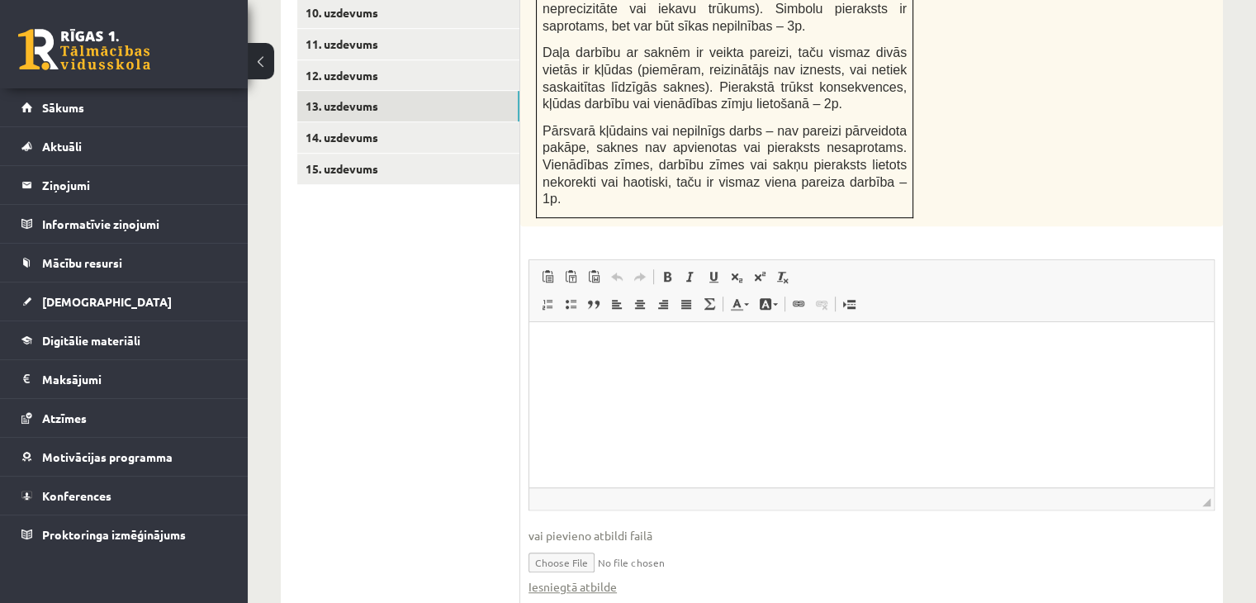
scroll to position [1045, 0]
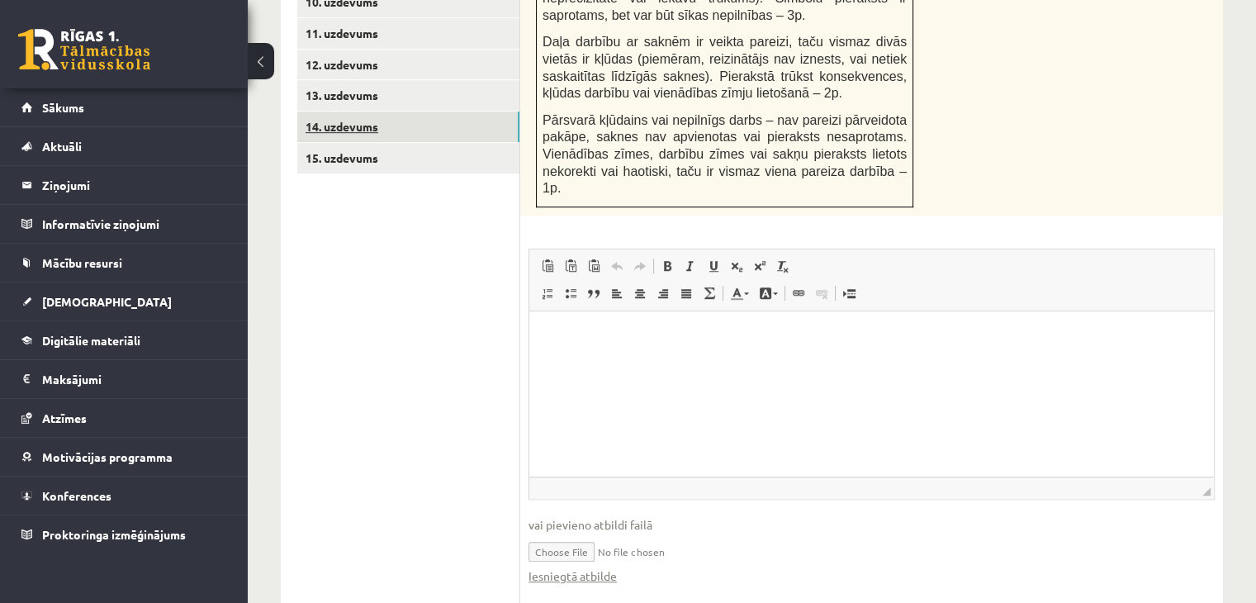
click at [412, 111] on link "14. uzdevums" at bounding box center [408, 126] width 222 height 31
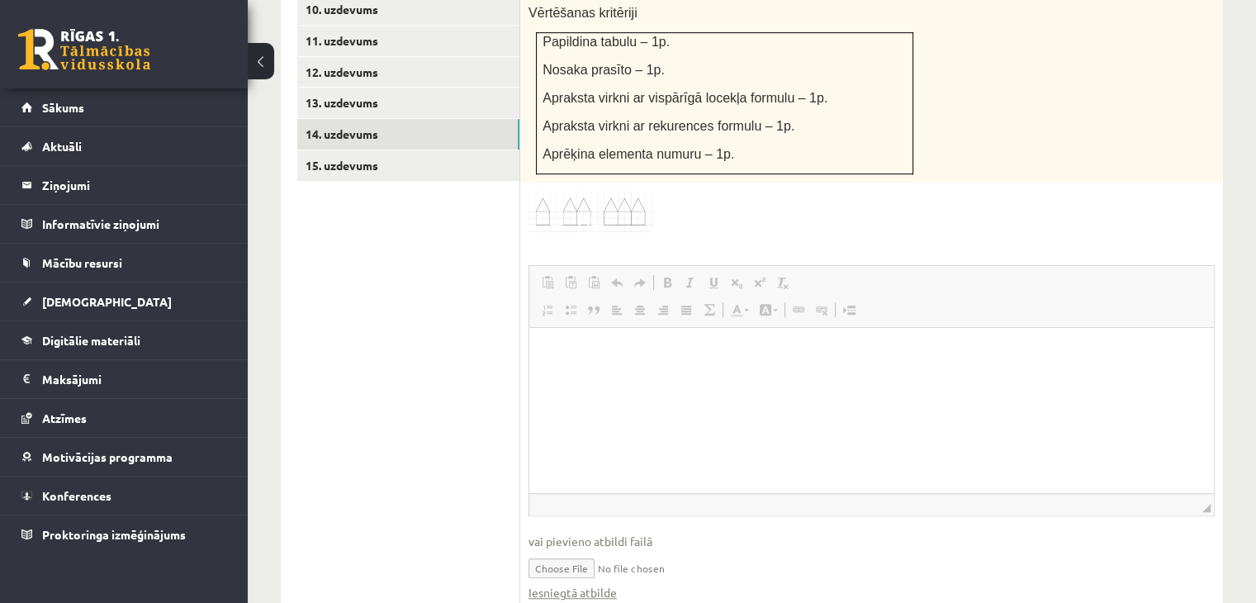
scroll to position [0, 0]
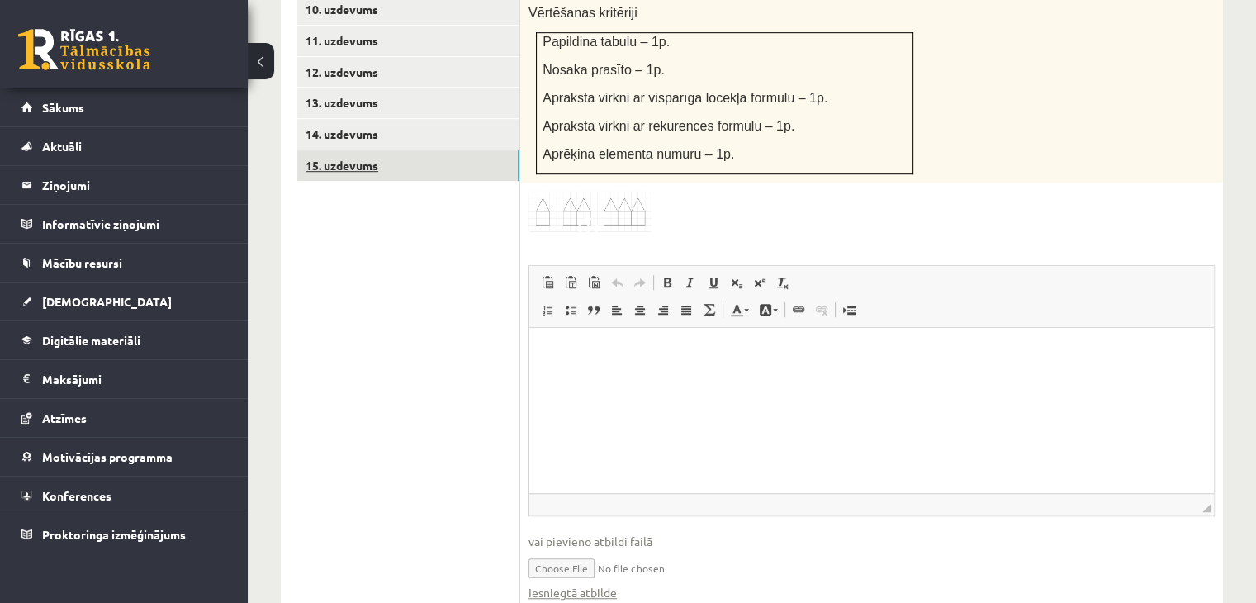
click at [431, 150] on link "15. uzdevums" at bounding box center [408, 165] width 222 height 31
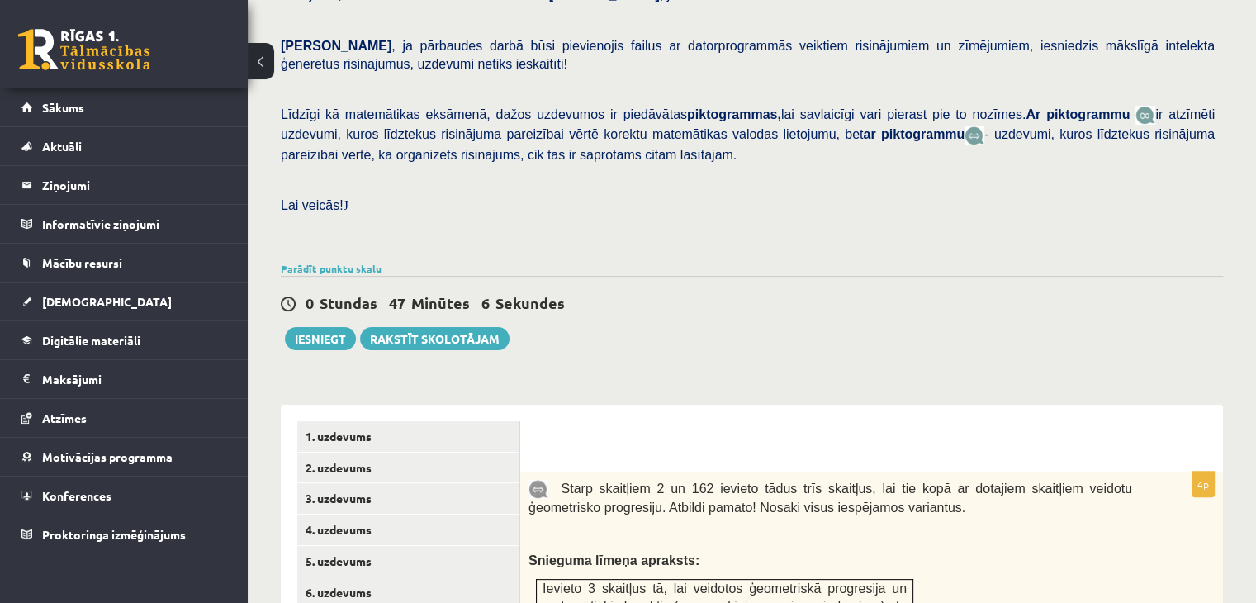
scroll to position [287, 0]
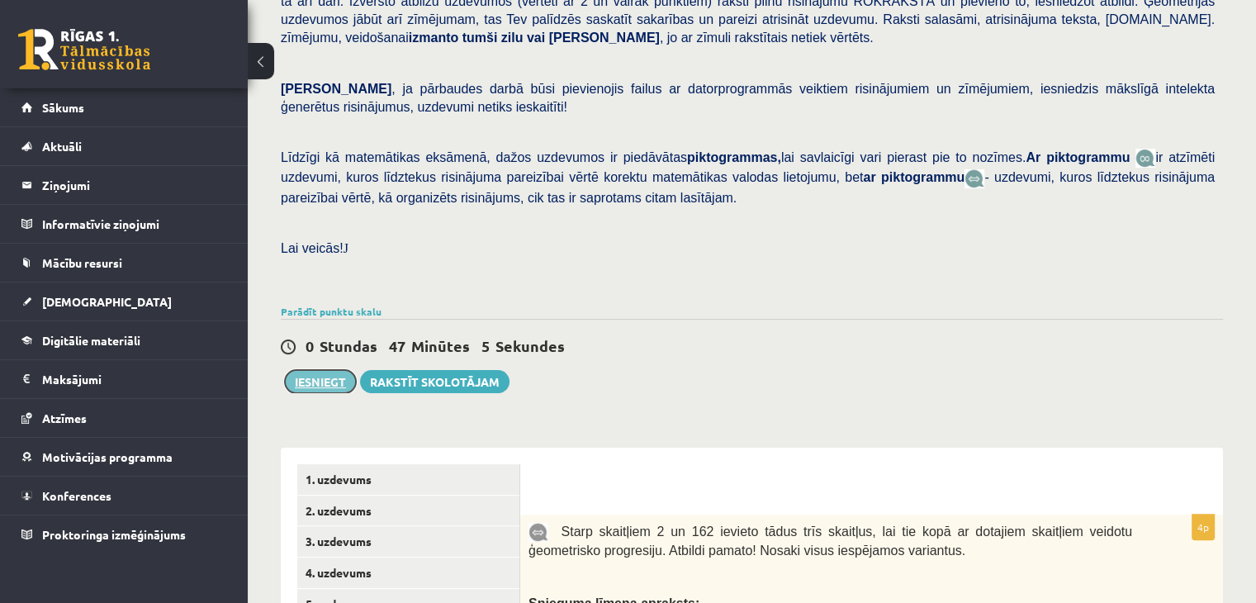
click at [336, 370] on button "Iesniegt" at bounding box center [320, 381] width 71 height 23
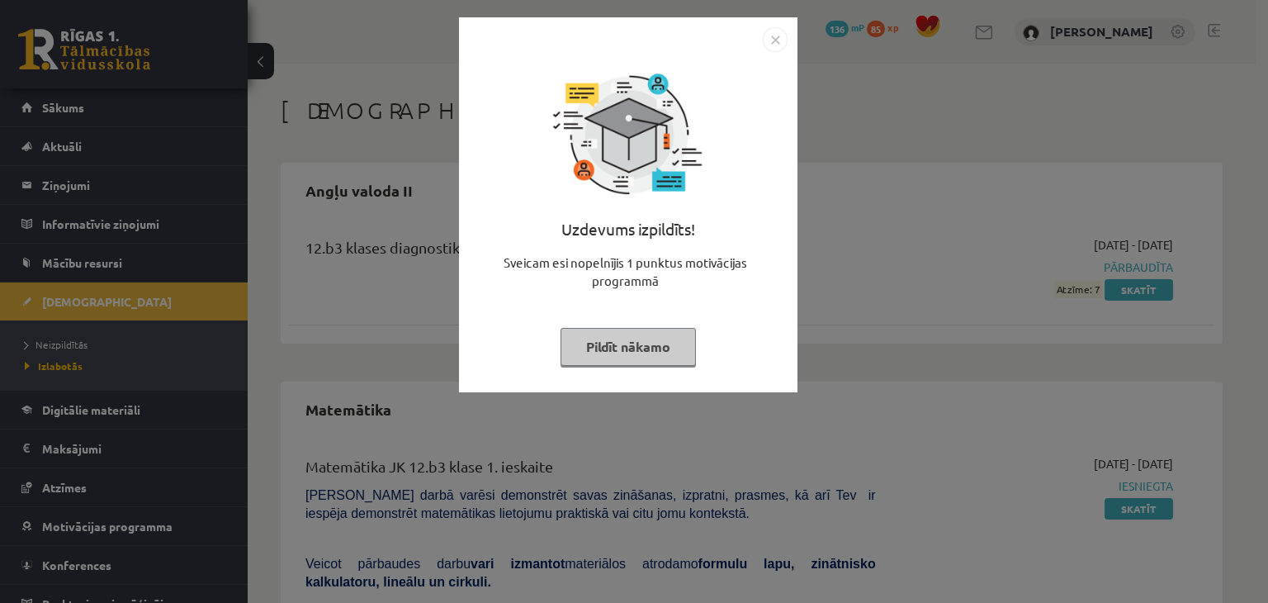
click at [777, 33] on img "Close" at bounding box center [775, 39] width 25 height 25
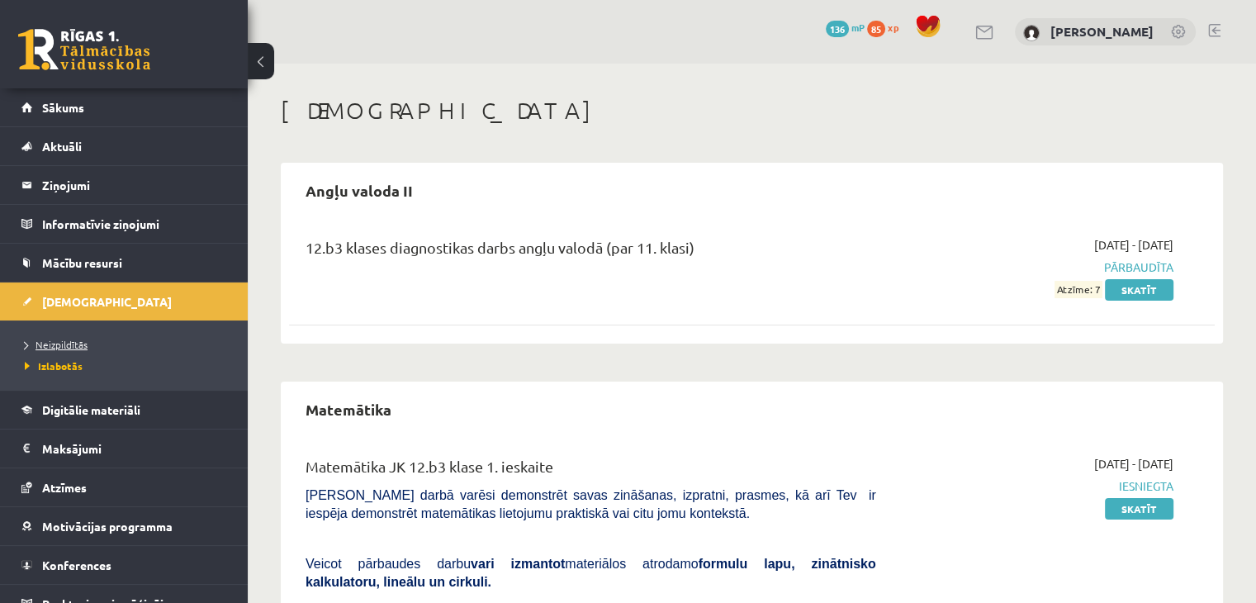
click at [89, 340] on link "Neizpildītās" at bounding box center [128, 344] width 206 height 15
